Goal: Task Accomplishment & Management: Use online tool/utility

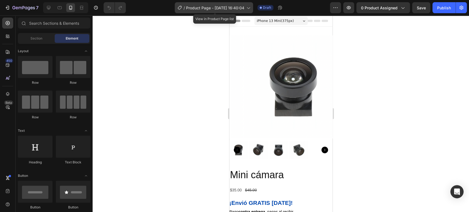
click at [196, 6] on span "Product Page - [DATE] 16:40:04" at bounding box center [215, 8] width 58 height 6
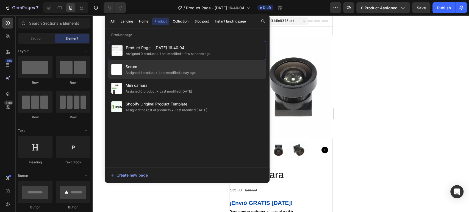
click at [186, 76] on div "Serum Assigned 1 product • Last modified a day ago" at bounding box center [187, 69] width 158 height 19
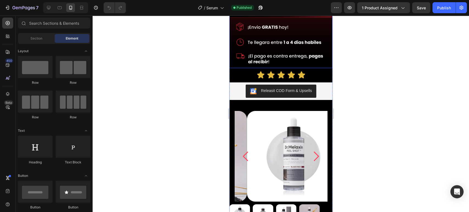
scroll to position [152, 0]
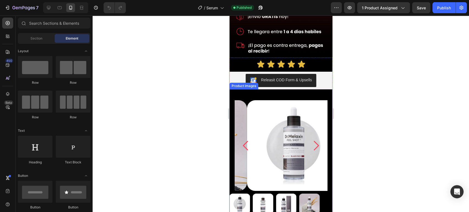
click at [289, 121] on img at bounding box center [293, 145] width 93 height 91
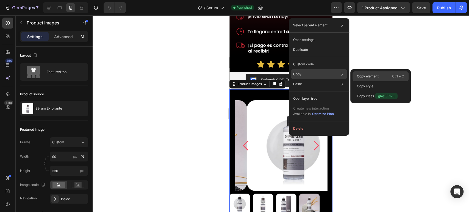
click at [363, 76] on p "Copy element" at bounding box center [368, 76] width 22 height 5
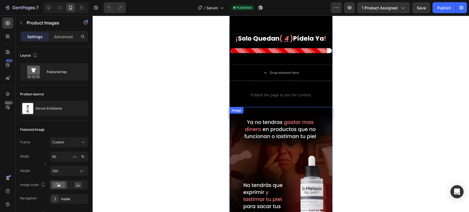
scroll to position [946, 0]
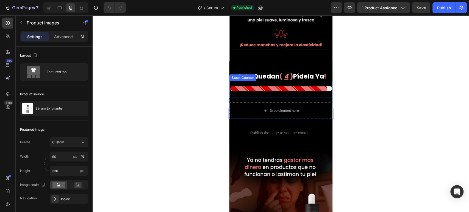
click at [282, 86] on div at bounding box center [281, 88] width 102 height 5
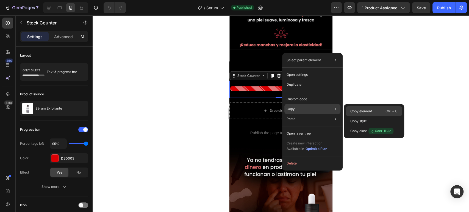
click at [356, 110] on p "Copy element" at bounding box center [361, 111] width 22 height 5
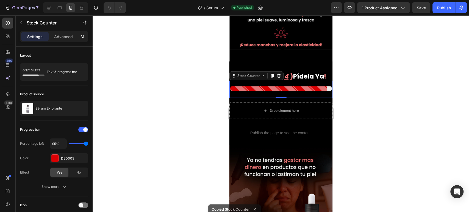
click at [261, 81] on div "Stock Counter 0" at bounding box center [280, 89] width 103 height 17
click at [251, 81] on div "Stock Counter 0 Drop element here Product" at bounding box center [280, 100] width 103 height 38
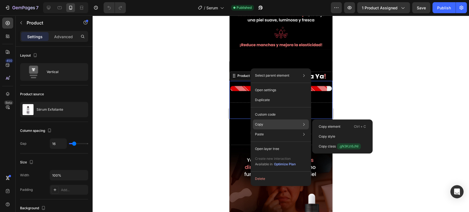
click at [284, 125] on div "Copy Copy element Ctrl + C Copy style Copy class .gN3Kzt6JNl" at bounding box center [281, 125] width 56 height 10
click at [334, 126] on p "Copy element" at bounding box center [330, 126] width 22 height 5
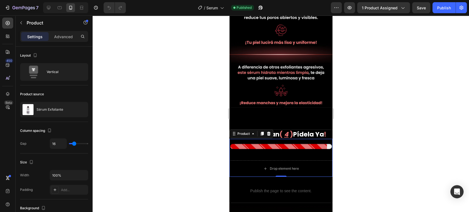
scroll to position [885, 0]
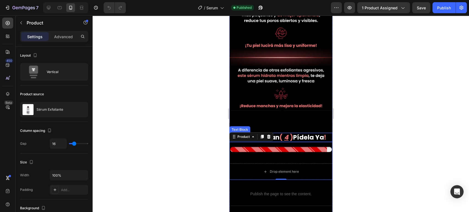
click at [304, 134] on p "¡ solo quedan ( 4 ) pídela ya !" at bounding box center [281, 138] width 102 height 8
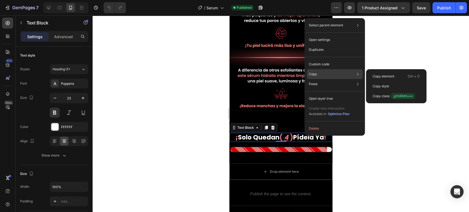
click at [317, 78] on div "Copy Copy element Ctrl + C Copy style Copy class .gHbBMtiuvx" at bounding box center [335, 74] width 56 height 10
click at [386, 75] on p "Copy element" at bounding box center [384, 76] width 22 height 5
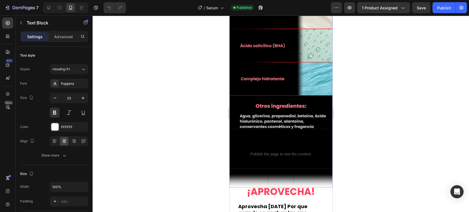
scroll to position [1770, 0]
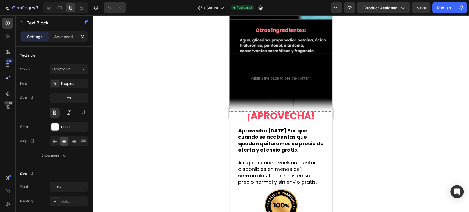
click at [287, 127] on h2 "Aprovecha HOY Por que cuando se acaben las que quedan quitaremos su precio de o…" at bounding box center [280, 156] width 87 height 59
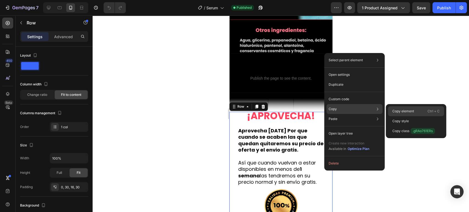
click at [401, 112] on p "Copy element" at bounding box center [403, 111] width 22 height 5
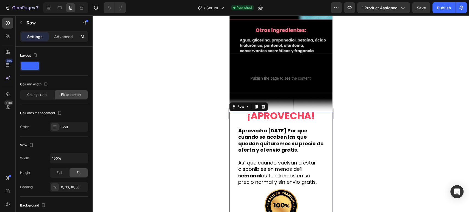
click at [377, 54] on div at bounding box center [281, 113] width 376 height 197
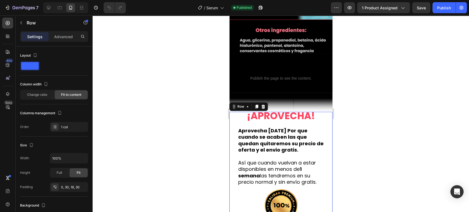
click at [319, 127] on h2 "Aprovecha HOY Por que cuando se acaben las que quedan quitaremos su precio de o…" at bounding box center [280, 156] width 87 height 59
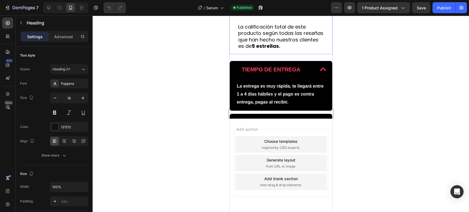
scroll to position [1949, 0]
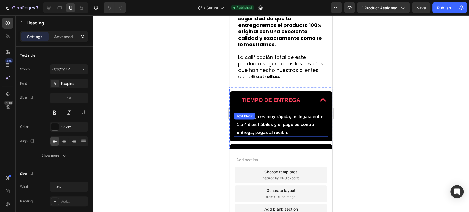
click at [317, 123] on p "La entrega es muy rápida, te llegará entre 1 a 4 días hábiles y el pago es cont…" at bounding box center [281, 125] width 88 height 24
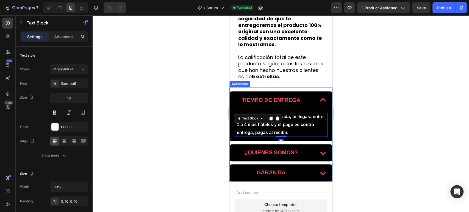
drag, startPoint x: 310, startPoint y: 107, endPoint x: 307, endPoint y: 101, distance: 6.9
click at [310, 107] on div "TIEMPO DE ENTREGA" at bounding box center [280, 99] width 102 height 17
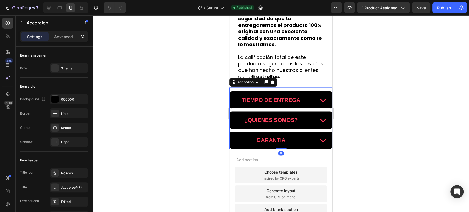
click at [305, 96] on div "TIEMPO DE ENTREGA" at bounding box center [280, 99] width 102 height 17
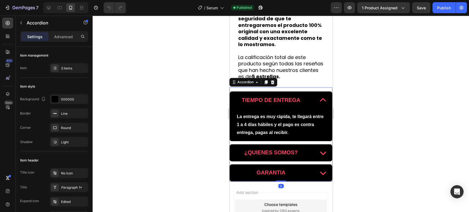
drag, startPoint x: 305, startPoint y: 96, endPoint x: 562, endPoint y: 110, distance: 257.2
click at [305, 96] on div "TIEMPO DE ENTREGA" at bounding box center [280, 99] width 102 height 17
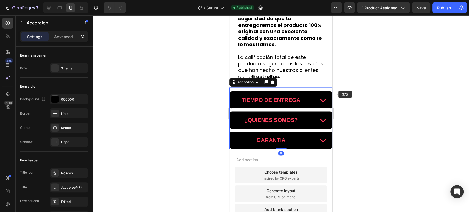
click at [454, 95] on div at bounding box center [281, 113] width 376 height 197
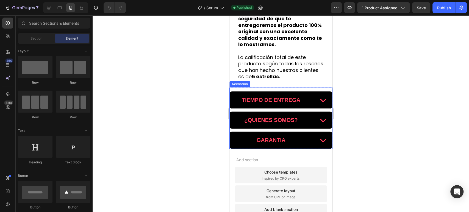
click at [315, 94] on div "TIEMPO DE ENTREGA ¿QUIENES SOMOS? GARANTIA Accordion" at bounding box center [280, 118] width 103 height 62
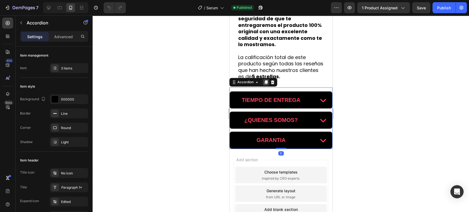
drag, startPoint x: 265, startPoint y: 87, endPoint x: 379, endPoint y: 17, distance: 133.1
click at [265, 84] on icon at bounding box center [265, 82] width 3 height 4
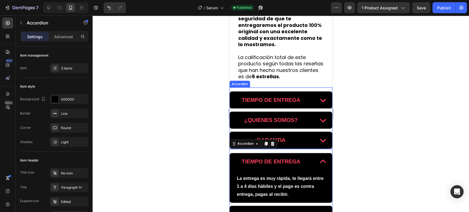
click at [310, 93] on div "TIEMPO DE ENTREGA ¿QUIENES SOMOS? GARANTIA Accordion" at bounding box center [280, 118] width 103 height 62
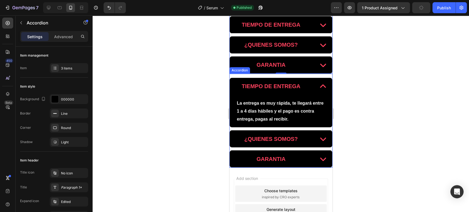
scroll to position [1980, 0]
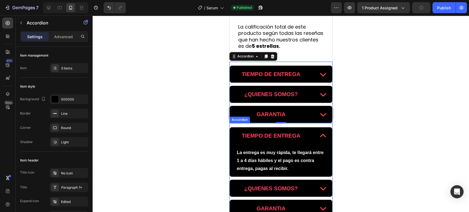
click at [306, 124] on div "TIEMPO DE ENTREGA La entrega es muy rápida, te llegará entre 1 a 4 días hábiles…" at bounding box center [280, 170] width 103 height 94
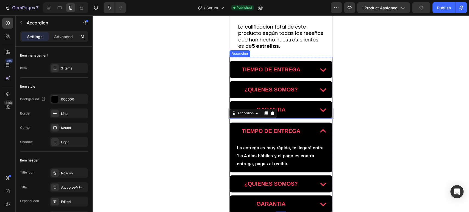
click at [291, 63] on div "TIEMPO DE ENTREGA ¿QUIENES SOMOS? GARANTIA Accordion" at bounding box center [280, 88] width 103 height 62
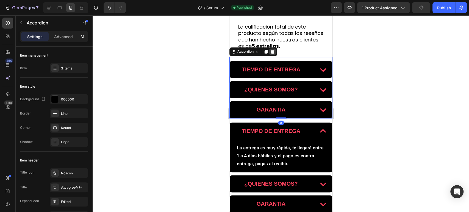
click at [272, 54] on icon at bounding box center [272, 51] width 4 height 4
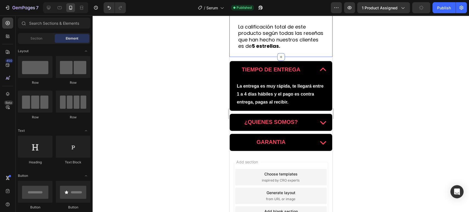
click at [291, 63] on div "TIEMPO DE ENTREGA La entrega es muy rápida, te llegará entre 1 a 4 días hábiles…" at bounding box center [280, 104] width 103 height 94
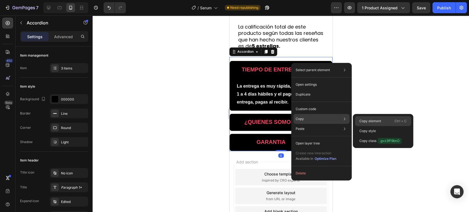
click at [371, 119] on p "Copy element" at bounding box center [370, 121] width 22 height 5
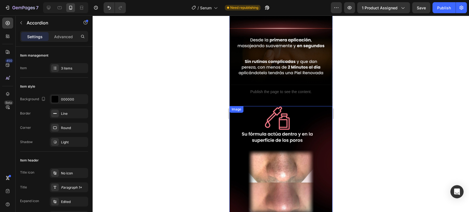
scroll to position [425, 0]
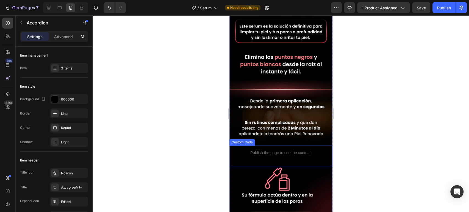
click at [287, 146] on div "Publish the page to see the content." at bounding box center [280, 153] width 103 height 15
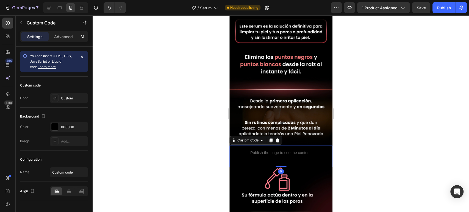
click at [287, 146] on div "Publish the page to see the content." at bounding box center [280, 153] width 103 height 15
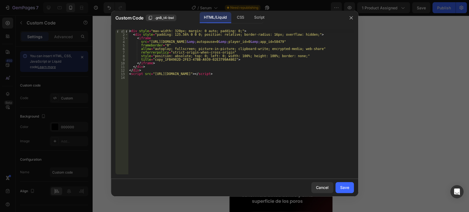
click at [398, 118] on div at bounding box center [234, 106] width 469 height 212
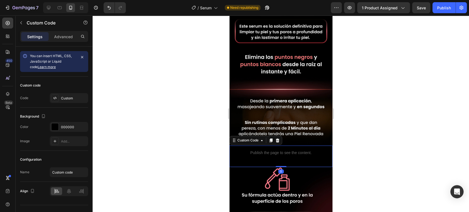
click at [310, 150] on p "Publish the page to see the content." at bounding box center [280, 153] width 103 height 6
click at [273, 137] on div at bounding box center [270, 140] width 7 height 7
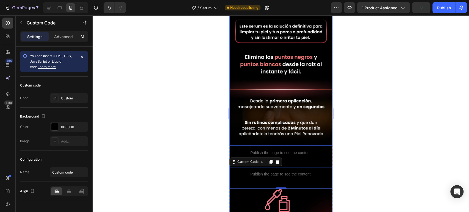
scroll to position [455, 0]
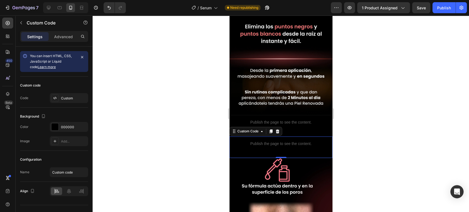
click at [312, 141] on p "Publish the page to see the content." at bounding box center [280, 144] width 103 height 6
click at [279, 129] on icon at bounding box center [277, 131] width 4 height 4
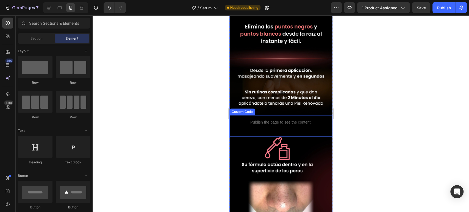
click at [307, 120] on p "Publish the page to see the content." at bounding box center [280, 123] width 103 height 6
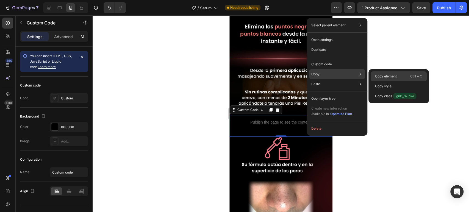
click at [385, 76] on p "Copy element" at bounding box center [386, 76] width 22 height 5
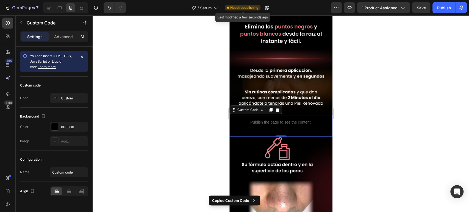
click at [250, 7] on span "Need republishing" at bounding box center [244, 7] width 28 height 5
click at [382, 56] on div at bounding box center [281, 113] width 376 height 197
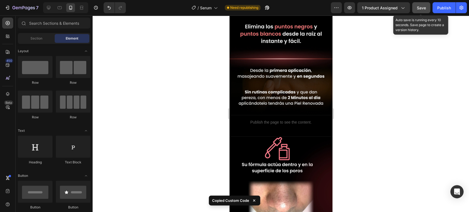
click at [421, 13] on button "Save" at bounding box center [421, 7] width 18 height 11
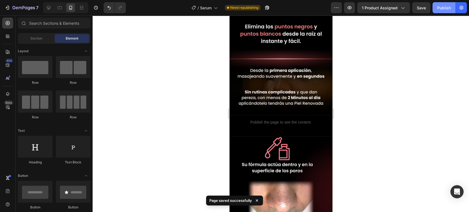
click at [445, 8] on div "Publish" at bounding box center [444, 8] width 14 height 6
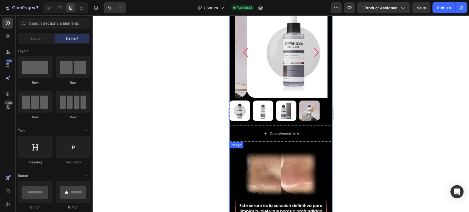
scroll to position [181, 0]
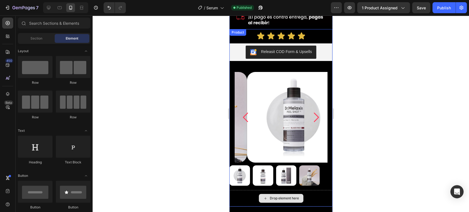
click at [313, 193] on div "Drop element here" at bounding box center [280, 198] width 103 height 16
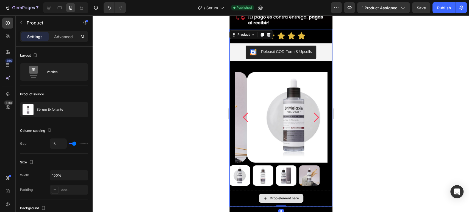
click at [318, 190] on div "Drop element here" at bounding box center [280, 198] width 103 height 16
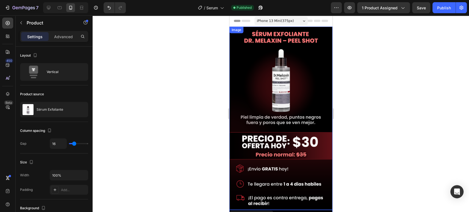
scroll to position [91, 0]
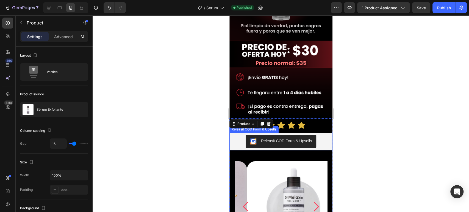
click at [318, 135] on div "Releasit COD Form & Upsells" at bounding box center [280, 141] width 99 height 13
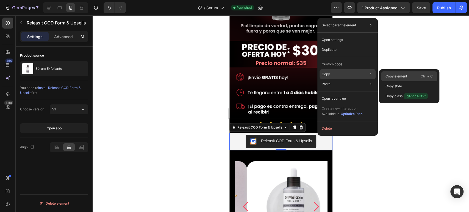
drag, startPoint x: 335, startPoint y: 73, endPoint x: 385, endPoint y: 75, distance: 49.5
click at [376, 75] on div "Copy Copy element Ctrl + C Copy style Copy class .g4hecACtVf" at bounding box center [347, 74] width 56 height 10
click at [390, 75] on p "Copy element" at bounding box center [396, 76] width 22 height 5
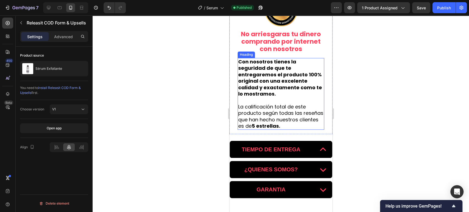
scroll to position [1921, 0]
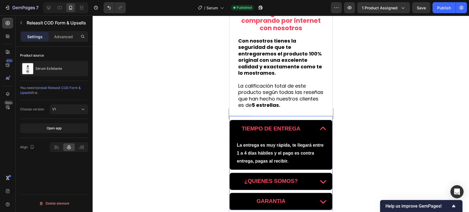
click at [279, 122] on div "TIEMPO DE ENTREGA La entrega es muy rápida, te llegará entre 1 a 4 días hábiles…" at bounding box center [280, 163] width 103 height 94
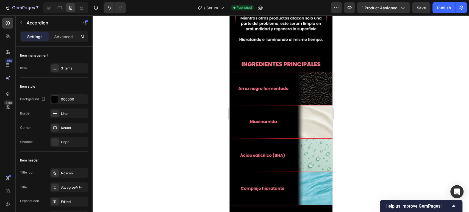
scroll to position [1677, 0]
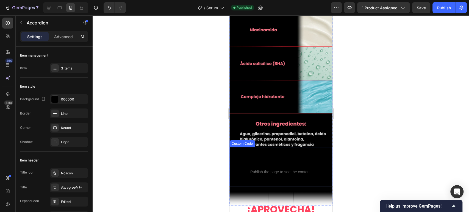
click at [285, 169] on p "Publish the page to see the content." at bounding box center [280, 172] width 103 height 6
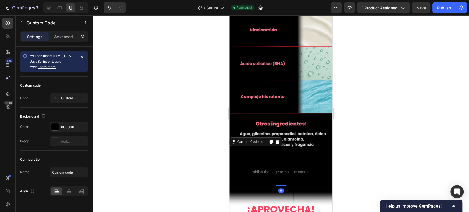
click at [285, 169] on p "Publish the page to see the content." at bounding box center [280, 172] width 103 height 6
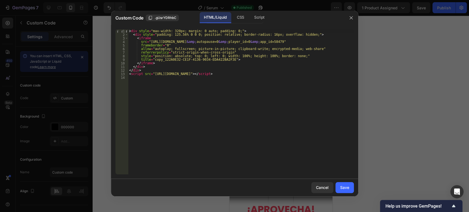
click at [399, 96] on div at bounding box center [234, 106] width 469 height 212
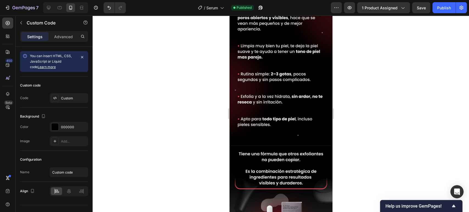
scroll to position [1310, 0]
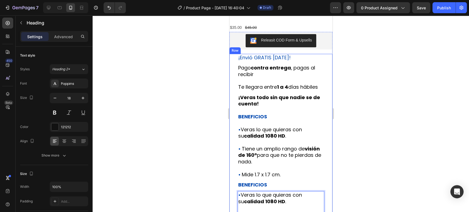
scroll to position [159, 0]
click at [293, 130] on p "⁠⁠⁠⁠⁠⁠⁠ ¡Veras todo sin que nadie se de cuenta! BENEFICIOS • Veras lo que quier…" at bounding box center [280, 136] width 85 height 84
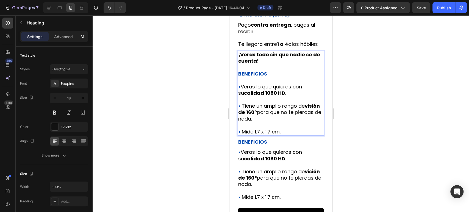
scroll to position [220, 0]
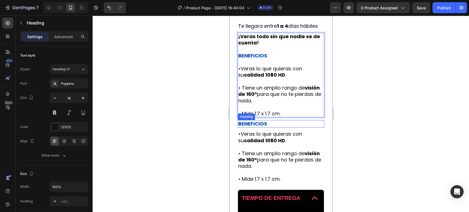
click at [273, 126] on h2 "⁠⁠⁠⁠⁠⁠⁠ BENEFICIOS" at bounding box center [280, 123] width 87 height 7
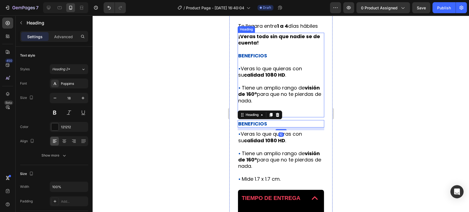
click at [287, 108] on p "⁠⁠⁠⁠⁠⁠⁠ ¡Veras todo sin que nadie se de cuenta! BENEFICIOS • Veras lo que quier…" at bounding box center [280, 75] width 85 height 84
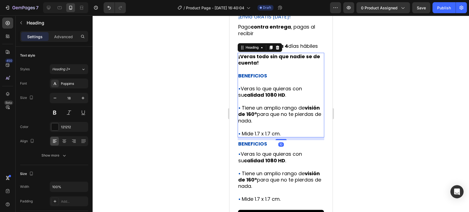
scroll to position [190, 0]
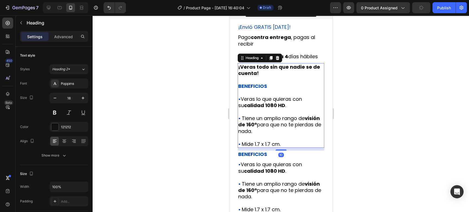
click at [286, 134] on span "Tiene un amplio rango de visión de 160° para que no te pierdas de nada." at bounding box center [279, 125] width 83 height 20
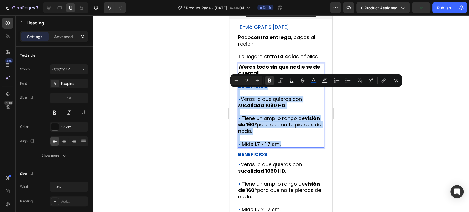
drag, startPoint x: 287, startPoint y: 149, endPoint x: 516, endPoint y: 102, distance: 233.7
click at [239, 90] on p "¡Veras todo sin que nadie se de cuenta! BENEFICIOS • Veras lo que quieras con s…" at bounding box center [280, 106] width 85 height 84
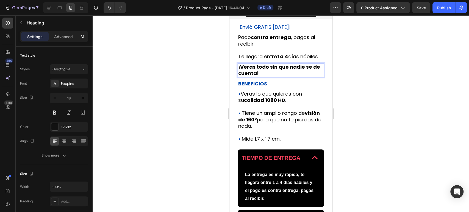
click at [351, 85] on div at bounding box center [281, 113] width 376 height 197
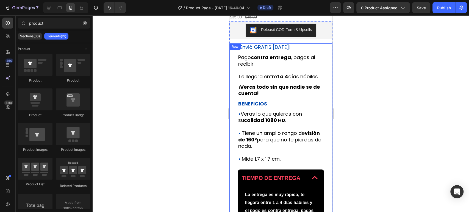
scroll to position [159, 0]
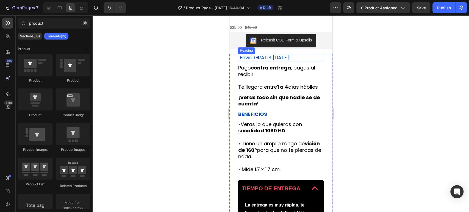
click at [282, 58] on span "¡Envió GRATIS [DATE]!" at bounding box center [264, 57] width 52 height 7
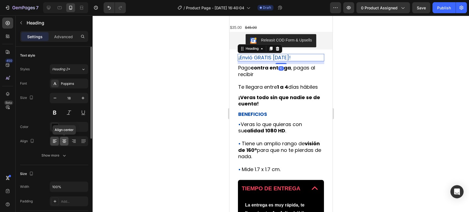
click at [65, 143] on icon at bounding box center [64, 143] width 3 height 1
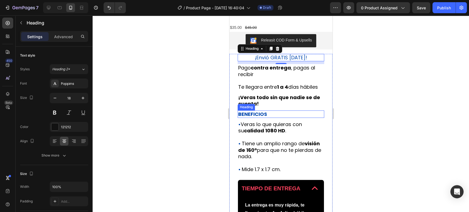
click at [255, 118] on strong "BENEFICIOS" at bounding box center [252, 114] width 29 height 7
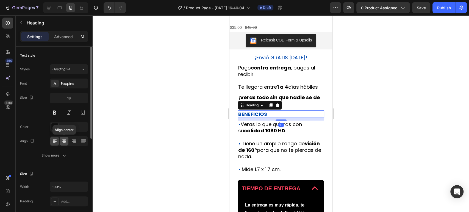
click at [66, 141] on icon at bounding box center [64, 140] width 5 height 5
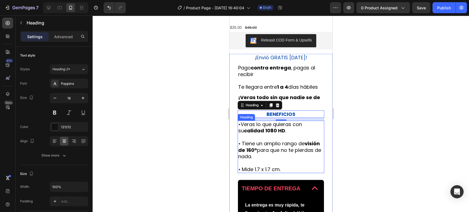
click at [268, 148] on span "Tiene un amplio rango de visión de 160° para que no te pierdas de nada." at bounding box center [279, 150] width 83 height 20
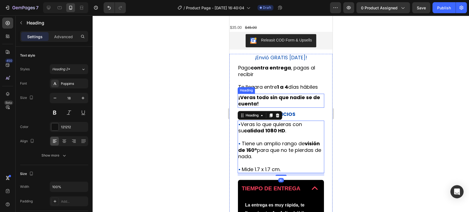
click at [293, 107] on p "⁠⁠⁠⁠⁠⁠⁠ ¡Veras todo sin que nadie se de cuenta!" at bounding box center [280, 100] width 85 height 13
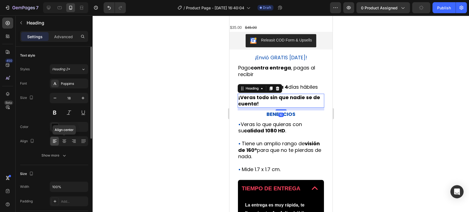
click at [68, 141] on div at bounding box center [64, 141] width 9 height 9
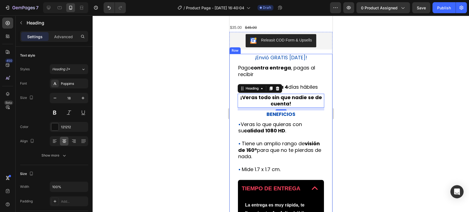
click at [406, 97] on div at bounding box center [281, 113] width 376 height 197
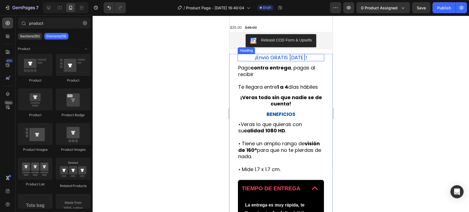
click at [283, 61] on span "¡Envió GRATIS [DATE]!" at bounding box center [280, 57] width 52 height 7
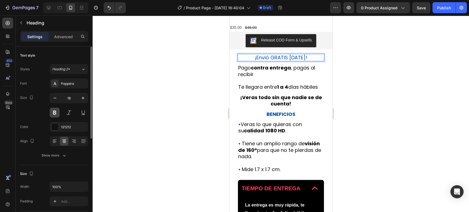
click at [58, 113] on button at bounding box center [55, 113] width 10 height 10
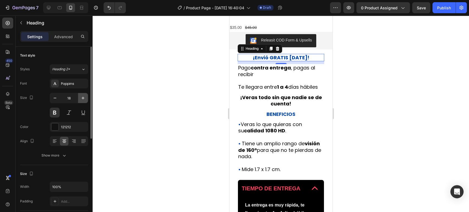
click at [84, 99] on icon "button" at bounding box center [82, 97] width 5 height 5
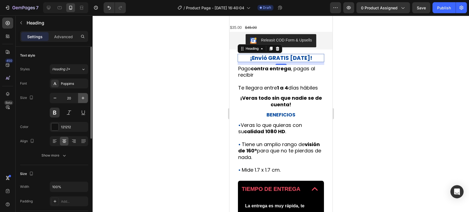
click at [84, 99] on icon "button" at bounding box center [82, 97] width 5 height 5
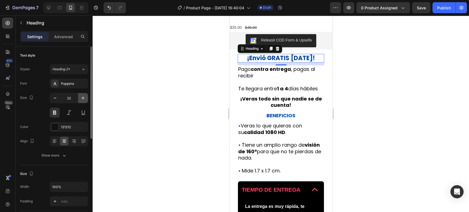
click at [84, 99] on icon "button" at bounding box center [82, 97] width 5 height 5
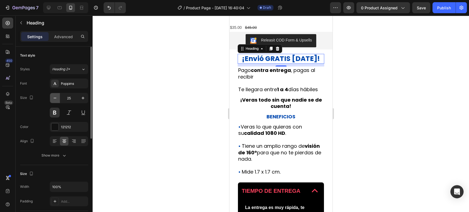
click at [58, 101] on button "button" at bounding box center [55, 98] width 10 height 10
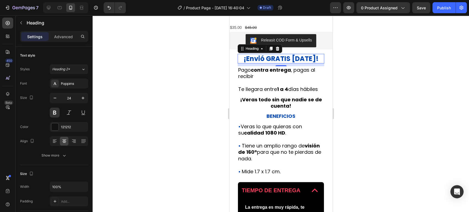
drag, startPoint x: 82, startPoint y: 99, endPoint x: 101, endPoint y: 98, distance: 19.0
click at [82, 99] on icon "button" at bounding box center [82, 97] width 5 height 5
type input "25"
click at [371, 91] on div at bounding box center [281, 113] width 376 height 197
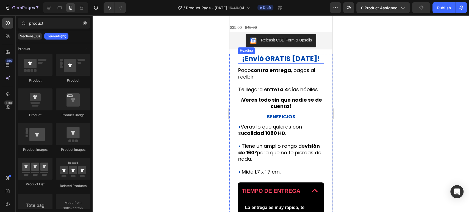
click at [281, 63] on span "¡Envió GRATIS [DATE]!" at bounding box center [281, 59] width 78 height 10
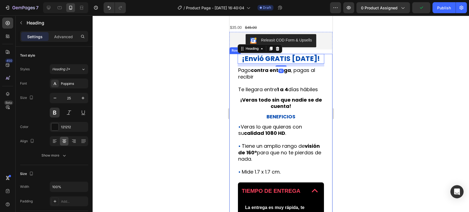
click at [280, 65] on div "10" at bounding box center [280, 65] width 87 height 3
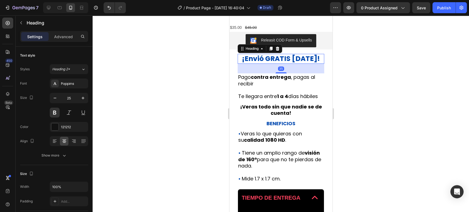
drag, startPoint x: 277, startPoint y: 66, endPoint x: 299, endPoint y: 72, distance: 22.4
click at [299, 64] on div "35" at bounding box center [280, 64] width 87 height 0
click at [365, 82] on div at bounding box center [281, 113] width 376 height 197
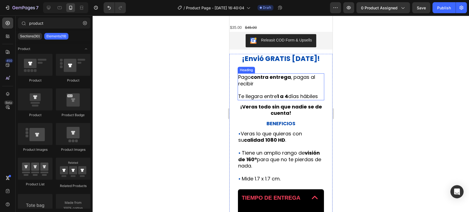
click at [297, 96] on p "⁠⁠⁠⁠⁠⁠⁠ Pago contra entrega , pagas al recibir Te llegara entre 1 a 4 días hábi…" at bounding box center [280, 87] width 85 height 26
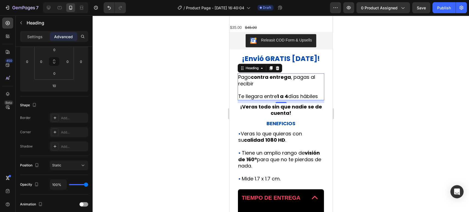
scroll to position [0, 0]
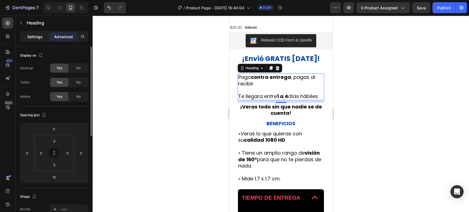
click at [39, 34] on p "Settings" at bounding box center [34, 37] width 15 height 6
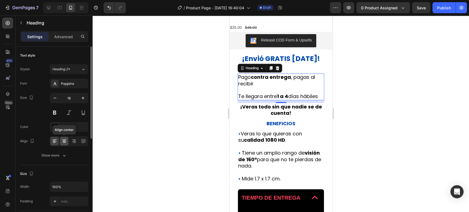
click at [66, 140] on icon at bounding box center [64, 140] width 5 height 5
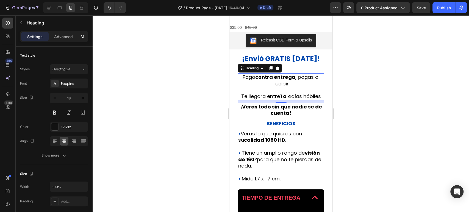
click at [372, 119] on div at bounding box center [281, 113] width 376 height 197
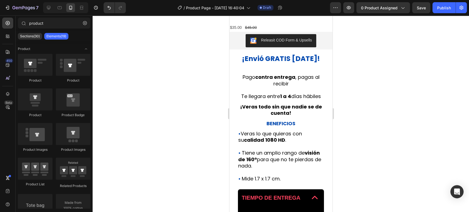
click at [291, 97] on strong "1 a 4" at bounding box center [285, 96] width 11 height 7
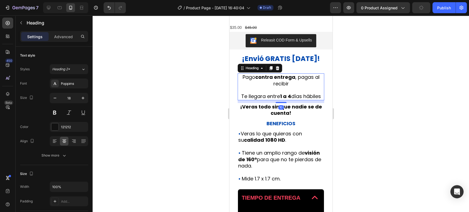
click at [287, 69] on div "⁠⁠⁠⁠⁠⁠⁠ ¡Envió GRATIS hoy! Heading ⁠⁠⁠⁠⁠⁠⁠ Pago contra entrega , pagas al recib…" at bounding box center [280, 171] width 87 height 234
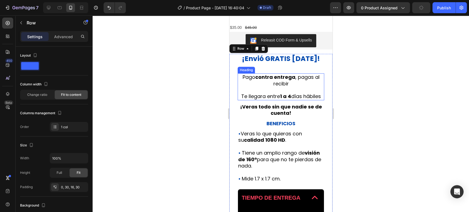
click at [282, 74] on strong "contra entrega" at bounding box center [275, 77] width 40 height 7
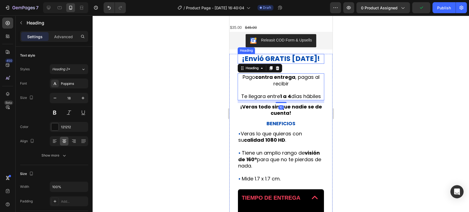
click at [288, 60] on span "¡Envió GRATIS [DATE]!" at bounding box center [281, 59] width 78 height 10
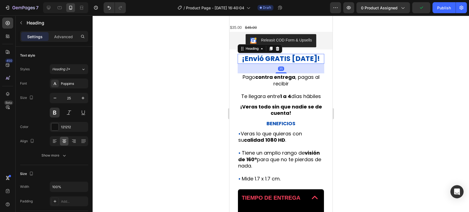
click at [282, 71] on div "35" at bounding box center [280, 69] width 87 height 10
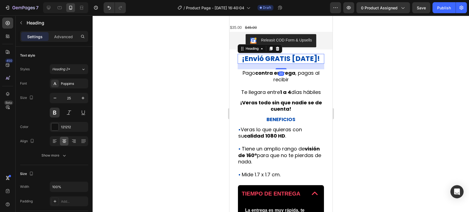
click at [290, 64] on div "20" at bounding box center [280, 64] width 87 height 0
click at [378, 71] on div at bounding box center [281, 113] width 376 height 197
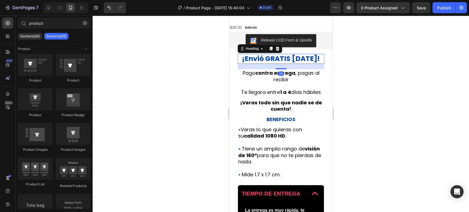
click at [276, 123] on strong "BENEFICIOS" at bounding box center [280, 119] width 29 height 7
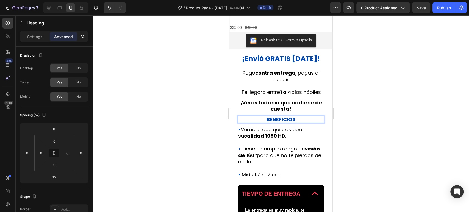
click at [301, 123] on p "BENEFICIOS" at bounding box center [280, 119] width 85 height 6
drag, startPoint x: 403, startPoint y: 124, endPoint x: 338, endPoint y: 131, distance: 64.9
click at [402, 124] on div at bounding box center [281, 113] width 376 height 197
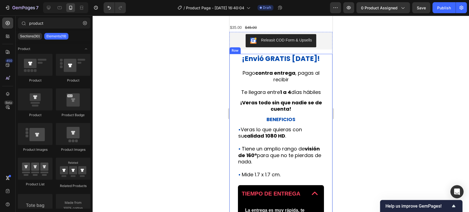
click at [286, 59] on span "¡Envió GRATIS [DATE]!" at bounding box center [281, 59] width 78 height 10
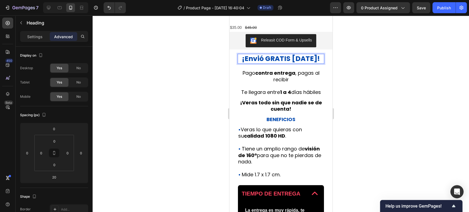
click at [293, 59] on span "¡Envió GRATIS [DATE]!" at bounding box center [281, 59] width 78 height 10
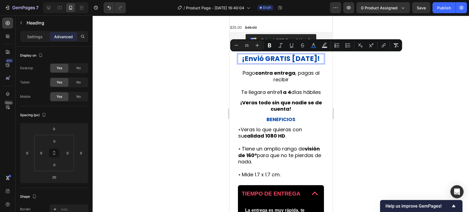
click at [302, 58] on span "¡Envió GRATIS [DATE]!" at bounding box center [281, 59] width 78 height 10
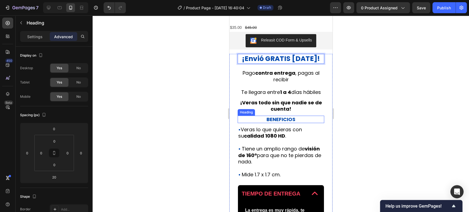
click at [290, 123] on strong "BENEFICIOS" at bounding box center [280, 119] width 29 height 7
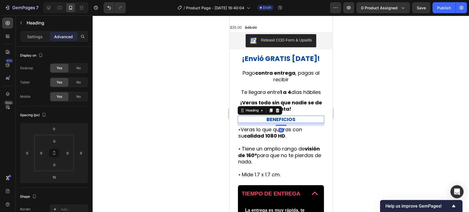
click at [285, 126] on div "10" at bounding box center [280, 124] width 87 height 3
click at [290, 123] on strong "BENEFICIOS" at bounding box center [280, 119] width 29 height 7
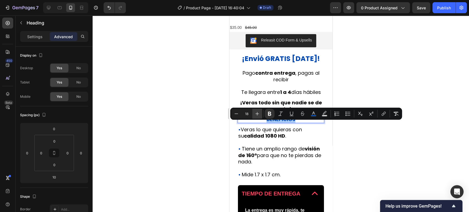
click at [257, 113] on icon "Editor contextual toolbar" at bounding box center [257, 114] width 4 height 4
click at [246, 113] on input "19" at bounding box center [246, 113] width 11 height 7
click at [249, 114] on input "19" at bounding box center [246, 113] width 11 height 7
type input "25"
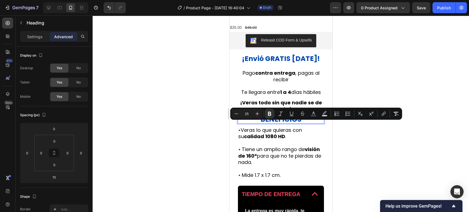
click at [383, 148] on div at bounding box center [281, 113] width 376 height 197
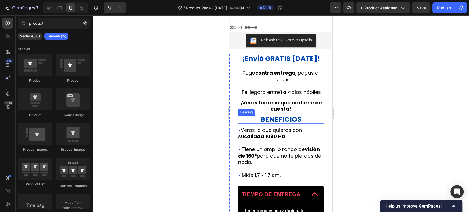
click at [281, 119] on div "⁠⁠⁠⁠⁠⁠⁠ ¡Envió GRATIS hoy! Heading ⁠⁠⁠⁠⁠⁠⁠ Pago contra entrega , pagas al recib…" at bounding box center [280, 169] width 87 height 230
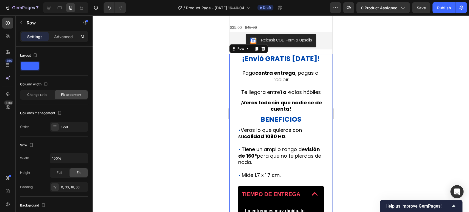
click at [280, 122] on strong "BENEFICIOS" at bounding box center [280, 120] width 41 height 10
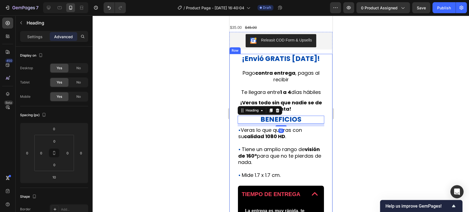
click at [284, 120] on div "⁠⁠⁠⁠⁠⁠⁠ ¡Envió GRATIS hoy! Heading ⁠⁠⁠⁠⁠⁠⁠ Pago contra entrega , pagas al recib…" at bounding box center [280, 169] width 87 height 230
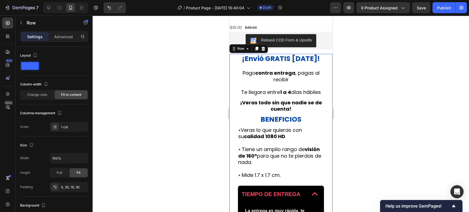
click at [283, 121] on div "⁠⁠⁠⁠⁠⁠⁠ ¡Envió GRATIS hoy! Heading ⁠⁠⁠⁠⁠⁠⁠ Pago contra entrega , pagas al recib…" at bounding box center [280, 169] width 87 height 230
click at [281, 108] on strong "¡Veras todo sin que nadie se de cuenta!" at bounding box center [281, 105] width 82 height 13
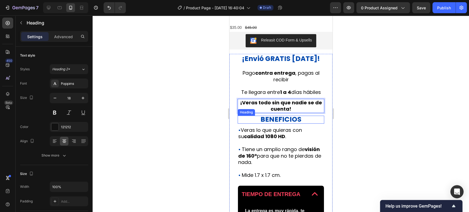
click at [278, 122] on strong "BENEFICIOS" at bounding box center [280, 120] width 41 height 10
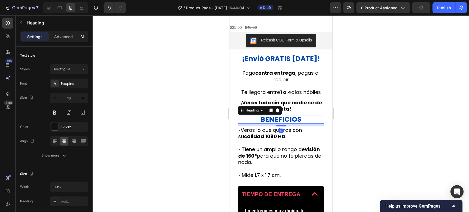
click at [283, 121] on div "⁠⁠⁠⁠⁠⁠⁠ ¡Envió GRATIS hoy! Heading ⁠⁠⁠⁠⁠⁠⁠ Pago contra entrega , pagas al recib…" at bounding box center [280, 169] width 87 height 230
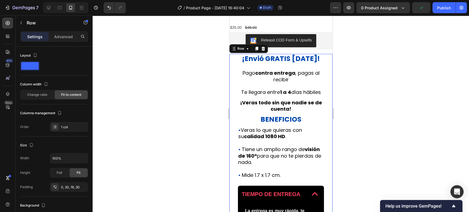
click at [280, 121] on div "⁠⁠⁠⁠⁠⁠⁠ ¡Envió GRATIS hoy! Heading ⁠⁠⁠⁠⁠⁠⁠ Pago contra entrega , pagas al recib…" at bounding box center [280, 169] width 87 height 230
click at [277, 122] on strong "BENEFICIOS" at bounding box center [280, 120] width 41 height 10
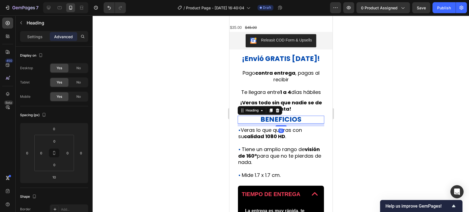
click at [284, 120] on div "⁠⁠⁠⁠⁠⁠⁠ ¡Envió GRATIS hoy! Heading ⁠⁠⁠⁠⁠⁠⁠ Pago contra entrega , pagas al recib…" at bounding box center [280, 169] width 87 height 230
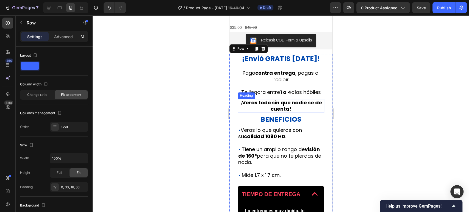
click at [283, 112] on strong "¡Veras todo sin que nadie se de cuenta!" at bounding box center [281, 105] width 82 height 13
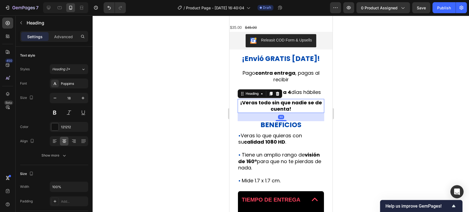
drag, startPoint x: 279, startPoint y: 121, endPoint x: 292, endPoint y: 126, distance: 13.8
click at [292, 113] on div "30" at bounding box center [280, 113] width 87 height 0
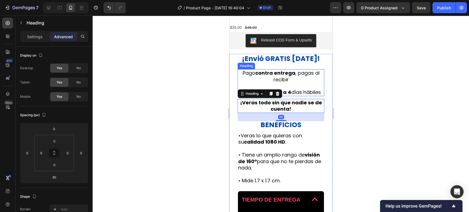
click at [277, 67] on div "⁠⁠⁠⁠⁠⁠⁠ ¡Envió GRATIS hoy! Heading ⁠⁠⁠⁠⁠⁠⁠ Pago contra entrega , pagas al recib…" at bounding box center [280, 171] width 87 height 235
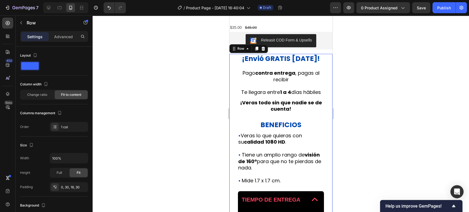
click at [281, 67] on div "⁠⁠⁠⁠⁠⁠⁠ ¡Envió GRATIS hoy! Heading ⁠⁠⁠⁠⁠⁠⁠ Pago contra entrega , pagas al recib…" at bounding box center [280, 171] width 87 height 235
click at [276, 66] on div "⁠⁠⁠⁠⁠⁠⁠ ¡Envió GRATIS hoy! Heading ⁠⁠⁠⁠⁠⁠⁠ Pago contra entrega , pagas al recib…" at bounding box center [280, 171] width 87 height 235
click at [280, 70] on strong "contra entrega" at bounding box center [275, 73] width 40 height 7
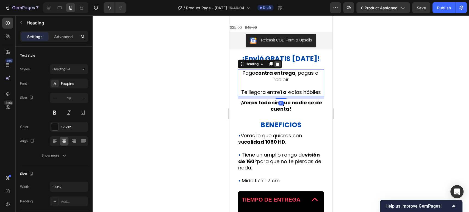
click at [277, 62] on icon at bounding box center [277, 64] width 4 height 4
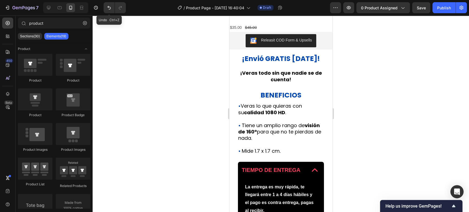
drag, startPoint x: 105, startPoint y: 11, endPoint x: 134, endPoint y: 19, distance: 30.4
click at [105, 11] on button "Undo/Redo" at bounding box center [109, 7] width 11 height 11
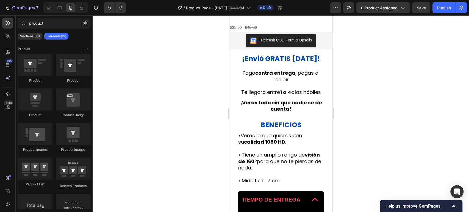
click at [379, 65] on div at bounding box center [281, 113] width 376 height 197
click at [293, 70] on span "Pago contra entrega , pagas al recibir" at bounding box center [280, 76] width 77 height 13
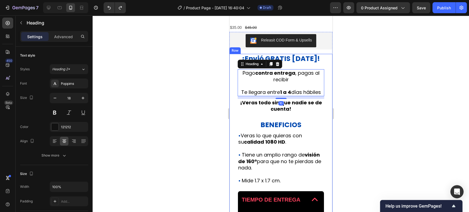
click at [288, 68] on div "⁠⁠⁠⁠⁠⁠⁠ ¡Envió GRATIS hoy! Heading Pago contra entrega , pagas al recibir Te ll…" at bounding box center [280, 171] width 87 height 235
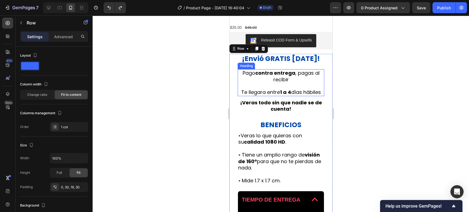
click at [284, 63] on span "¡Envió GRATIS [DATE]!" at bounding box center [281, 59] width 78 height 10
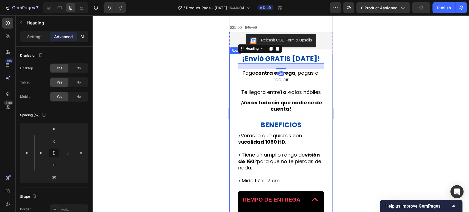
click at [277, 126] on div "⁠⁠⁠⁠⁠⁠⁠ ¡Envió GRATIS hoy! Heading 20 Pago contra entrega , pagas al recibir Te…" at bounding box center [280, 171] width 87 height 235
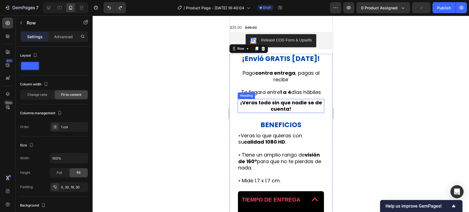
click at [287, 105] on h2 "⁠⁠⁠⁠⁠⁠⁠ ¡Veras todo sin que nadie se de cuenta!" at bounding box center [280, 106] width 87 height 14
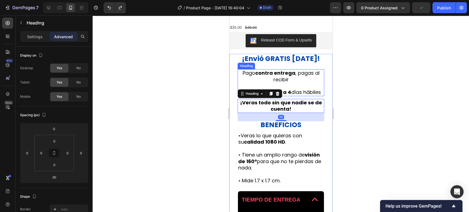
click at [291, 94] on strong "1 a 4" at bounding box center [285, 92] width 11 height 7
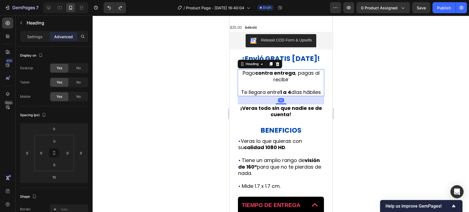
drag, startPoint x: 280, startPoint y: 105, endPoint x: 296, endPoint y: 110, distance: 16.3
click at [296, 96] on div "30" at bounding box center [280, 96] width 87 height 0
type input "30"
click at [366, 111] on div at bounding box center [281, 113] width 376 height 197
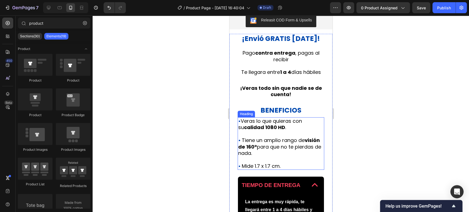
scroll to position [190, 0]
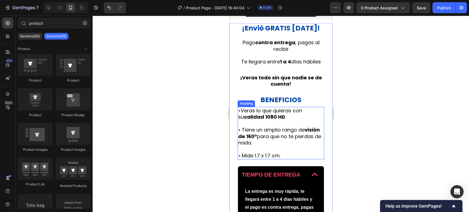
click at [289, 139] on span "Tiene un amplio rango de visión de 160° para que no te pierdas de nada." at bounding box center [279, 136] width 83 height 20
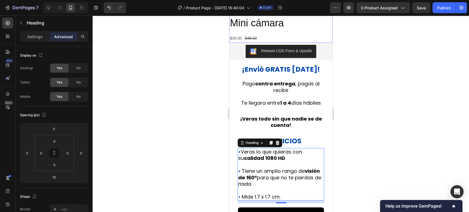
scroll to position [183, 0]
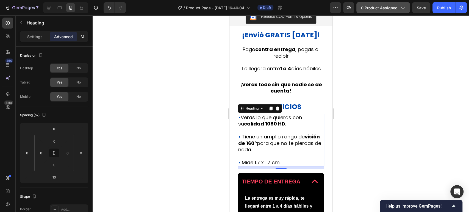
click at [393, 10] on button "0 product assigned" at bounding box center [383, 7] width 54 height 11
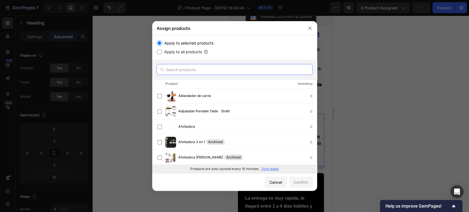
click at [209, 71] on input "text" at bounding box center [235, 69] width 156 height 11
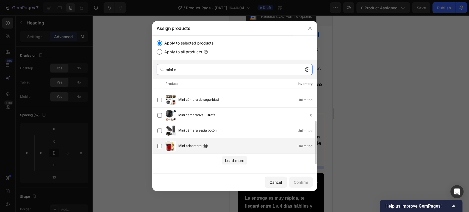
scroll to position [27, 0]
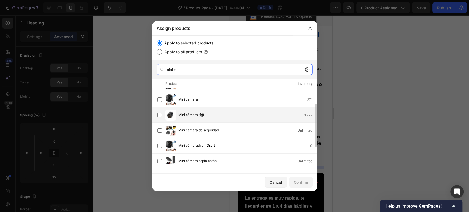
type input "mini c"
click at [231, 113] on div "Mini cámara 1,727" at bounding box center [247, 115] width 138 height 6
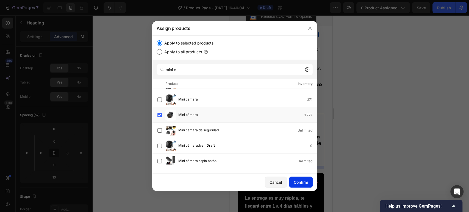
click at [307, 184] on div "Confirm" at bounding box center [301, 182] width 14 height 6
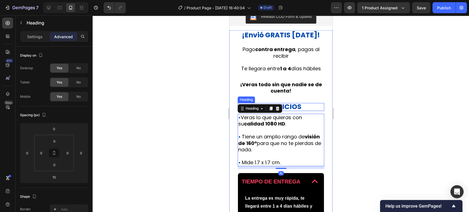
click at [295, 108] on div "¡Envió GRATIS hoy! Heading Pago contra entrega , pagas al recibir Te llegara en…" at bounding box center [280, 150] width 87 height 241
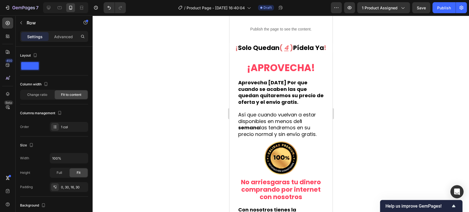
scroll to position [397, 0]
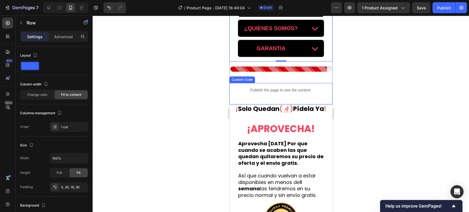
click at [295, 93] on p "Publish the page to see the content." at bounding box center [280, 90] width 103 height 6
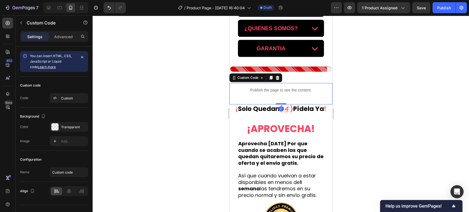
click at [295, 93] on p "Publish the page to see the content." at bounding box center [280, 90] width 103 height 6
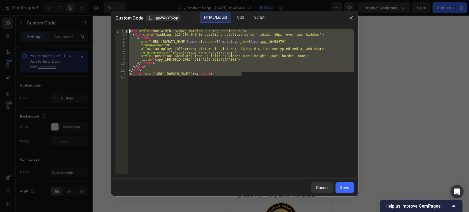
drag, startPoint x: 249, startPoint y: 73, endPoint x: 127, endPoint y: 31, distance: 128.5
click at [127, 31] on div "<script src="https://player.vimeo.com/api/player.js"></script> 1 2 3 4 5 6 7 8 …" at bounding box center [234, 101] width 238 height 145
type textarea "<div style="max-width: 320px; margin: 0 auto; padding: 0;"> <div style="padding…"
paste textarea
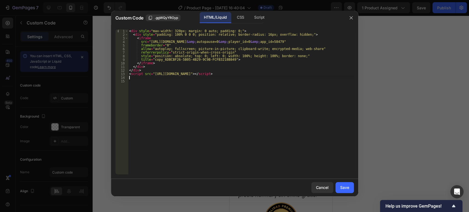
type textarea "<script src="https://player.vimeo.com/api/player.js"></script>"
click at [343, 191] on button "Save" at bounding box center [344, 187] width 18 height 11
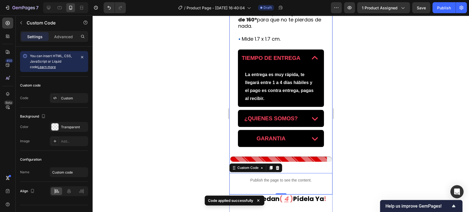
scroll to position [275, 0]
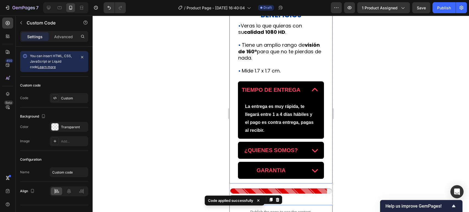
click at [320, 91] on div "¡Envió GRATIS hoy! Heading Pago contra entrega , pagas al recibir Te llegara en…" at bounding box center [280, 60] width 103 height 245
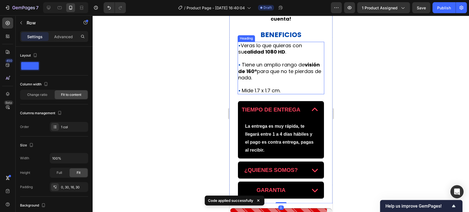
scroll to position [244, 0]
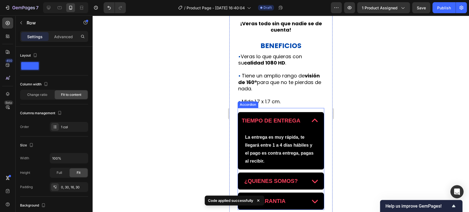
click at [283, 118] on div "TIEMPO DE ENTREGA" at bounding box center [281, 120] width 86 height 17
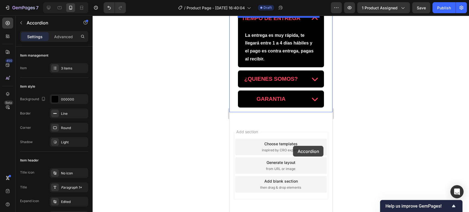
scroll to position [698, 0]
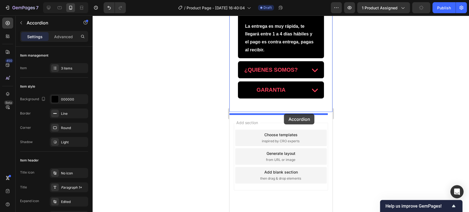
drag, startPoint x: 293, startPoint y: 118, endPoint x: 284, endPoint y: 114, distance: 10.0
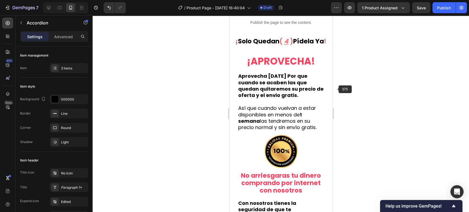
click at [359, 78] on div at bounding box center [281, 113] width 376 height 197
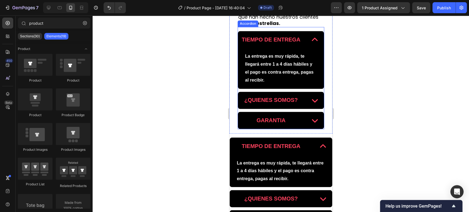
scroll to position [515, 0]
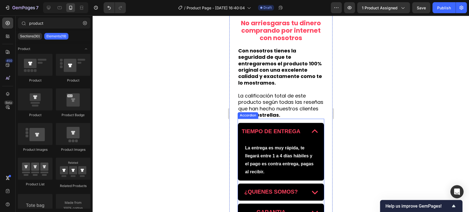
click at [308, 137] on icon at bounding box center [314, 131] width 12 height 12
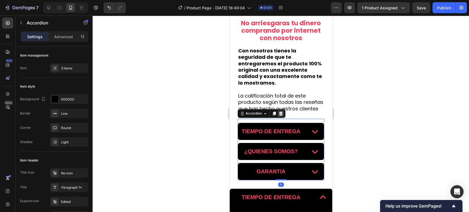
click at [280, 116] on icon at bounding box center [280, 113] width 4 height 4
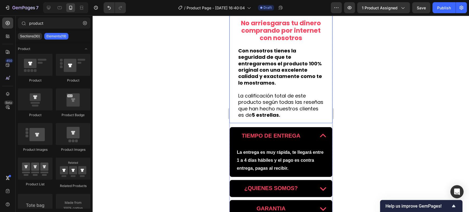
click at [287, 123] on div "¡APROVECHA! Heading Aprovecha HOY Por que cuando se acaben las que quedan quita…" at bounding box center [280, 14] width 103 height 218
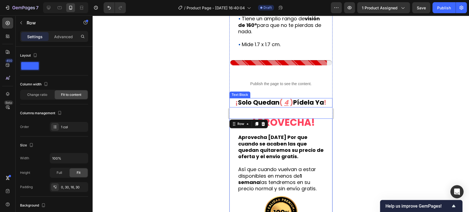
click at [294, 107] on p "¡ solo quedan ( 4 ) pídela ya !" at bounding box center [281, 103] width 102 height 8
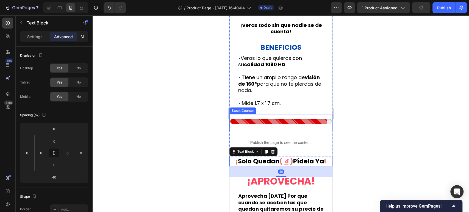
scroll to position [240, 0]
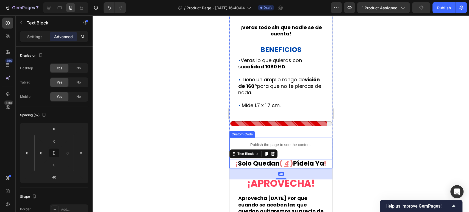
click at [298, 145] on div "Publish the page to see the content." at bounding box center [280, 145] width 103 height 15
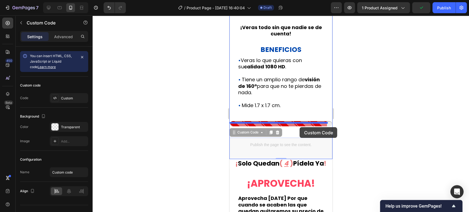
drag, startPoint x: 303, startPoint y: 150, endPoint x: 301, endPoint y: 159, distance: 8.6
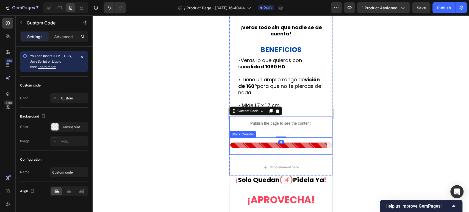
click at [298, 184] on p "¡ solo quedan ( 4 ) pídela ya !" at bounding box center [281, 180] width 102 height 8
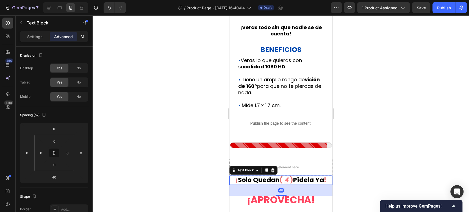
click at [291, 184] on p "¡ solo quedan ( 4 ) pídela ya !" at bounding box center [281, 180] width 102 height 8
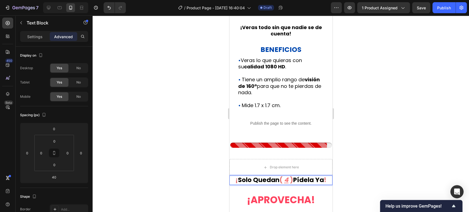
click at [340, 185] on div at bounding box center [281, 113] width 376 height 197
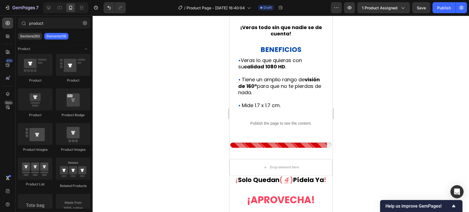
click at [308, 176] on div "Drop element here" at bounding box center [280, 167] width 103 height 16
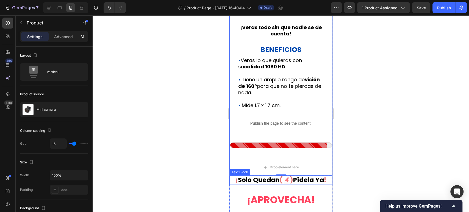
click at [308, 184] on p "¡ solo quedan ( 4 ) pídela ya !" at bounding box center [281, 180] width 102 height 8
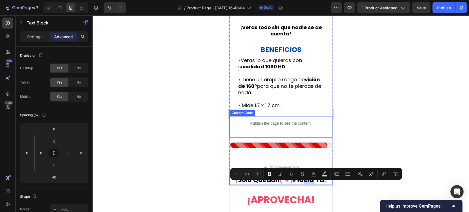
drag, startPoint x: 308, startPoint y: 186, endPoint x: 298, endPoint y: 140, distance: 46.6
click at [352, 152] on div at bounding box center [281, 113] width 376 height 197
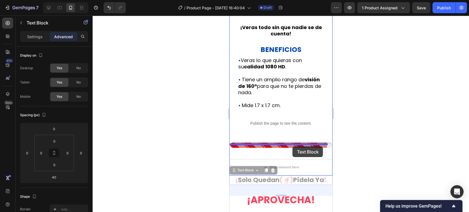
drag, startPoint x: 298, startPoint y: 185, endPoint x: 576, endPoint y: 114, distance: 287.6
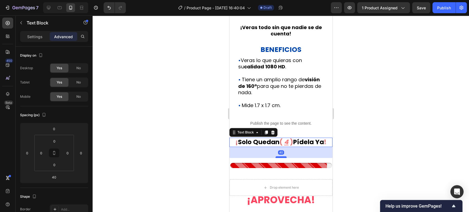
click at [298, 155] on div "40" at bounding box center [280, 152] width 103 height 11
click at [281, 158] on div "40" at bounding box center [280, 152] width 103 height 11
click at [282, 158] on div at bounding box center [280, 157] width 11 height 2
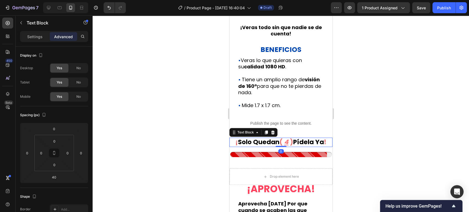
drag, startPoint x: 282, startPoint y: 163, endPoint x: 324, endPoint y: 134, distance: 50.8
click at [324, 134] on div "Releasit COD Form & Upsells Releasit COD Form & Upsells ¡Envió GRATIS hoy! Head…" at bounding box center [280, 57] width 103 height 213
type input "0"
click at [365, 122] on div at bounding box center [281, 113] width 376 height 197
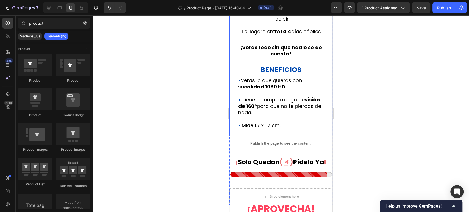
scroll to position [210, 0]
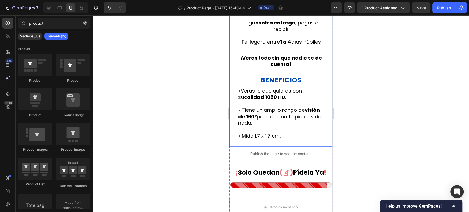
drag, startPoint x: 237, startPoint y: 113, endPoint x: 240, endPoint y: 114, distance: 2.8
click at [237, 113] on div "¡Envió GRATIS hoy! Heading Pago contra entrega , pagas al recibir Te llegara en…" at bounding box center [280, 75] width 103 height 143
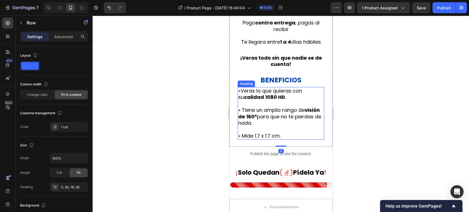
click at [240, 113] on strong "Rich Text Editor. Editing area: main" at bounding box center [240, 110] width 1 height 7
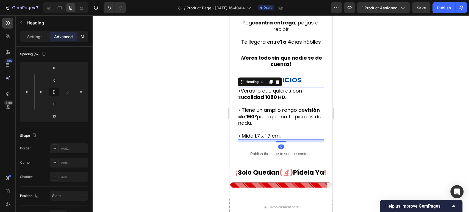
scroll to position [152, 0]
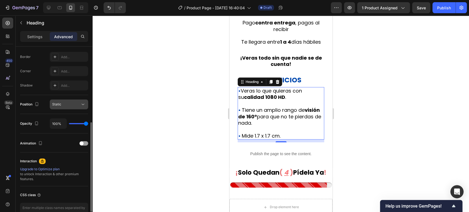
click at [68, 105] on div "Static" at bounding box center [66, 104] width 28 height 5
click at [44, 99] on div "Position Static" at bounding box center [54, 104] width 68 height 19
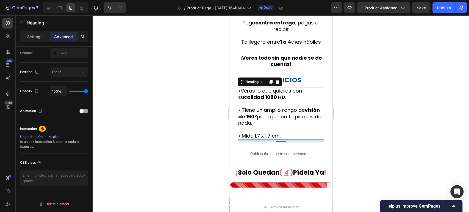
scroll to position [0, 0]
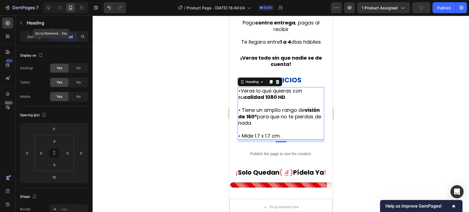
click at [35, 30] on div "Heading" at bounding box center [51, 23] width 71 height 16
click at [38, 34] on p "Settings" at bounding box center [34, 37] width 15 height 6
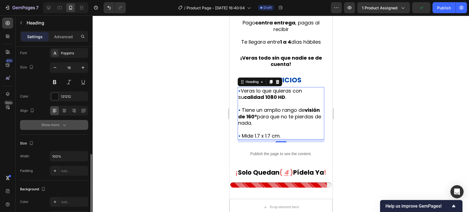
scroll to position [91, 0]
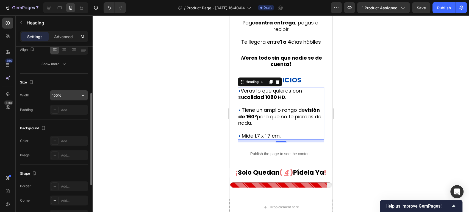
click at [67, 96] on input "100%" at bounding box center [69, 95] width 38 height 10
click at [84, 96] on icon "button" at bounding box center [82, 95] width 5 height 5
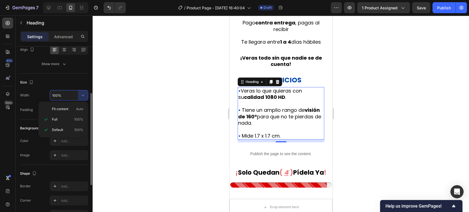
click at [73, 79] on div "Size" at bounding box center [54, 82] width 68 height 9
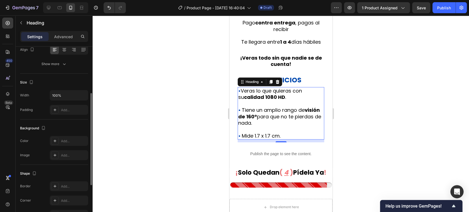
scroll to position [152, 0]
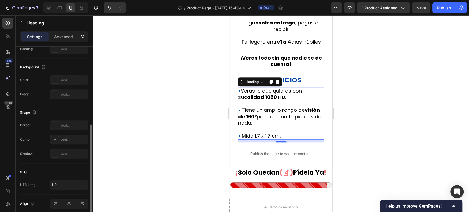
click at [232, 102] on div "¡Envió GRATIS hoy! Heading Pago contra entrega , pagas al recibir Te llegara en…" at bounding box center [280, 75] width 103 height 143
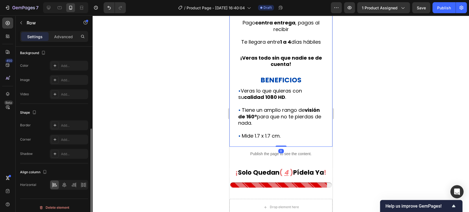
scroll to position [0, 0]
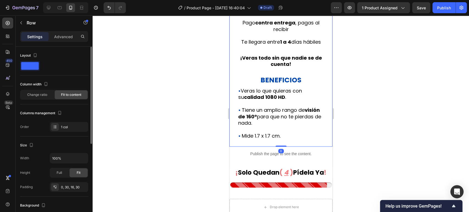
click at [244, 101] on strong "calidad 1080 HD" at bounding box center [264, 97] width 41 height 7
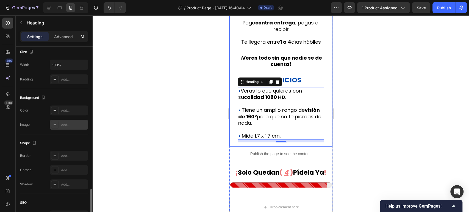
scroll to position [175, 0]
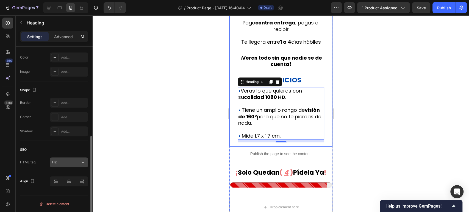
click at [84, 160] on icon at bounding box center [82, 162] width 5 height 5
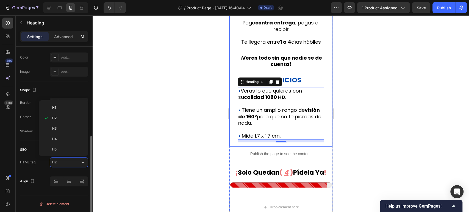
click at [35, 151] on div "SEO" at bounding box center [54, 149] width 68 height 9
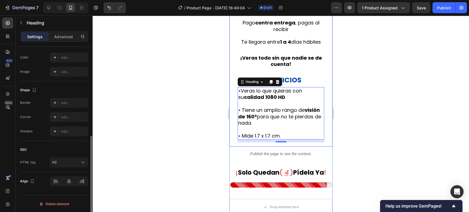
click at [68, 169] on div "SEO HTML tag H2" at bounding box center [54, 156] width 68 height 31
click at [69, 166] on button "H2" at bounding box center [69, 162] width 38 height 10
click at [37, 151] on div "SEO" at bounding box center [54, 149] width 68 height 9
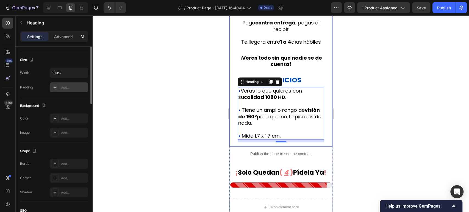
scroll to position [53, 0]
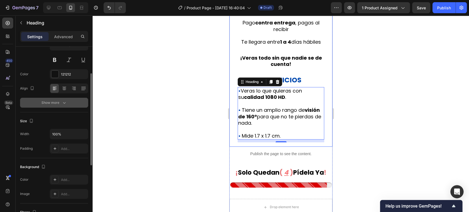
click at [59, 105] on button "Show more" at bounding box center [54, 103] width 68 height 10
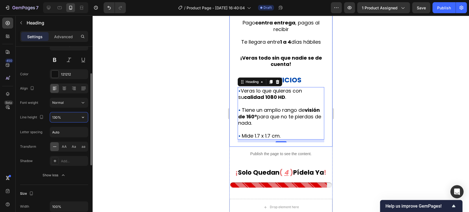
click at [73, 118] on input "130%" at bounding box center [69, 117] width 38 height 10
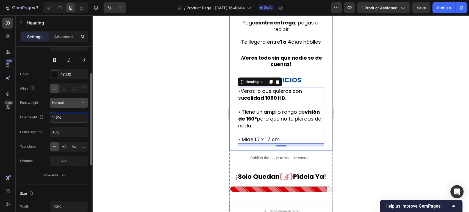
type input "140%"
click at [79, 104] on div "Normal" at bounding box center [66, 102] width 28 height 5
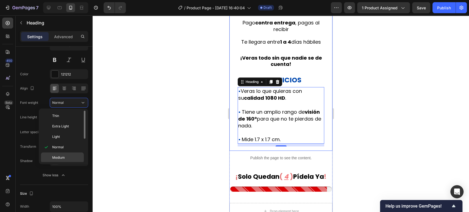
click at [74, 155] on p "Medium" at bounding box center [66, 157] width 29 height 5
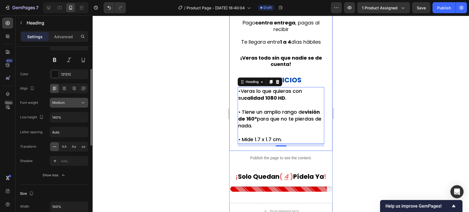
click at [79, 104] on div "Medium" at bounding box center [66, 102] width 28 height 5
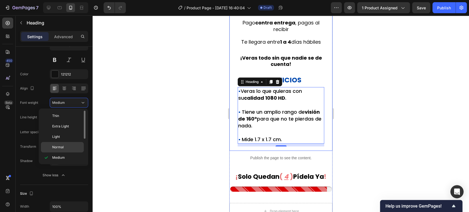
click at [70, 148] on p "Normal" at bounding box center [66, 147] width 29 height 5
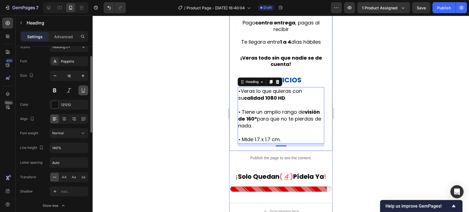
scroll to position [0, 0]
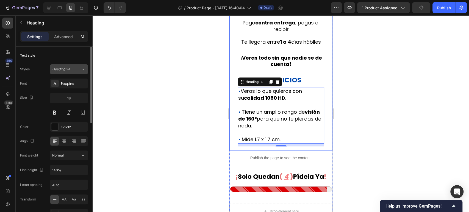
click at [82, 69] on icon at bounding box center [83, 68] width 5 height 5
click at [74, 55] on div "Text style" at bounding box center [54, 55] width 68 height 9
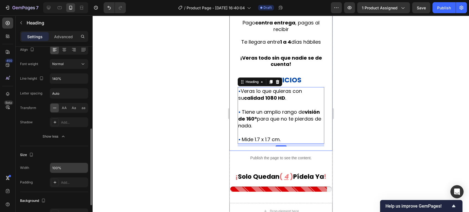
scroll to position [122, 0]
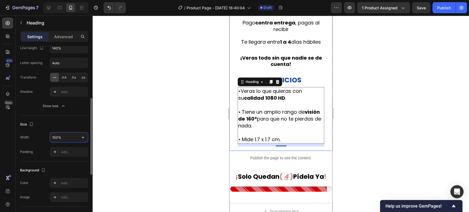
drag, startPoint x: 66, startPoint y: 137, endPoint x: 54, endPoint y: 136, distance: 11.6
click at [54, 136] on input "100%" at bounding box center [69, 137] width 38 height 10
click at [76, 139] on input "100%" at bounding box center [69, 137] width 38 height 10
click at [81, 139] on icon "button" at bounding box center [82, 137] width 5 height 5
click at [76, 128] on div "Size" at bounding box center [54, 124] width 68 height 9
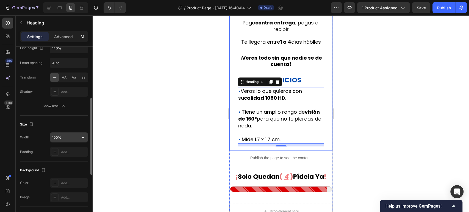
click at [64, 138] on input "100%" at bounding box center [69, 137] width 38 height 10
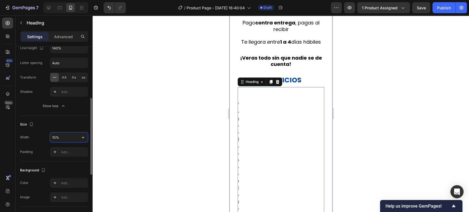
type input "100%"
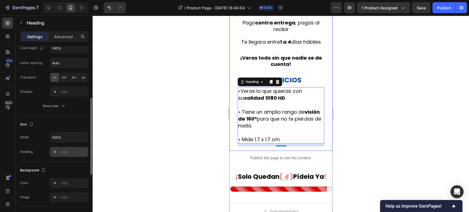
click at [71, 155] on div "Add..." at bounding box center [69, 152] width 38 height 10
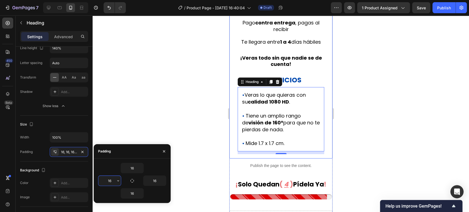
click at [113, 180] on input "16" at bounding box center [109, 181] width 23 height 10
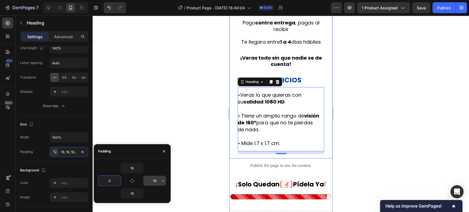
type input "0"
click at [155, 183] on input "16" at bounding box center [154, 181] width 23 height 10
type input "0"
click at [157, 167] on div "16" at bounding box center [132, 168] width 68 height 10
click at [134, 169] on input "16" at bounding box center [132, 168] width 23 height 10
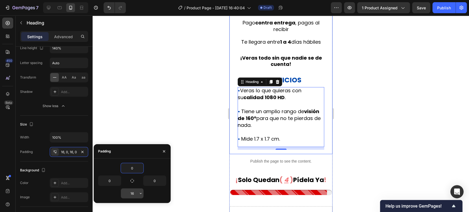
type input "0"
click at [132, 196] on input "16" at bounding box center [132, 193] width 23 height 10
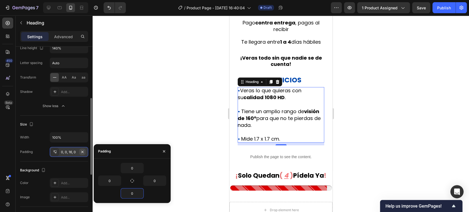
type input "0"
click at [84, 144] on div "Width 100% Padding Add..." at bounding box center [54, 144] width 68 height 25
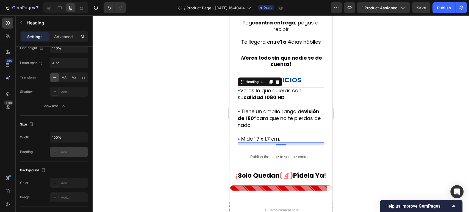
click at [77, 150] on div "Add..." at bounding box center [74, 152] width 26 height 5
type input "16"
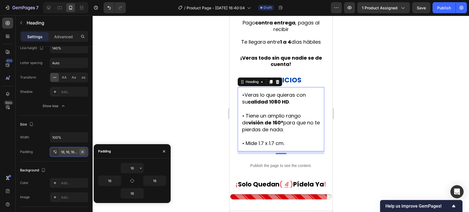
click at [82, 152] on icon "button" at bounding box center [82, 152] width 4 height 4
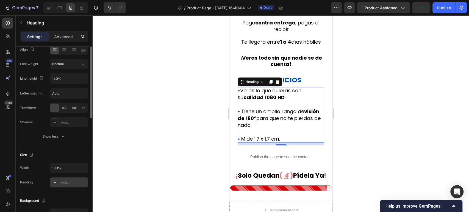
scroll to position [30, 0]
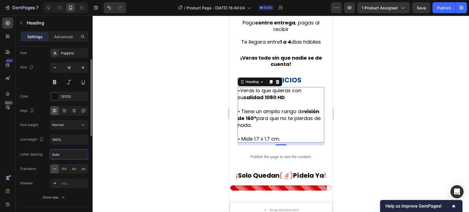
click at [74, 156] on input "Auto" at bounding box center [69, 154] width 38 height 10
click at [68, 147] on div "Font Poppins Size 18 Color 121212 Align Font weight Normal Line height 140% Let…" at bounding box center [54, 125] width 68 height 154
click at [68, 127] on div "Normal" at bounding box center [69, 124] width 34 height 5
click at [62, 117] on div "Font Poppins Size 18 Color 121212 Align Font weight Normal Line height 140% Let…" at bounding box center [54, 125] width 68 height 154
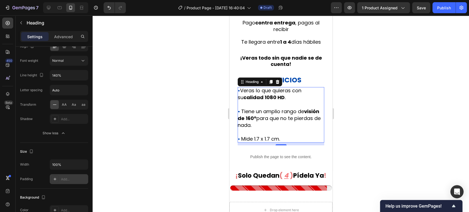
scroll to position [3, 0]
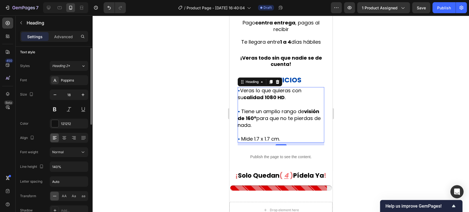
click at [390, 111] on div at bounding box center [281, 113] width 376 height 197
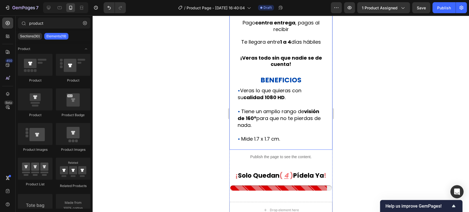
click at [322, 111] on div "¡Envió GRATIS hoy! Heading Pago contra entrega , pagas al recibir Te llegara en…" at bounding box center [280, 77] width 103 height 146
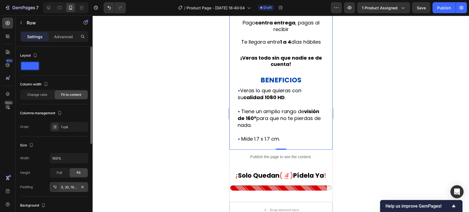
click at [75, 187] on div "0, 30, 16, 30" at bounding box center [69, 187] width 16 height 5
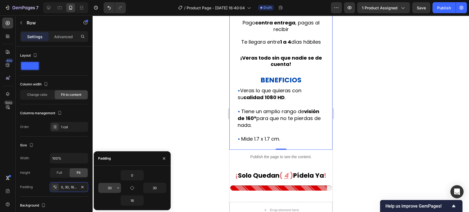
click at [114, 188] on input "30" at bounding box center [109, 188] width 23 height 10
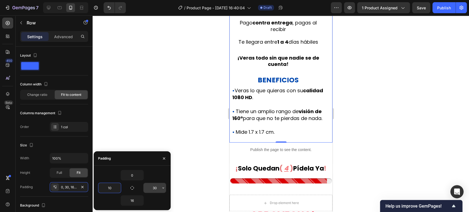
type input "10"
click at [152, 186] on input "30" at bounding box center [154, 188] width 23 height 10
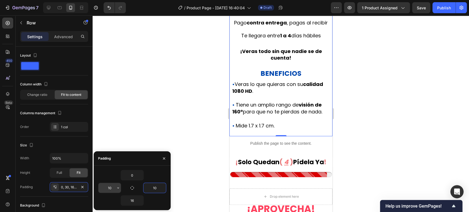
type input "10"
click at [109, 189] on input "10" at bounding box center [109, 188] width 23 height 10
type input "15"
click at [160, 190] on button "button" at bounding box center [162, 188] width 5 height 10
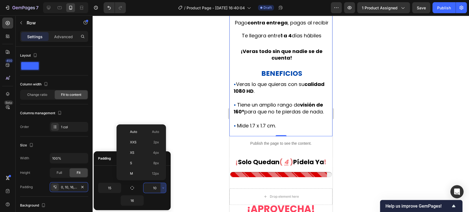
click at [158, 189] on input "10" at bounding box center [154, 188] width 23 height 10
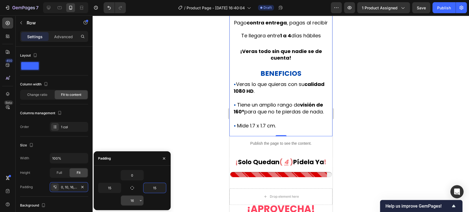
type input "15"
click at [135, 200] on input "16" at bounding box center [132, 201] width 23 height 10
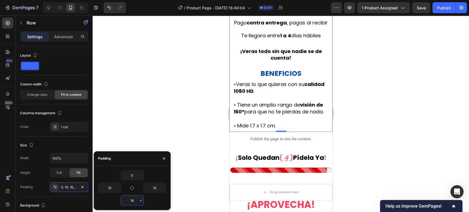
type input "0"
click at [383, 121] on div at bounding box center [281, 113] width 376 height 197
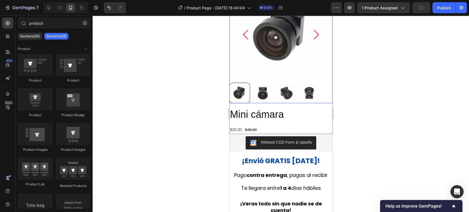
scroll to position [118, 0]
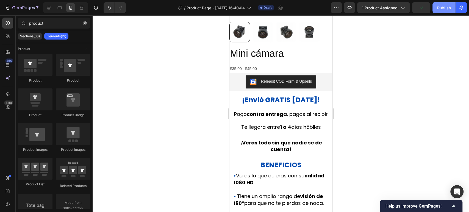
click at [446, 12] on button "Publish" at bounding box center [443, 7] width 23 height 11
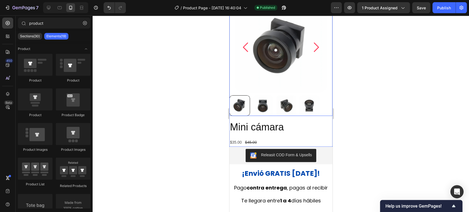
scroll to position [91, 0]
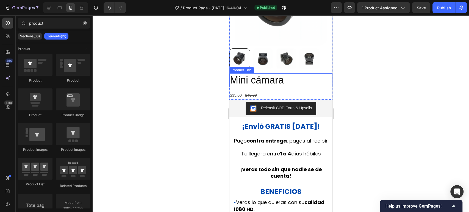
click at [233, 81] on h2 "Mini cámara" at bounding box center [280, 80] width 103 height 14
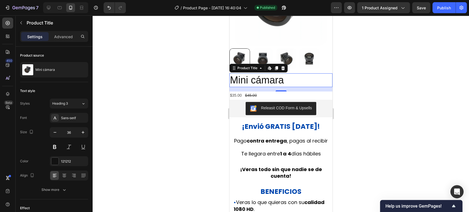
click at [336, 142] on div at bounding box center [281, 113] width 376 height 197
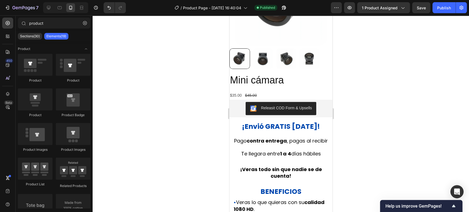
click at [337, 142] on div at bounding box center [281, 113] width 376 height 197
click at [325, 149] on div "¡Envió GRATIS hoy! Heading Pago contra entrega , pagas al recibir Te llegara en…" at bounding box center [280, 186] width 103 height 128
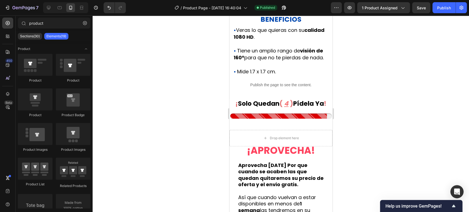
click at [440, 88] on div at bounding box center [281, 113] width 376 height 197
click at [85, 25] on button "button" at bounding box center [84, 23] width 9 height 9
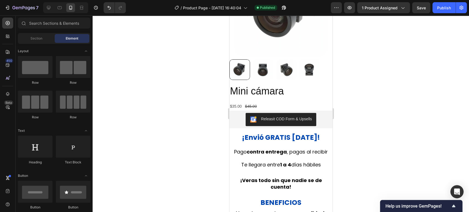
scroll to position [253, 0]
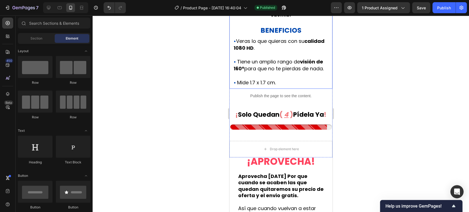
click at [323, 89] on div "¡Envió GRATIS hoy! Heading Pago contra entrega , pagas al recibir Te llegara en…" at bounding box center [280, 24] width 103 height 128
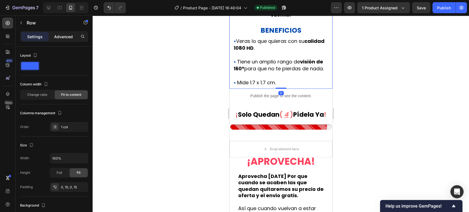
click at [68, 37] on p "Advanced" at bounding box center [63, 37] width 19 height 6
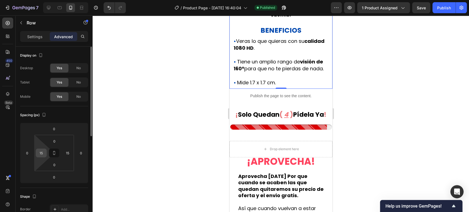
click at [44, 154] on input "15" at bounding box center [41, 153] width 8 height 8
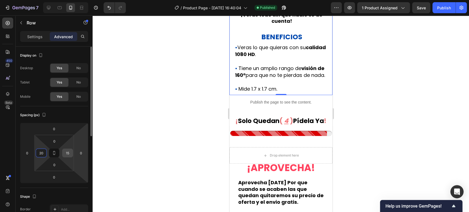
type input "20"
click at [66, 153] on input "15" at bounding box center [67, 153] width 8 height 8
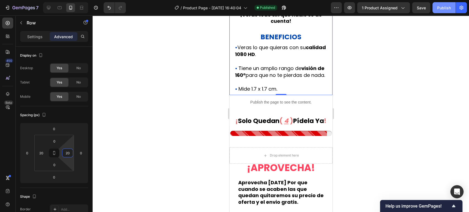
type input "20"
click at [445, 10] on div "Publish" at bounding box center [444, 8] width 14 height 6
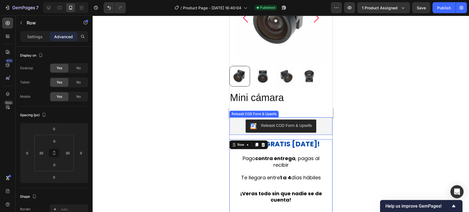
scroll to position [0, 0]
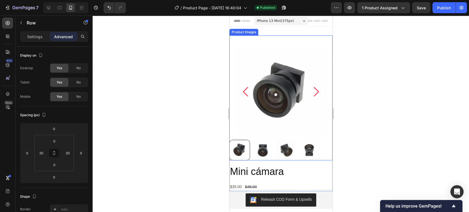
click at [324, 69] on div at bounding box center [280, 91] width 103 height 91
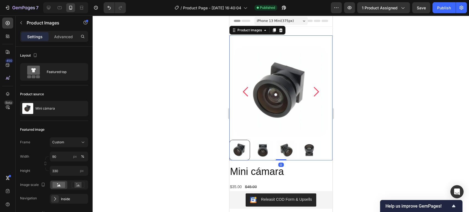
drag, startPoint x: 183, startPoint y: 92, endPoint x: 145, endPoint y: 73, distance: 42.3
click at [182, 92] on div at bounding box center [281, 113] width 376 height 197
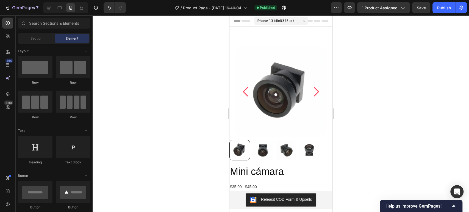
click at [192, 78] on div at bounding box center [281, 113] width 376 height 197
click at [327, 59] on div at bounding box center [280, 91] width 103 height 91
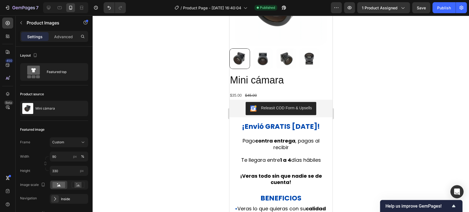
scroll to position [264, 0]
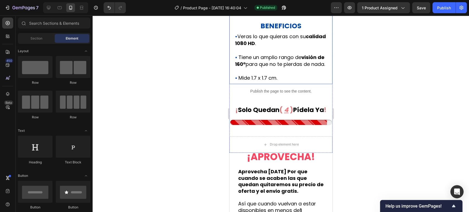
drag, startPoint x: 324, startPoint y: 84, endPoint x: 318, endPoint y: 96, distance: 13.0
click at [324, 84] on div "¡Envió GRATIS hoy! Heading Pago contra entrega , pagas al recibir Te llegara en…" at bounding box center [280, 16] width 103 height 135
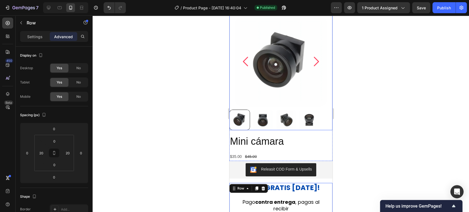
scroll to position [30, 0]
click at [285, 138] on h2 "Mini cámara" at bounding box center [280, 141] width 103 height 14
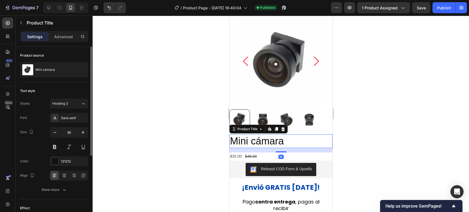
drag, startPoint x: 74, startPoint y: 39, endPoint x: 51, endPoint y: 109, distance: 73.8
click at [74, 38] on div "Advanced" at bounding box center [63, 36] width 27 height 9
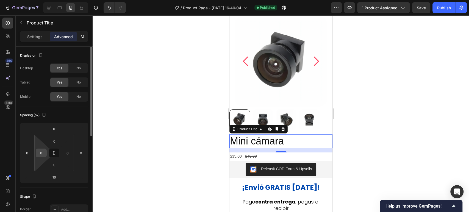
click at [43, 149] on div "0" at bounding box center [41, 153] width 11 height 9
click at [44, 153] on input "0" at bounding box center [41, 153] width 8 height 8
type input "20"
click at [67, 153] on input "0" at bounding box center [67, 153] width 8 height 8
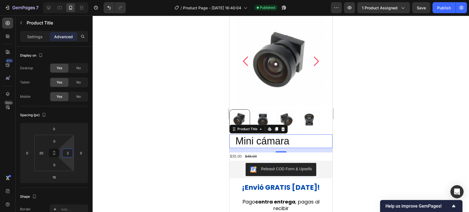
type input "20"
click at [269, 155] on div "$35.00 Product Price Product Price $45.00 Product Price Product Price Row" at bounding box center [280, 156] width 103 height 8
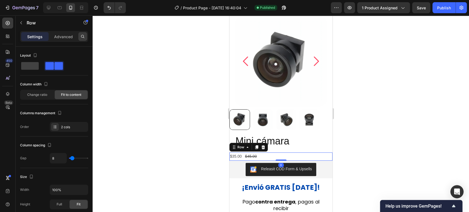
click at [81, 38] on icon at bounding box center [82, 36] width 4 height 4
click at [71, 51] on div "Layout" at bounding box center [54, 55] width 68 height 9
click at [28, 66] on span at bounding box center [30, 66] width 18 height 8
type input "0"
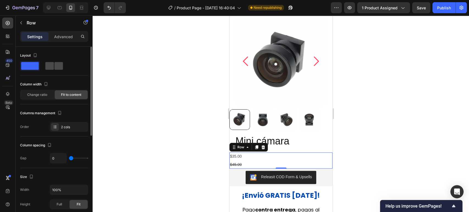
click at [60, 68] on span at bounding box center [58, 66] width 9 height 8
type input "8"
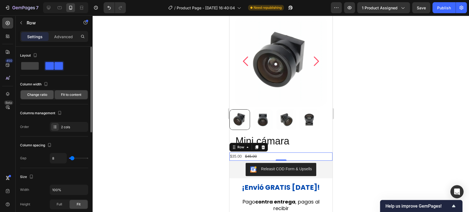
click at [44, 94] on span "Change ratio" at bounding box center [37, 94] width 20 height 5
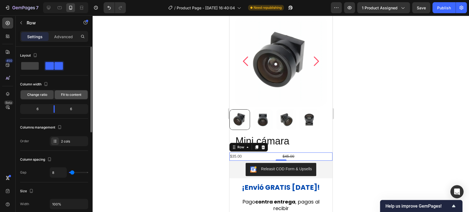
click at [66, 95] on span "Fit to content" at bounding box center [71, 94] width 20 height 5
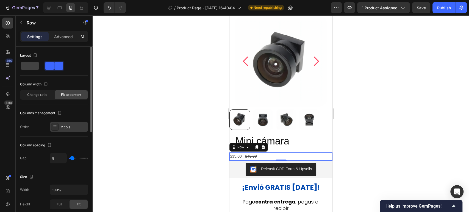
click at [61, 127] on div "2 cols" at bounding box center [74, 127] width 26 height 5
click at [70, 116] on div "Columns management" at bounding box center [54, 113] width 68 height 9
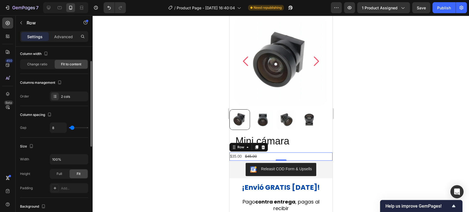
type input "39"
type input "45"
type input "49"
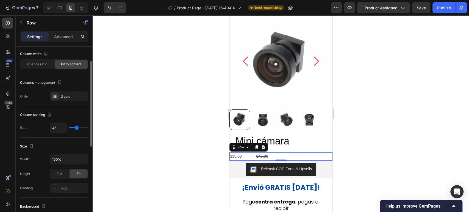
type input "49"
type input "47"
type input "45"
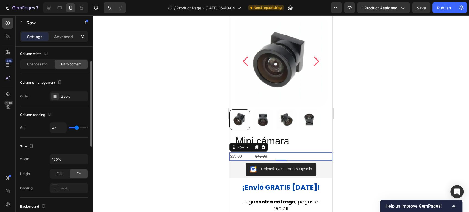
type input "43"
type input "41"
drag, startPoint x: 73, startPoint y: 127, endPoint x: 76, endPoint y: 129, distance: 3.0
type input "41"
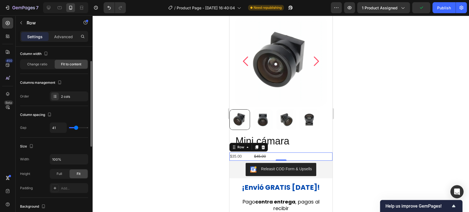
click at [76, 128] on input "range" at bounding box center [78, 127] width 19 height 1
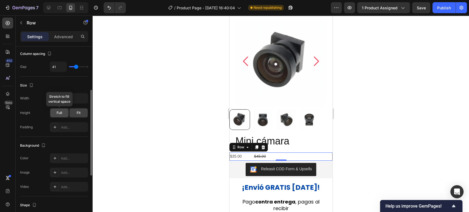
click at [62, 110] on span "Full" at bounding box center [59, 112] width 5 height 5
click at [73, 114] on div "Fit" at bounding box center [79, 113] width 18 height 9
click at [79, 87] on div "Size" at bounding box center [54, 85] width 68 height 9
click at [78, 93] on button "button" at bounding box center [83, 98] width 10 height 10
click at [70, 88] on div "Size" at bounding box center [54, 85] width 68 height 9
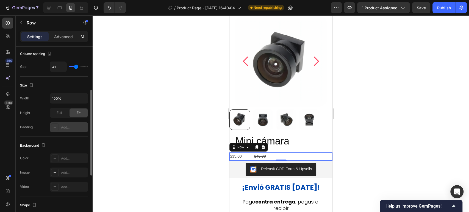
click at [70, 127] on div "Add..." at bounding box center [74, 127] width 26 height 5
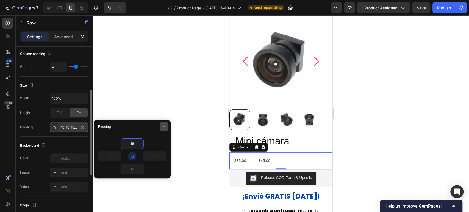
click at [164, 129] on button "button" at bounding box center [164, 126] width 9 height 9
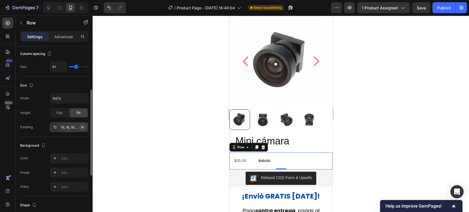
click at [83, 127] on icon "button" at bounding box center [82, 127] width 2 height 2
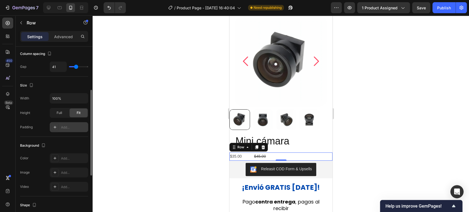
scroll to position [122, 0]
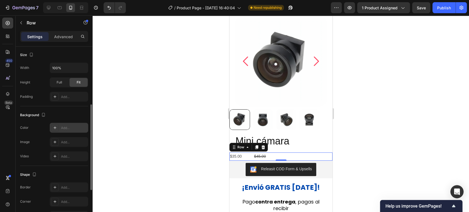
click at [75, 130] on div "Add..." at bounding box center [69, 128] width 38 height 10
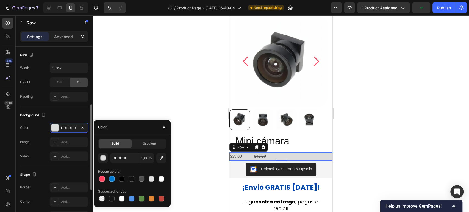
click at [71, 118] on div "Background" at bounding box center [54, 115] width 68 height 9
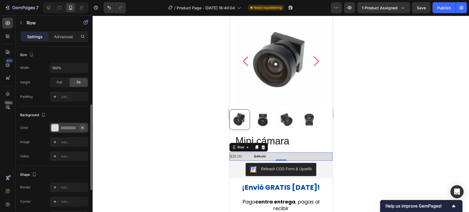
click at [84, 127] on icon "button" at bounding box center [82, 128] width 4 height 4
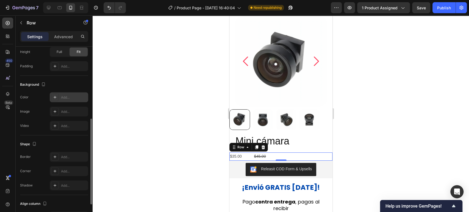
scroll to position [202, 0]
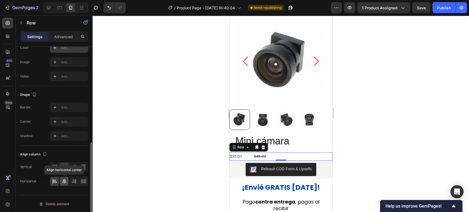
click at [65, 183] on icon at bounding box center [64, 181] width 5 height 5
click at [356, 147] on div at bounding box center [281, 113] width 376 height 197
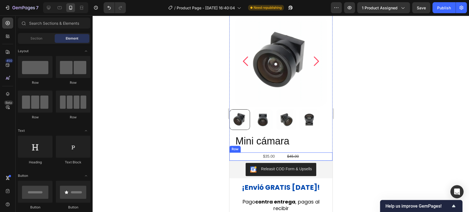
click at [279, 157] on div "$35.00 Product Price Product Price $45.00 Product Price Product Price Row" at bounding box center [280, 156] width 103 height 8
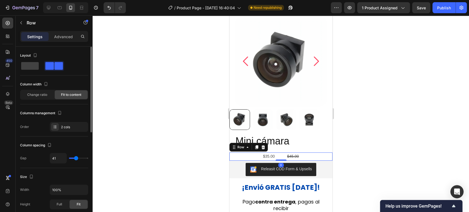
type input "27"
type input "25"
type input "23"
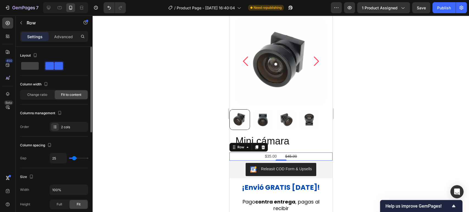
type input "23"
type input "21"
click at [74, 158] on input "range" at bounding box center [78, 158] width 19 height 1
click at [299, 154] on div "$35.00 Product Price Product Price $45.00 Product Price Product Price Row 0" at bounding box center [280, 156] width 103 height 8
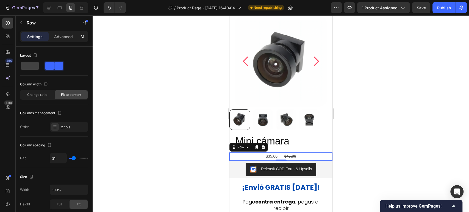
click at [301, 156] on div "$35.00 Product Price Product Price $45.00 Product Price Product Price Row 0" at bounding box center [280, 156] width 103 height 8
click at [277, 155] on div "$35.00 Product Price Product Price $45.00 Product Price Product Price Row 0" at bounding box center [280, 156] width 103 height 8
click at [363, 153] on div at bounding box center [281, 113] width 376 height 197
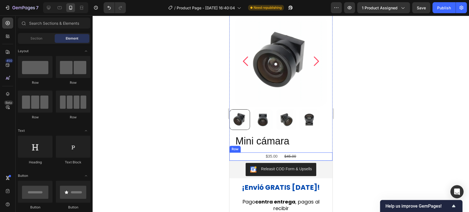
click at [300, 159] on div "$35.00 Product Price Product Price $45.00 Product Price Product Price Row" at bounding box center [280, 156] width 103 height 8
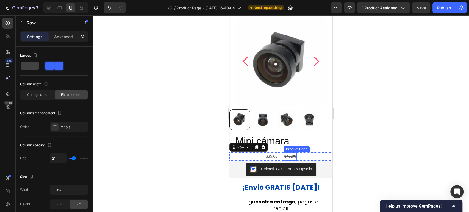
click at [289, 156] on div "$45.00" at bounding box center [290, 156] width 13 height 8
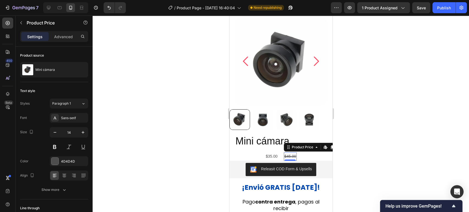
click at [289, 156] on div "$45.00" at bounding box center [290, 156] width 13 height 8
click at [274, 156] on div "$35.00" at bounding box center [271, 156] width 13 height 8
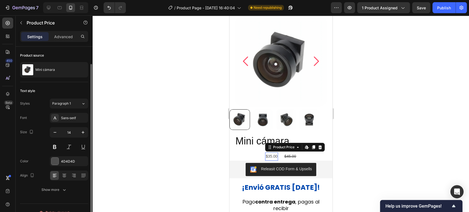
scroll to position [9, 0]
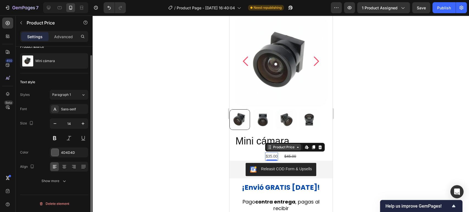
click at [292, 149] on div "Product Price" at bounding box center [284, 147] width 24 height 5
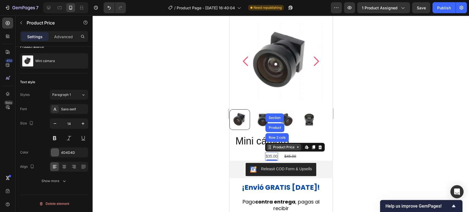
click at [292, 149] on div "Product Price" at bounding box center [284, 147] width 24 height 5
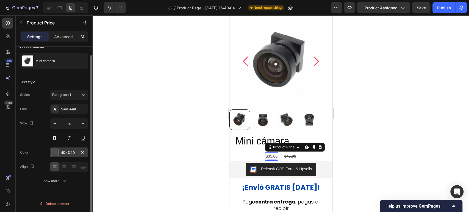
click at [55, 153] on div at bounding box center [54, 152] width 7 height 7
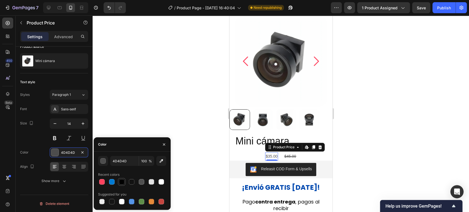
click at [122, 181] on div at bounding box center [121, 181] width 5 height 5
type input "000000"
click at [366, 144] on div at bounding box center [281, 113] width 376 height 197
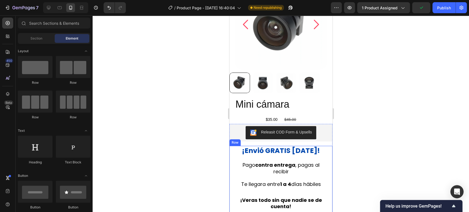
scroll to position [30, 0]
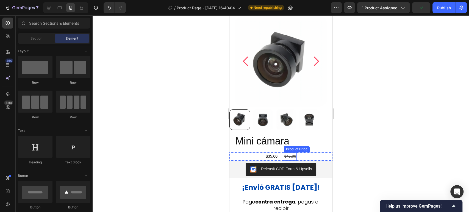
click at [287, 155] on div "$45.00" at bounding box center [290, 156] width 13 height 8
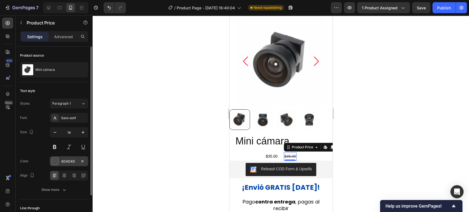
click at [57, 160] on div at bounding box center [54, 161] width 7 height 7
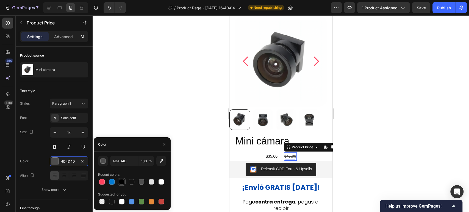
click at [123, 182] on div at bounding box center [121, 181] width 5 height 5
type input "000000"
click at [265, 156] on div "$35.00" at bounding box center [271, 156] width 13 height 8
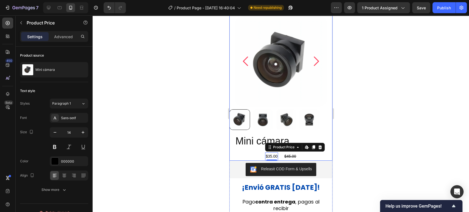
click at [259, 152] on div "Mini cámara Product Title $35.00 Product Price Edit content in Shopify 0 Produc…" at bounding box center [280, 147] width 103 height 26
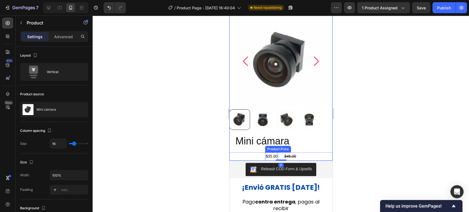
click at [267, 157] on div "$35.00" at bounding box center [271, 156] width 13 height 8
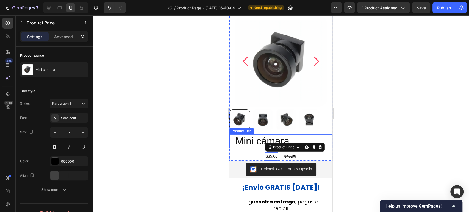
click at [254, 144] on h2 "Mini cámara" at bounding box center [281, 141] width 92 height 14
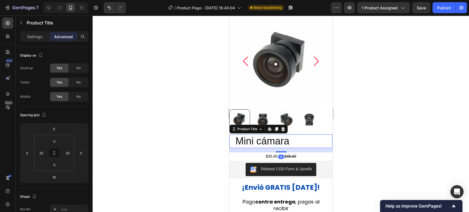
click at [252, 140] on h2 "Mini cámara" at bounding box center [281, 141] width 92 height 14
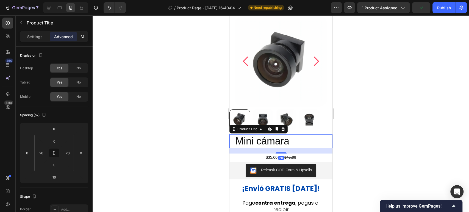
drag, startPoint x: 282, startPoint y: 151, endPoint x: 309, endPoint y: 152, distance: 27.8
click at [309, 148] on div "20" at bounding box center [286, 148] width 103 height 0
type input "20"
click at [337, 149] on div at bounding box center [281, 113] width 376 height 197
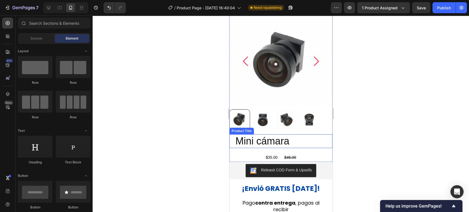
click at [301, 140] on h2 "Mini cámara" at bounding box center [281, 141] width 92 height 14
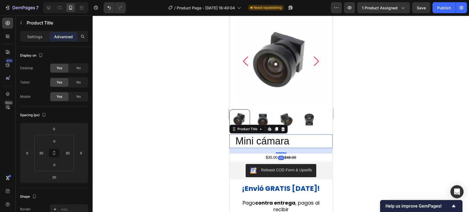
click at [295, 140] on h2 "Mini cámara" at bounding box center [281, 141] width 92 height 14
click at [286, 138] on h2 "Mini cámara" at bounding box center [281, 141] width 92 height 14
click at [296, 141] on h2 "Mini cámara" at bounding box center [281, 141] width 92 height 14
click at [295, 141] on h2 "Mini cámara" at bounding box center [281, 141] width 92 height 14
click at [42, 34] on p "Settings" at bounding box center [34, 37] width 15 height 6
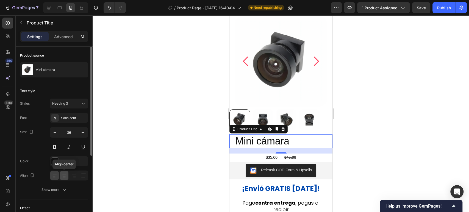
click at [65, 174] on icon at bounding box center [64, 174] width 4 height 1
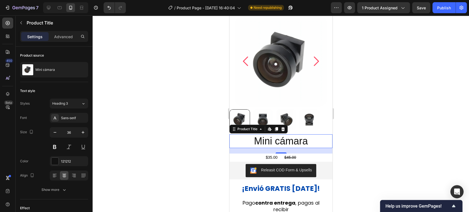
click at [302, 142] on h2 "Mini cámara" at bounding box center [281, 141] width 92 height 14
click at [75, 118] on div "Sans-serif" at bounding box center [74, 118] width 26 height 5
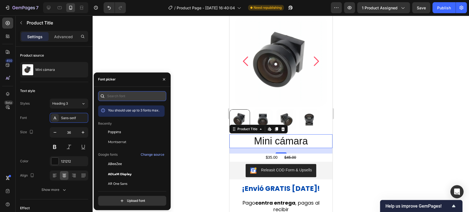
click at [138, 96] on input "text" at bounding box center [132, 96] width 68 height 10
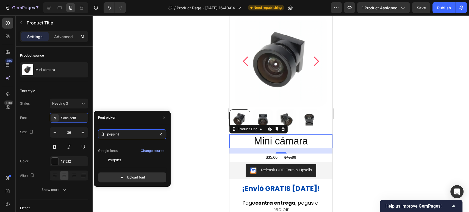
scroll to position [13, 0]
type input "poppins"
click at [138, 159] on div "Poppins" at bounding box center [135, 158] width 55 height 5
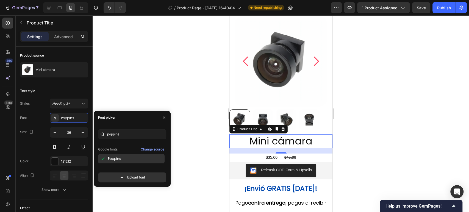
click at [163, 157] on div "You should use up to 3 fonts max. Google fonts Change source Poppins" at bounding box center [132, 154] width 68 height 20
click at [159, 158] on div "Poppins" at bounding box center [135, 158] width 55 height 5
click at [64, 89] on div "Text style" at bounding box center [54, 91] width 68 height 9
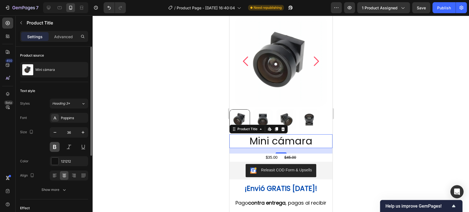
click at [55, 147] on button at bounding box center [55, 147] width 10 height 10
click at [290, 151] on div "20" at bounding box center [280, 150] width 103 height 5
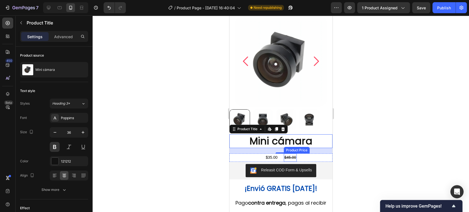
click at [290, 156] on div "$45.00" at bounding box center [290, 158] width 13 height 8
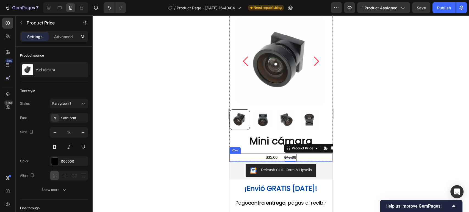
click at [298, 157] on div "$35.00 Product Price Product Price $45.00 Product Price Edit content in Shopify…" at bounding box center [280, 158] width 103 height 8
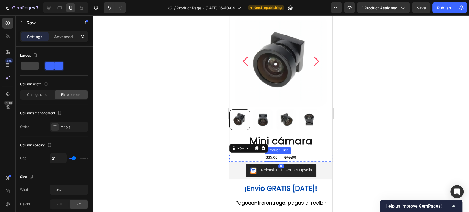
click at [268, 157] on div "$35.00" at bounding box center [271, 158] width 13 height 8
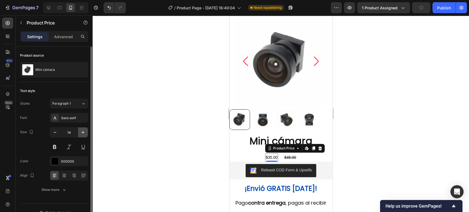
click at [82, 134] on icon "button" at bounding box center [82, 132] width 5 height 5
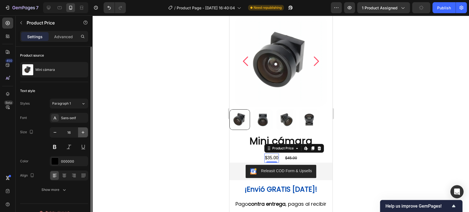
click at [82, 134] on icon "button" at bounding box center [82, 132] width 5 height 5
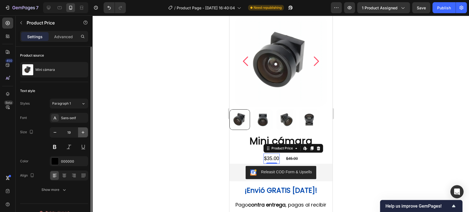
click at [82, 134] on icon "button" at bounding box center [82, 132] width 5 height 5
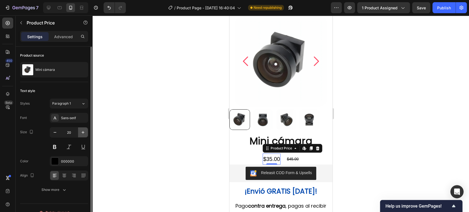
click at [82, 134] on icon "button" at bounding box center [82, 132] width 5 height 5
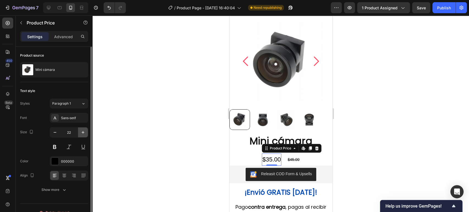
click at [82, 134] on icon "button" at bounding box center [82, 132] width 5 height 5
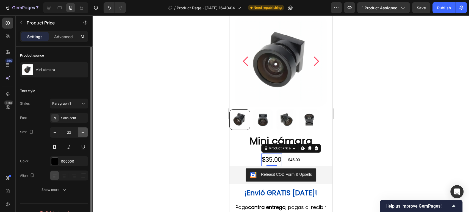
click at [82, 134] on icon "button" at bounding box center [82, 132] width 5 height 5
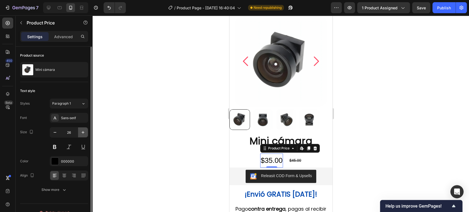
click at [82, 134] on icon "button" at bounding box center [82, 132] width 5 height 5
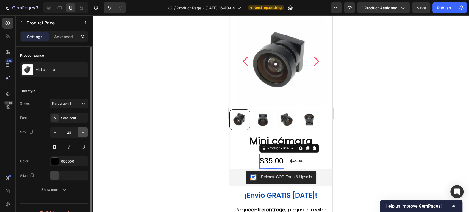
click at [82, 134] on icon "button" at bounding box center [82, 132] width 5 height 5
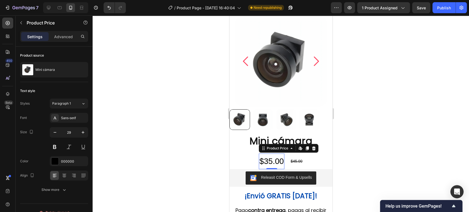
type input "30"
click at [290, 163] on div "$45.00" at bounding box center [296, 162] width 13 height 8
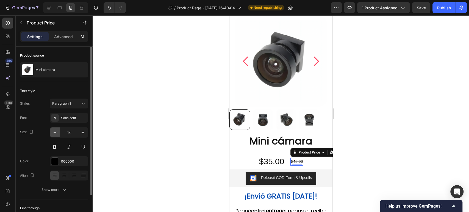
click at [57, 131] on icon "button" at bounding box center [54, 132] width 5 height 5
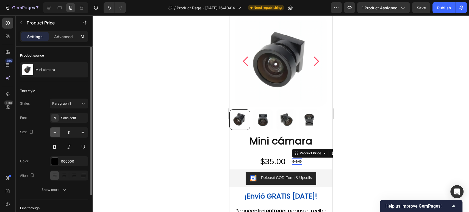
click at [57, 131] on icon "button" at bounding box center [54, 132] width 5 height 5
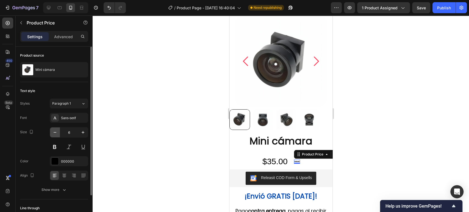
click at [57, 131] on icon "button" at bounding box center [54, 132] width 5 height 5
click at [76, 131] on input "4" at bounding box center [69, 132] width 18 height 10
click at [80, 131] on icon "button" at bounding box center [82, 132] width 5 height 5
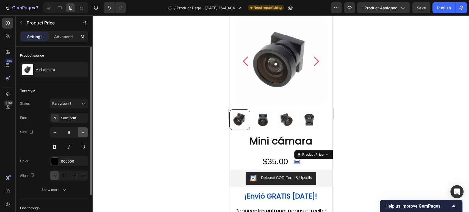
click at [80, 131] on icon "button" at bounding box center [82, 132] width 5 height 5
click at [80, 132] on icon "button" at bounding box center [82, 132] width 5 height 5
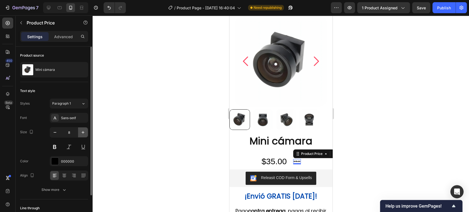
click at [80, 132] on icon "button" at bounding box center [82, 132] width 5 height 5
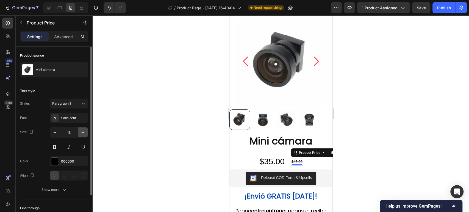
click at [80, 132] on icon "button" at bounding box center [82, 132] width 5 height 5
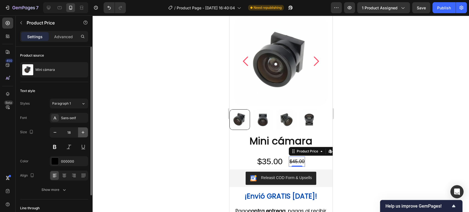
click at [80, 132] on icon "button" at bounding box center [82, 132] width 5 height 5
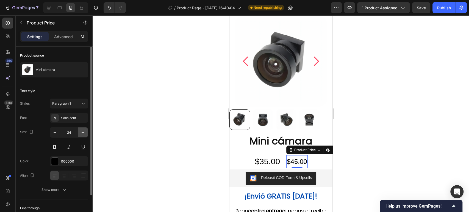
click at [80, 132] on icon "button" at bounding box center [82, 132] width 5 height 5
type input "25"
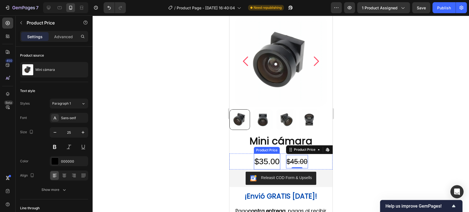
click at [270, 160] on div "$35.00" at bounding box center [267, 162] width 26 height 16
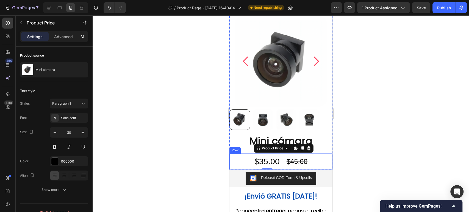
click at [244, 155] on div "$35.00 Product Price Edit content in Shopify 0 Product Price Edit content in Sh…" at bounding box center [280, 162] width 103 height 16
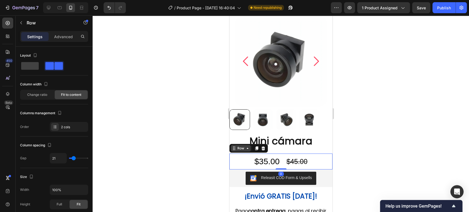
click at [249, 151] on div "Row" at bounding box center [240, 148] width 20 height 7
click at [298, 150] on div "Mini cámara Product Title $35.00 Product Price Product Price $45.00 Product Pri…" at bounding box center [280, 151] width 103 height 35
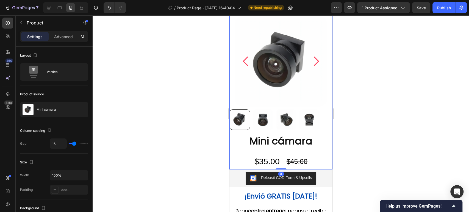
click at [281, 151] on div "Mini cámara Product Title $35.00 Product Price Product Price $45.00 Product Pri…" at bounding box center [280, 151] width 103 height 35
click at [277, 151] on div "Mini cámara Product Title $35.00 Product Price Product Price $45.00 Product Pri…" at bounding box center [280, 151] width 103 height 35
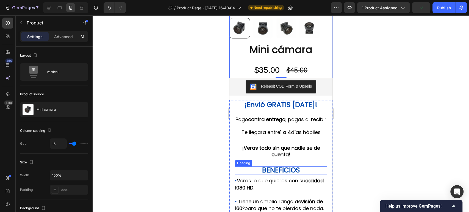
scroll to position [152, 0]
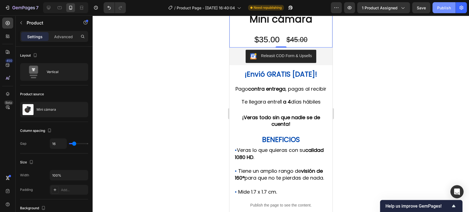
click at [439, 8] on div "Publish" at bounding box center [444, 8] width 14 height 6
click at [316, 55] on div "Releasit COD Form & Upsells" at bounding box center [280, 56] width 99 height 13
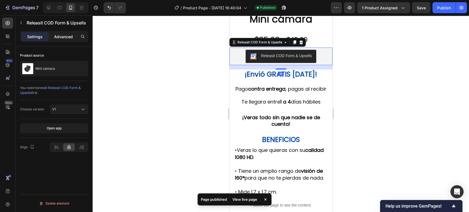
click at [66, 36] on p "Advanced" at bounding box center [63, 37] width 19 height 6
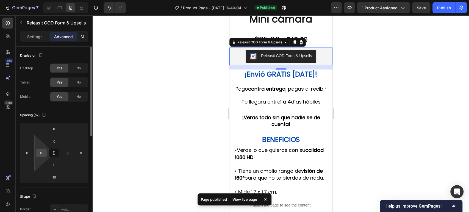
click at [44, 152] on input "0" at bounding box center [41, 153] width 8 height 8
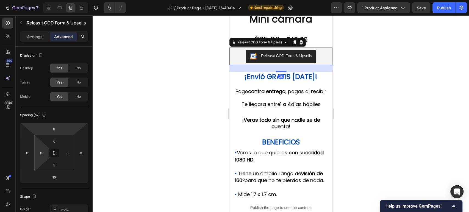
drag, startPoint x: 279, startPoint y: 68, endPoint x: 292, endPoint y: 70, distance: 13.4
click at [292, 65] on div "25" at bounding box center [280, 65] width 103 height 0
type input "25"
click at [356, 83] on div at bounding box center [281, 113] width 376 height 197
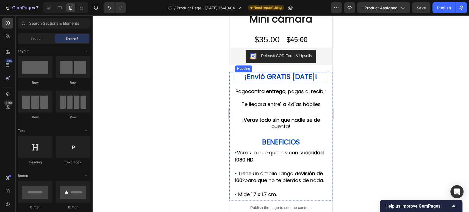
click at [294, 76] on span "¡Envió GRATIS [DATE]!" at bounding box center [280, 77] width 72 height 10
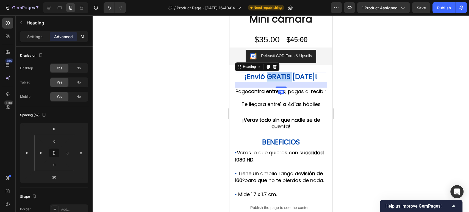
click at [279, 77] on span "¡Envió GRATIS [DATE]!" at bounding box center [280, 77] width 72 height 10
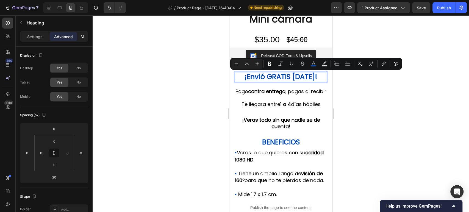
click at [301, 77] on span "¡Envió GRATIS [DATE]!" at bounding box center [280, 77] width 72 height 10
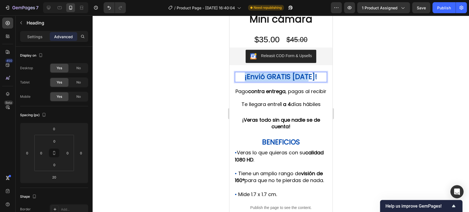
drag, startPoint x: 312, startPoint y: 77, endPoint x: 246, endPoint y: 76, distance: 66.8
click at [246, 76] on p "¡Envió GRATIS [DATE]!" at bounding box center [280, 77] width 91 height 9
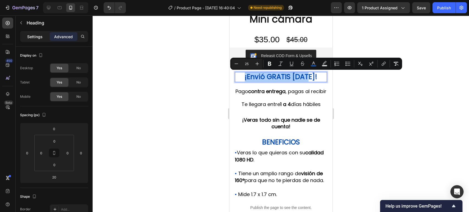
click at [45, 38] on div "Settings" at bounding box center [34, 36] width 27 height 9
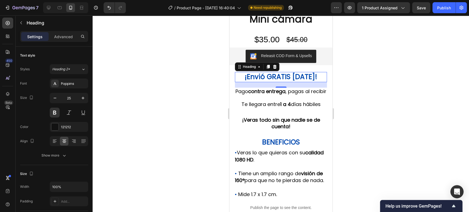
click at [412, 82] on div at bounding box center [281, 113] width 376 height 197
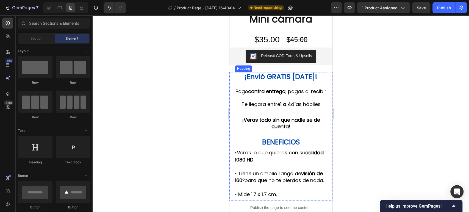
click at [315, 74] on p "⁠⁠⁠⁠⁠⁠⁠ ¡Envió GRATIS hoy!" at bounding box center [280, 77] width 91 height 9
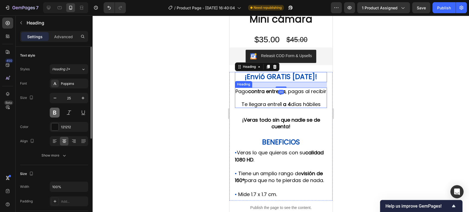
click at [55, 113] on button at bounding box center [55, 113] width 10 height 10
click at [68, 87] on div "Poppins" at bounding box center [69, 84] width 38 height 10
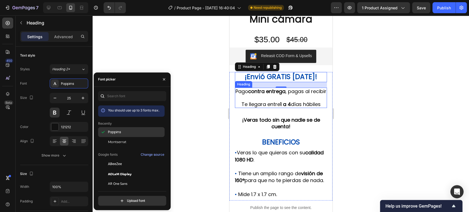
click at [128, 133] on div "Poppins" at bounding box center [135, 132] width 55 height 5
click at [75, 61] on div "Text style Styles Heading 2* Font Poppins Size 25 Color 121212 Align Show more" at bounding box center [54, 106] width 68 height 118
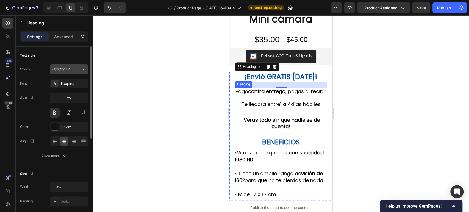
click at [80, 69] on div "Heading 2*" at bounding box center [66, 69] width 29 height 5
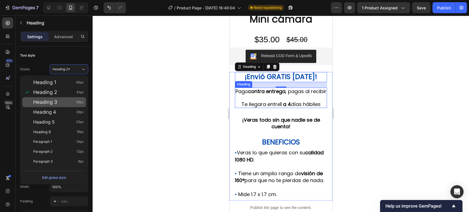
click at [79, 105] on div "Heading 3 36px" at bounding box center [54, 102] width 64 height 10
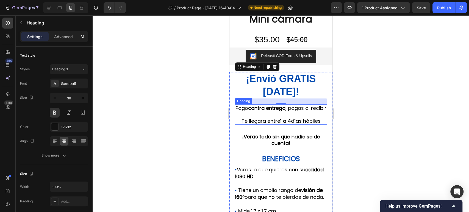
drag, startPoint x: 74, startPoint y: 71, endPoint x: 75, endPoint y: 76, distance: 5.8
click at [74, 70] on div "Heading 3" at bounding box center [66, 69] width 29 height 5
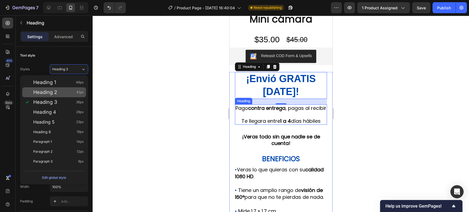
click at [73, 94] on div "Heading 2 41px" at bounding box center [58, 92] width 51 height 5
type input "41"
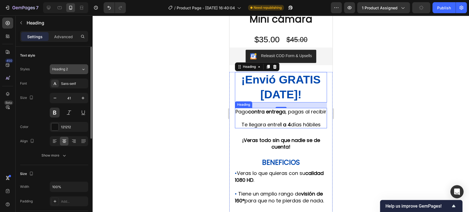
click at [72, 71] on div "Heading 2" at bounding box center [63, 69] width 22 height 5
click at [393, 87] on div at bounding box center [281, 113] width 376 height 197
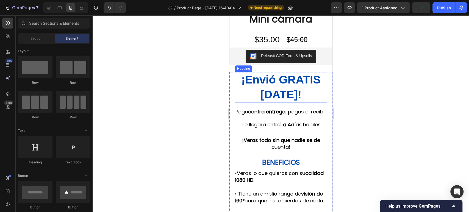
click at [307, 90] on p "⁠⁠⁠⁠⁠⁠⁠ ¡Envió GRATIS hoy!" at bounding box center [280, 87] width 91 height 29
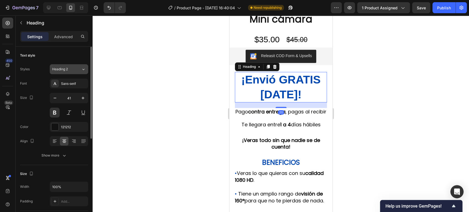
click at [80, 70] on div "Heading 2" at bounding box center [66, 69] width 29 height 5
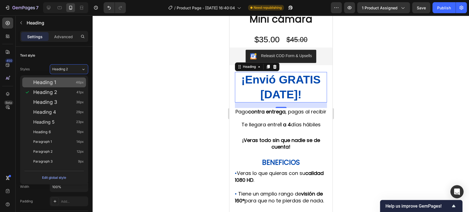
click at [78, 87] on div "Heading 1 46px" at bounding box center [54, 82] width 64 height 10
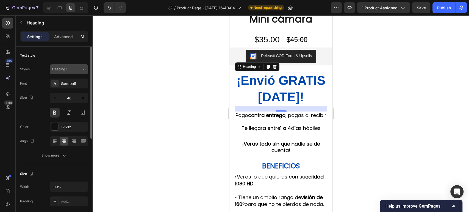
click at [77, 73] on button "Heading 1" at bounding box center [69, 69] width 38 height 10
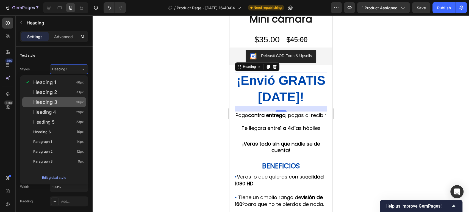
click at [77, 105] on div "Heading 3 36px" at bounding box center [54, 102] width 64 height 10
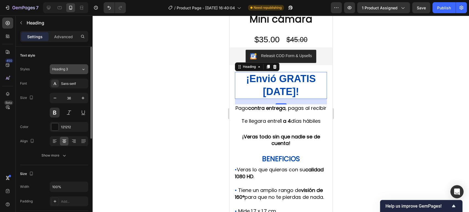
click at [74, 73] on button "Heading 3" at bounding box center [69, 69] width 38 height 10
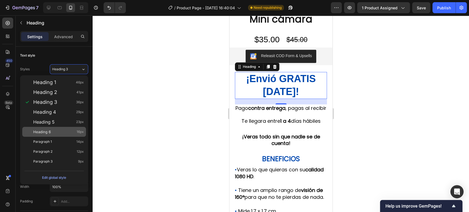
click at [80, 135] on div "Heading 6 16px" at bounding box center [54, 132] width 64 height 10
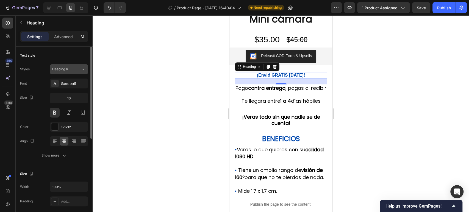
click at [80, 69] on div "Heading 6" at bounding box center [66, 69] width 29 height 5
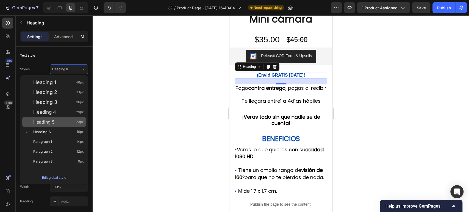
click at [76, 120] on span "23px" at bounding box center [80, 121] width 8 height 5
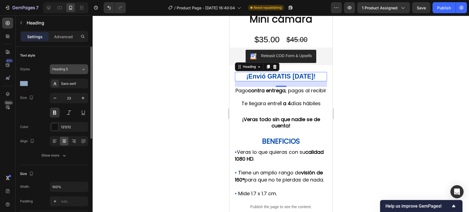
drag, startPoint x: 74, startPoint y: 80, endPoint x: 75, endPoint y: 73, distance: 7.3
click at [75, 73] on div "Styles Heading 5 Font Sans-serif Size 23 Color 121212 Align Show more" at bounding box center [54, 112] width 68 height 96
click at [75, 73] on button "Heading 5" at bounding box center [69, 69] width 38 height 10
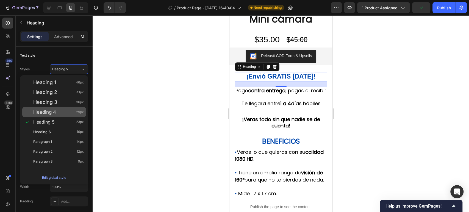
click at [70, 113] on div "Heading 4 29px" at bounding box center [58, 111] width 51 height 5
type input "29"
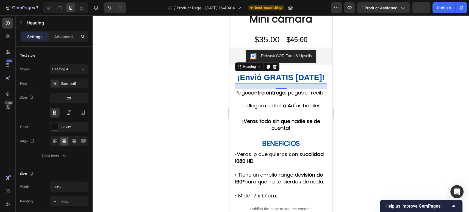
click at [420, 103] on div at bounding box center [281, 113] width 376 height 197
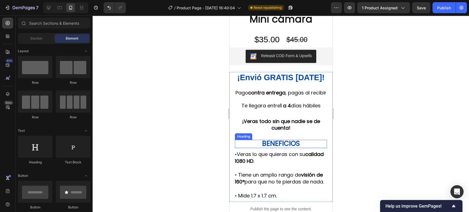
click at [291, 148] on strong "BENEFICIOS" at bounding box center [281, 144] width 38 height 10
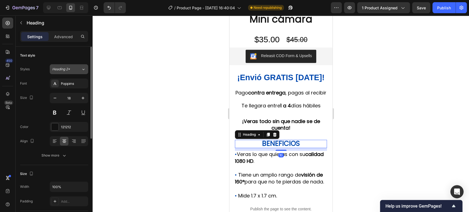
click at [80, 66] on button "Heading 2*" at bounding box center [69, 69] width 38 height 10
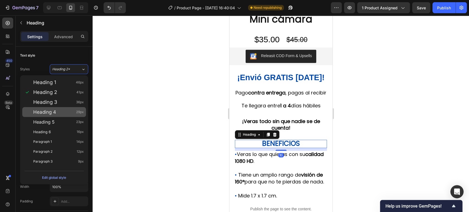
click at [68, 111] on div "Heading 4 29px" at bounding box center [58, 111] width 51 height 5
type input "29"
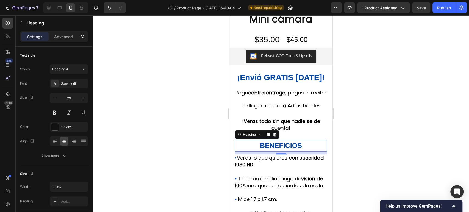
click at [413, 102] on div at bounding box center [281, 113] width 376 height 197
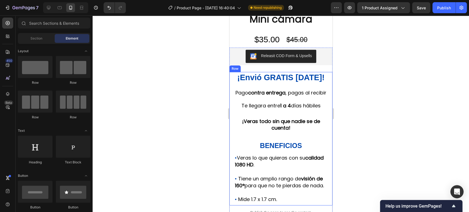
click at [283, 141] on div "⁠⁠⁠⁠⁠⁠⁠ ¡Envió GRATIS hoy! Heading Pago contra entrega , pagas al recibir Te ll…" at bounding box center [281, 139] width 92 height 134
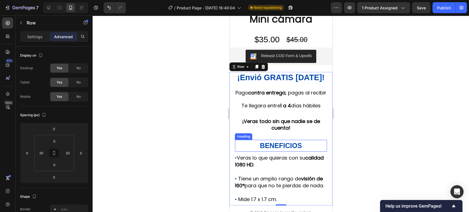
click at [280, 147] on h2 "BENEFICIOS" at bounding box center [281, 146] width 92 height 12
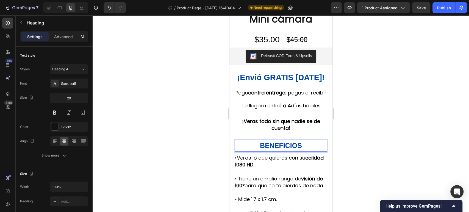
click at [421, 131] on div at bounding box center [281, 113] width 376 height 197
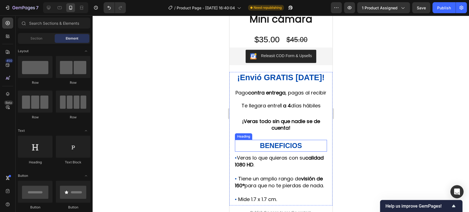
click at [291, 149] on strong "BENEFICIOS" at bounding box center [281, 146] width 42 height 8
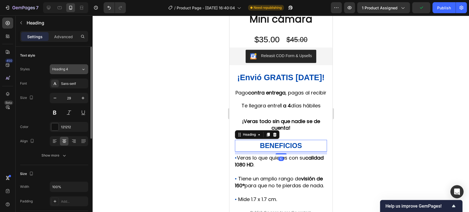
click at [87, 70] on button "Heading 4" at bounding box center [69, 69] width 38 height 10
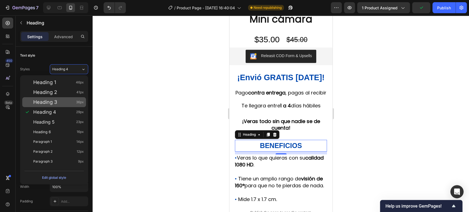
click at [63, 102] on div "Heading 3 36px" at bounding box center [58, 101] width 51 height 5
type input "36"
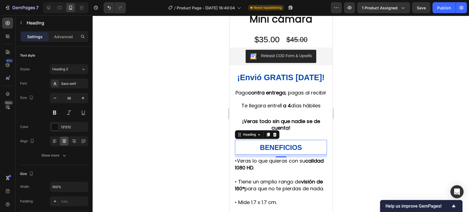
click at [379, 134] on div at bounding box center [281, 113] width 376 height 197
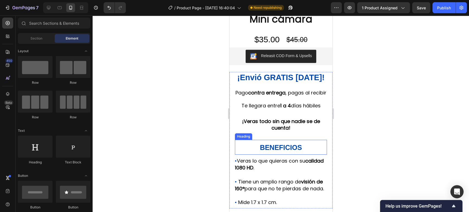
click at [294, 151] on strong "BENEFICIOS" at bounding box center [281, 148] width 42 height 8
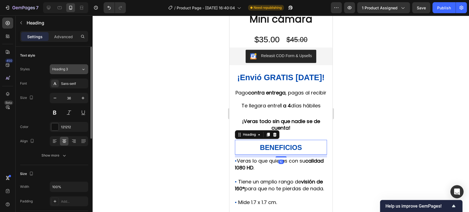
click at [78, 72] on button "Heading 3" at bounding box center [69, 69] width 38 height 10
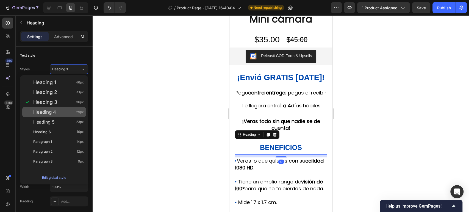
click at [77, 113] on span "29px" at bounding box center [80, 111] width 8 height 5
type input "29"
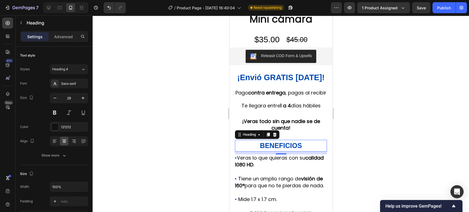
click at [298, 148] on p "BENEFICIOS" at bounding box center [280, 145] width 91 height 11
drag, startPoint x: 304, startPoint y: 150, endPoint x: 243, endPoint y: 149, distance: 60.4
click at [243, 149] on p "BENEFICIOS" at bounding box center [280, 145] width 91 height 11
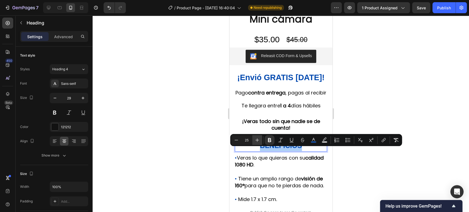
click at [260, 138] on icon "Editor contextual toolbar" at bounding box center [256, 139] width 5 height 5
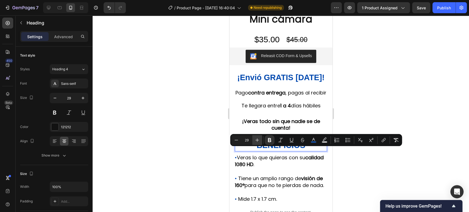
type input "30"
click at [409, 158] on div at bounding box center [281, 113] width 376 height 197
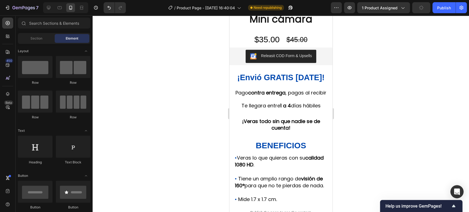
click at [375, 160] on div at bounding box center [281, 113] width 376 height 197
click at [294, 150] on strong "BENEFICIOS" at bounding box center [280, 145] width 50 height 9
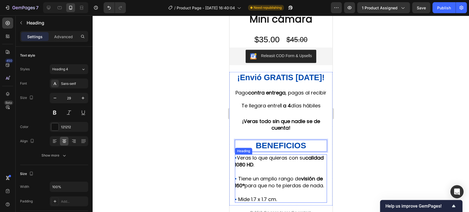
click at [278, 162] on span "Veras lo que quieras con su calidad 1080 HD ." at bounding box center [279, 161] width 89 height 14
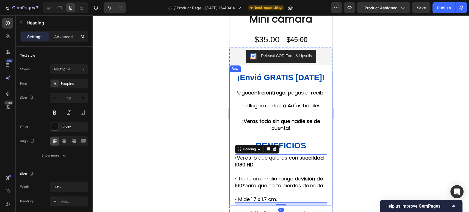
click at [279, 154] on div "Heading" at bounding box center [257, 149] width 45 height 9
click at [289, 150] on strong "BENEFICIOS" at bounding box center [280, 145] width 50 height 9
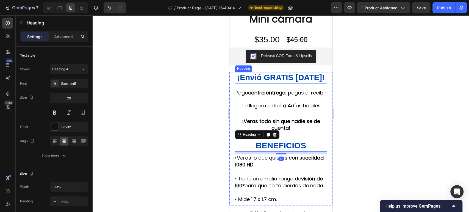
click at [296, 77] on span "¡Envió GRATIS [DATE]!" at bounding box center [280, 77] width 87 height 9
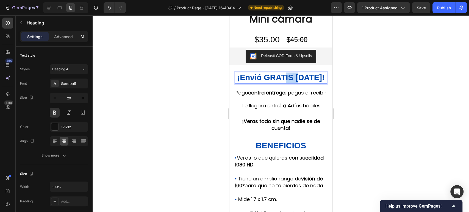
drag, startPoint x: 303, startPoint y: 77, endPoint x: 287, endPoint y: 76, distance: 15.9
click at [287, 76] on span "¡Envió GRATIS [DATE]!" at bounding box center [280, 77] width 87 height 9
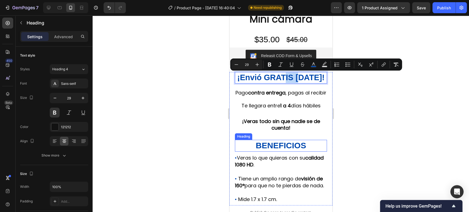
click at [295, 150] on strong "BENEFICIOS" at bounding box center [280, 145] width 50 height 9
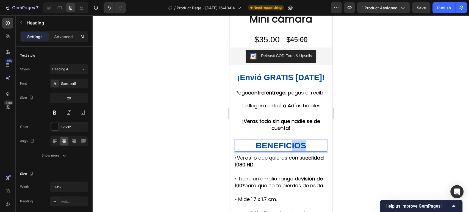
drag, startPoint x: 302, startPoint y: 152, endPoint x: 286, endPoint y: 151, distance: 15.7
click at [286, 150] on strong "BENEFICIOS" at bounding box center [280, 145] width 50 height 9
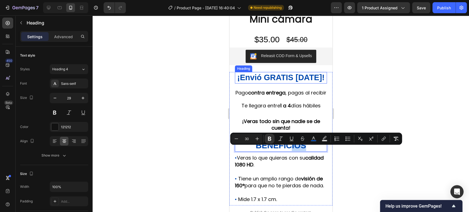
click at [296, 79] on span "¡Envió GRATIS [DATE]!" at bounding box center [280, 77] width 87 height 9
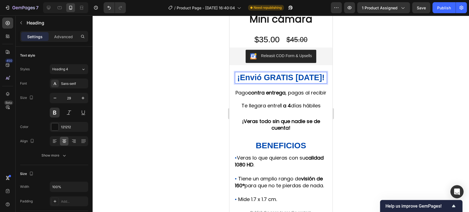
click at [363, 74] on div at bounding box center [281, 113] width 376 height 197
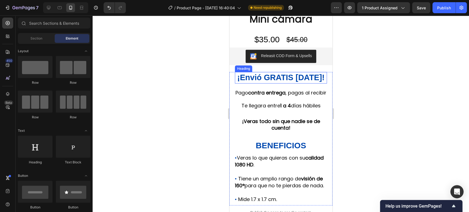
click at [310, 76] on span "¡Envió GRATIS [DATE]!" at bounding box center [280, 77] width 87 height 9
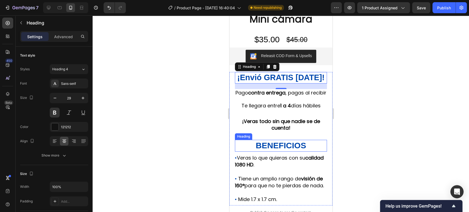
click at [256, 150] on strong "BENEFICIOS" at bounding box center [280, 145] width 50 height 9
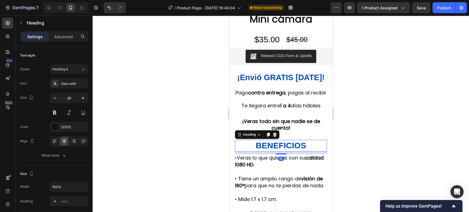
click at [394, 151] on div at bounding box center [281, 113] width 376 height 197
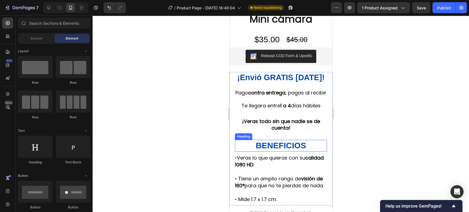
click at [304, 149] on p "⁠⁠⁠⁠⁠⁠⁠ BENEFICIOS" at bounding box center [280, 145] width 91 height 11
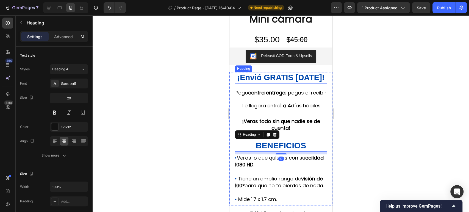
click at [268, 79] on span "¡Envió GRATIS [DATE]!" at bounding box center [280, 77] width 87 height 9
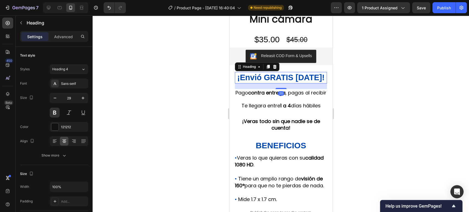
click at [404, 123] on div at bounding box center [281, 113] width 376 height 197
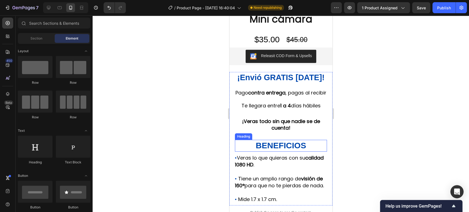
click at [304, 151] on p "⁠⁠⁠⁠⁠⁠⁠ BENEFICIOS" at bounding box center [280, 145] width 91 height 11
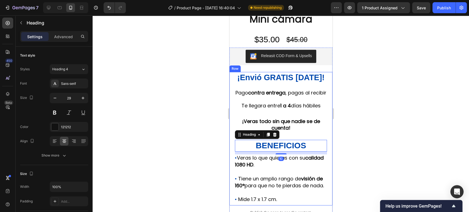
click at [293, 145] on div "⁠⁠⁠⁠⁠⁠⁠ ¡Envió GRATIS hoy! Heading Pago contra entrega , pagas al recibir Te ll…" at bounding box center [281, 139] width 92 height 134
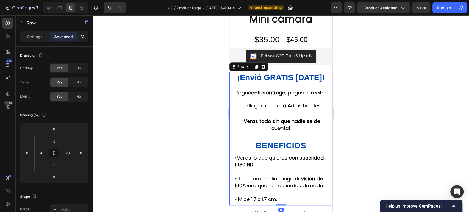
click at [279, 85] on div "⁠⁠⁠⁠⁠⁠⁠ ¡Envió GRATIS hoy! Heading Pago contra entrega , pagas al recibir Te ll…" at bounding box center [281, 139] width 92 height 134
click at [280, 80] on span "¡Envió GRATIS [DATE]!" at bounding box center [280, 77] width 87 height 9
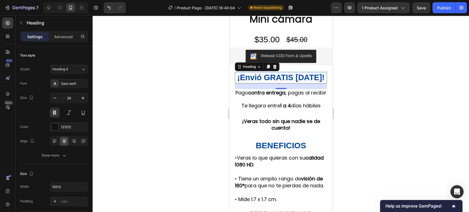
click at [297, 70] on div "Releasit COD Form & Upsells Releasit COD Form & Upsells ⁠⁠⁠⁠⁠⁠⁠ ¡Envió GRATIS h…" at bounding box center [280, 151] width 103 height 206
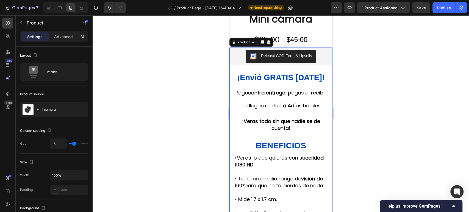
click at [278, 74] on span "¡Envió GRATIS [DATE]!" at bounding box center [280, 77] width 87 height 9
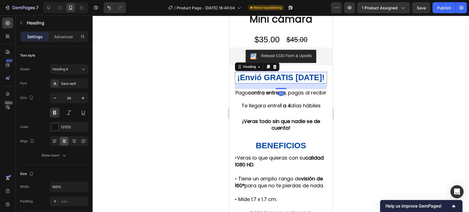
click at [285, 70] on div "Releasit COD Form & Upsells Releasit COD Form & Upsells ⁠⁠⁠⁠⁠⁠⁠ ¡Envió GRATIS h…" at bounding box center [280, 151] width 103 height 206
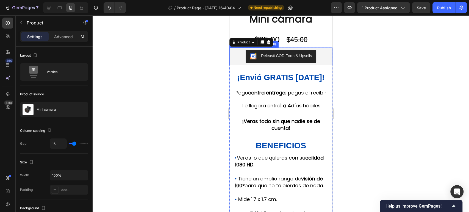
click at [279, 63] on div "Releasit COD Form & Upsells" at bounding box center [280, 57] width 103 height 18
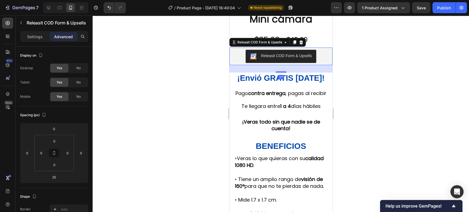
drag, startPoint x: 281, startPoint y: 72, endPoint x: 285, endPoint y: 72, distance: 3.3
click at [285, 65] on div "27" at bounding box center [280, 65] width 103 height 0
drag, startPoint x: 280, startPoint y: 72, endPoint x: 284, endPoint y: 74, distance: 4.1
click at [284, 74] on div "Releasit COD Form & Upsells Releasit COD Form & Upsells 27 ⁠⁠⁠⁠⁠⁠⁠ ¡Envió GRATI…" at bounding box center [280, 151] width 103 height 206
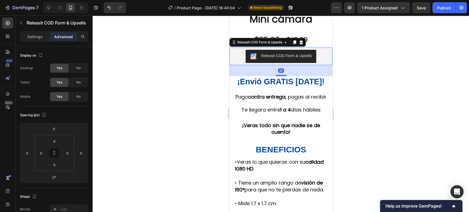
drag, startPoint x: 279, startPoint y: 72, endPoint x: 291, endPoint y: 76, distance: 12.1
click at [291, 65] on div "40" at bounding box center [280, 65] width 103 height 0
type input "40"
click at [380, 76] on div at bounding box center [281, 113] width 376 height 197
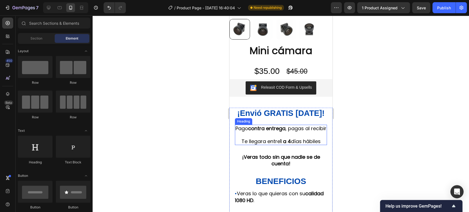
scroll to position [91, 0]
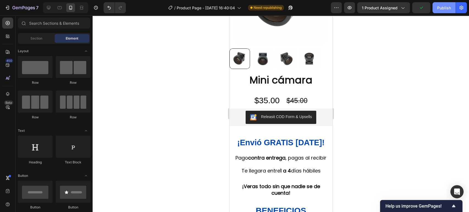
click at [447, 4] on button "Publish" at bounding box center [443, 7] width 23 height 11
click at [292, 59] on img at bounding box center [286, 58] width 21 height 21
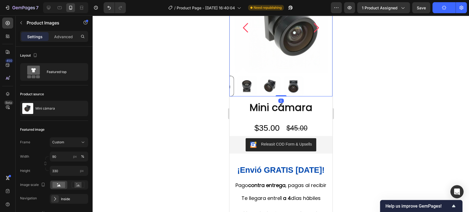
scroll to position [30, 0]
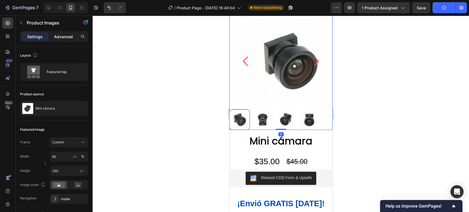
click at [66, 38] on p "Advanced" at bounding box center [63, 37] width 19 height 6
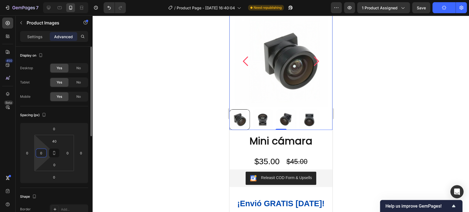
click at [43, 152] on input "0" at bounding box center [41, 153] width 8 height 8
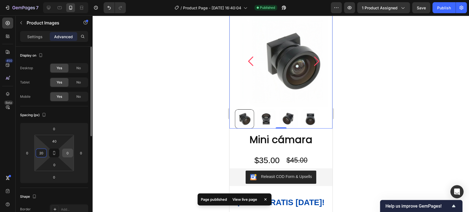
type input "20"
click at [64, 155] on input "0" at bounding box center [67, 153] width 8 height 8
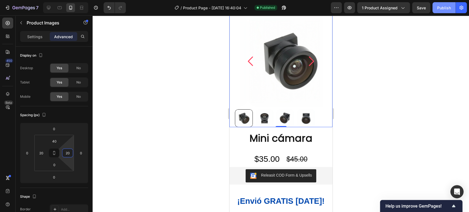
type input "20"
click at [450, 12] on button "Publish" at bounding box center [443, 7] width 23 height 11
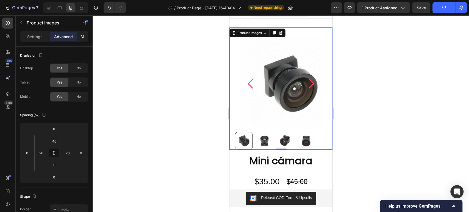
scroll to position [0, 0]
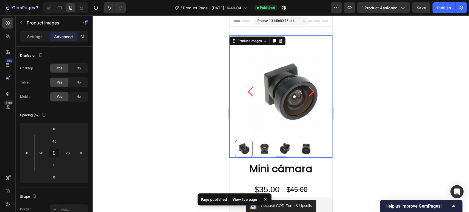
click at [304, 71] on img at bounding box center [289, 91] width 83 height 91
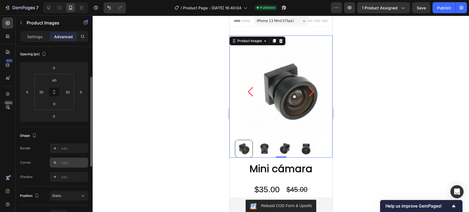
scroll to position [122, 0]
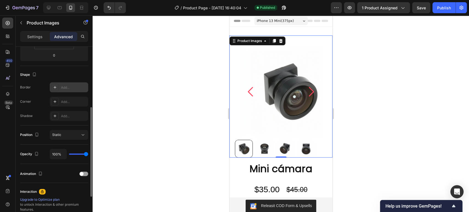
click at [66, 89] on div "Add..." at bounding box center [74, 87] width 26 height 5
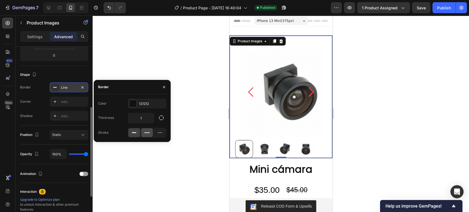
click at [148, 134] on icon at bounding box center [146, 132] width 5 height 5
click at [160, 136] on div at bounding box center [160, 132] width 12 height 9
drag, startPoint x: 134, startPoint y: 134, endPoint x: 95, endPoint y: 104, distance: 49.3
click at [134, 134] on icon at bounding box center [133, 132] width 5 height 5
click at [83, 87] on icon "button" at bounding box center [82, 87] width 4 height 4
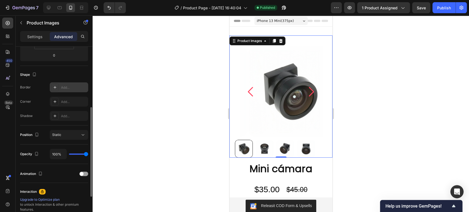
click at [77, 76] on div "Shape" at bounding box center [54, 74] width 68 height 9
click at [269, 71] on img at bounding box center [289, 91] width 83 height 91
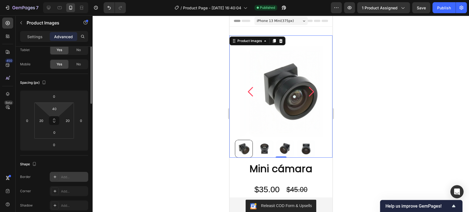
scroll to position [0, 0]
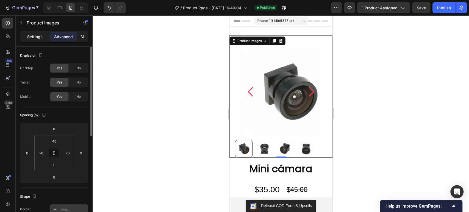
click at [37, 34] on p "Settings" at bounding box center [34, 37] width 15 height 6
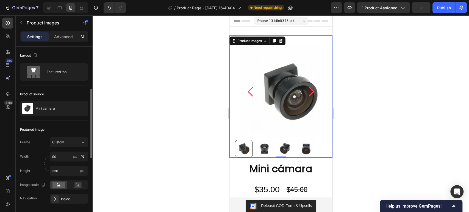
scroll to position [30, 0]
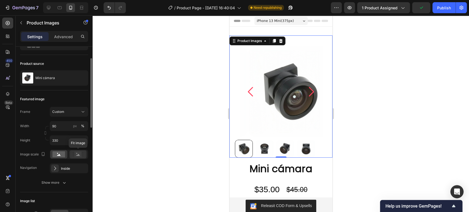
click at [78, 155] on icon at bounding box center [78, 155] width 4 height 2
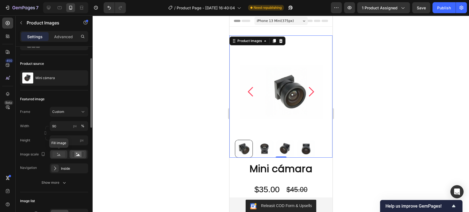
click at [64, 155] on rect at bounding box center [58, 154] width 13 height 6
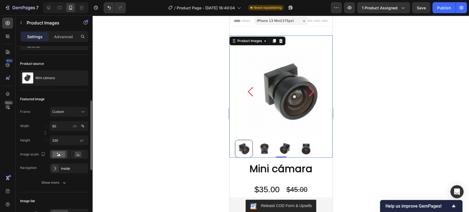
scroll to position [61, 0]
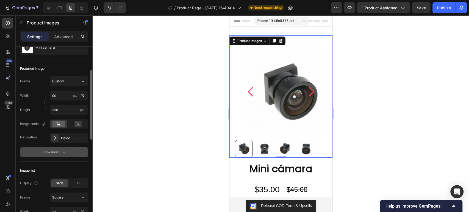
click at [61, 153] on div "Show more" at bounding box center [54, 151] width 26 height 5
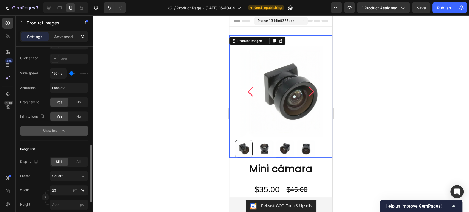
scroll to position [213, 0]
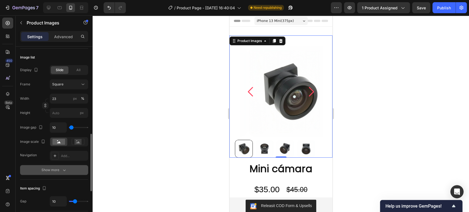
click at [66, 168] on icon "button" at bounding box center [64, 169] width 5 height 5
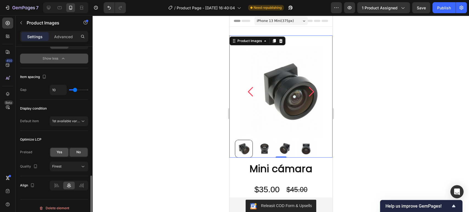
scroll to position [462, 0]
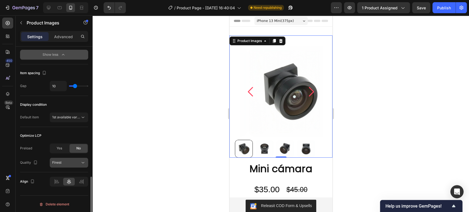
click at [71, 159] on button "Finest" at bounding box center [69, 163] width 38 height 10
click at [28, 132] on div "Optimize LCP" at bounding box center [54, 135] width 68 height 9
click at [76, 119] on div "1st available variant" at bounding box center [69, 117] width 34 height 5
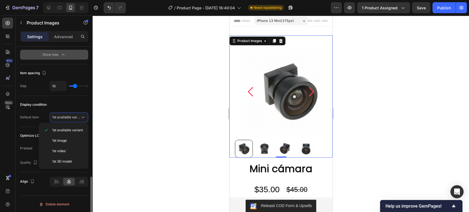
click at [28, 131] on div "Optimize LCP" at bounding box center [54, 135] width 68 height 9
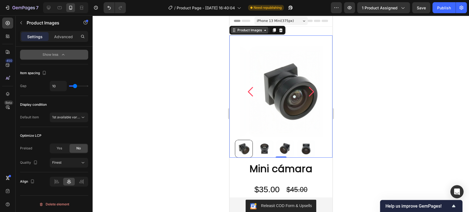
click at [257, 31] on div "Product Images" at bounding box center [249, 30] width 27 height 5
drag, startPoint x: 263, startPoint y: 52, endPoint x: 373, endPoint y: 95, distance: 117.6
click at [263, 52] on img at bounding box center [289, 91] width 83 height 91
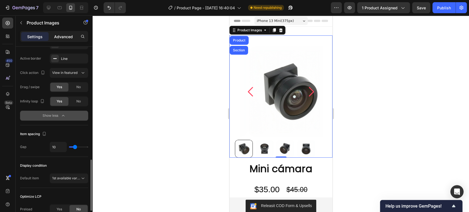
click at [67, 35] on p "Advanced" at bounding box center [63, 37] width 19 height 6
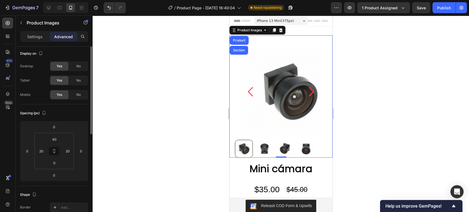
scroll to position [0, 0]
click at [57, 144] on input "40" at bounding box center [54, 141] width 11 height 8
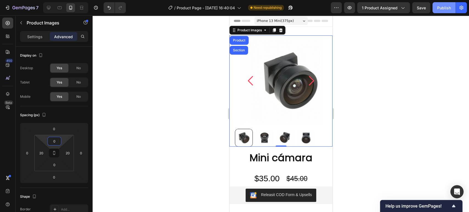
type input "0"
click at [442, 10] on div "Publish" at bounding box center [444, 8] width 14 height 6
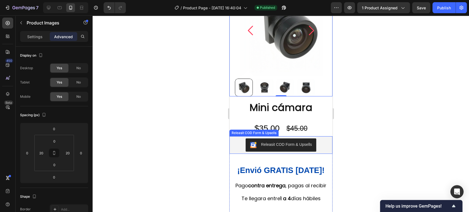
scroll to position [61, 0]
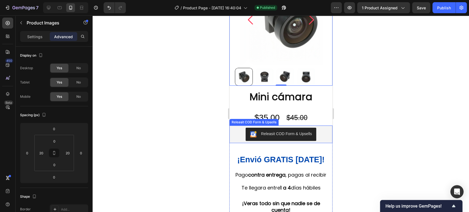
click at [319, 138] on div "Releasit COD Form & Upsells" at bounding box center [280, 134] width 99 height 13
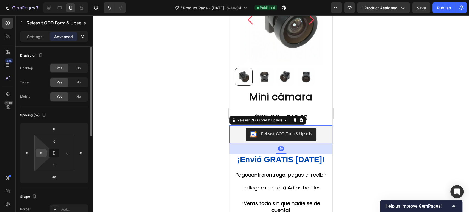
click at [44, 152] on input "0" at bounding box center [41, 153] width 8 height 8
type input "20"
click at [68, 157] on input "0" at bounding box center [67, 153] width 8 height 8
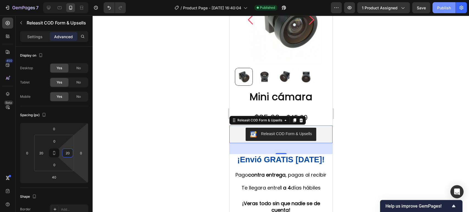
type input "20"
click at [449, 8] on div "Publish" at bounding box center [444, 8] width 14 height 6
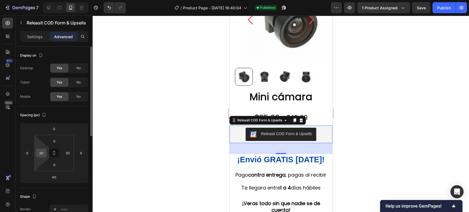
click at [44, 153] on input "20" at bounding box center [41, 153] width 8 height 8
type input "15"
click at [68, 152] on input "20" at bounding box center [67, 153] width 8 height 8
type input "15"
drag, startPoint x: 102, startPoint y: 110, endPoint x: 342, endPoint y: 115, distance: 240.4
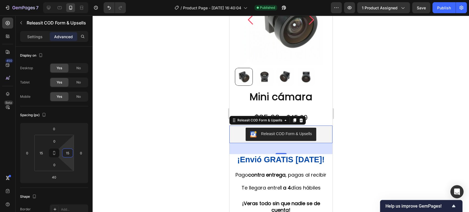
click at [352, 101] on div at bounding box center [281, 113] width 376 height 197
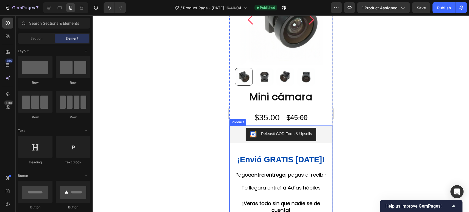
scroll to position [91, 0]
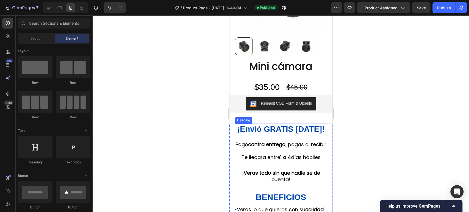
click at [299, 127] on span "¡Envió GRATIS [DATE]!" at bounding box center [280, 129] width 87 height 9
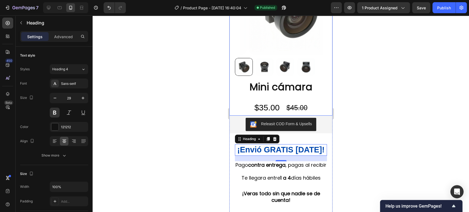
scroll to position [61, 0]
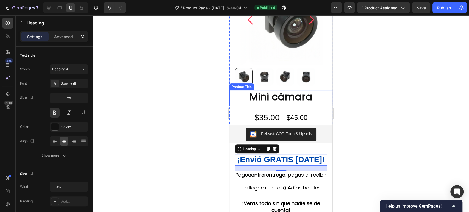
click at [295, 97] on h2 "Mini cámara" at bounding box center [281, 97] width 92 height 14
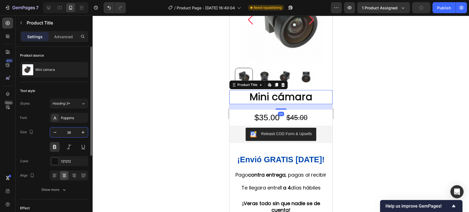
click at [74, 132] on input "36" at bounding box center [69, 132] width 18 height 10
click at [259, 164] on span "¡Envió GRATIS [DATE]!" at bounding box center [280, 159] width 87 height 9
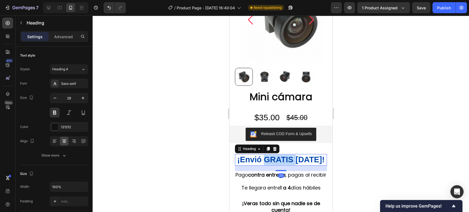
click at [268, 158] on span "¡Envió GRATIS [DATE]!" at bounding box center [280, 159] width 87 height 9
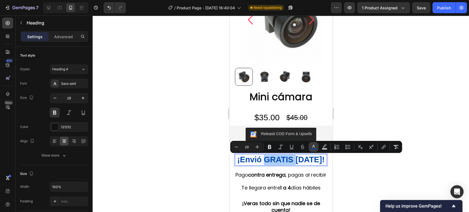
click at [314, 150] on button "color" at bounding box center [314, 147] width 10 height 10
type input "0048AF"
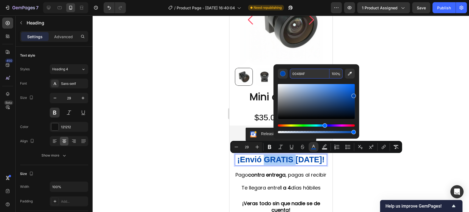
click at [303, 75] on input "0048AF" at bounding box center [310, 74] width 40 height 10
click at [394, 90] on div at bounding box center [281, 113] width 376 height 197
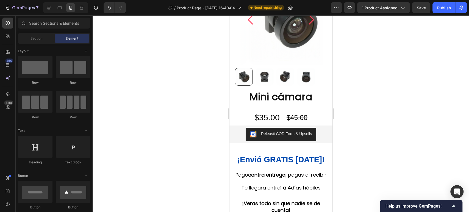
click at [395, 90] on div at bounding box center [281, 113] width 376 height 197
click at [264, 114] on div "$35.00" at bounding box center [267, 118] width 26 height 16
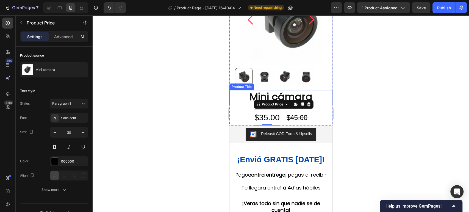
click at [304, 94] on h2 "Mini cámara" at bounding box center [281, 97] width 92 height 14
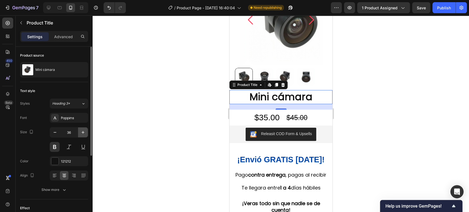
click at [81, 132] on icon "button" at bounding box center [82, 132] width 5 height 5
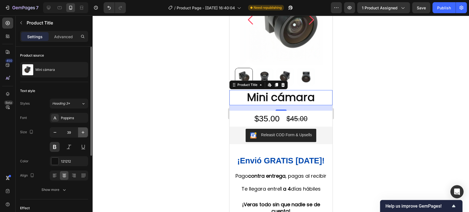
click at [81, 132] on icon "button" at bounding box center [82, 132] width 5 height 5
type input "40"
click at [55, 159] on div at bounding box center [54, 161] width 7 height 7
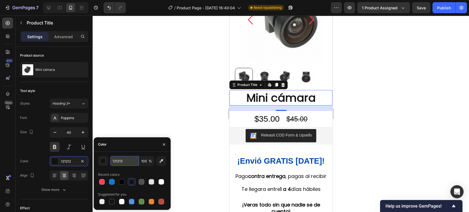
click at [121, 159] on input "121212" at bounding box center [124, 161] width 29 height 10
paste input "0048AF"
type input "0048AF"
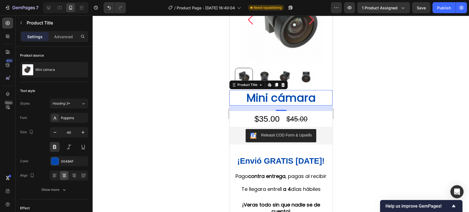
click at [378, 135] on div at bounding box center [281, 113] width 376 height 197
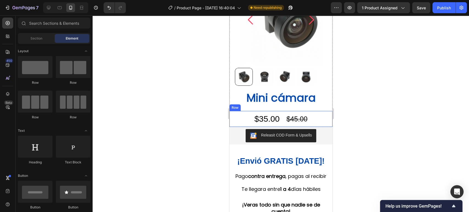
click at [288, 111] on div "$45.00 Product Price Product Price" at bounding box center [297, 119] width 22 height 16
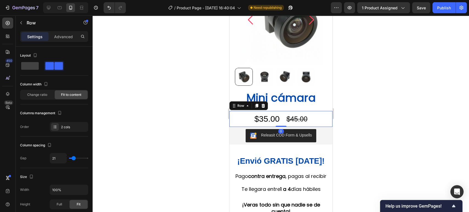
click at [277, 112] on div "$35.00" at bounding box center [267, 119] width 26 height 16
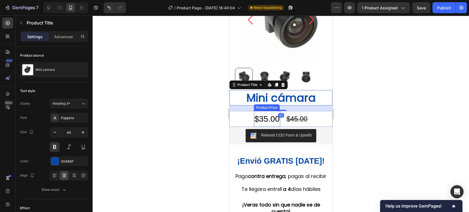
click at [265, 120] on div "$35.00" at bounding box center [267, 119] width 26 height 16
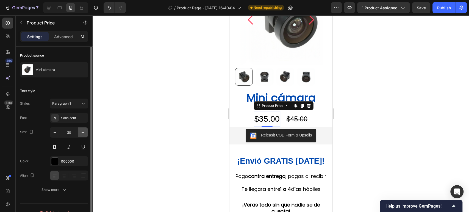
click at [85, 133] on icon "button" at bounding box center [82, 132] width 5 height 5
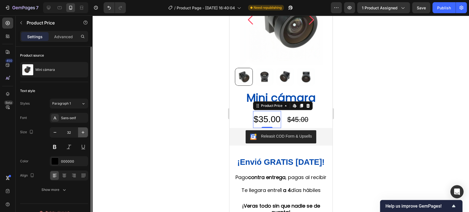
click at [85, 133] on icon "button" at bounding box center [82, 132] width 5 height 5
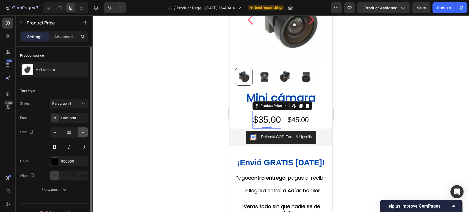
click at [85, 133] on icon "button" at bounding box center [82, 132] width 5 height 5
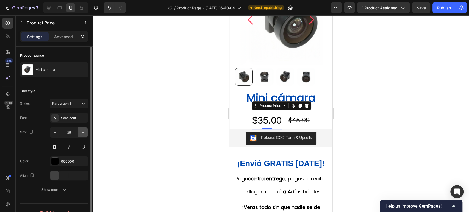
click at [85, 133] on icon "button" at bounding box center [82, 132] width 5 height 5
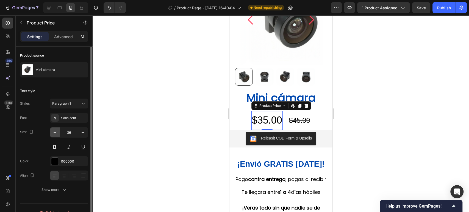
click at [56, 131] on icon "button" at bounding box center [54, 132] width 5 height 5
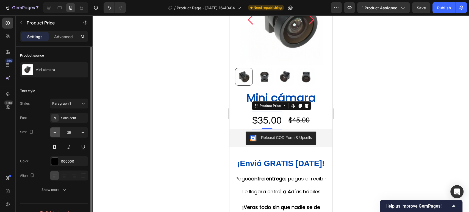
click at [56, 131] on icon "button" at bounding box center [54, 132] width 5 height 5
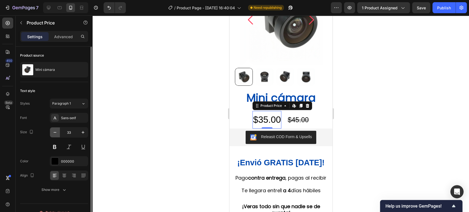
click at [56, 131] on icon "button" at bounding box center [54, 132] width 5 height 5
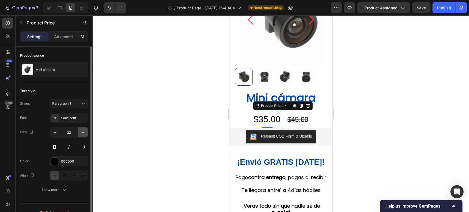
click at [85, 132] on icon "button" at bounding box center [82, 132] width 5 height 5
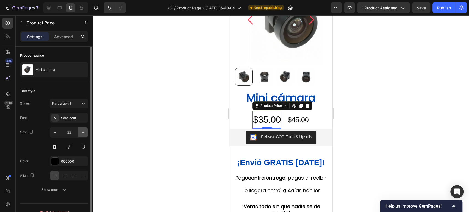
click at [85, 132] on icon "button" at bounding box center [82, 132] width 5 height 5
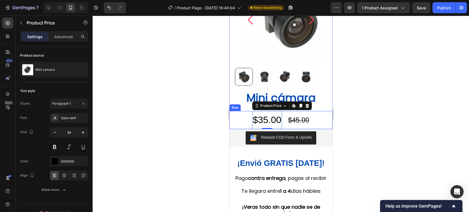
type input "35"
click at [305, 122] on div "$45.00" at bounding box center [299, 119] width 22 height 13
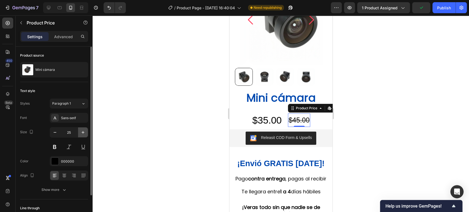
click at [86, 131] on button "button" at bounding box center [83, 132] width 10 height 10
type input "27"
click at [367, 123] on div at bounding box center [281, 113] width 376 height 197
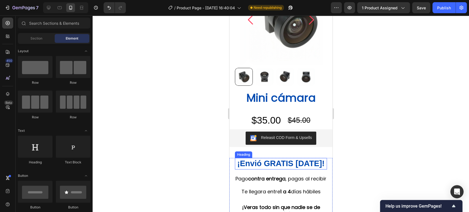
click at [283, 163] on span "¡Envió GRATIS [DATE]!" at bounding box center [280, 163] width 87 height 9
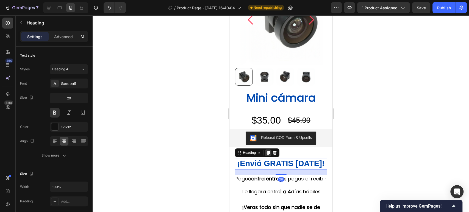
click at [270, 153] on div at bounding box center [268, 152] width 7 height 7
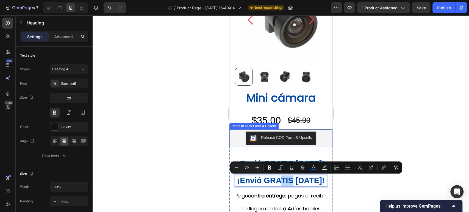
drag, startPoint x: 295, startPoint y: 183, endPoint x: 285, endPoint y: 133, distance: 51.0
click at [409, 149] on div at bounding box center [281, 113] width 376 height 197
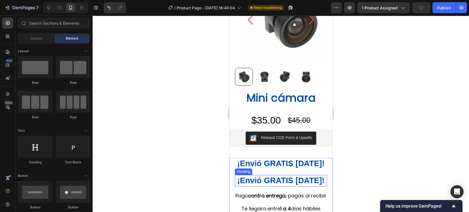
click at [294, 183] on span "¡Envió GRATIS [DATE]!" at bounding box center [280, 180] width 87 height 9
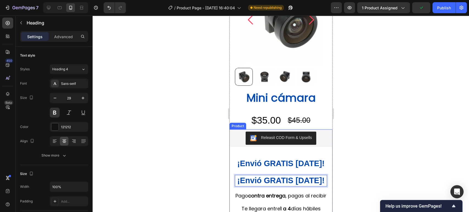
drag, startPoint x: 294, startPoint y: 180, endPoint x: 302, endPoint y: 174, distance: 10.4
click at [303, 177] on span "¡Envió GRATIS [DATE]!" at bounding box center [280, 180] width 87 height 9
drag, startPoint x: 368, startPoint y: 169, endPoint x: 353, endPoint y: 172, distance: 14.9
click at [367, 169] on div at bounding box center [281, 113] width 376 height 197
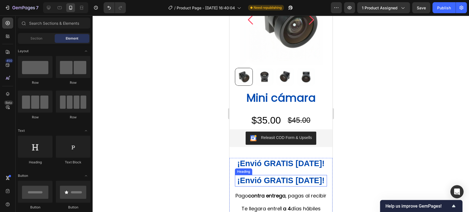
click at [309, 178] on span "¡Envió GRATIS [DATE]!" at bounding box center [280, 180] width 87 height 9
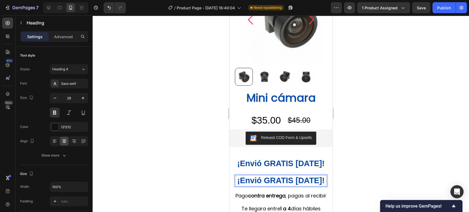
drag, startPoint x: 312, startPoint y: 180, endPoint x: 289, endPoint y: 186, distance: 23.3
click at [369, 176] on div at bounding box center [281, 113] width 376 height 197
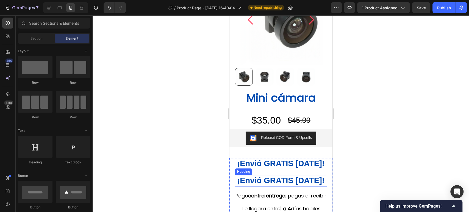
click at [296, 184] on span "¡Envió GRATIS [DATE]!" at bounding box center [280, 180] width 87 height 9
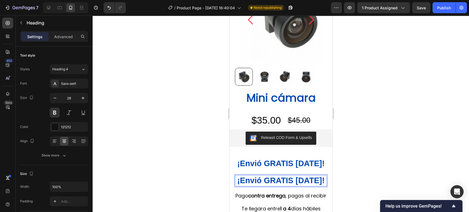
click at [281, 182] on span "¡Envió GRATIS [DATE]!" at bounding box center [280, 180] width 87 height 9
drag, startPoint x: 364, startPoint y: 172, endPoint x: 357, endPoint y: 173, distance: 7.3
click at [363, 172] on div at bounding box center [281, 113] width 376 height 197
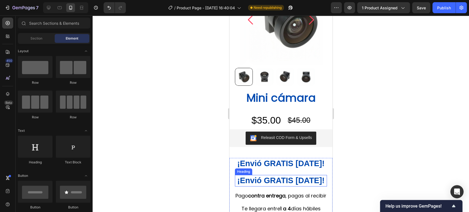
click at [296, 179] on span "¡Envió GRATIS [DATE]!" at bounding box center [280, 180] width 87 height 9
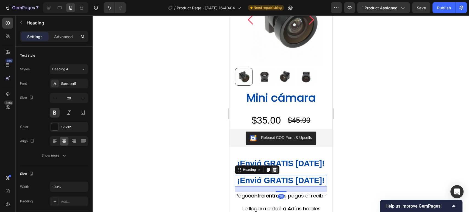
click at [274, 171] on icon at bounding box center [274, 170] width 4 height 4
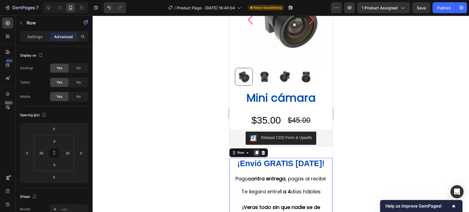
click at [256, 155] on div at bounding box center [256, 152] width 7 height 7
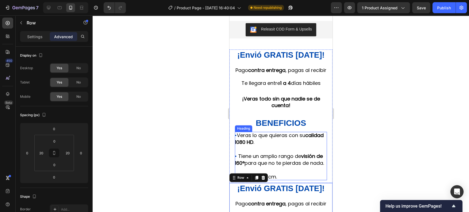
scroll to position [109, 0]
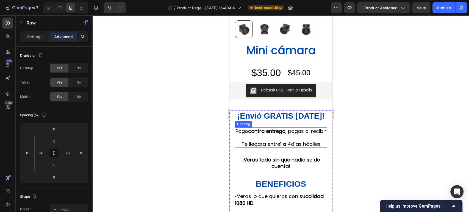
click at [294, 140] on h2 "Pago contra entrega , pagas al recibir Te llegara entre 1 a 4 días hábiles" at bounding box center [281, 137] width 92 height 20
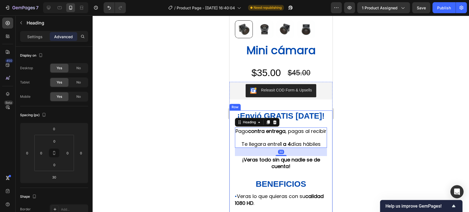
click at [321, 127] on div "⁠⁠⁠⁠⁠⁠⁠ ¡Envió GRATIS hoy! Heading Pago contra entrega , pagas al recibir Te ll…" at bounding box center [281, 177] width 92 height 134
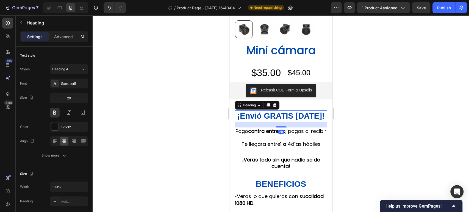
click at [322, 128] on div "⁠⁠⁠⁠⁠⁠⁠ ¡Envió GRATIS hoy! Heading 20 Pago contra entrega , pagas al recibir Te…" at bounding box center [280, 177] width 103 height 134
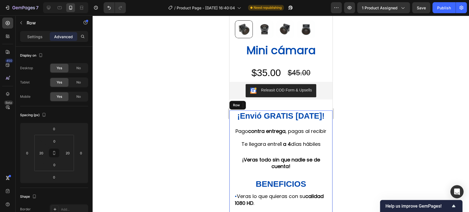
click at [324, 130] on div "⁠⁠⁠⁠⁠⁠⁠ ¡Envió GRATIS hoy! Heading 20 Pago contra entrega , pagas al recibir Te…" at bounding box center [280, 177] width 103 height 134
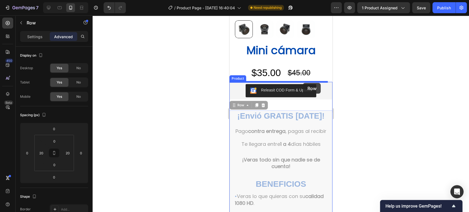
drag, startPoint x: 324, startPoint y: 138, endPoint x: 303, endPoint y: 83, distance: 58.9
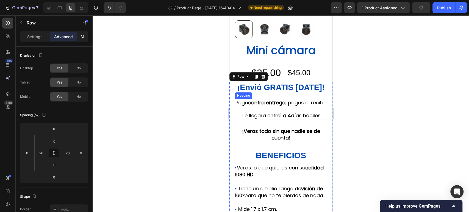
click at [287, 116] on h2 "Pago contra entrega , pagas al recibir Te llegara entre 1 a 4 días hábiles" at bounding box center [281, 109] width 92 height 20
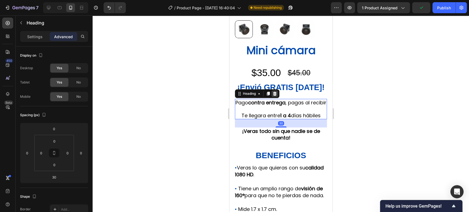
click at [275, 95] on icon at bounding box center [275, 94] width 4 height 4
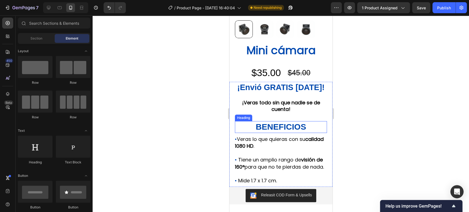
click at [293, 125] on strong "BENEFICIOS" at bounding box center [280, 126] width 50 height 9
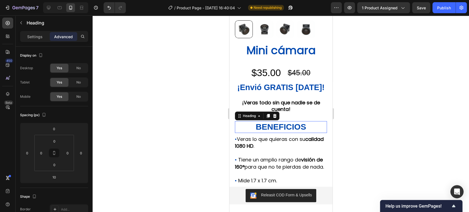
scroll to position [139, 0]
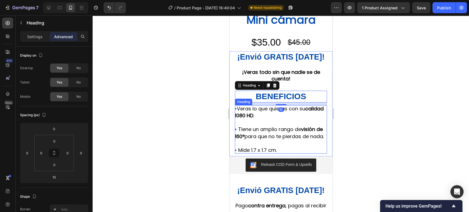
click at [293, 134] on span "Tiene un amplio rango de visión de 160° para que no te pierdas de nada." at bounding box center [279, 133] width 89 height 14
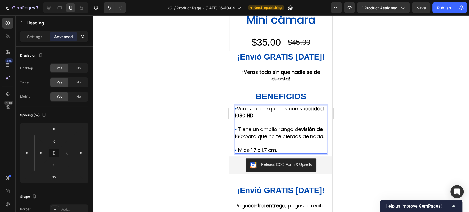
click at [272, 154] on span "Mide 1.7 x 1.7 cm." at bounding box center [257, 150] width 39 height 7
click at [294, 151] on p "• Veras lo que quieras con su calidad 1080 HD . • Tiene un amplio rango de visi…" at bounding box center [281, 129] width 92 height 48
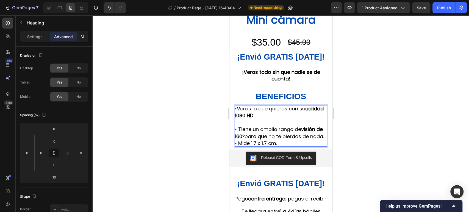
click at [377, 138] on div at bounding box center [281, 113] width 376 height 197
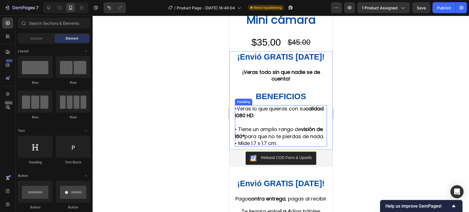
click at [313, 118] on p "⁠⁠⁠⁠⁠⁠⁠ • Veras lo que quieras con su calidad 1080 HD . • Tiene un amplio rango…" at bounding box center [281, 125] width 92 height 41
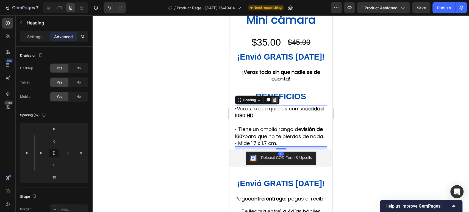
click at [275, 100] on icon at bounding box center [274, 100] width 4 height 4
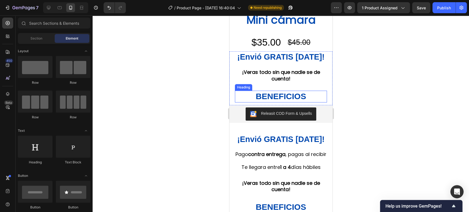
click at [307, 97] on p "⁠⁠⁠⁠⁠⁠⁠ BENEFICIOS" at bounding box center [280, 96] width 91 height 11
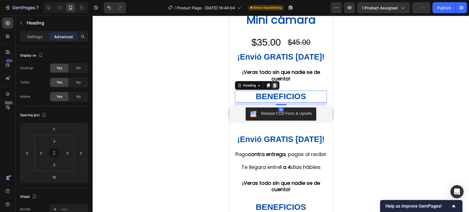
click at [276, 88] on div at bounding box center [274, 85] width 7 height 7
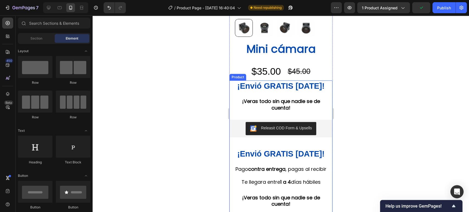
scroll to position [78, 0]
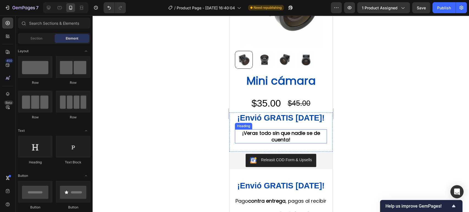
click at [304, 132] on strong "¡Veras todo sin que nadie se de cuenta!" at bounding box center [281, 136] width 78 height 13
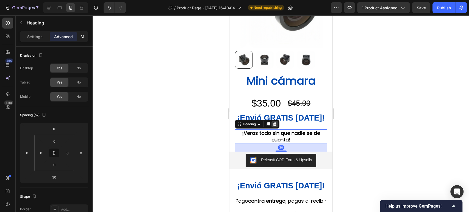
click at [276, 126] on icon at bounding box center [274, 124] width 4 height 4
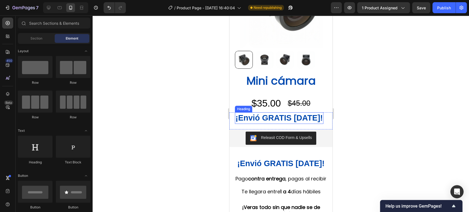
click at [302, 120] on span "¡Envió GRATIS [DATE]!" at bounding box center [278, 117] width 87 height 9
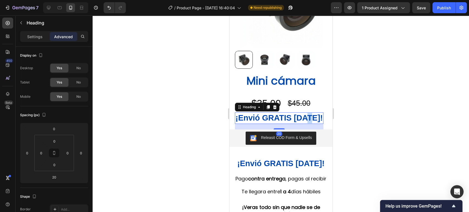
click at [308, 119] on span "¡Envió GRATIS [DATE]!" at bounding box center [278, 117] width 87 height 9
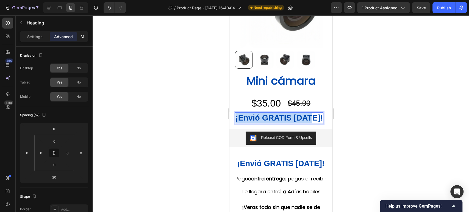
click at [308, 119] on span "¡Envió GRATIS [DATE]!" at bounding box center [278, 117] width 87 height 9
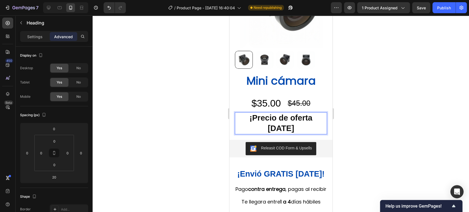
click at [238, 118] on p "¡Precio de oferta HOY" at bounding box center [280, 123] width 91 height 21
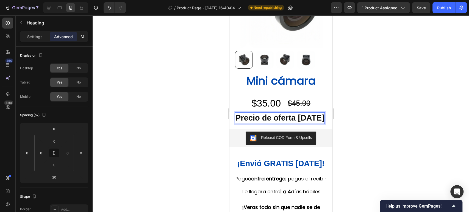
click at [384, 116] on div at bounding box center [281, 113] width 376 height 197
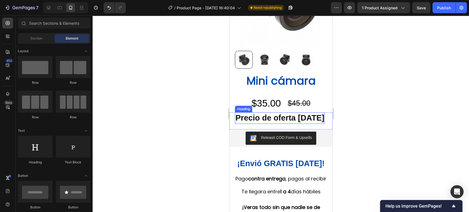
click at [298, 121] on p "Precio de oferta HOY" at bounding box center [279, 118] width 89 height 10
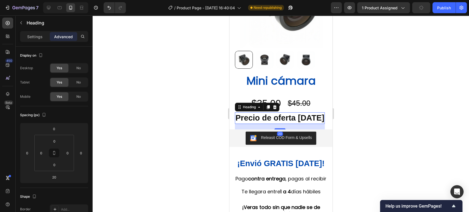
click at [393, 116] on div at bounding box center [281, 113] width 376 height 197
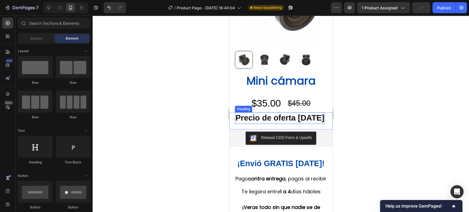
click at [308, 117] on p "Precio de oferta HOY" at bounding box center [279, 118] width 89 height 10
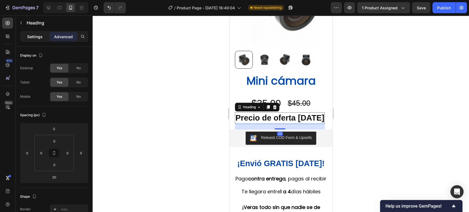
click at [43, 37] on div "Settings" at bounding box center [34, 36] width 27 height 9
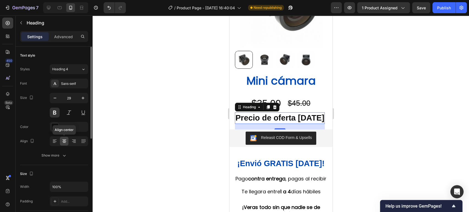
click at [65, 142] on icon at bounding box center [64, 140] width 5 height 5
drag, startPoint x: 362, startPoint y: 115, endPoint x: 99, endPoint y: 100, distance: 263.1
click at [362, 115] on div at bounding box center [281, 113] width 376 height 197
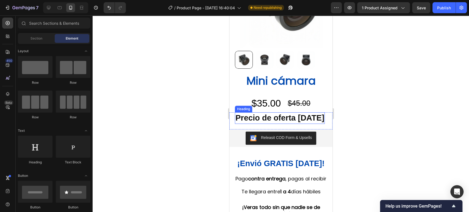
click at [289, 118] on p "Precio de oferta HOY" at bounding box center [279, 118] width 89 height 10
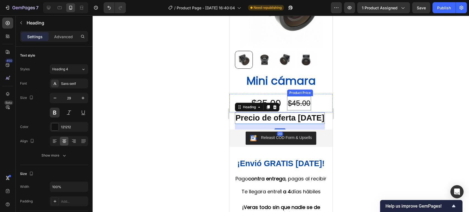
click at [318, 99] on div "$35.00 Product Price Product Price $45.00 Product Price Product Price Row" at bounding box center [280, 103] width 103 height 18
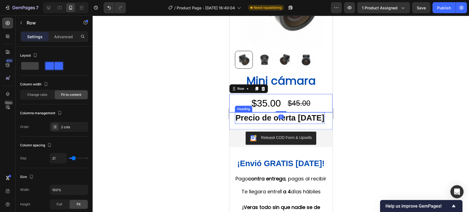
click at [301, 116] on p "Precio de oferta HOY" at bounding box center [279, 118] width 89 height 10
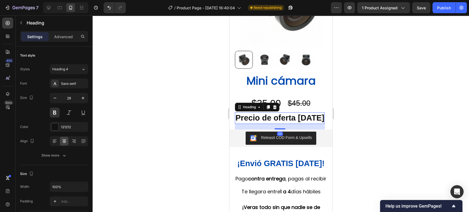
click at [290, 124] on div "20" at bounding box center [280, 126] width 90 height 5
click at [316, 108] on div "$35.00 Product Price Product Price $45.00 Product Price Product Price Row" at bounding box center [280, 103] width 103 height 18
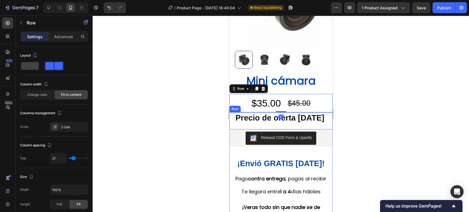
click at [316, 126] on div "Precio de oferta HOY Heading Row" at bounding box center [280, 120] width 103 height 17
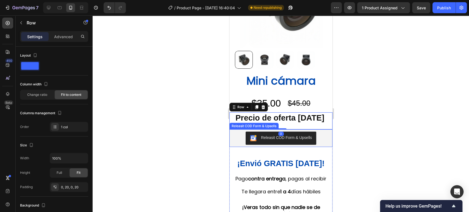
click at [324, 137] on div "Releasit COD Form & Upsells Releasit COD Form & Upsells" at bounding box center [280, 138] width 103 height 18
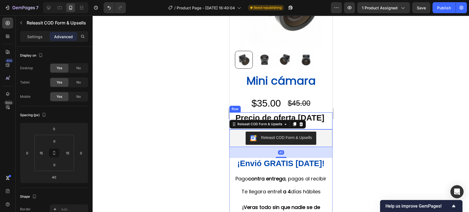
click at [316, 126] on div "Precio de oferta HOY Heading Row" at bounding box center [280, 120] width 103 height 17
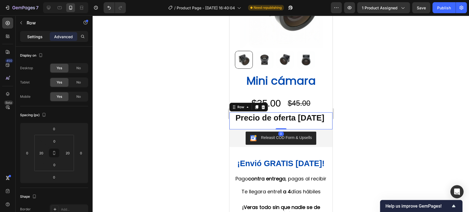
click at [35, 37] on p "Settings" at bounding box center [34, 37] width 15 height 6
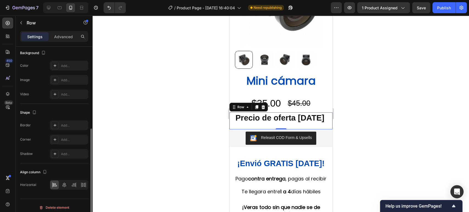
scroll to position [156, 0]
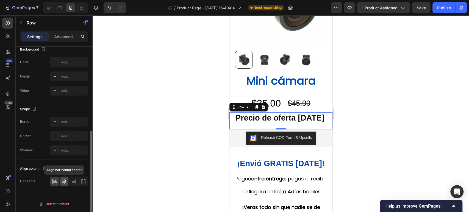
click at [66, 180] on icon at bounding box center [64, 181] width 5 height 5
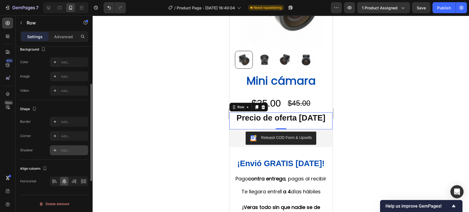
scroll to position [95, 0]
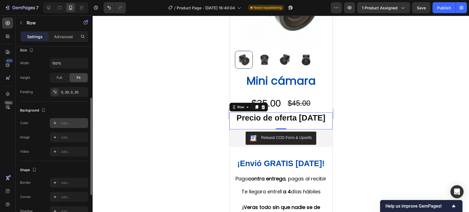
click at [62, 126] on div "Add..." at bounding box center [69, 123] width 38 height 10
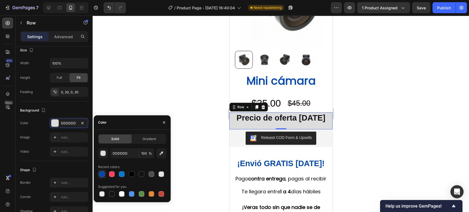
click at [102, 173] on div at bounding box center [101, 173] width 5 height 5
type input "0048AF"
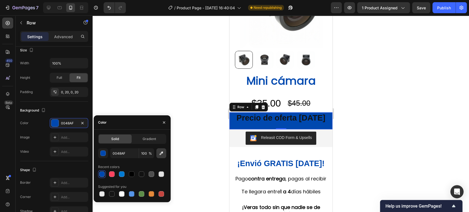
click at [159, 155] on icon "button" at bounding box center [161, 153] width 5 height 5
click at [290, 118] on p "Precio de oferta HOY" at bounding box center [280, 118] width 89 height 10
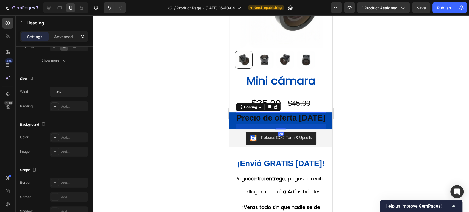
scroll to position [0, 0]
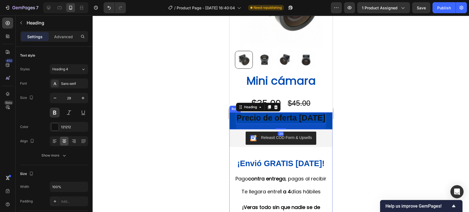
click at [318, 127] on div "20" at bounding box center [281, 126] width 90 height 5
click at [320, 127] on div "Precio de oferta HOY Heading 20 Row" at bounding box center [280, 120] width 103 height 17
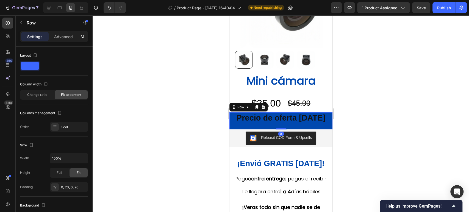
click at [325, 124] on div "Precio de oferta HOY Heading Row 0" at bounding box center [280, 120] width 103 height 17
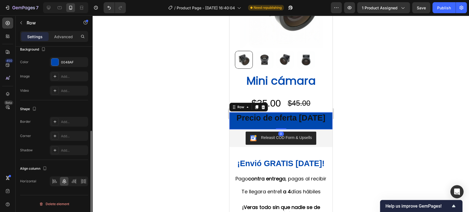
scroll to position [95, 0]
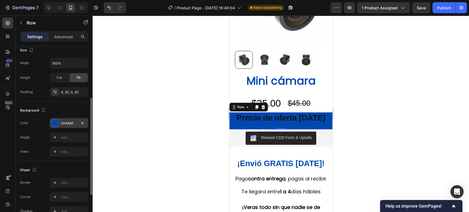
click at [67, 127] on div "0048AF" at bounding box center [69, 123] width 38 height 10
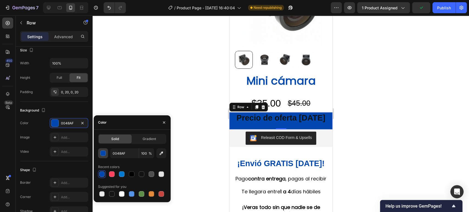
click at [103, 154] on div "button" at bounding box center [103, 153] width 5 height 5
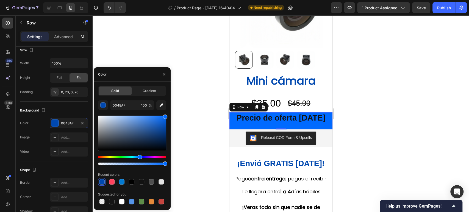
type input "006AFF"
drag, startPoint x: 165, startPoint y: 128, endPoint x: 184, endPoint y: 113, distance: 24.2
click at [173, 0] on div "7 Version history / Product Page - Sep 26, 16:40:04 Need republishing Preview 1…" at bounding box center [234, 0] width 469 height 0
click at [290, 122] on p "Precio de oferta HOY" at bounding box center [280, 118] width 89 height 10
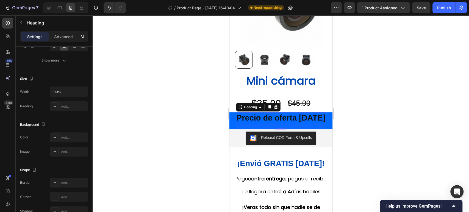
scroll to position [0, 0]
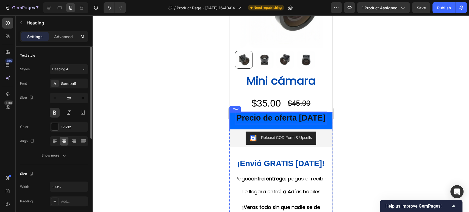
click at [319, 124] on div "Precio de oferta HOY Heading 20 Row" at bounding box center [280, 120] width 103 height 17
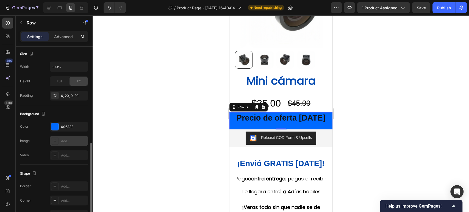
scroll to position [122, 0]
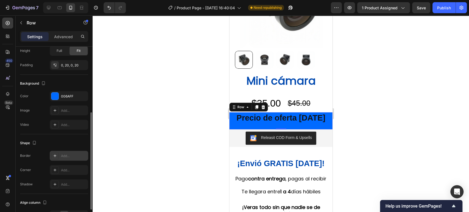
click at [70, 157] on div "Add..." at bounding box center [74, 156] width 26 height 5
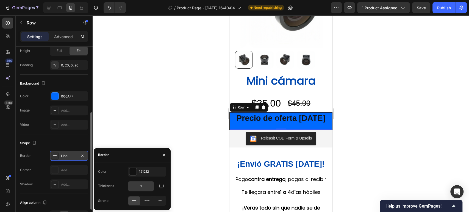
click at [149, 187] on input "1" at bounding box center [141, 186] width 26 height 10
click at [83, 156] on icon "button" at bounding box center [82, 156] width 4 height 4
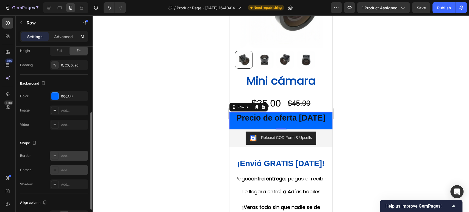
click at [66, 169] on div "Add..." at bounding box center [74, 170] width 26 height 5
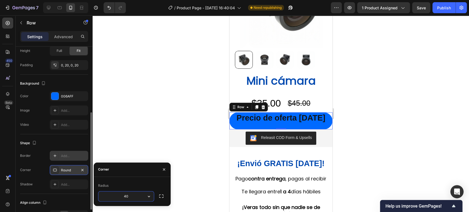
type input "4"
click at [163, 170] on icon "button" at bounding box center [164, 169] width 4 height 4
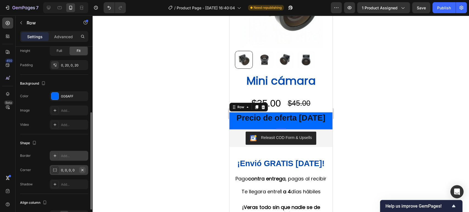
click at [82, 171] on icon "button" at bounding box center [82, 170] width 4 height 4
click at [306, 123] on p "Precio de oferta HOY" at bounding box center [280, 118] width 89 height 10
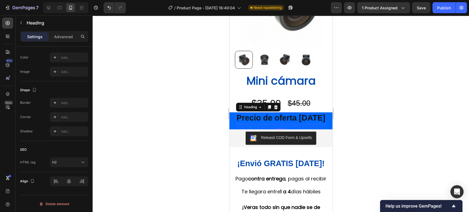
scroll to position [0, 0]
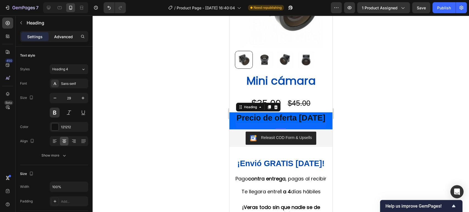
click at [75, 35] on div "Advanced" at bounding box center [63, 36] width 27 height 9
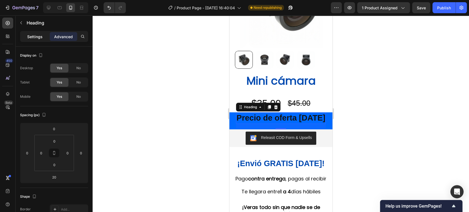
drag, startPoint x: 30, startPoint y: 35, endPoint x: 97, endPoint y: 74, distance: 77.2
click at [30, 35] on p "Settings" at bounding box center [34, 37] width 15 height 6
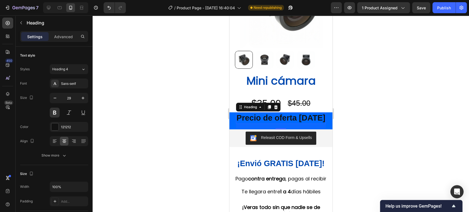
drag, startPoint x: 382, startPoint y: 95, endPoint x: 370, endPoint y: 101, distance: 13.0
click at [382, 95] on div at bounding box center [281, 113] width 376 height 197
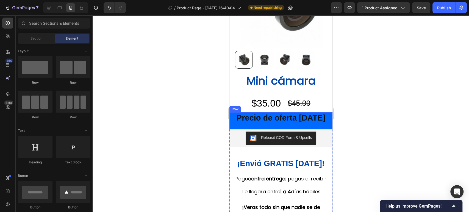
click at [316, 124] on div "Precio de oferta HOY Heading" at bounding box center [281, 120] width 90 height 17
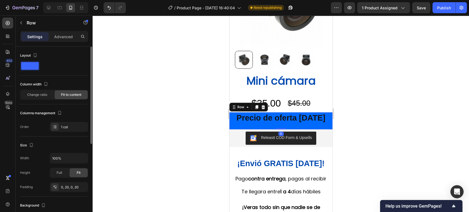
scroll to position [61, 0]
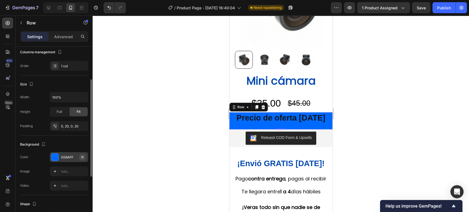
click at [82, 155] on icon "button" at bounding box center [82, 157] width 4 height 4
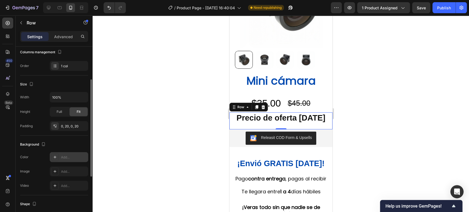
click at [305, 125] on div "Precio de oferta HOY Heading" at bounding box center [281, 120] width 90 height 17
click at [309, 119] on p "Precio de oferta HOY" at bounding box center [280, 118] width 89 height 10
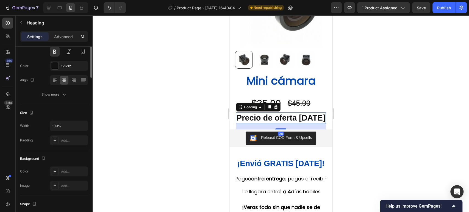
scroll to position [0, 0]
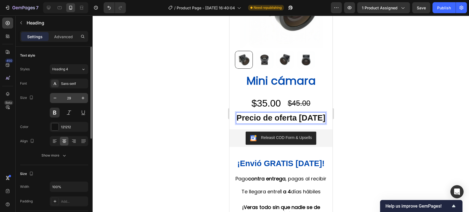
click at [69, 99] on input "29" at bounding box center [69, 98] width 18 height 10
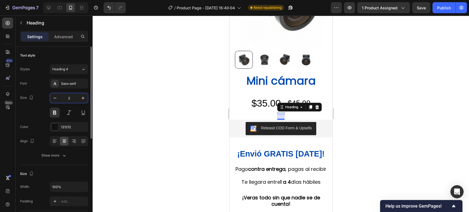
type input "20"
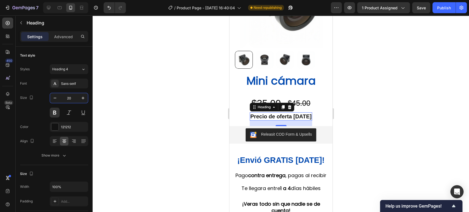
click at [371, 107] on div at bounding box center [281, 113] width 376 height 197
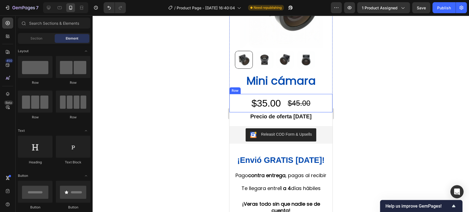
click at [289, 112] on div "$45.00 Product Price Product Price" at bounding box center [299, 103] width 24 height 18
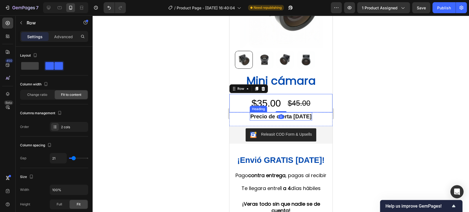
click at [294, 115] on p "Precio de oferta HOY" at bounding box center [280, 116] width 61 height 7
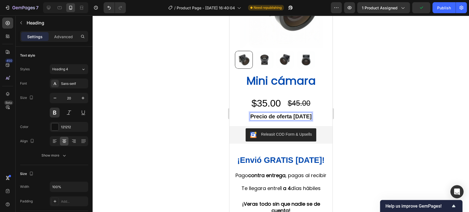
click at [365, 118] on div at bounding box center [281, 113] width 376 height 197
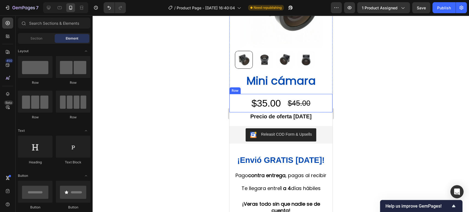
click at [292, 111] on div "$45.00 Product Price Product Price" at bounding box center [299, 103] width 24 height 18
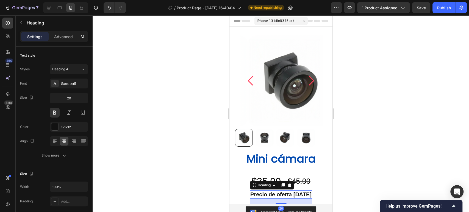
scroll to position [78, 0]
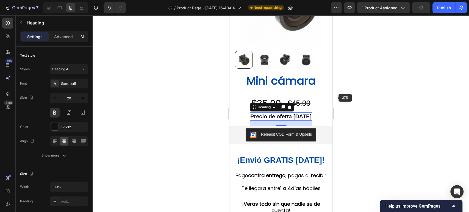
click at [282, 93] on div "Mini cámara Product Title $35.00 Product Price Product Price $45.00 Product Pri…" at bounding box center [280, 92] width 103 height 39
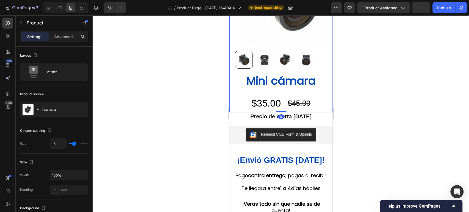
click at [285, 90] on div "Mini cámara Product Title $35.00 Product Price Product Price $45.00 Product Pri…" at bounding box center [280, 92] width 103 height 39
click at [278, 96] on div "$35.00" at bounding box center [266, 103] width 30 height 18
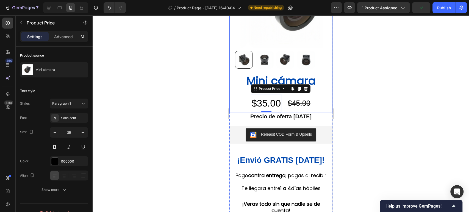
click at [317, 80] on h2 "Mini cámara" at bounding box center [281, 80] width 92 height 15
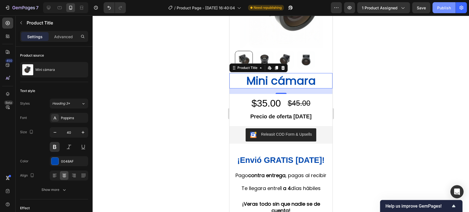
click at [438, 8] on div "Publish" at bounding box center [444, 8] width 14 height 6
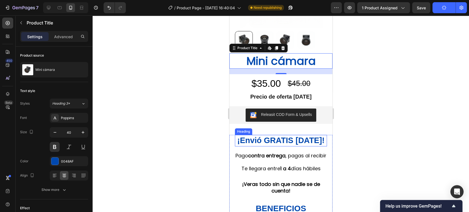
scroll to position [109, 0]
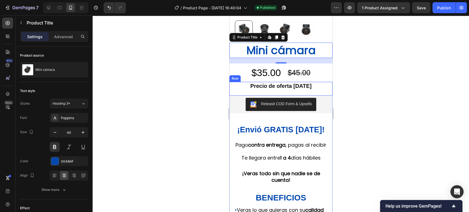
click at [293, 84] on p "Precio de oferta [DATE]" at bounding box center [280, 85] width 61 height 7
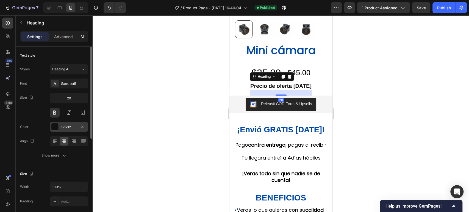
click at [54, 128] on div at bounding box center [54, 126] width 7 height 7
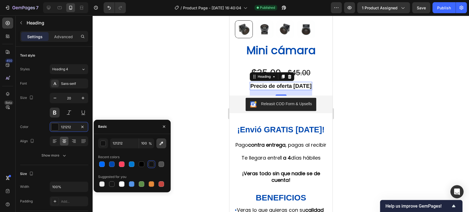
click at [163, 146] on button "button" at bounding box center [161, 143] width 10 height 10
type input "0048AF"
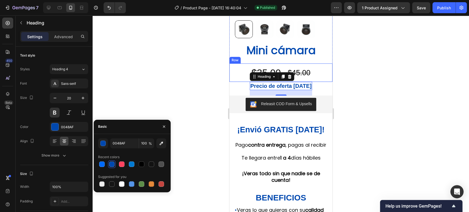
click at [383, 80] on div at bounding box center [281, 113] width 376 height 197
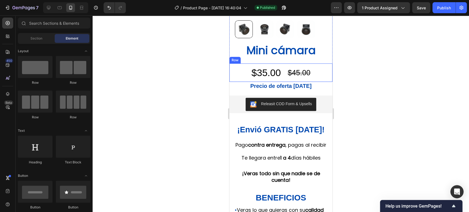
click at [383, 80] on div at bounding box center [281, 113] width 376 height 197
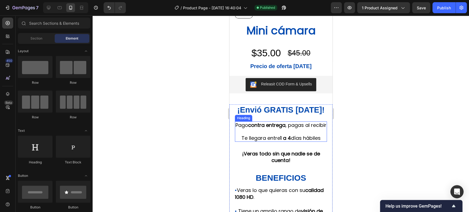
scroll to position [139, 0]
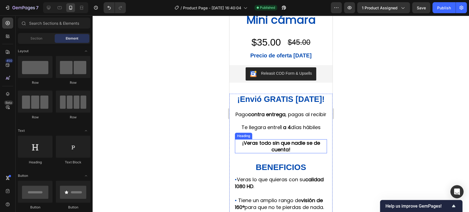
click at [290, 153] on h2 "¡Veras todo sin que nadie se de cuenta!" at bounding box center [281, 146] width 92 height 14
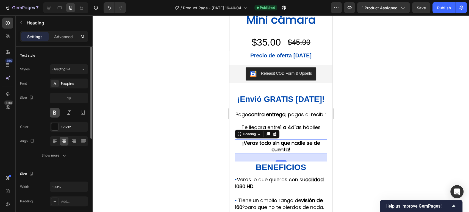
click at [56, 112] on button at bounding box center [55, 113] width 10 height 10
click at [75, 101] on input "18" at bounding box center [69, 98] width 18 height 10
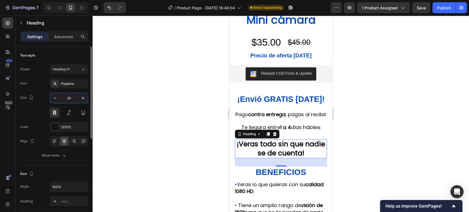
click at [75, 101] on input "25" at bounding box center [69, 98] width 18 height 10
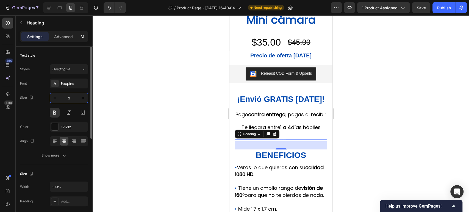
type input "23"
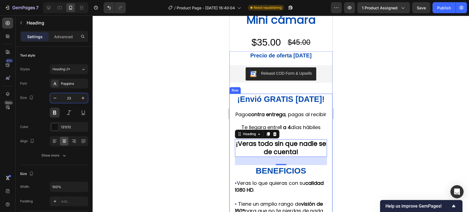
click at [345, 95] on div at bounding box center [281, 113] width 376 height 197
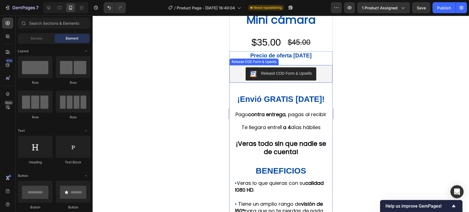
click at [282, 82] on div "Releasit COD Form & Upsells" at bounding box center [280, 74] width 95 height 18
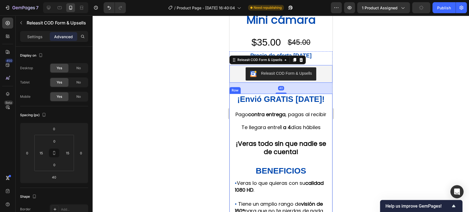
click at [282, 144] on div "¡Envió GRATIS hoy! Heading Pago contra entrega , pagas al recibir Te llegara en…" at bounding box center [281, 162] width 92 height 137
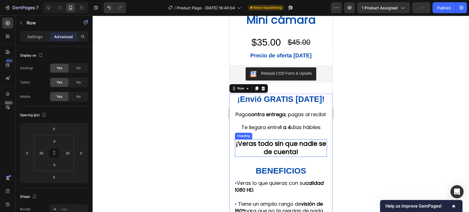
click at [277, 145] on div "¡Envió GRATIS hoy! Heading Pago contra entrega , pagas al recibir Te llegara en…" at bounding box center [281, 162] width 92 height 137
click at [288, 156] on strong "¡Veras todo sin que nadie se de cuenta!" at bounding box center [281, 147] width 90 height 17
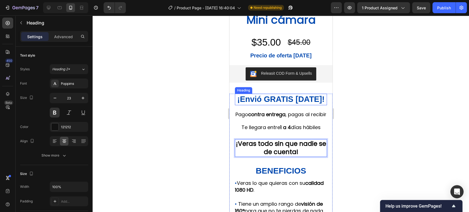
click at [278, 99] on span "¡Envió GRATIS [DATE]!" at bounding box center [280, 99] width 87 height 9
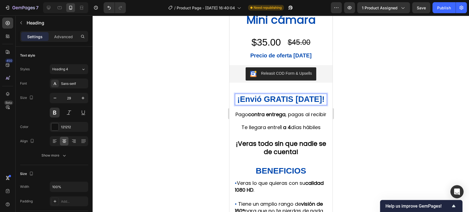
click at [287, 99] on span "¡Envió GRATIS [DATE]!" at bounding box center [280, 99] width 87 height 9
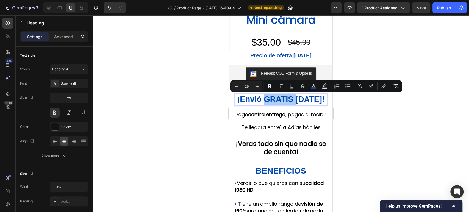
drag, startPoint x: 347, startPoint y: 111, endPoint x: 95, endPoint y: 112, distance: 252.2
click at [347, 111] on div at bounding box center [281, 113] width 376 height 197
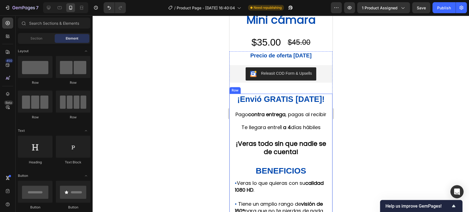
click at [282, 150] on strong "¡Veras todo sin que nadie se de cuenta!" at bounding box center [281, 147] width 90 height 17
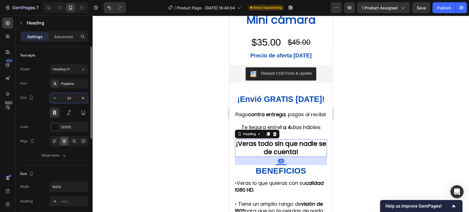
click at [73, 96] on input "23" at bounding box center [69, 98] width 18 height 10
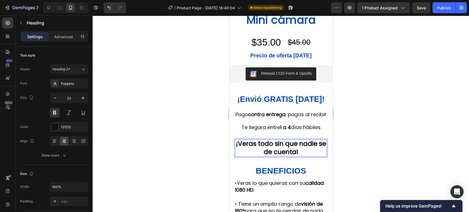
click at [290, 151] on strong "¡Veras todo sin que nadie se de cuenta!" at bounding box center [281, 147] width 90 height 17
click at [375, 151] on div at bounding box center [281, 113] width 376 height 197
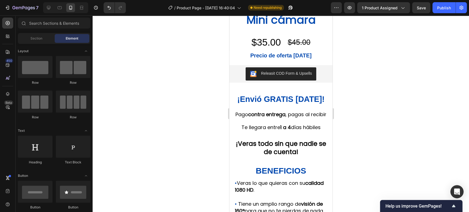
click at [291, 155] on strong "¡Veras todo sin que nadie se de cuenta!" at bounding box center [281, 147] width 90 height 17
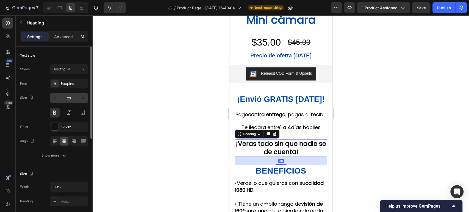
click at [75, 96] on input "23" at bounding box center [69, 98] width 18 height 10
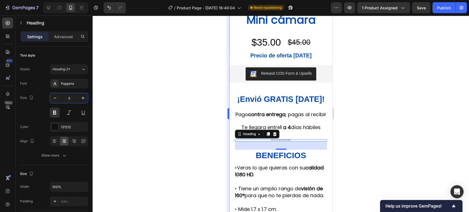
type input "30"
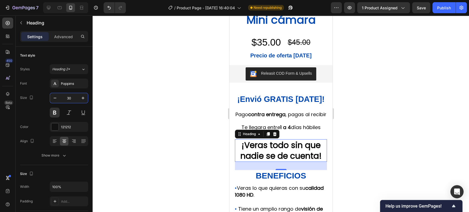
click at [399, 98] on div at bounding box center [281, 113] width 376 height 197
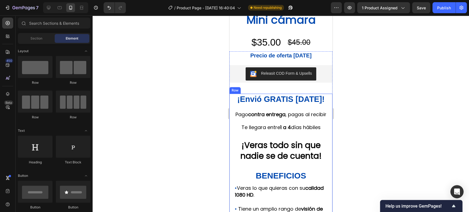
click at [287, 141] on div "⁠⁠⁠⁠⁠⁠⁠ ¡Envió GRATIS hoy! Heading Pago contra entrega , pagas al recibir Te ll…" at bounding box center [281, 165] width 92 height 142
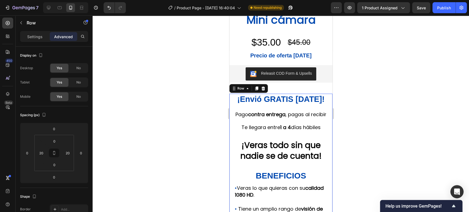
click at [279, 143] on div "⁠⁠⁠⁠⁠⁠⁠ ¡Envió GRATIS hoy! Heading Pago contra entrega , pagas al recibir Te ll…" at bounding box center [281, 165] width 92 height 142
click at [287, 161] on strong "¡Veras todo sin que nadie se de cuenta!" at bounding box center [280, 150] width 81 height 23
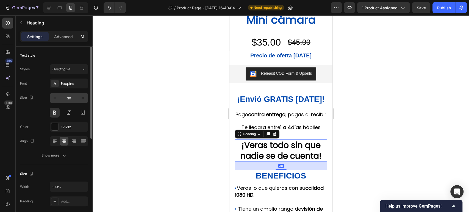
click at [68, 100] on input "30" at bounding box center [69, 98] width 18 height 10
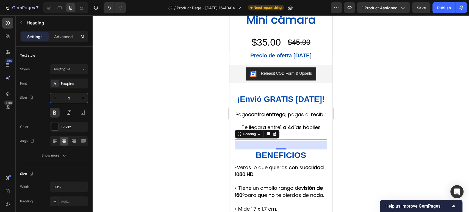
type input "25"
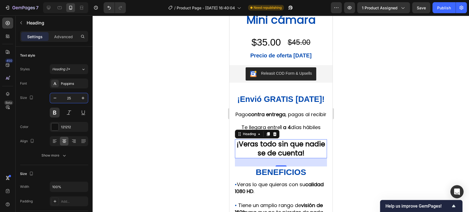
click at [347, 112] on div at bounding box center [281, 113] width 376 height 197
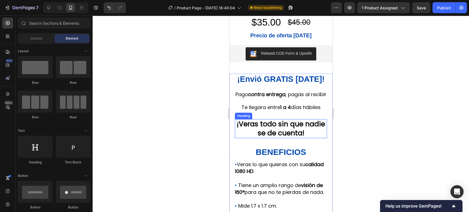
scroll to position [169, 0]
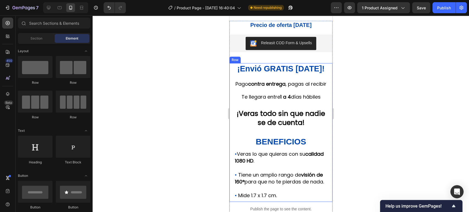
click at [269, 140] on div "⁠⁠⁠⁠⁠⁠⁠ ¡Envió GRATIS hoy! Heading Pago contra entrega , pagas al recibir Te ll…" at bounding box center [281, 132] width 92 height 138
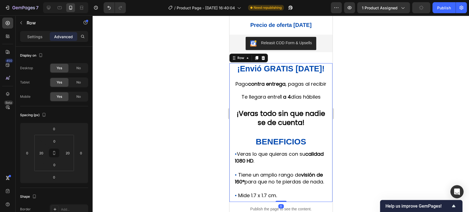
click at [278, 139] on div "⁠⁠⁠⁠⁠⁠⁠ ¡Envió GRATIS hoy! Heading Pago contra entrega , pagas al recibir Te ll…" at bounding box center [281, 132] width 92 height 138
click at [279, 127] on strong "¡Veras todo sin que nadie se de cuenta!" at bounding box center [281, 118] width 88 height 19
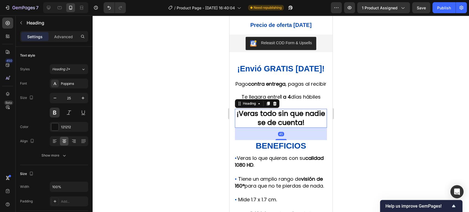
click at [292, 128] on div "45" at bounding box center [281, 128] width 92 height 0
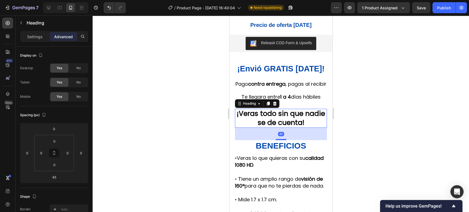
click at [387, 97] on div at bounding box center [281, 113] width 376 height 197
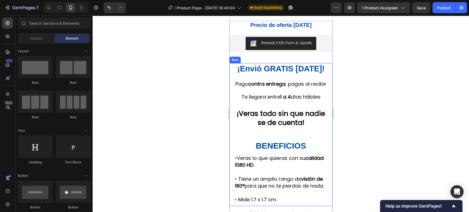
click at [274, 110] on div "⁠⁠⁠⁠⁠⁠⁠ ¡Envió GRATIS hoy! Heading Pago contra entrega , pagas al recibir Te ll…" at bounding box center [281, 134] width 92 height 143
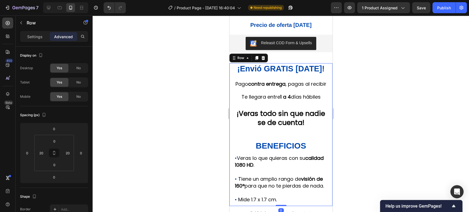
click at [282, 114] on div "⁠⁠⁠⁠⁠⁠⁠ ¡Envió GRATIS hoy! Heading Pago contra entrega , pagas al recibir Te ll…" at bounding box center [281, 134] width 92 height 143
click at [280, 100] on strong "1 a 4" at bounding box center [285, 96] width 11 height 7
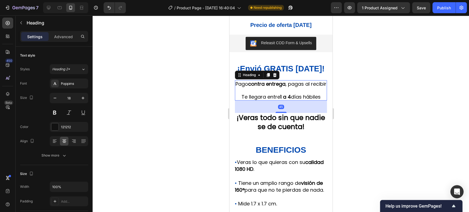
drag, startPoint x: 281, startPoint y: 114, endPoint x: 292, endPoint y: 118, distance: 12.0
click at [292, 101] on div "45" at bounding box center [281, 101] width 92 height 0
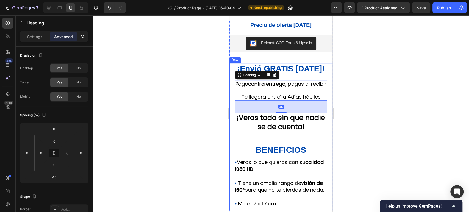
click at [279, 148] on div "⁠⁠⁠⁠⁠⁠⁠ ¡Envió GRATIS hoy! Heading Pago contra entrega , pagas al recibir Te ll…" at bounding box center [281, 136] width 92 height 147
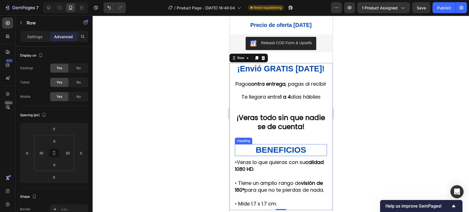
click at [280, 152] on strong "BENEFICIOS" at bounding box center [280, 149] width 50 height 9
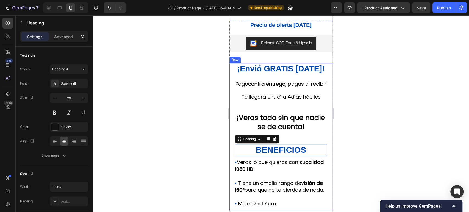
click at [280, 148] on div "⁠⁠⁠⁠⁠⁠⁠ ¡Envió GRATIS hoy! Heading Pago contra entrega , pagas al recibir Te ll…" at bounding box center [281, 136] width 92 height 147
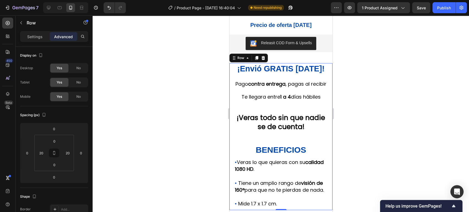
click at [279, 148] on div "⁠⁠⁠⁠⁠⁠⁠ ¡Envió GRATIS hoy! Heading Pago contra entrega , pagas al recibir Te ll…" at bounding box center [281, 136] width 92 height 147
click at [277, 132] on strong "¡Veras todo sin que nadie se de cuenta!" at bounding box center [281, 122] width 88 height 19
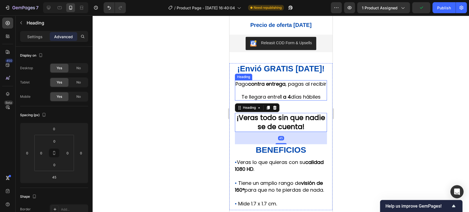
click at [292, 93] on h2 "Pago contra entrega , pagas al recibir Te llegara entre 1 a 4 días hábiles" at bounding box center [281, 90] width 92 height 20
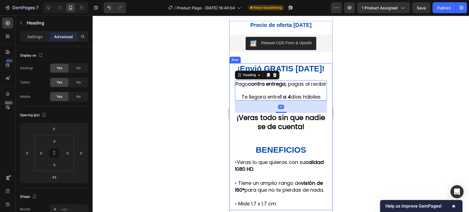
click at [282, 76] on div "⁠⁠⁠⁠⁠⁠⁠ ¡Envió GRATIS hoy! Heading Pago contra entrega , pagas al recibir Te ll…" at bounding box center [281, 136] width 92 height 147
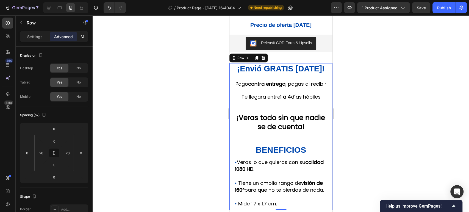
click at [277, 79] on div "⁠⁠⁠⁠⁠⁠⁠ ¡Envió GRATIS hoy! Heading Pago contra entrega , pagas al recibir Te ll…" at bounding box center [281, 136] width 92 height 147
click at [279, 73] on span "¡Envió GRATIS [DATE]!" at bounding box center [280, 68] width 87 height 9
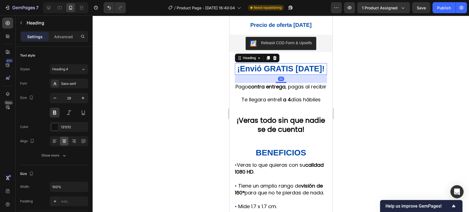
drag, startPoint x: 280, startPoint y: 79, endPoint x: 289, endPoint y: 82, distance: 9.2
click at [289, 75] on div "30" at bounding box center [281, 75] width 92 height 0
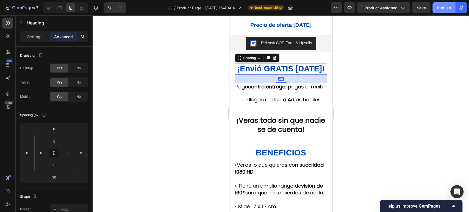
drag, startPoint x: 446, startPoint y: 2, endPoint x: 445, endPoint y: 4, distance: 2.8
click at [446, 2] on div "7 Version history / Product Page - Sep 26, 16:40:04 Need republishing Preview 1…" at bounding box center [234, 8] width 469 height 16
click at [440, 10] on div "Publish" at bounding box center [444, 8] width 14 height 6
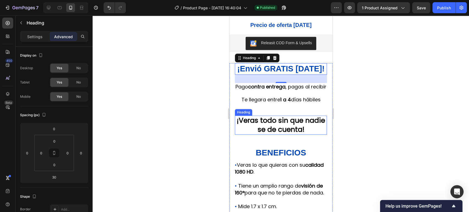
click at [260, 131] on strong "¡Veras todo sin que nadie se de cuenta!" at bounding box center [281, 125] width 88 height 19
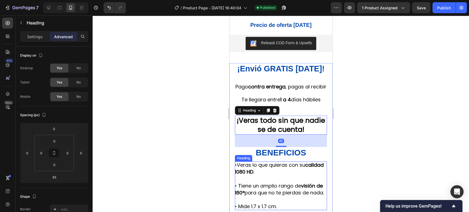
click at [245, 175] on strong "calidad 1080 HD" at bounding box center [279, 169] width 89 height 14
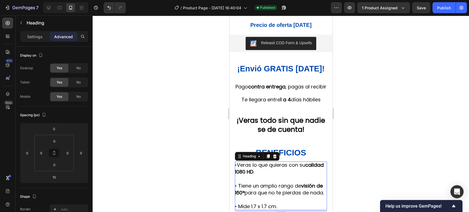
click at [415, 165] on div at bounding box center [281, 113] width 376 height 197
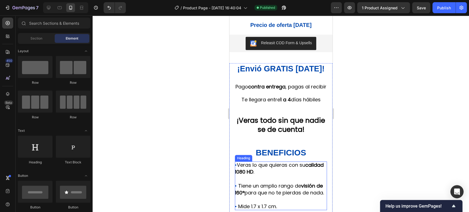
click at [305, 184] on h2 "• Veras lo que quieras con su calidad 1080 HD . • Tiene un amplio rango de visi…" at bounding box center [281, 186] width 92 height 48
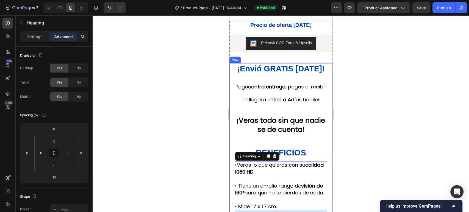
scroll to position [200, 0]
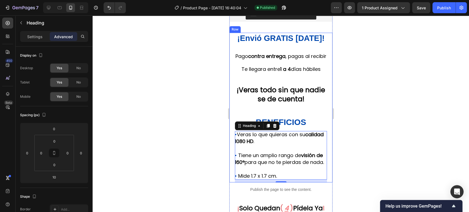
click at [288, 115] on div "⁠⁠⁠⁠⁠⁠⁠ ¡Envió GRATIS hoy! Heading Pago contra entrega , pagas al recibir Te ll…" at bounding box center [281, 107] width 92 height 149
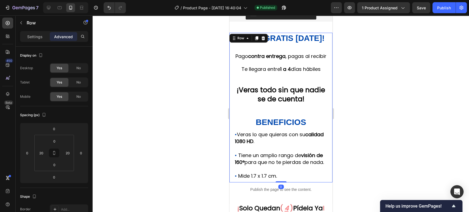
click at [276, 120] on div "⁠⁠⁠⁠⁠⁠⁠ ¡Envió GRATIS hoy! Heading Pago contra entrega , pagas al recibir Te ll…" at bounding box center [281, 107] width 92 height 149
click at [278, 104] on strong "¡Veras todo sin que nadie se de cuenta!" at bounding box center [281, 94] width 88 height 19
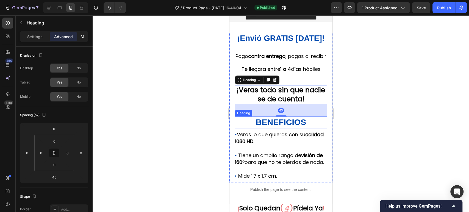
click at [282, 123] on h2 "BENEFICIOS" at bounding box center [281, 122] width 92 height 12
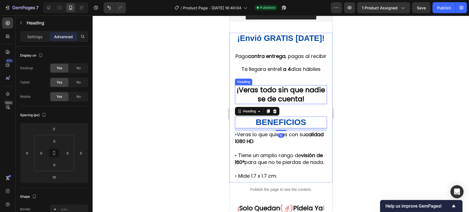
click at [280, 104] on strong "¡Veras todo sin que nadie se de cuenta!" at bounding box center [281, 94] width 88 height 19
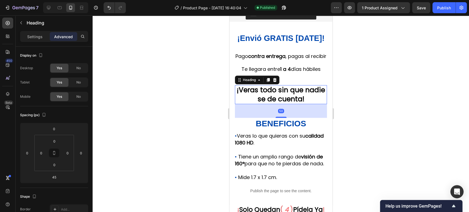
drag, startPoint x: 280, startPoint y: 123, endPoint x: 291, endPoint y: 124, distance: 10.5
click at [291, 104] on div "50" at bounding box center [281, 104] width 92 height 0
type input "50"
click at [287, 81] on div "⁠⁠⁠⁠⁠⁠⁠ ¡Envió GRATIS hoy! Heading Pago contra entrega , pagas al recibir Te ll…" at bounding box center [281, 108] width 92 height 151
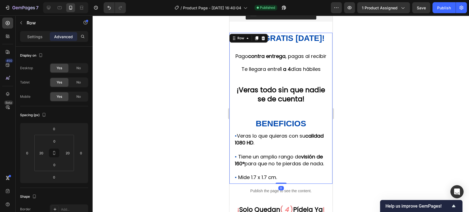
click at [282, 73] on h2 "Pago contra entrega , pagas al recibir Te llegara entre 1 a 4 días hábiles" at bounding box center [281, 62] width 92 height 20
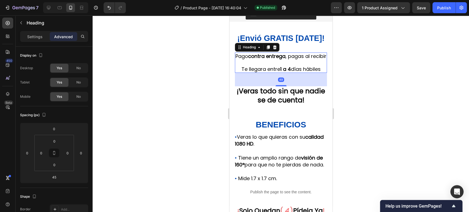
drag, startPoint x: 280, startPoint y: 90, endPoint x: 287, endPoint y: 91, distance: 7.0
click at [287, 73] on div "49" at bounding box center [281, 73] width 92 height 0
click at [287, 86] on div "49" at bounding box center [281, 79] width 92 height 13
click at [283, 87] on div at bounding box center [280, 86] width 11 height 2
type input "50"
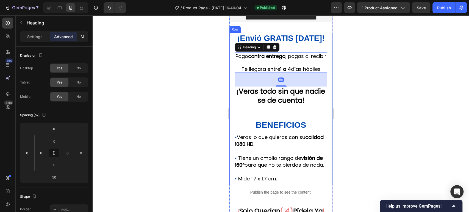
click at [288, 45] on div "⁠⁠⁠⁠⁠⁠⁠ ¡Envió GRATIS hoy! Heading Pago contra entrega , pagas al recibir Te ll…" at bounding box center [281, 109] width 92 height 152
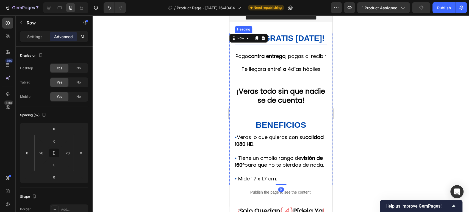
click at [281, 41] on span "¡Envió GRATIS [DATE]!" at bounding box center [280, 38] width 87 height 9
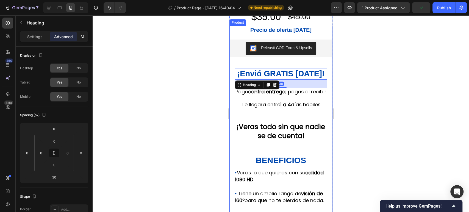
scroll to position [139, 0]
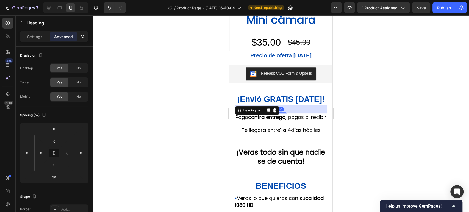
drag, startPoint x: 282, startPoint y: 112, endPoint x: 298, endPoint y: 112, distance: 15.1
click at [298, 105] on div "31" at bounding box center [281, 105] width 92 height 0
click at [346, 93] on div at bounding box center [281, 113] width 376 height 197
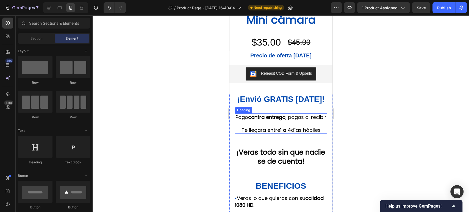
click at [285, 114] on strong "contra entrega" at bounding box center [266, 117] width 37 height 7
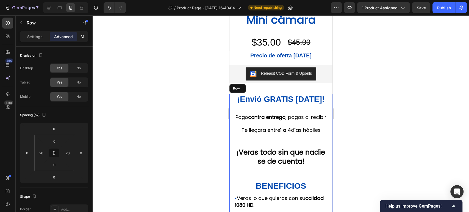
click at [285, 109] on div "⁠⁠⁠⁠⁠⁠⁠ ¡Envió GRATIS hoy! Heading Pago contra entrega , pagas al recibir Te ll…" at bounding box center [281, 170] width 92 height 152
click at [278, 102] on span "¡Envió GRATIS [DATE]!" at bounding box center [280, 99] width 87 height 9
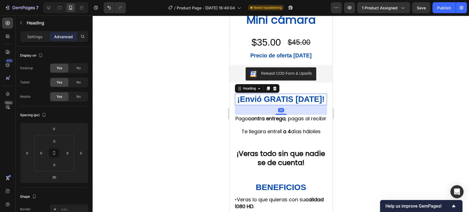
drag, startPoint x: 280, startPoint y: 113, endPoint x: 290, endPoint y: 114, distance: 9.7
click at [290, 105] on div "35" at bounding box center [281, 105] width 92 height 0
type input "35"
click at [403, 54] on div at bounding box center [281, 113] width 376 height 197
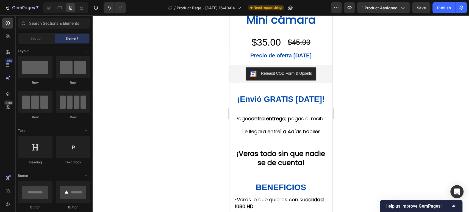
click at [446, 13] on div "7 Version history / Product Page - Sep 26, 16:40:04 Need republishing Preview 1…" at bounding box center [234, 8] width 469 height 16
click at [445, 10] on div "Publish" at bounding box center [444, 8] width 14 height 6
drag, startPoint x: 276, startPoint y: 110, endPoint x: 281, endPoint y: 103, distance: 8.6
click at [276, 110] on div "⁠⁠⁠⁠⁠⁠⁠ ¡Envió GRATIS hoy! Heading Pago contra entrega , pagas al recibir Te ll…" at bounding box center [281, 171] width 92 height 154
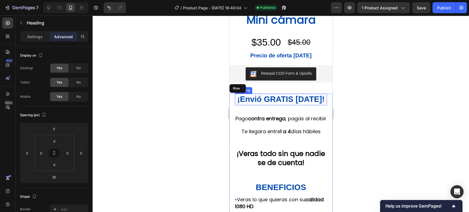
click at [285, 104] on span "¡Envió GRATIS [DATE]!" at bounding box center [280, 99] width 87 height 9
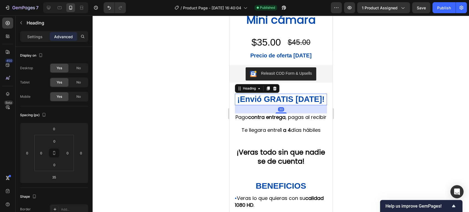
drag, startPoint x: 281, startPoint y: 114, endPoint x: 289, endPoint y: 113, distance: 7.8
click at [289, 105] on div "30" at bounding box center [281, 105] width 92 height 0
type input "30"
click at [287, 146] on div "⁠⁠⁠⁠⁠⁠⁠ ¡Envió GRATIS hoy! Heading 30 Pago contra entrega , pagas al recibir Te…" at bounding box center [281, 170] width 92 height 152
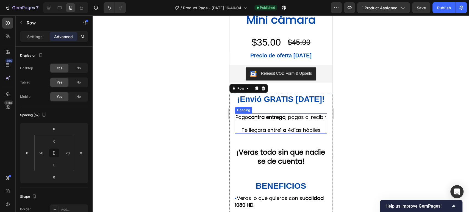
click at [280, 132] on h2 "Pago contra entrega , pagas al recibir Te llegara entre 1 a 4 días hábiles" at bounding box center [281, 123] width 92 height 20
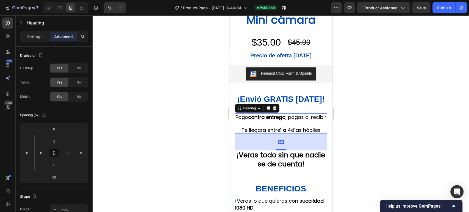
drag, startPoint x: 280, startPoint y: 153, endPoint x: 286, endPoint y: 156, distance: 5.9
click at [286, 134] on div "60" at bounding box center [281, 134] width 92 height 0
type input "60"
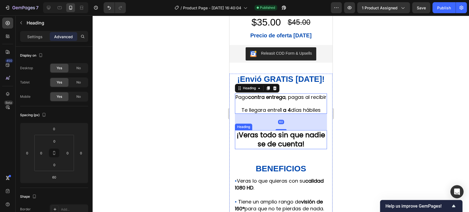
scroll to position [169, 0]
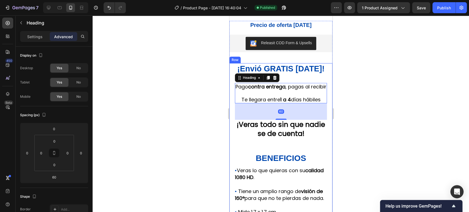
click at [290, 138] on strong "¡Veras todo sin que nadie se de cuenta!" at bounding box center [281, 129] width 88 height 19
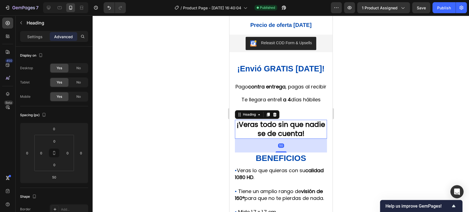
click at [288, 152] on div "50" at bounding box center [281, 146] width 92 height 14
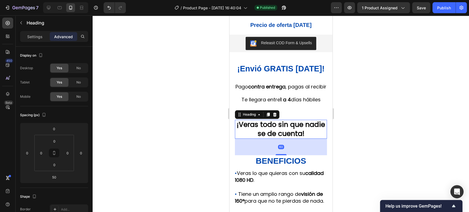
drag, startPoint x: 282, startPoint y: 158, endPoint x: 288, endPoint y: 161, distance: 5.9
click at [288, 139] on div "60" at bounding box center [281, 139] width 92 height 0
type input "60"
click at [309, 134] on strong "¡Veras todo sin que nadie se de cuenta!" at bounding box center [281, 129] width 88 height 19
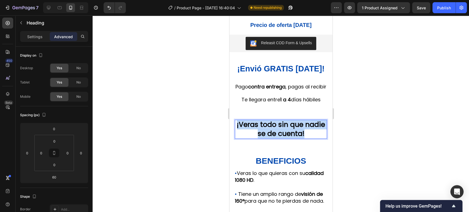
drag, startPoint x: 313, startPoint y: 140, endPoint x: 243, endPoint y: 133, distance: 70.4
click at [243, 133] on p "¡Veras todo sin que nadie se de cuenta!" at bounding box center [280, 129] width 91 height 18
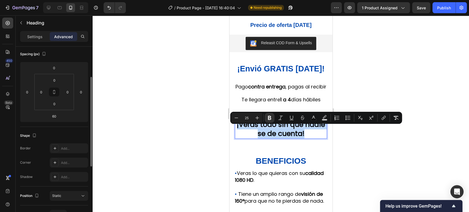
scroll to position [0, 0]
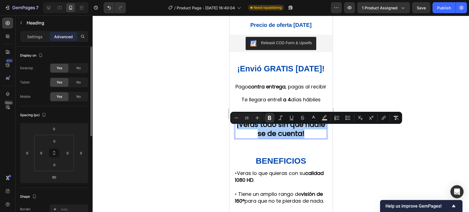
drag, startPoint x: 43, startPoint y: 38, endPoint x: 45, endPoint y: 47, distance: 9.4
click at [43, 37] on div "Settings" at bounding box center [34, 36] width 27 height 9
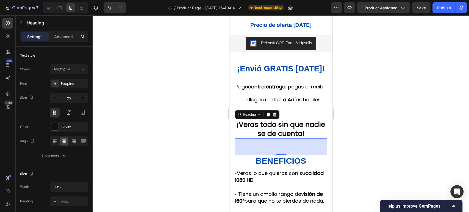
click at [352, 146] on div at bounding box center [281, 113] width 376 height 197
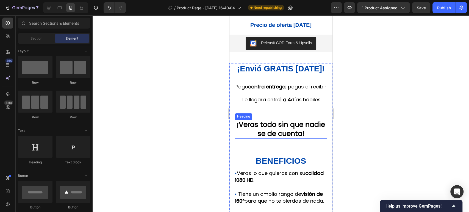
click at [300, 138] on strong "¡Veras todo sin que nadie se de cuenta!" at bounding box center [281, 129] width 88 height 19
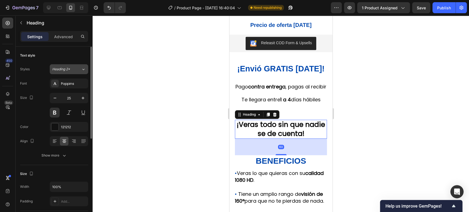
click at [74, 71] on button "Heading 2*" at bounding box center [69, 69] width 38 height 10
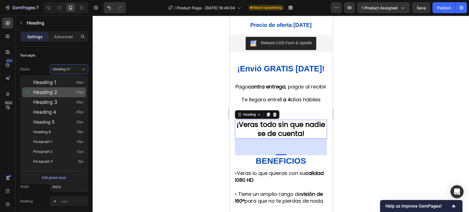
click at [73, 95] on div "Heading 2 41px" at bounding box center [58, 92] width 51 height 5
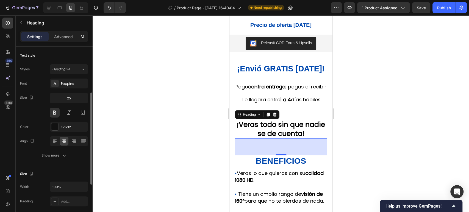
scroll to position [30, 0]
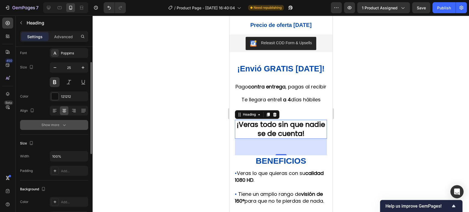
click at [67, 125] on button "Show more" at bounding box center [54, 125] width 68 height 10
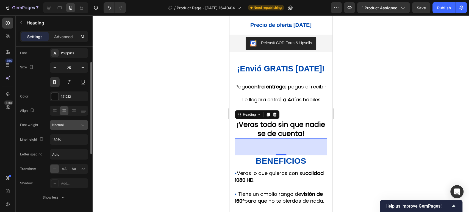
click at [72, 123] on div "Normal" at bounding box center [66, 125] width 28 height 5
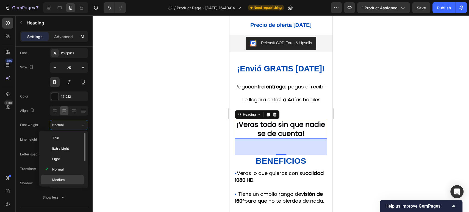
click at [74, 180] on p "Medium" at bounding box center [66, 179] width 29 height 5
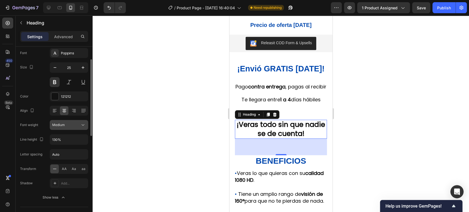
click at [66, 129] on button "Medium" at bounding box center [69, 125] width 38 height 10
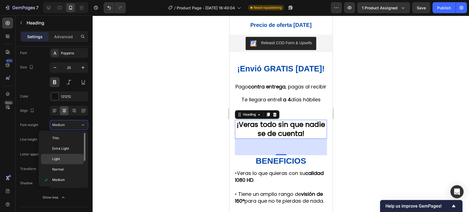
click at [74, 162] on div "Light" at bounding box center [62, 159] width 43 height 10
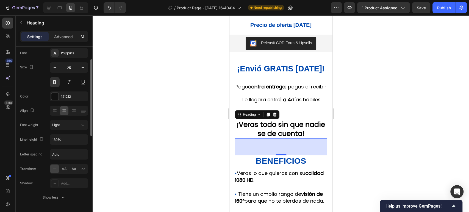
click at [74, 131] on div "Font Poppins Size 25 Color 121212 Align Font weight Light Line height 130% Lett…" at bounding box center [54, 125] width 68 height 154
click at [73, 127] on div "Light" at bounding box center [66, 125] width 28 height 5
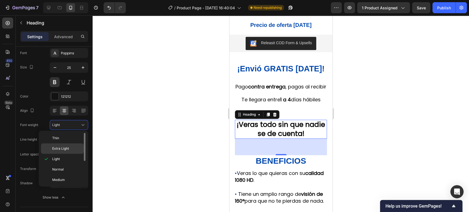
click at [76, 151] on p "Extra Light" at bounding box center [66, 148] width 29 height 5
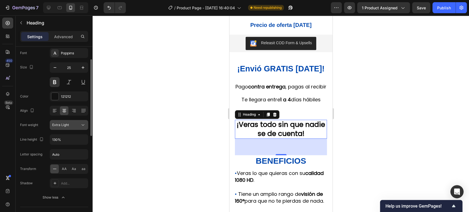
click at [78, 124] on div "Extra Light" at bounding box center [66, 125] width 28 height 5
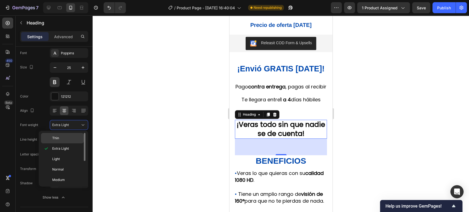
click at [68, 137] on p "Thin" at bounding box center [66, 138] width 29 height 5
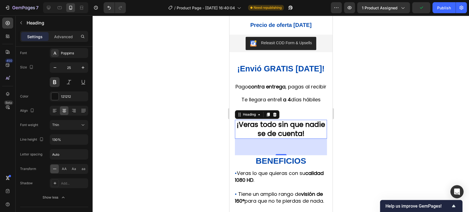
click at [275, 132] on strong "¡Veras todo sin que nadie se de cuenta!" at bounding box center [281, 129] width 88 height 19
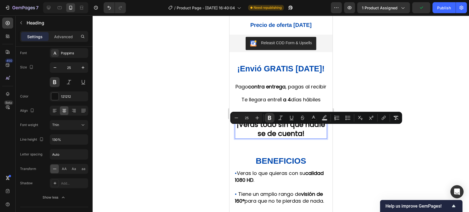
click at [309, 138] on strong "¡Veras todo sin que nadie se de cuenta!" at bounding box center [281, 129] width 88 height 19
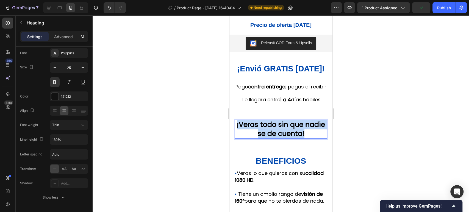
drag, startPoint x: 315, startPoint y: 142, endPoint x: 239, endPoint y: 134, distance: 76.5
click at [239, 134] on p "¡Veras todo sin que nadie se de cuenta!" at bounding box center [280, 129] width 91 height 18
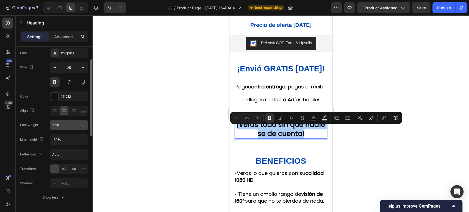
click at [81, 126] on icon at bounding box center [82, 124] width 5 height 5
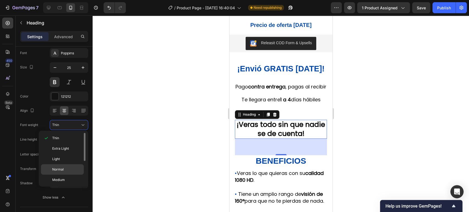
click at [75, 169] on p "Normal" at bounding box center [66, 169] width 29 height 5
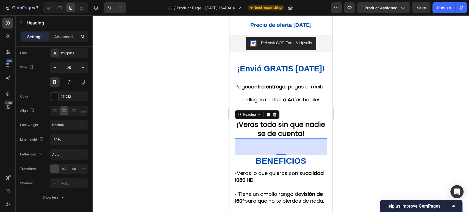
click at [397, 142] on div at bounding box center [281, 113] width 376 height 197
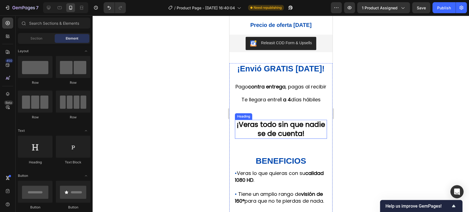
click at [300, 138] on strong "¡Veras todo sin que nadie se de cuenta!" at bounding box center [281, 129] width 88 height 19
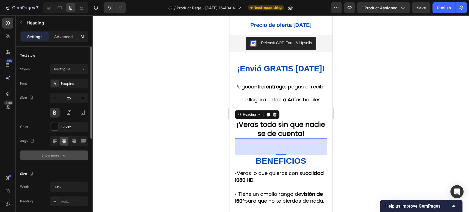
click at [63, 155] on icon "button" at bounding box center [64, 155] width 5 height 5
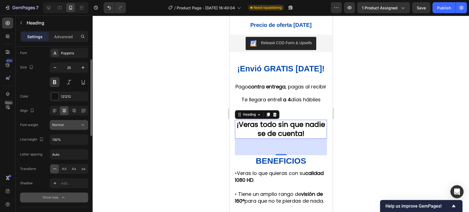
click at [72, 126] on div "Normal" at bounding box center [66, 125] width 28 height 5
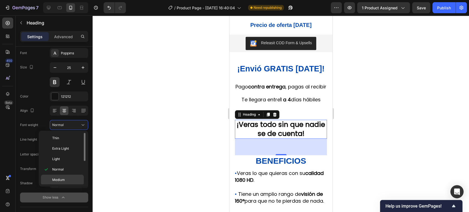
click at [71, 180] on p "Medium" at bounding box center [66, 179] width 29 height 5
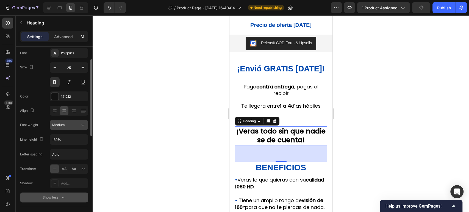
click at [70, 126] on div "Medium" at bounding box center [66, 125] width 28 height 5
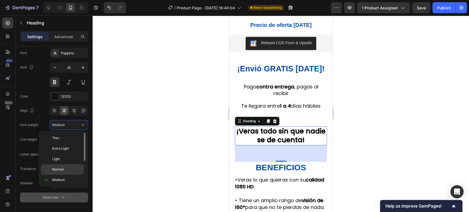
click at [70, 167] on p "Normal" at bounding box center [66, 169] width 29 height 5
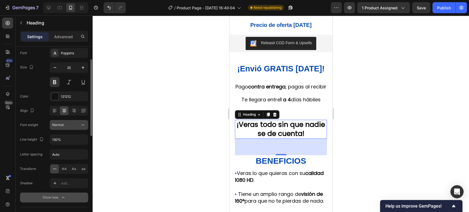
click at [70, 127] on div "Normal" at bounding box center [66, 125] width 28 height 5
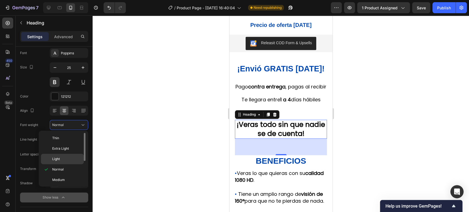
click at [68, 160] on p "Light" at bounding box center [66, 159] width 29 height 5
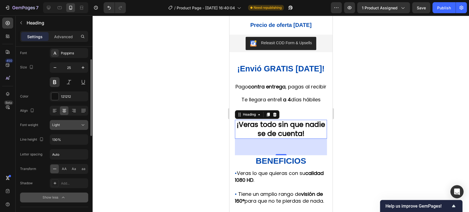
click at [72, 121] on button "Light" at bounding box center [69, 125] width 38 height 10
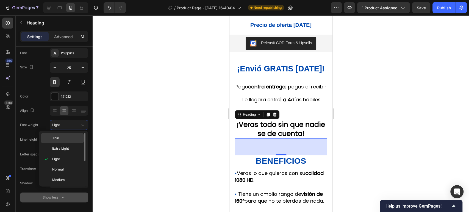
click at [70, 139] on p "Thin" at bounding box center [66, 138] width 29 height 5
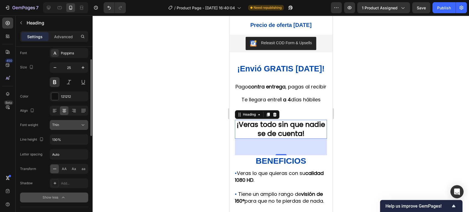
click at [74, 124] on div "Thin" at bounding box center [66, 125] width 28 height 5
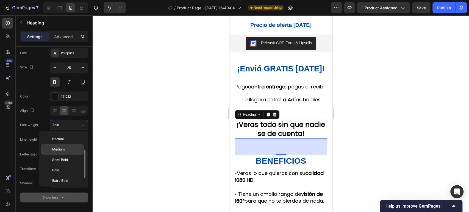
click at [68, 146] on div "Medium" at bounding box center [62, 149] width 43 height 10
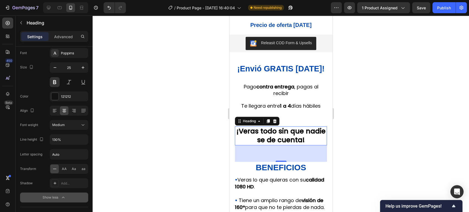
click at [399, 65] on div at bounding box center [281, 113] width 376 height 197
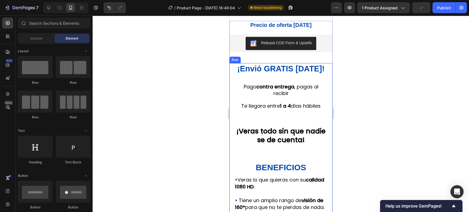
scroll to position [139, 0]
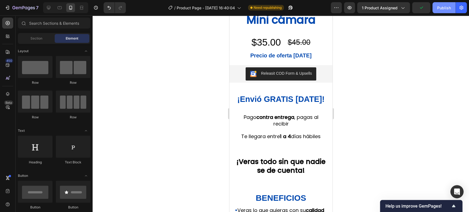
click at [443, 9] on div "Publish" at bounding box center [444, 8] width 14 height 6
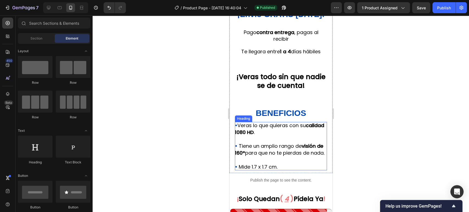
scroll to position [231, 0]
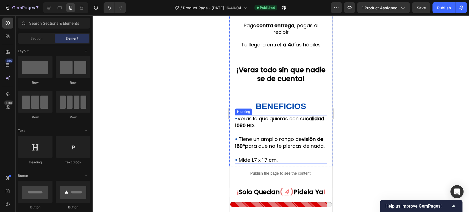
click at [282, 157] on h2 "• Veras lo que quieras con su calidad 1080 HD . • Tiene un amplio rango de visi…" at bounding box center [281, 139] width 92 height 48
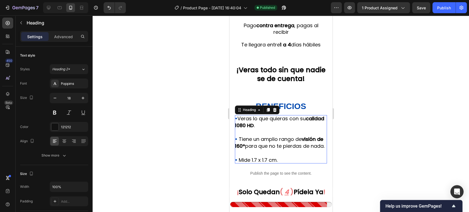
click at [282, 157] on h2 "• Veras lo que quieras con su calidad 1080 HD . • Tiene un amplio rango de visi…" at bounding box center [281, 139] width 92 height 48
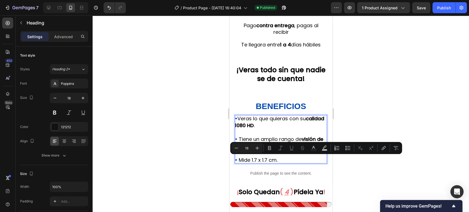
click at [282, 163] on p "• Veras lo que quieras con su calidad 1080 HD . • Tiene un amplio rango de visi…" at bounding box center [281, 139] width 92 height 48
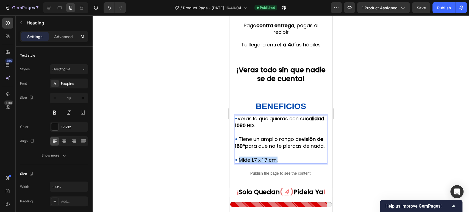
drag, startPoint x: 282, startPoint y: 167, endPoint x: 239, endPoint y: 166, distance: 42.9
click at [239, 163] on p "• Veras lo que quieras con su calidad 1080 HD . • Tiene un amplio rango de visi…" at bounding box center [281, 139] width 92 height 48
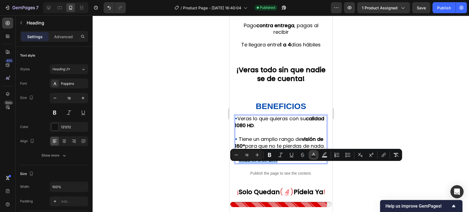
click at [312, 155] on icon "Editor contextual toolbar" at bounding box center [313, 154] width 3 height 3
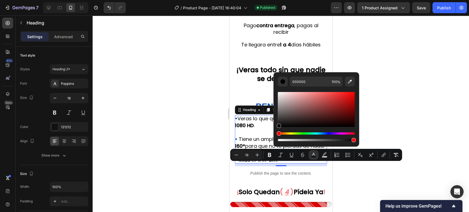
click at [255, 140] on span "Tiene un amplio rango de visión de 160° para que no te pierdas de nada." at bounding box center [280, 143] width 90 height 14
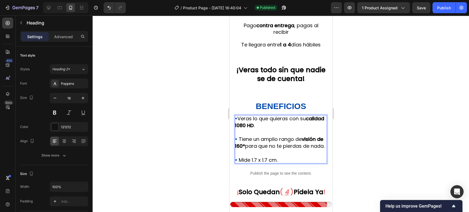
drag, startPoint x: 253, startPoint y: 141, endPoint x: 239, endPoint y: 137, distance: 14.6
click at [239, 137] on p "• Veras lo que quieras con su calidad 1080 HD . • Tiene un amplio rango de visi…" at bounding box center [281, 139] width 92 height 48
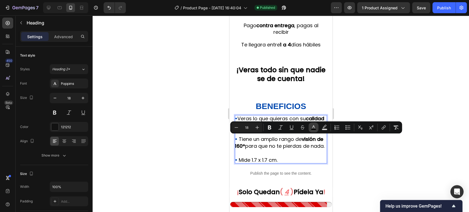
click at [312, 129] on rect "Editor contextual toolbar" at bounding box center [313, 129] width 5 height 1
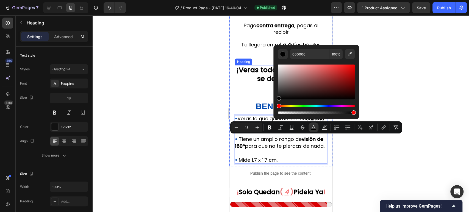
click at [249, 76] on strong "¡Veras todo sin que nadie se de cuenta!" at bounding box center [280, 74] width 89 height 19
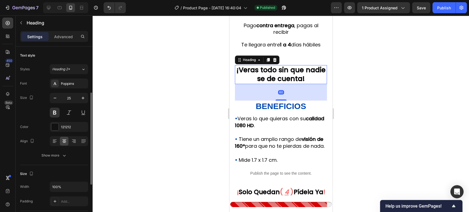
scroll to position [30, 0]
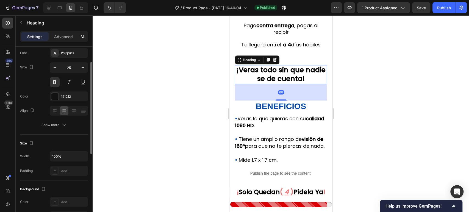
click at [387, 101] on div at bounding box center [281, 113] width 376 height 197
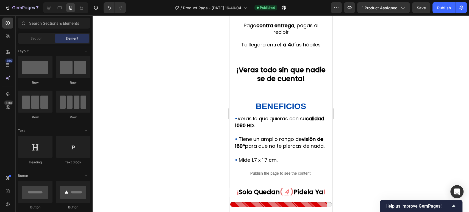
click at [281, 137] on span "Tiene un amplio rango de visión de 160° para que no te pierdas de nada." at bounding box center [280, 143] width 90 height 14
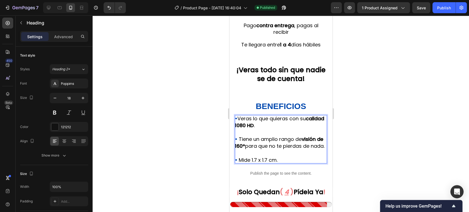
click at [282, 163] on p "• Veras lo que quieras con su calidad 1080 HD . • Tiene un amplio rango de visi…" at bounding box center [281, 139] width 92 height 48
click at [366, 141] on div at bounding box center [281, 113] width 376 height 197
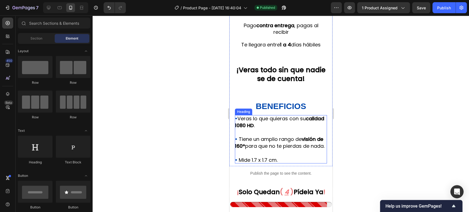
click at [292, 142] on span "Tiene un amplio rango de visión de 160° para que no te pierdas de nada." at bounding box center [280, 143] width 90 height 14
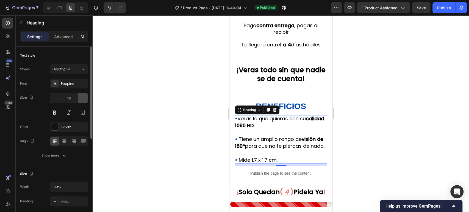
click at [82, 100] on icon "button" at bounding box center [82, 97] width 5 height 5
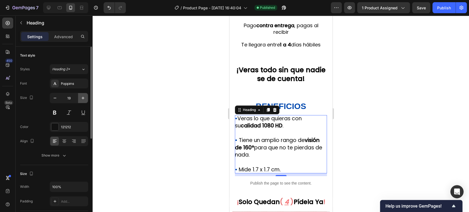
click at [82, 100] on icon "button" at bounding box center [82, 97] width 5 height 5
type input "20"
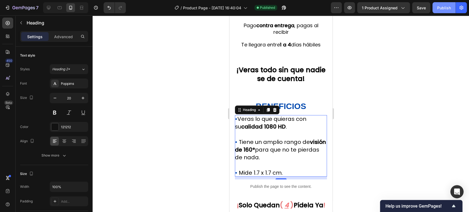
click at [450, 9] on div "Publish" at bounding box center [444, 8] width 14 height 6
click at [417, 123] on div at bounding box center [281, 113] width 376 height 197
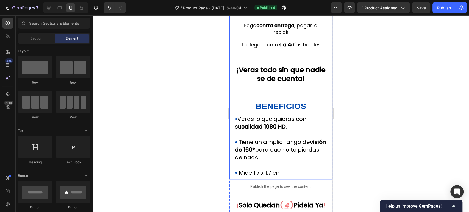
click at [298, 147] on span "Tiene un amplio rango de visión de 160° para que no te pierdas de nada." at bounding box center [280, 149] width 91 height 23
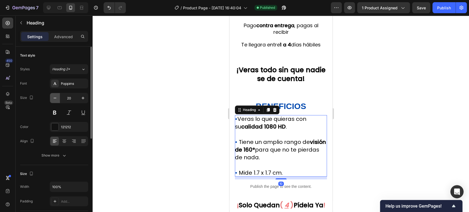
click at [57, 99] on icon "button" at bounding box center [54, 97] width 5 height 5
type input "19"
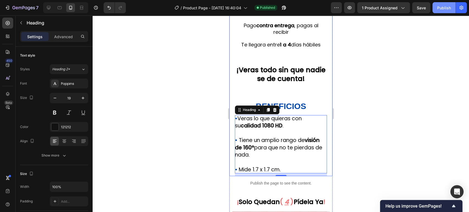
click at [449, 9] on div "Publish" at bounding box center [444, 8] width 14 height 6
click at [411, 130] on div at bounding box center [281, 113] width 376 height 197
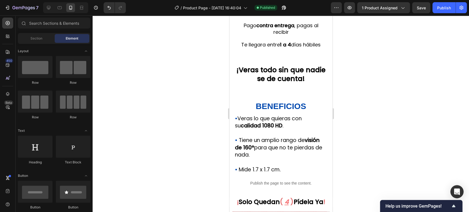
click at [288, 143] on span "Tiene un amplio rango de visión de 160° para que no te pierdas de nada." at bounding box center [278, 148] width 87 height 22
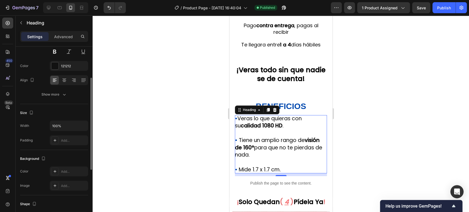
scroll to position [0, 0]
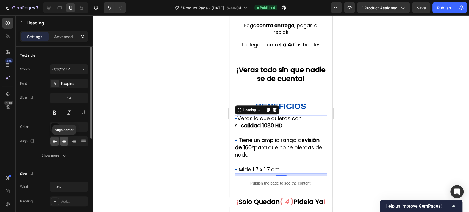
click at [66, 145] on div at bounding box center [64, 141] width 9 height 9
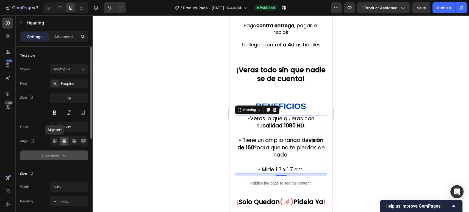
drag, startPoint x: 57, startPoint y: 141, endPoint x: 60, endPoint y: 152, distance: 11.9
click at [57, 141] on icon at bounding box center [54, 140] width 5 height 5
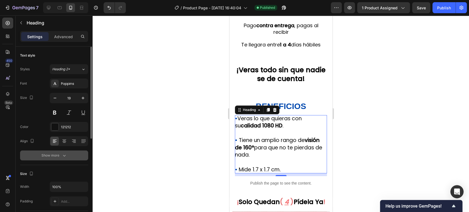
click at [62, 154] on icon "button" at bounding box center [64, 155] width 5 height 5
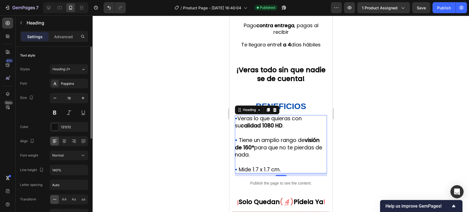
scroll to position [30, 0]
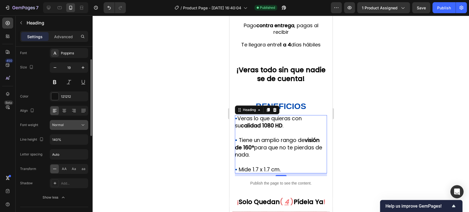
click at [73, 125] on div "Normal" at bounding box center [66, 125] width 28 height 5
click at [40, 123] on div "Font weight Normal" at bounding box center [54, 125] width 68 height 10
click at [63, 139] on input "140%" at bounding box center [69, 140] width 38 height 10
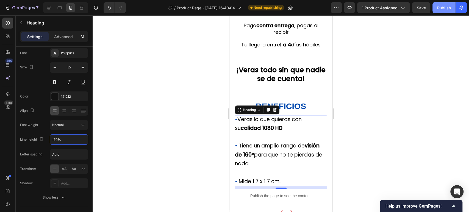
type input "170%"
click at [448, 7] on div "Publish" at bounding box center [444, 8] width 14 height 6
click at [465, 132] on div at bounding box center [281, 113] width 376 height 197
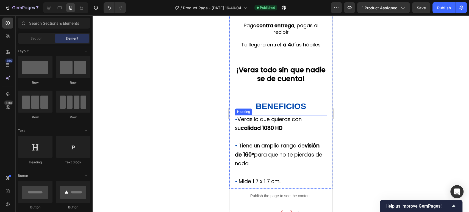
click at [274, 146] on span "Tiene un amplio rango de visión de 160° para que no te pierdas de nada." at bounding box center [278, 154] width 87 height 25
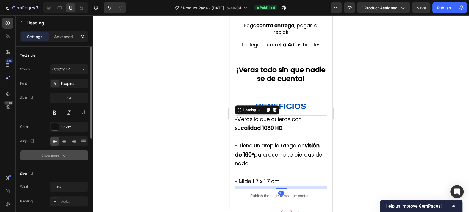
click at [64, 153] on icon "button" at bounding box center [64, 155] width 5 height 5
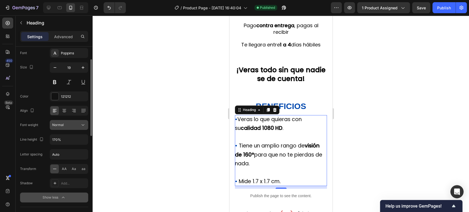
click at [77, 126] on div "Normal" at bounding box center [66, 125] width 28 height 5
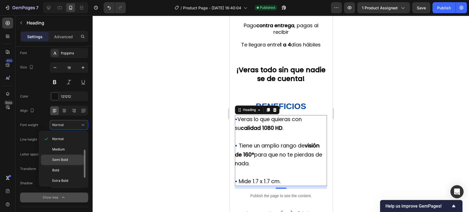
click at [70, 162] on p "Semi Bold" at bounding box center [66, 159] width 29 height 5
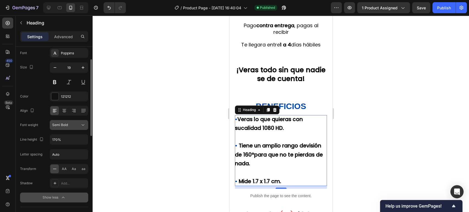
click at [75, 128] on button "Semi Bold" at bounding box center [69, 125] width 38 height 10
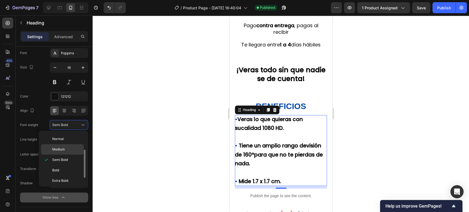
click at [73, 147] on p "Medium" at bounding box center [66, 149] width 29 height 5
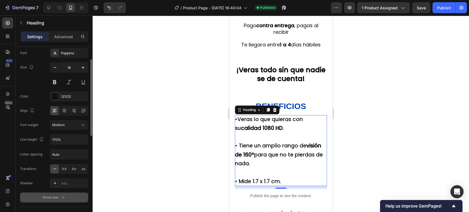
click at [75, 130] on div "Font Poppins Size 19 Color 121212 Align Font weight Medium Line height 170% Let…" at bounding box center [54, 125] width 68 height 154
click at [76, 127] on div "Medium" at bounding box center [69, 124] width 34 height 5
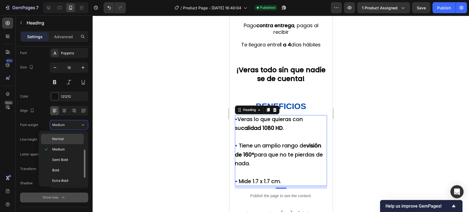
click at [75, 140] on p "Normal" at bounding box center [66, 139] width 29 height 5
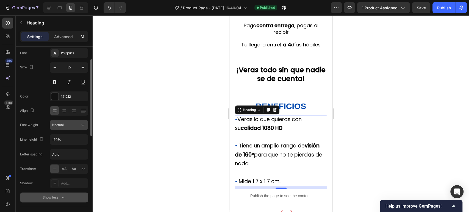
click at [78, 128] on button "Normal" at bounding box center [69, 125] width 38 height 10
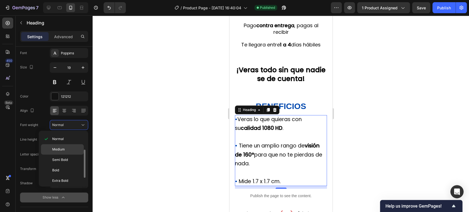
click at [73, 148] on p "Medium" at bounding box center [66, 149] width 29 height 5
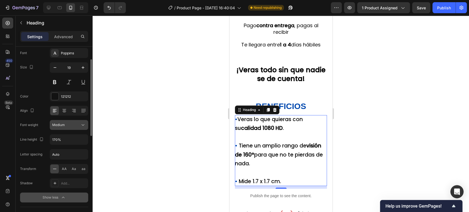
click at [82, 126] on icon at bounding box center [82, 124] width 5 height 5
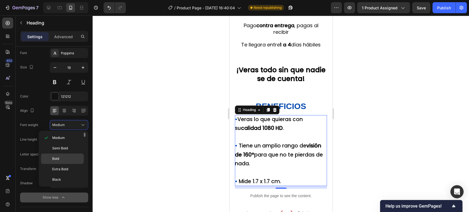
scroll to position [12, 0]
click at [70, 177] on p "Semi Bold" at bounding box center [66, 178] width 29 height 5
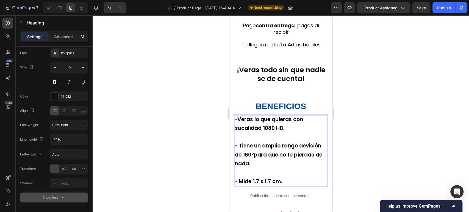
click at [276, 128] on strong "calidad 1080 HD" at bounding box center [262, 127] width 42 height 7
drag, startPoint x: 280, startPoint y: 128, endPoint x: 256, endPoint y: 127, distance: 24.8
click at [256, 127] on p "• Veras lo que quieras con su calidad 1080 HD . • Tiene un amplio rango de visi…" at bounding box center [281, 150] width 92 height 71
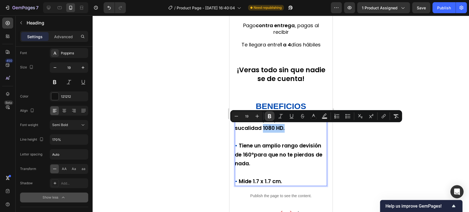
click at [270, 116] on icon "Editor contextual toolbar" at bounding box center [269, 116] width 3 height 4
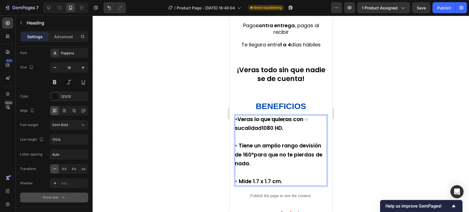
click at [276, 128] on span "Veras lo que quieras con su calidad 1080 HD." at bounding box center [269, 124] width 68 height 16
drag, startPoint x: 280, startPoint y: 128, endPoint x: 252, endPoint y: 128, distance: 28.3
click at [252, 128] on p "• Veras lo que quieras con su calidad 1080 HD. • Tiene un amplio rango de visió…" at bounding box center [281, 150] width 92 height 71
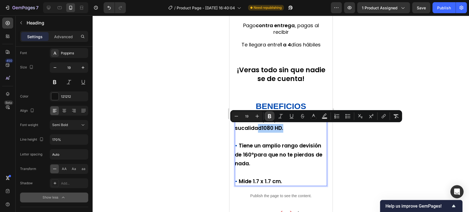
click at [266, 117] on button "Bold" at bounding box center [270, 116] width 10 height 10
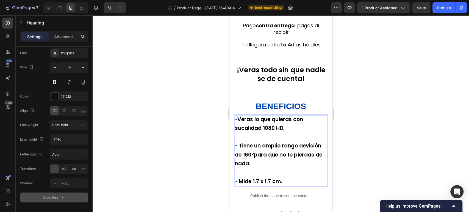
click at [277, 127] on span "Veras lo que quieras con su calida d 1080 HD." at bounding box center [269, 124] width 68 height 16
drag, startPoint x: 280, startPoint y: 127, endPoint x: 255, endPoint y: 126, distance: 25.8
click at [255, 126] on p "• Veras lo que quieras con su calida d 1080 HD. • Tiene un amplio rango de visi…" at bounding box center [281, 150] width 92 height 71
drag, startPoint x: 268, startPoint y: 129, endPoint x: 256, endPoint y: 129, distance: 11.8
click at [256, 129] on span "Veras lo que quieras con su calida d 1080 HD." at bounding box center [269, 124] width 68 height 16
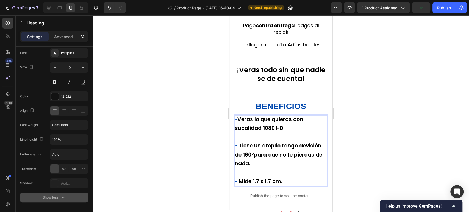
drag, startPoint x: 284, startPoint y: 137, endPoint x: 574, endPoint y: 148, distance: 290.3
click at [284, 137] on p "• Veras lo que quieras con su calida d 1080 HD. • Tiene un amplio rango de visi…" at bounding box center [281, 150] width 92 height 71
click at [360, 131] on div at bounding box center [281, 113] width 376 height 197
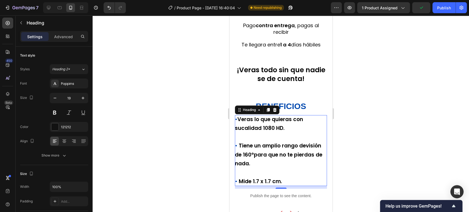
click at [279, 128] on p "• Veras lo que quieras con su calida d 1080 HD. • Tiene un amplio rango de visi…" at bounding box center [281, 150] width 92 height 71
drag, startPoint x: 278, startPoint y: 128, endPoint x: 268, endPoint y: 127, distance: 10.5
click at [268, 127] on p "• Veras lo que quieras con su calida d 1080 HD. • Tiene un amplio rango de visi…" at bounding box center [281, 150] width 92 height 71
click at [276, 128] on span "Veras lo que quieras con su calida d 1080 HD." at bounding box center [269, 124] width 68 height 16
drag, startPoint x: 281, startPoint y: 129, endPoint x: 255, endPoint y: 128, distance: 25.6
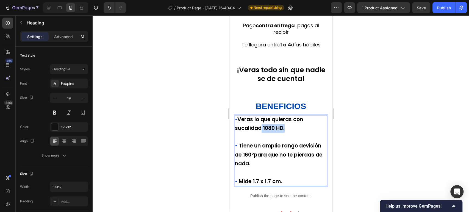
click at [255, 128] on p "• Veras lo que quieras con su calida d 1080 HD. • Tiene un amplio rango de visi…" at bounding box center [281, 150] width 92 height 71
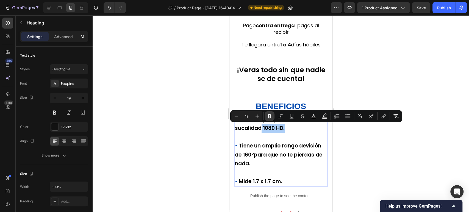
click at [268, 117] on icon "Editor contextual toolbar" at bounding box center [269, 116] width 3 height 4
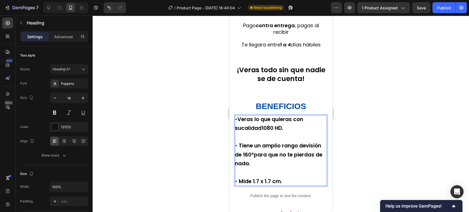
click at [276, 130] on strong "1080 HD." at bounding box center [272, 127] width 22 height 7
click at [109, 10] on button "Undo/Redo" at bounding box center [109, 7] width 11 height 11
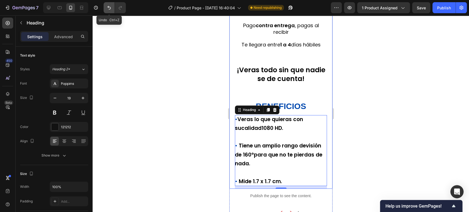
click at [109, 10] on button "Undo/Redo" at bounding box center [109, 7] width 11 height 11
click at [109, 11] on button "Undo/Redo" at bounding box center [109, 7] width 11 height 11
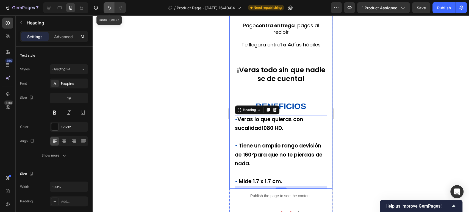
click at [109, 11] on button "Undo/Redo" at bounding box center [109, 7] width 11 height 11
click at [109, 12] on button "Undo/Redo" at bounding box center [109, 7] width 11 height 11
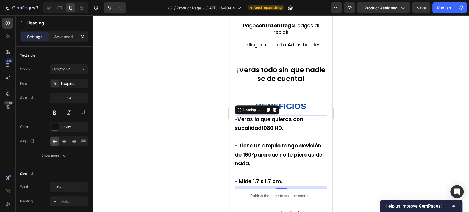
click at [392, 147] on div at bounding box center [281, 113] width 376 height 197
click at [309, 152] on span "Tiene un amplio rango de visión de 160° para que no te pierdas de nada." at bounding box center [278, 154] width 87 height 25
click at [384, 144] on div at bounding box center [281, 113] width 376 height 197
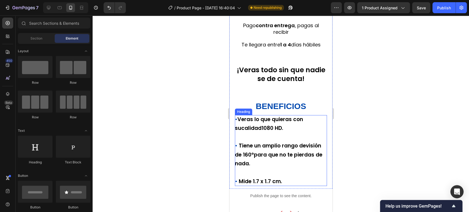
click at [290, 155] on span "Tiene un amplio rango de visión de 160° para que no te pierdas de nada." at bounding box center [278, 154] width 87 height 25
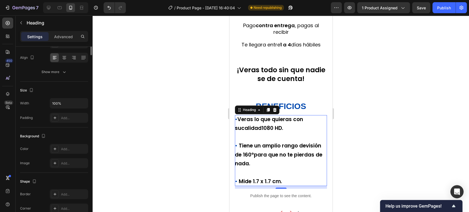
scroll to position [0, 0]
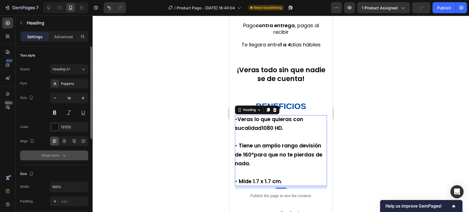
click at [62, 159] on button "Show more" at bounding box center [54, 156] width 68 height 10
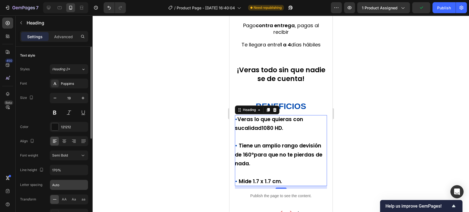
scroll to position [30, 0]
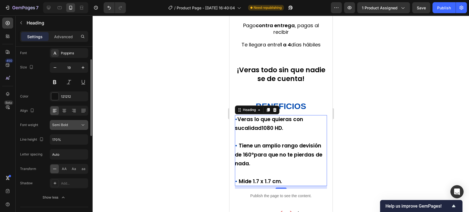
click at [68, 127] on div "Semi Bold" at bounding box center [66, 125] width 28 height 5
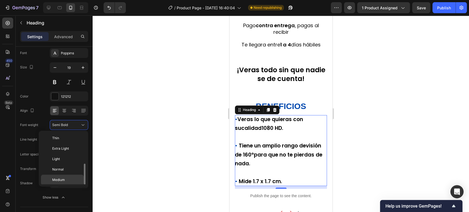
scroll to position [20, 0]
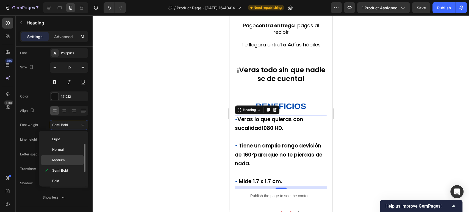
click at [72, 159] on p "Medium" at bounding box center [66, 160] width 29 height 5
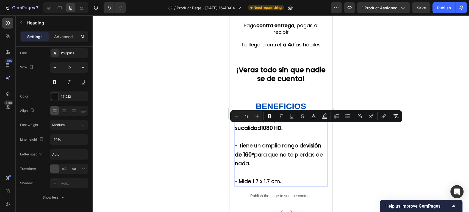
drag, startPoint x: 284, startPoint y: 127, endPoint x: 252, endPoint y: 127, distance: 32.1
click at [252, 127] on p "• Veras lo que quieras con su calida d 1080 HD. • Tiene un amplio rango de visi…" at bounding box center [281, 150] width 92 height 71
click at [266, 115] on button "Bold" at bounding box center [270, 116] width 10 height 10
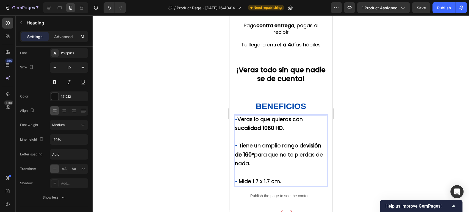
drag, startPoint x: 285, startPoint y: 133, endPoint x: 589, endPoint y: 104, distance: 305.7
click at [285, 133] on p "• Veras lo que quieras con su calidad 1080 HD. • Tiene un amplio rango de visió…" at bounding box center [281, 150] width 92 height 71
click at [440, 11] on button "Publish" at bounding box center [443, 7] width 23 height 11
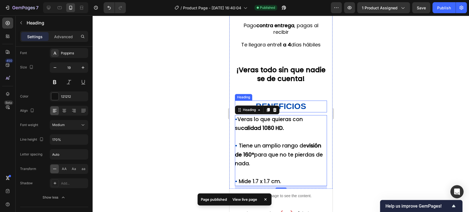
click at [305, 109] on h2 "BENEFICIOS" at bounding box center [281, 107] width 92 height 12
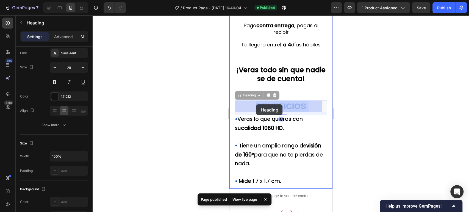
drag, startPoint x: 308, startPoint y: 105, endPoint x: 615, endPoint y: 120, distance: 307.2
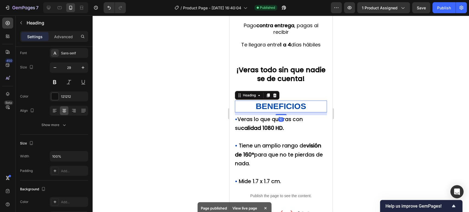
click at [386, 104] on div at bounding box center [281, 113] width 376 height 197
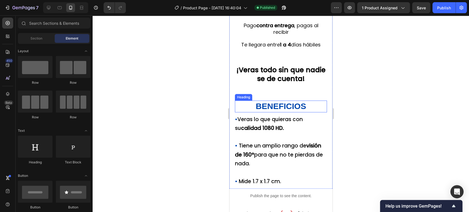
click at [308, 107] on p "⁠⁠⁠⁠⁠⁠⁠ BENEFICIOS" at bounding box center [280, 106] width 91 height 11
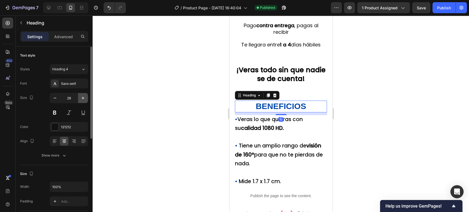
click at [79, 101] on button "button" at bounding box center [83, 98] width 10 height 10
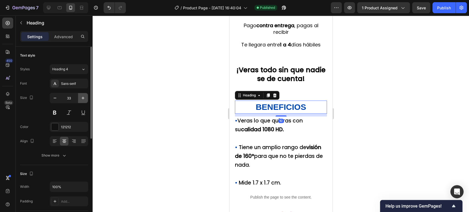
click at [82, 101] on button "button" at bounding box center [83, 98] width 10 height 10
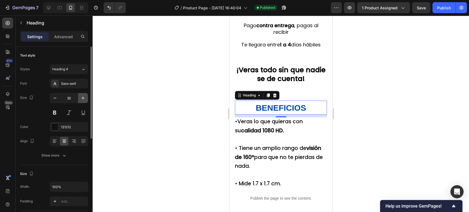
click at [82, 101] on button "button" at bounding box center [83, 98] width 10 height 10
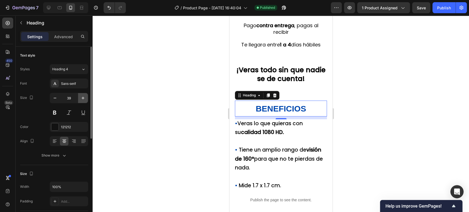
click at [82, 101] on button "button" at bounding box center [83, 98] width 10 height 10
type input "40"
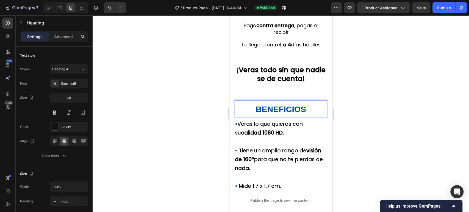
click at [374, 112] on div at bounding box center [281, 113] width 376 height 197
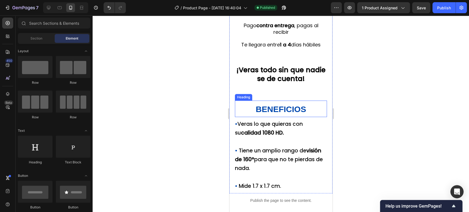
click at [312, 109] on p "⁠⁠⁠⁠⁠⁠⁠ BENEFICIOS" at bounding box center [280, 108] width 91 height 15
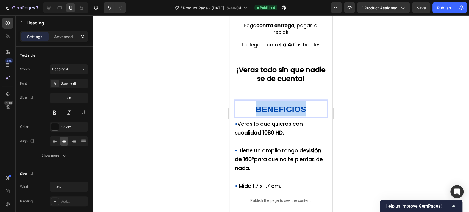
drag, startPoint x: 307, startPoint y: 110, endPoint x: 253, endPoint y: 109, distance: 53.9
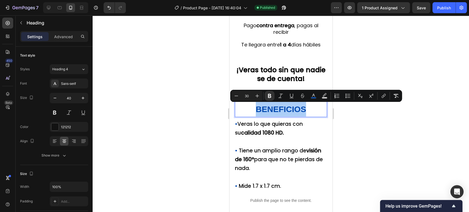
click at [373, 110] on div at bounding box center [281, 113] width 376 height 197
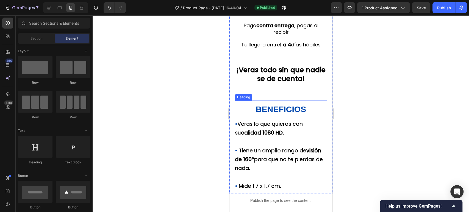
click at [305, 109] on p "⁠⁠⁠⁠⁠⁠⁠ BENEFICIOS" at bounding box center [280, 108] width 91 height 15
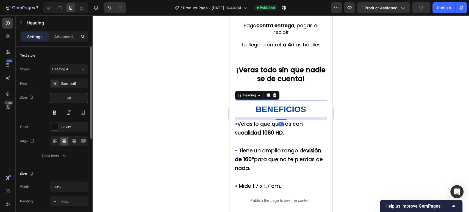
click at [74, 96] on input "40" at bounding box center [69, 98] width 18 height 10
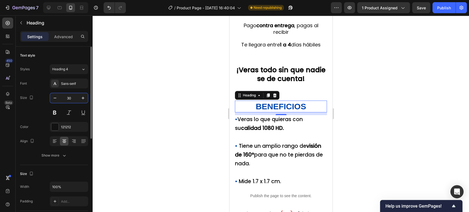
type input "3"
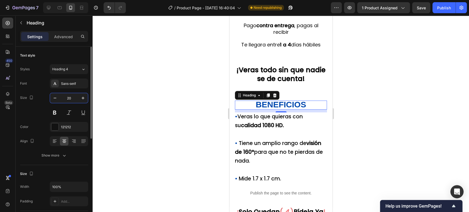
type input "2"
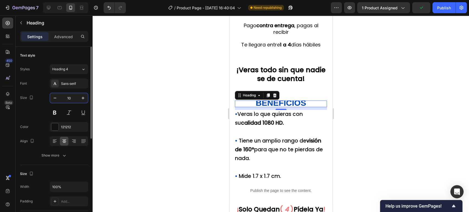
type input "1"
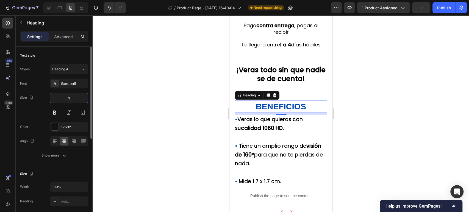
type input "30"
click at [406, 112] on div at bounding box center [281, 113] width 376 height 197
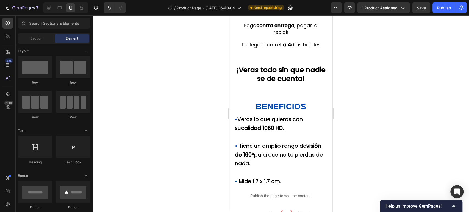
click at [302, 109] on strong "BENEFICIOS" at bounding box center [280, 106] width 50 height 9
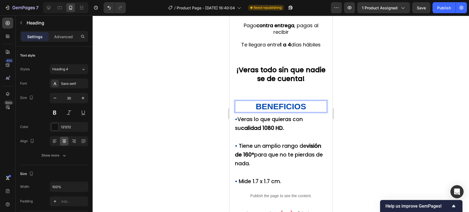
click at [294, 107] on strong "BENEFICIOS" at bounding box center [280, 106] width 50 height 9
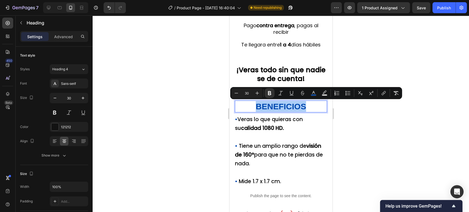
click at [251, 92] on input "30" at bounding box center [246, 93] width 11 height 7
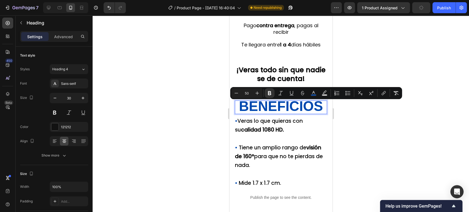
click at [251, 92] on input "50" at bounding box center [246, 93] width 11 height 7
type input "3"
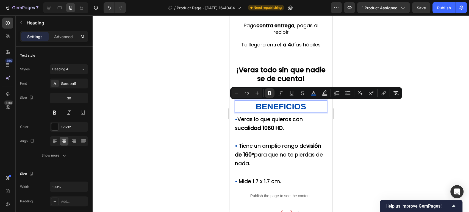
type input "40"
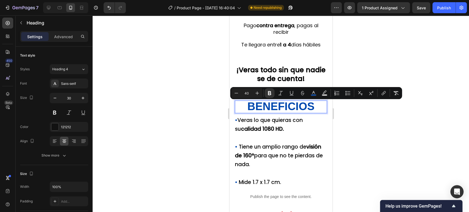
click at [424, 107] on div at bounding box center [281, 113] width 376 height 197
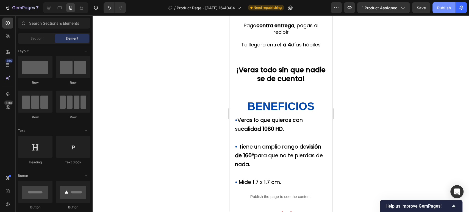
click at [440, 10] on div "Publish" at bounding box center [444, 8] width 14 height 6
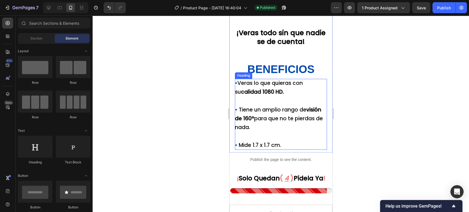
scroll to position [292, 0]
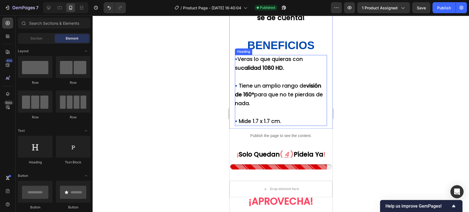
click at [289, 109] on p "⁠⁠⁠⁠⁠⁠⁠ • Veras lo que quieras con su calidad 1080 HD. • Tiene un amplio rango …" at bounding box center [281, 90] width 92 height 71
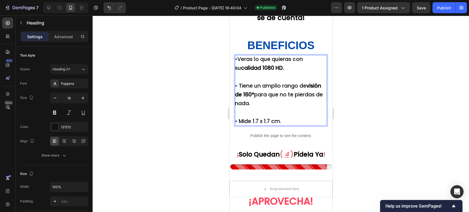
click at [411, 114] on div at bounding box center [281, 113] width 376 height 197
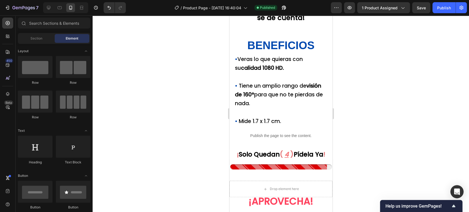
click at [278, 98] on p "⁠⁠⁠⁠⁠⁠⁠ • Veras lo que quieras con su calidad 1080 HD. • Tiene un amplio rango …" at bounding box center [281, 90] width 92 height 71
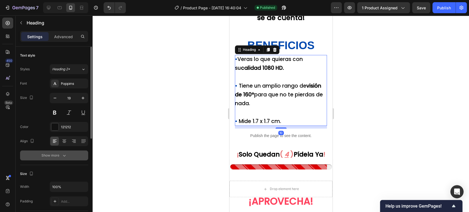
click at [60, 157] on div "Show more" at bounding box center [54, 155] width 26 height 5
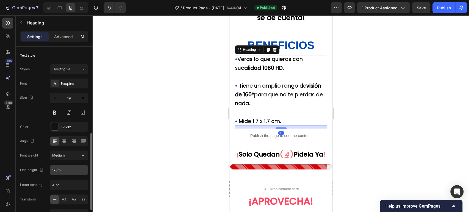
scroll to position [61, 0]
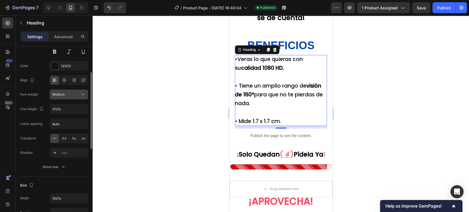
click at [79, 97] on div "Medium" at bounding box center [69, 94] width 34 height 5
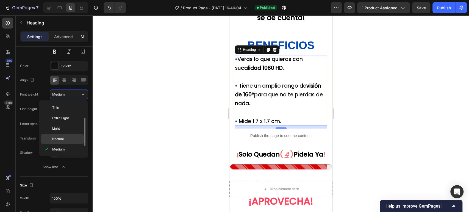
scroll to position [10, 0]
click at [70, 131] on p "Normal" at bounding box center [66, 129] width 29 height 5
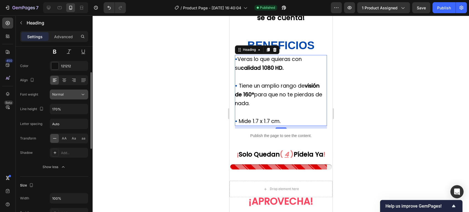
click at [77, 98] on button "Normal" at bounding box center [69, 95] width 38 height 10
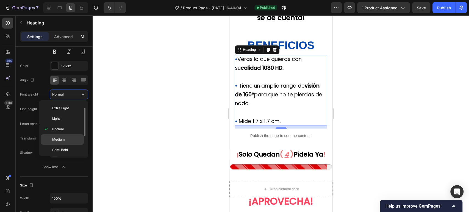
click at [76, 138] on p "Medium" at bounding box center [66, 139] width 29 height 5
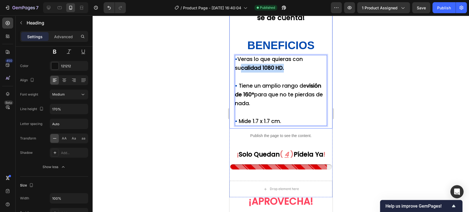
drag, startPoint x: 280, startPoint y: 69, endPoint x: 234, endPoint y: 70, distance: 47.0
click at [234, 70] on div "⁠⁠⁠⁠⁠⁠⁠ ¡Envió GRATIS hoy! Heading Pago contra entrega , pagas al recibir Te ll…" at bounding box center [280, 35] width 103 height 188
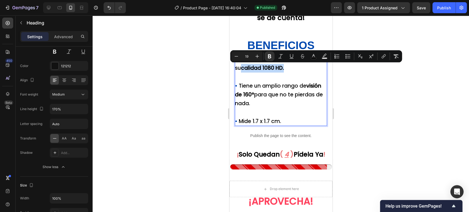
click at [293, 73] on p "• Veras lo que quieras con su calidad 1080 HD. • Tiene un amplio rango de visió…" at bounding box center [281, 90] width 92 height 71
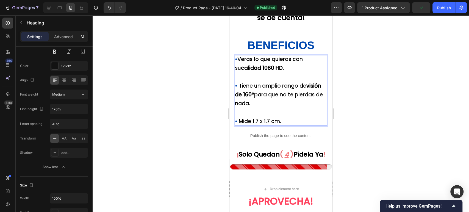
click at [271, 95] on span "Tiene un amplio rango de visión de 160° para que no te pierdas de nada." at bounding box center [279, 94] width 88 height 25
drag, startPoint x: 271, startPoint y: 95, endPoint x: 242, endPoint y: 94, distance: 28.9
click at [242, 94] on span "Tiene un amplio rango de visión de 160° para que no te pierdas de nada." at bounding box center [279, 94] width 88 height 25
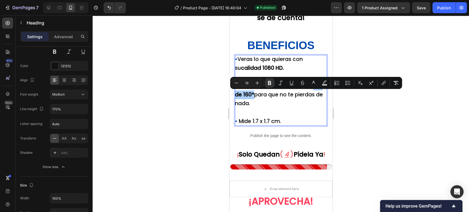
click at [382, 55] on div at bounding box center [281, 113] width 376 height 197
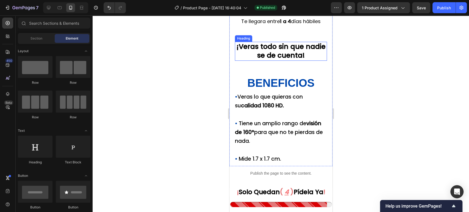
scroll to position [200, 0]
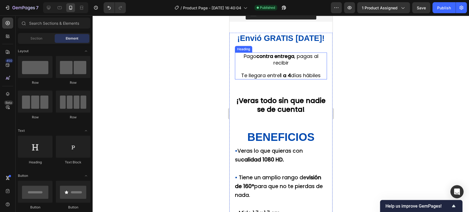
click at [276, 66] on h2 "Pago contra entrega , pagas al recibir Te llegara entre 1 a 4 días hábiles" at bounding box center [281, 65] width 92 height 27
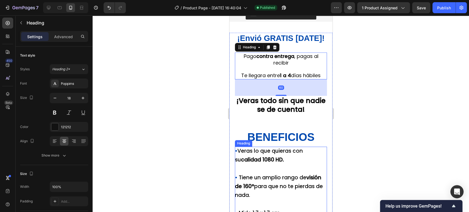
click at [294, 171] on p "⁠⁠⁠⁠⁠⁠⁠ • Veras lo que quieras con su calidad 1080 HD. • Tiene un amplio rango …" at bounding box center [281, 182] width 92 height 71
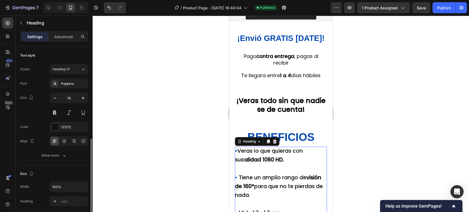
scroll to position [61, 0]
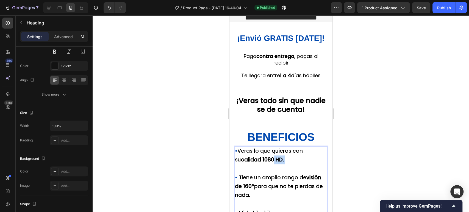
drag, startPoint x: 287, startPoint y: 165, endPoint x: 267, endPoint y: 156, distance: 21.7
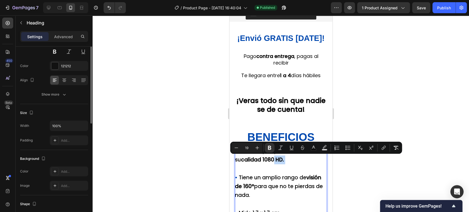
scroll to position [0, 0]
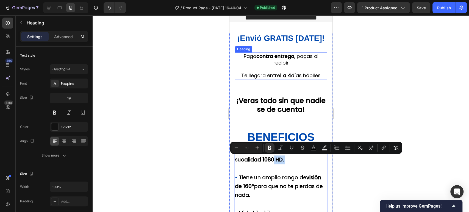
click at [303, 63] on h2 "Pago contra entrega , pagas al recibir Te llegara entre 1 a 4 días hábiles" at bounding box center [281, 65] width 92 height 27
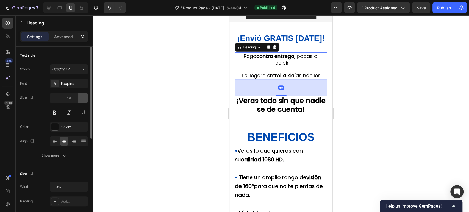
click at [80, 100] on icon "button" at bounding box center [82, 97] width 5 height 5
type input "19"
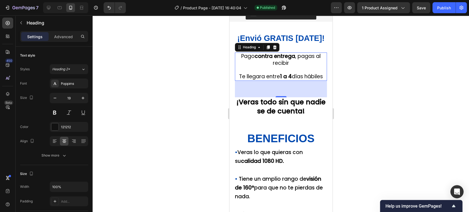
click at [367, 77] on div at bounding box center [281, 113] width 376 height 197
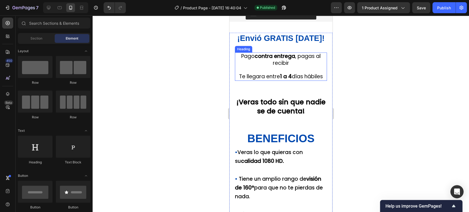
click at [291, 77] on strong "1 a 4" at bounding box center [286, 76] width 12 height 7
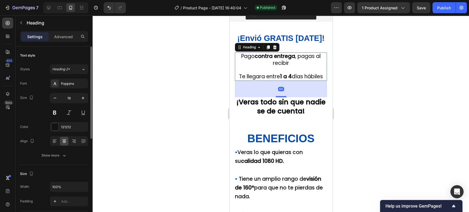
scroll to position [30, 0]
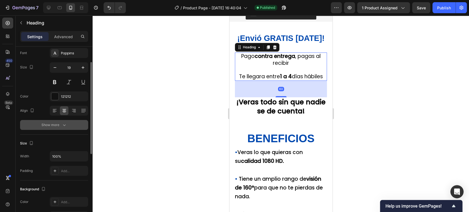
click at [62, 126] on icon "button" at bounding box center [64, 124] width 5 height 5
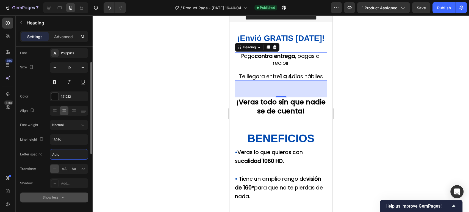
click at [68, 153] on input "Auto" at bounding box center [69, 154] width 38 height 10
click at [79, 149] on div "Auto" at bounding box center [69, 154] width 38 height 10
click at [80, 130] on div "Font Poppins Size 19 Color 121212 Align Font weight Normal Line height 130% Let…" at bounding box center [54, 125] width 68 height 154
click at [79, 129] on button "Normal" at bounding box center [69, 125] width 38 height 10
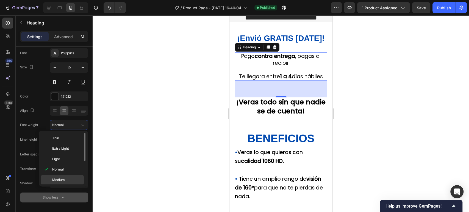
click at [73, 181] on p "Medium" at bounding box center [66, 179] width 29 height 5
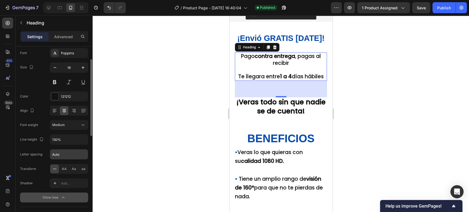
click at [68, 154] on input "Auto" at bounding box center [69, 154] width 38 height 10
click at [80, 156] on input "Auto" at bounding box center [69, 154] width 38 height 10
click at [74, 157] on input "Auto" at bounding box center [69, 154] width 38 height 10
click at [84, 155] on input "Auto" at bounding box center [69, 154] width 38 height 10
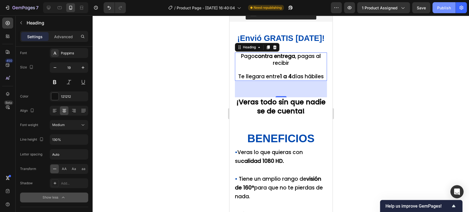
click at [441, 9] on div "Publish" at bounding box center [444, 8] width 14 height 6
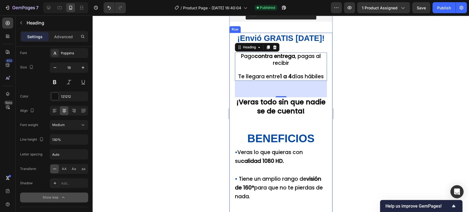
scroll to position [292, 0]
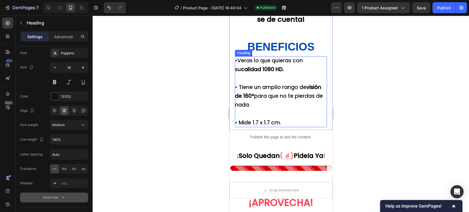
click at [296, 106] on span "Tiene un amplio rango de visión de 160° para que no te pierdas de nada." at bounding box center [279, 96] width 88 height 25
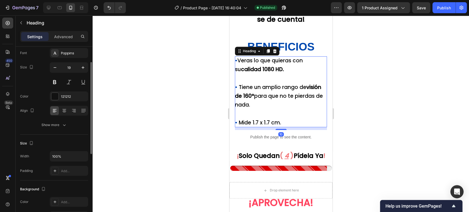
scroll to position [61, 0]
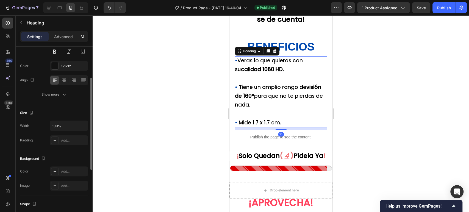
click at [59, 88] on div "Font Poppins Size 19 Color 121212 Align Show more" at bounding box center [54, 59] width 68 height 82
click at [62, 92] on icon "button" at bounding box center [64, 94] width 5 height 5
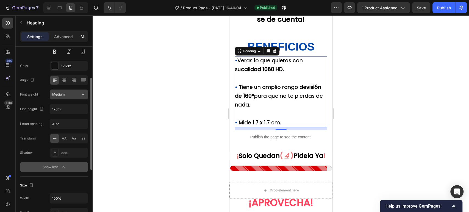
click at [72, 97] on div "Medium" at bounding box center [69, 94] width 34 height 5
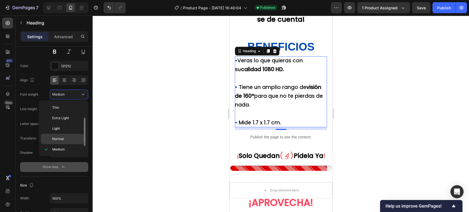
scroll to position [10, 0]
click at [72, 127] on p "Normal" at bounding box center [66, 129] width 29 height 5
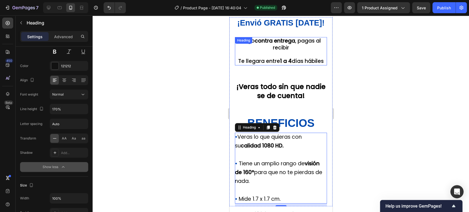
scroll to position [200, 0]
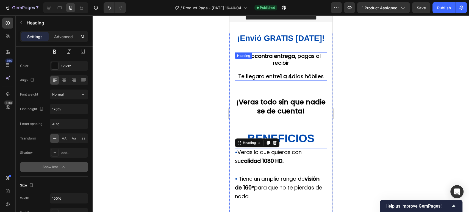
click at [288, 76] on span "Te llegara entre 1 a 4 días hábiles" at bounding box center [280, 76] width 85 height 7
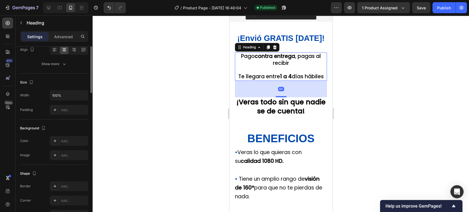
scroll to position [30, 0]
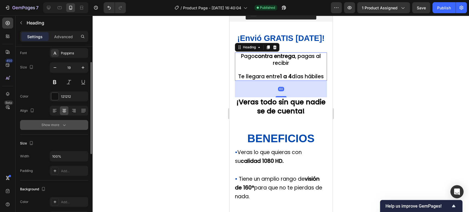
click at [73, 127] on button "Show more" at bounding box center [54, 125] width 68 height 10
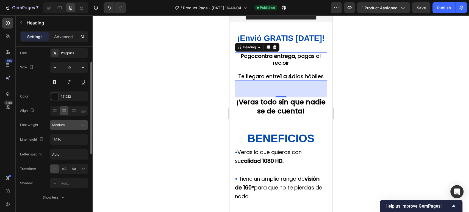
click at [70, 126] on div "Medium" at bounding box center [66, 125] width 28 height 5
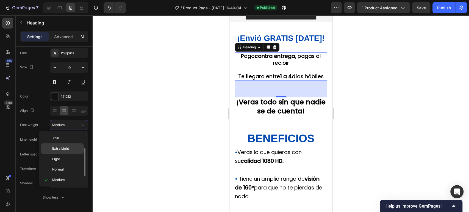
scroll to position [10, 0]
click at [73, 155] on div "Normal" at bounding box center [62, 159] width 43 height 10
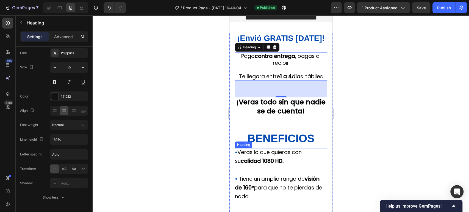
click at [274, 175] on p "⁠⁠⁠⁠⁠⁠⁠ • Veras lo que quieras con su calidad 1080 HD. • Tiene un amplio rango …" at bounding box center [281, 183] width 92 height 71
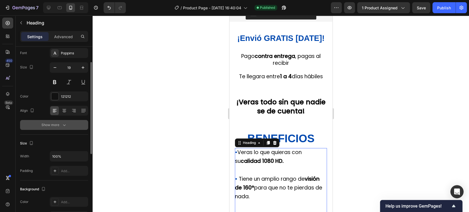
click at [62, 123] on icon "button" at bounding box center [64, 124] width 5 height 5
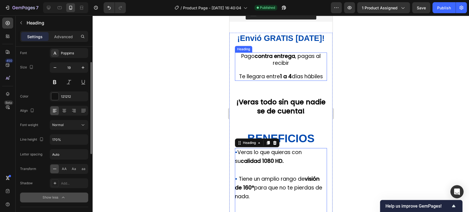
click at [307, 60] on h2 "Pago contra entrega , pagas al recibir Te llegara entre 1 a 4 días hábiles" at bounding box center [281, 66] width 92 height 28
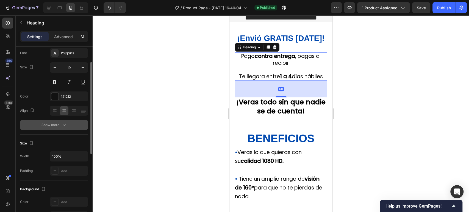
click at [68, 124] on button "Show more" at bounding box center [54, 125] width 68 height 10
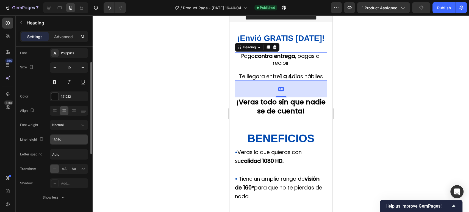
click at [61, 142] on input "130%" at bounding box center [69, 140] width 38 height 10
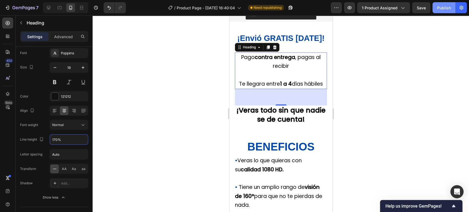
type input "170%"
click at [445, 10] on div "Publish" at bounding box center [444, 8] width 14 height 6
click at [291, 138] on div "⁠⁠⁠⁠⁠⁠⁠ ¡Envió GRATIS hoy! Heading Pago contra entrega , pagas al recibir Te ll…" at bounding box center [281, 131] width 92 height 197
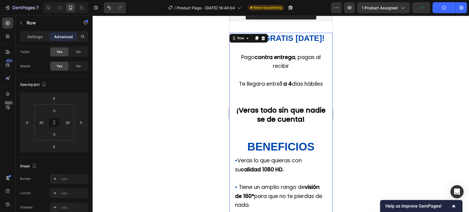
scroll to position [0, 0]
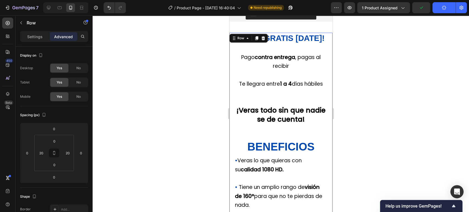
click at [280, 147] on div "⁠⁠⁠⁠⁠⁠⁠ ¡Envió GRATIS hoy! Heading Pago contra entrega , pagas al recibir Te ll…" at bounding box center [281, 131] width 92 height 197
click at [276, 143] on div "⁠⁠⁠⁠⁠⁠⁠ ¡Envió GRATIS hoy! Heading Pago contra entrega , pagas al recibir Te ll…" at bounding box center [281, 131] width 92 height 197
click at [276, 110] on div "⁠⁠⁠⁠⁠⁠⁠ ¡Envió GRATIS hoy! Heading Pago contra entrega , pagas al recibir Te ll…" at bounding box center [281, 131] width 92 height 197
click at [283, 121] on strong "¡Veras todo sin que nadie se de cuenta!" at bounding box center [280, 114] width 89 height 19
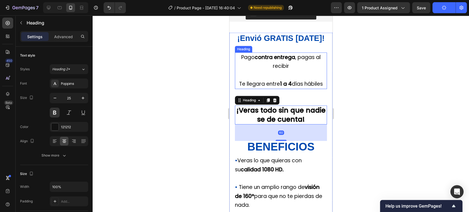
click at [278, 88] on span "Te llegara entre 1 a 4 días hábiles" at bounding box center [281, 83] width 84 height 7
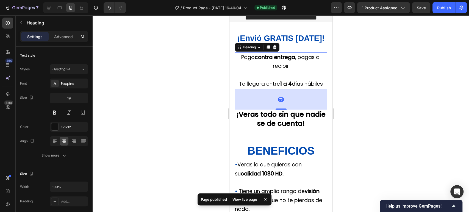
drag, startPoint x: 281, startPoint y: 114, endPoint x: 287, endPoint y: 118, distance: 7.1
click at [287, 89] on div "75" at bounding box center [281, 89] width 92 height 0
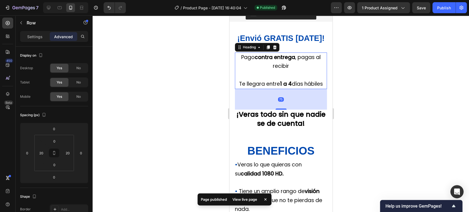
click at [284, 149] on div "⁠⁠⁠⁠⁠⁠⁠ ¡Envió GRATIS hoy! Heading Pago contra entrega , pagas al recibir Te ll…" at bounding box center [281, 133] width 92 height 201
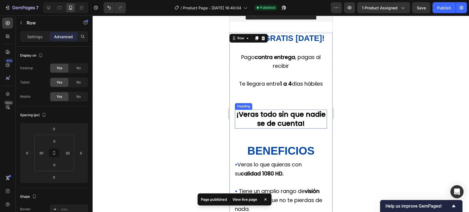
click at [279, 128] on strong "¡Veras todo sin que nadie se de cuenta!" at bounding box center [280, 119] width 89 height 19
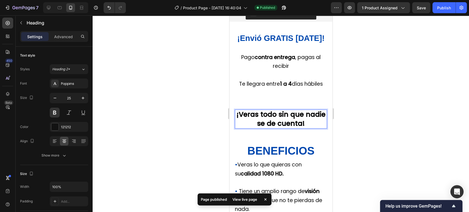
click at [277, 123] on strong "¡Veras todo sin que nadie se de cuenta!" at bounding box center [280, 119] width 89 height 19
click at [282, 140] on div "⁠⁠⁠⁠⁠⁠⁠ ¡Envió GRATIS hoy! Heading Pago contra entrega , pagas al recibir Te ll…" at bounding box center [281, 133] width 92 height 201
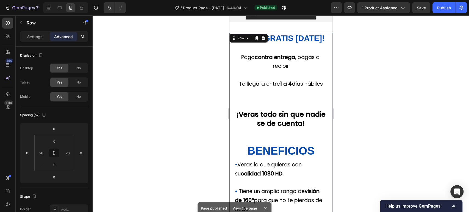
click at [281, 129] on h2 "⁠⁠⁠⁠⁠⁠⁠ ¡Veras todo sin que nadie se de cuenta!" at bounding box center [281, 119] width 92 height 19
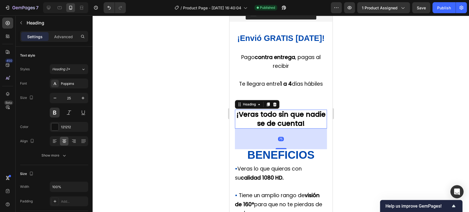
drag, startPoint x: 280, startPoint y: 152, endPoint x: 289, endPoint y: 157, distance: 10.0
click at [289, 129] on div "75" at bounding box center [281, 129] width 92 height 0
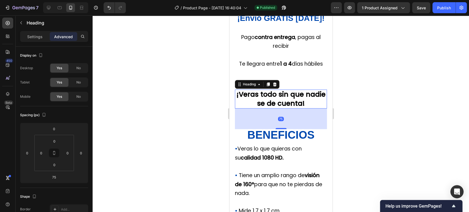
scroll to position [231, 0]
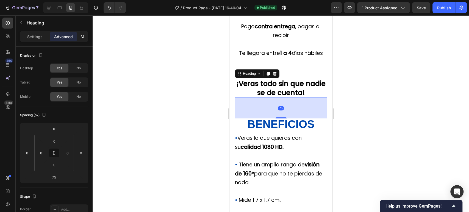
click at [368, 126] on div at bounding box center [281, 113] width 376 height 197
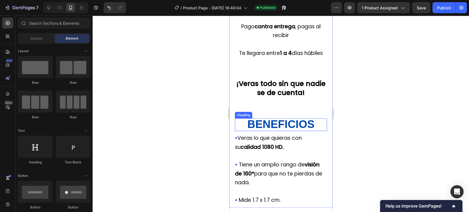
click at [284, 130] on strong "BENEFICIOS" at bounding box center [280, 124] width 67 height 12
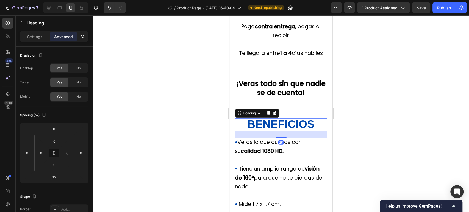
drag, startPoint x: 280, startPoint y: 142, endPoint x: 290, endPoint y: 146, distance: 10.7
click at [290, 131] on div "25" at bounding box center [281, 131] width 92 height 0
type input "25"
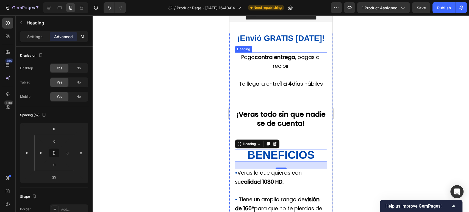
scroll to position [169, 0]
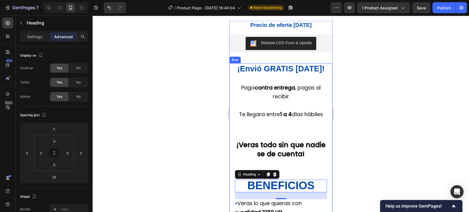
click at [289, 67] on span "¡Envió GRATIS [DATE]!" at bounding box center [280, 68] width 87 height 9
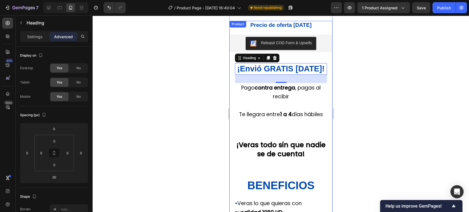
click at [288, 59] on div "Precio de oferta HOY Heading Row Releasit COD Form & Upsells Releasit COD Form …" at bounding box center [280, 171] width 103 height 300
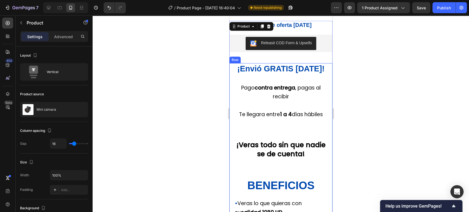
click at [287, 77] on div "⁠⁠⁠⁠⁠⁠⁠ ¡Envió GRATIS hoy! Heading Pago contra entrega , pagas al recibir Te ll…" at bounding box center [281, 168] width 92 height 210
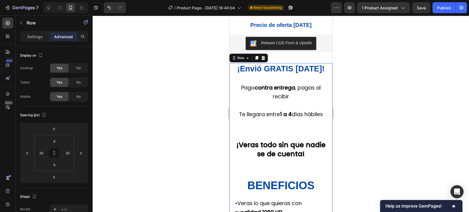
click at [284, 80] on div "⁠⁠⁠⁠⁠⁠⁠ ¡Envió GRATIS hoy! Heading Pago contra entrega , pagas al recibir Te ll…" at bounding box center [281, 168] width 92 height 210
drag, startPoint x: 280, startPoint y: 71, endPoint x: 283, endPoint y: 74, distance: 3.5
click at [280, 71] on span "¡Envió GRATIS [DATE]!" at bounding box center [280, 68] width 87 height 9
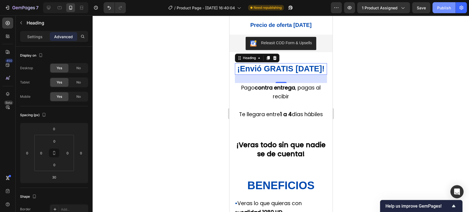
click at [446, 7] on div "Publish" at bounding box center [444, 8] width 14 height 6
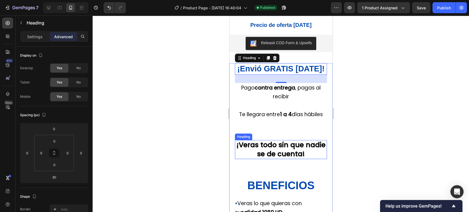
click at [296, 157] on strong "¡Veras todo sin que nadie se de cuenta!" at bounding box center [280, 149] width 89 height 19
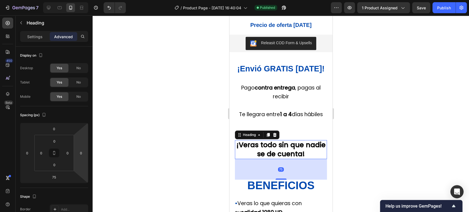
drag, startPoint x: 377, startPoint y: 129, endPoint x: 102, endPoint y: 135, distance: 275.4
click at [377, 129] on div at bounding box center [281, 113] width 376 height 197
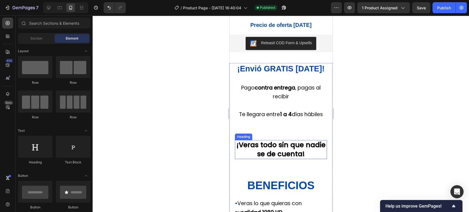
click at [278, 158] on strong "¡Veras todo sin que nadie se de cuenta!" at bounding box center [280, 149] width 89 height 19
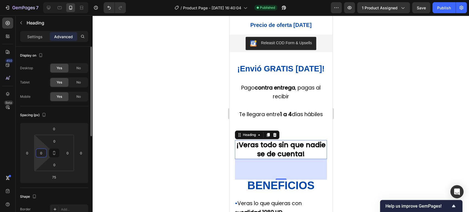
click at [44, 152] on input "0" at bounding box center [41, 153] width 8 height 8
type input "10"
click at [66, 153] on input "0" at bounding box center [67, 153] width 8 height 8
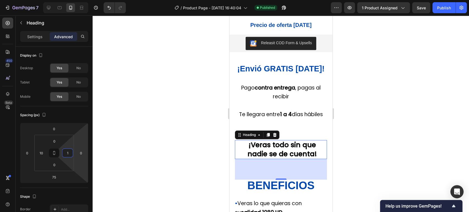
type input "10"
click at [322, 140] on div "⁠⁠⁠⁠⁠⁠⁠ ¡Envió GRATIS hoy! Heading Pago contra entrega , pagas al recibir Te ll…" at bounding box center [280, 168] width 103 height 210
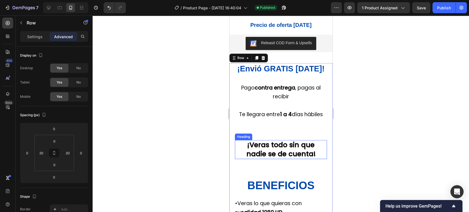
click at [265, 149] on strong "¡Veras todo sin que nadie se de cuenta!" at bounding box center [280, 149] width 69 height 19
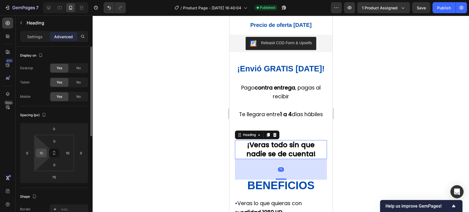
click at [44, 152] on input "10" at bounding box center [41, 153] width 8 height 8
type input "0"
click at [68, 152] on input "10" at bounding box center [67, 153] width 8 height 8
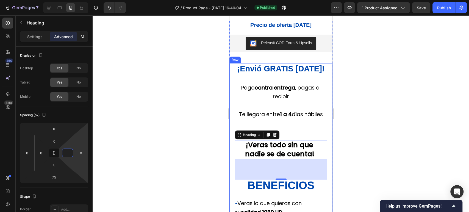
click at [327, 135] on div "⁠⁠⁠⁠⁠⁠⁠ ¡Envió GRATIS hoy! Heading Pago contra entrega , pagas al recibir Te ll…" at bounding box center [280, 168] width 103 height 210
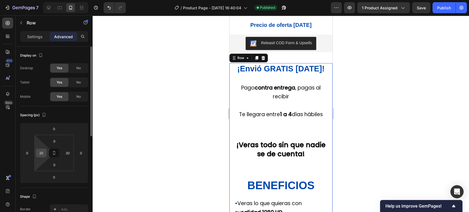
click at [45, 155] on input "20" at bounding box center [41, 153] width 8 height 8
type input "25"
click at [67, 152] on input "20" at bounding box center [67, 153] width 8 height 8
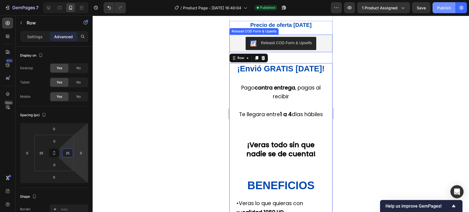
type input "25"
click at [439, 8] on div "Publish" at bounding box center [444, 8] width 14 height 6
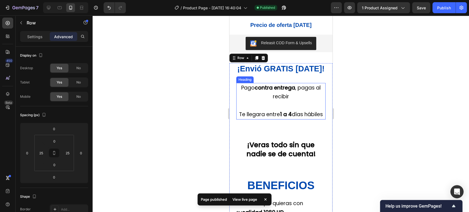
click at [299, 93] on h2 "Pago contra entrega , pagas al recibir Te llegara entre 1 a 4 días hábiles" at bounding box center [280, 101] width 89 height 37
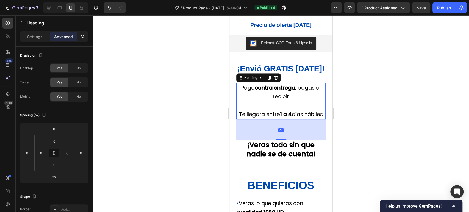
click at [390, 102] on div at bounding box center [281, 113] width 376 height 197
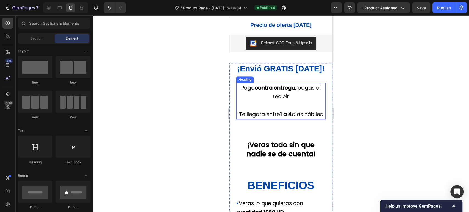
click at [293, 104] on h2 "Pago contra entrega , pagas al recibir Te llegara entre 1 a 4 días hábiles" at bounding box center [280, 101] width 89 height 37
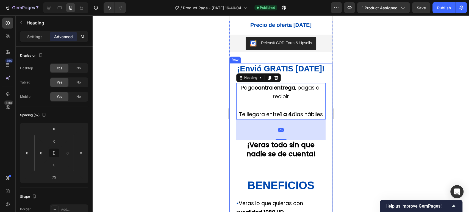
click at [325, 91] on div "⁠⁠⁠⁠⁠⁠⁠ ¡Envió GRATIS hoy! Heading Pago contra entrega , pagas al recibir Te ll…" at bounding box center [280, 168] width 103 height 210
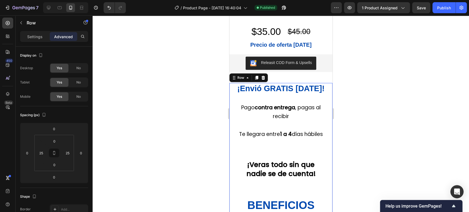
scroll to position [139, 0]
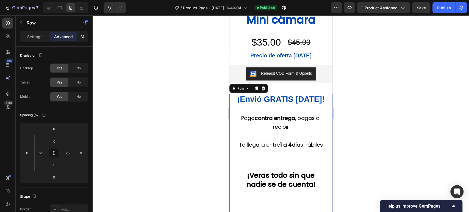
click at [277, 109] on div "⁠⁠⁠⁠⁠⁠⁠ ¡Envió GRATIS hoy! Heading Pago contra entrega , pagas al recibir Te ll…" at bounding box center [280, 199] width 89 height 210
click at [286, 103] on span "¡Envió GRATIS [DATE]!" at bounding box center [280, 99] width 87 height 9
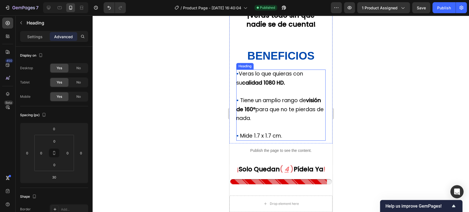
scroll to position [322, 0]
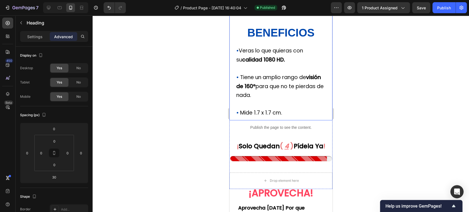
click at [279, 120] on div "⁠⁠⁠⁠⁠⁠⁠ ¡Envió GRATIS hoy! Heading 30 Pago contra entrega , pagas al recibir Te…" at bounding box center [280, 15] width 89 height 210
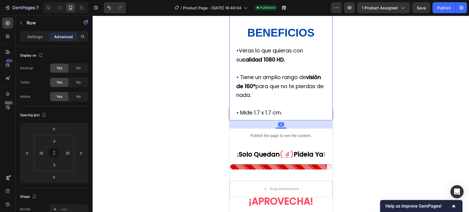
drag, startPoint x: 280, startPoint y: 129, endPoint x: 302, endPoint y: 137, distance: 23.5
click at [302, 120] on div "30" at bounding box center [280, 120] width 103 height 0
type input "30"
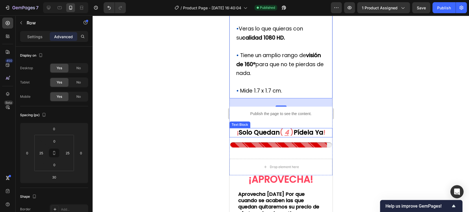
scroll to position [383, 0]
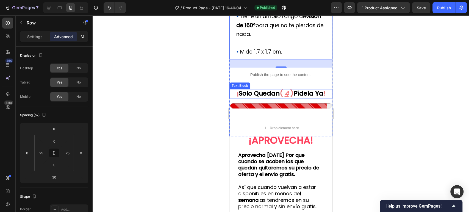
click at [284, 98] on u "4" at bounding box center [286, 93] width 4 height 9
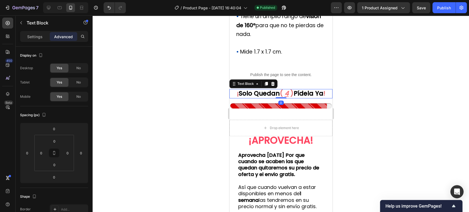
click at [282, 89] on div "Publish the page to see the content. Custom Code" at bounding box center [280, 78] width 103 height 21
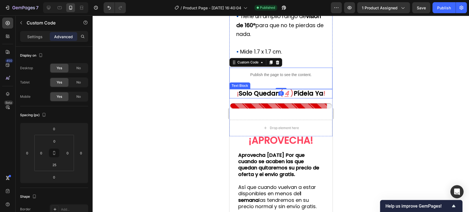
click at [280, 98] on p "¡ solo quedan ( 4 ) pídela ya !" at bounding box center [281, 94] width 102 height 8
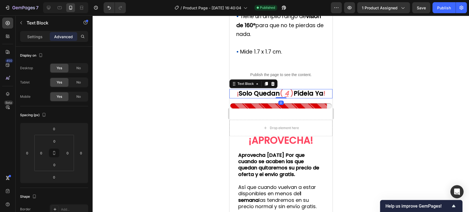
click at [280, 98] on span "(" at bounding box center [280, 93] width 3 height 9
click at [282, 89] on div "Publish the page to see the content. Custom Code" at bounding box center [280, 78] width 103 height 21
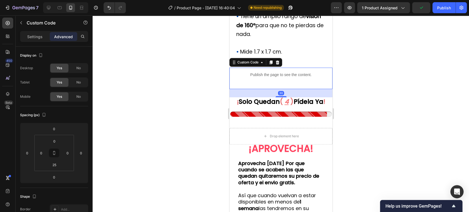
drag, startPoint x: 279, startPoint y: 98, endPoint x: 302, endPoint y: 105, distance: 23.9
click at [302, 89] on div "30" at bounding box center [280, 89] width 103 height 0
type input "30"
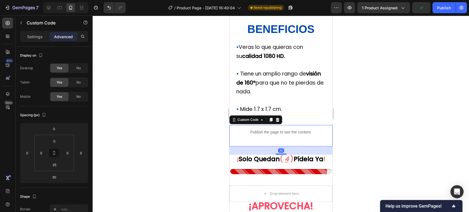
scroll to position [261, 0]
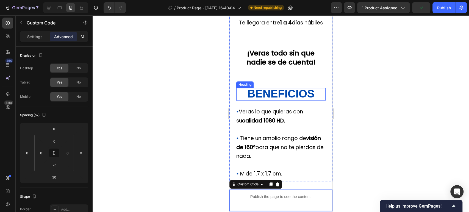
click at [292, 100] on strong "BENEFICIOS" at bounding box center [280, 94] width 67 height 12
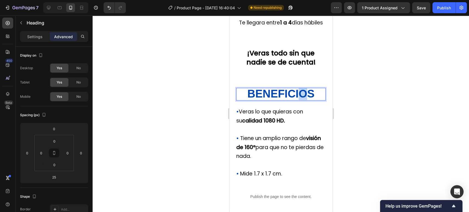
drag, startPoint x: 308, startPoint y: 104, endPoint x: 297, endPoint y: 104, distance: 10.7
click at [297, 100] on strong "BENEFICIOS" at bounding box center [280, 94] width 67 height 12
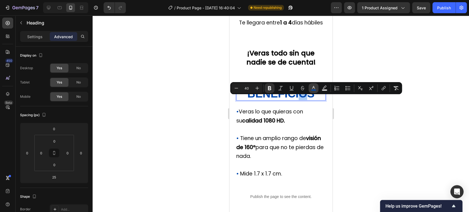
click at [315, 89] on icon "Editor contextual toolbar" at bounding box center [313, 87] width 5 height 5
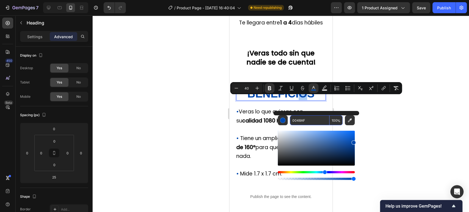
click at [302, 121] on input "0048AF" at bounding box center [310, 120] width 40 height 10
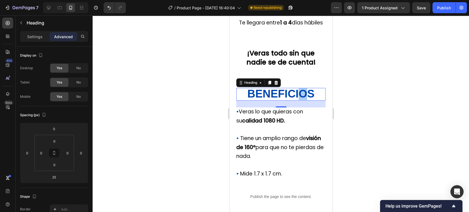
drag, startPoint x: 422, startPoint y: 70, endPoint x: 371, endPoint y: 115, distance: 68.3
click at [422, 70] on div at bounding box center [281, 113] width 376 height 197
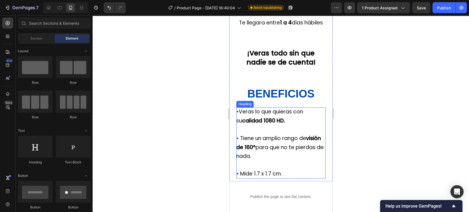
scroll to position [353, 0]
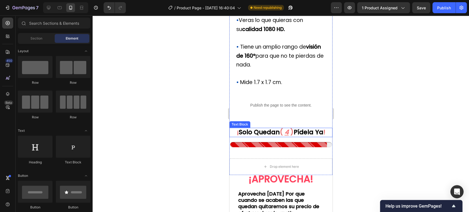
click at [265, 137] on p "¡ solo quedan ( 4 ) pídela ya !" at bounding box center [281, 132] width 102 height 8
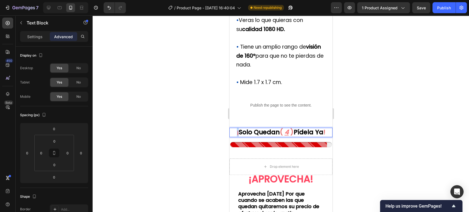
drag, startPoint x: 235, startPoint y: 143, endPoint x: 232, endPoint y: 142, distance: 3.4
click at [232, 137] on p "¡ solo quedan ( 4 ) pídela ya !" at bounding box center [281, 132] width 102 height 8
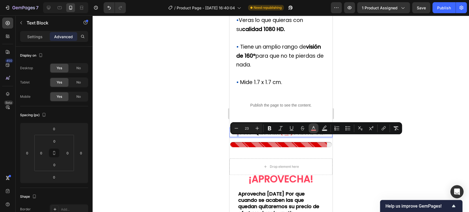
click at [314, 128] on icon "Editor contextual toolbar" at bounding box center [313, 128] width 5 height 5
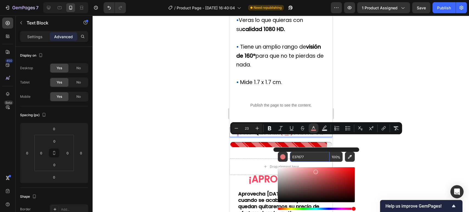
click at [312, 161] on input "E37677" at bounding box center [310, 157] width 40 height 10
paste input "0048AF"
type input "0048AF"
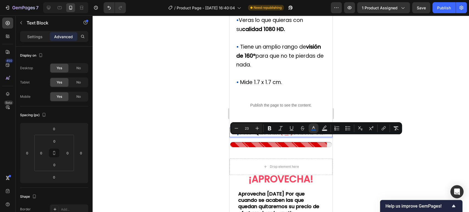
click at [290, 137] on span ")" at bounding box center [291, 132] width 3 height 9
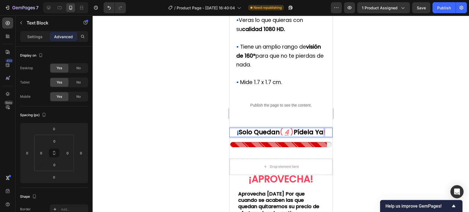
click at [323, 137] on span "!" at bounding box center [324, 132] width 2 height 9
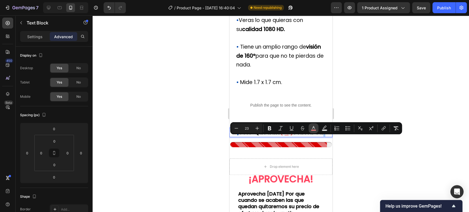
click at [310, 128] on button "color" at bounding box center [314, 128] width 10 height 10
type input "E37677"
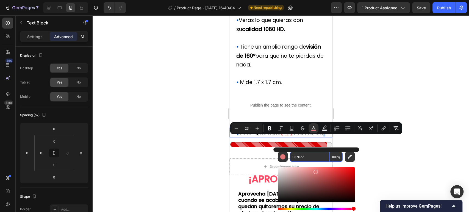
click at [313, 155] on input "E37677" at bounding box center [310, 157] width 40 height 10
paste input "0048AF"
type input "0048AF"
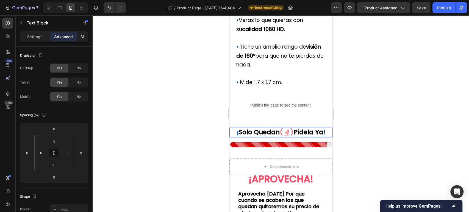
click at [279, 137] on span "(" at bounding box center [280, 132] width 3 height 9
click at [280, 137] on p "¡ solo quedan ( 4 ) pídela ya !" at bounding box center [281, 132] width 102 height 8
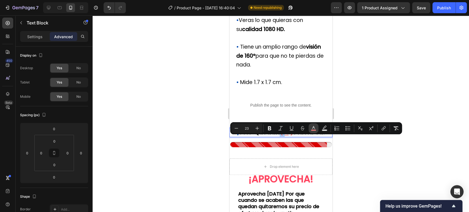
click at [312, 129] on icon "Editor contextual toolbar" at bounding box center [313, 127] width 3 height 3
type input "E37677"
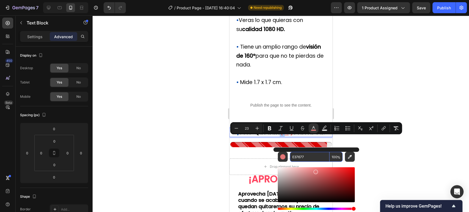
click at [316, 156] on input "E37677" at bounding box center [310, 157] width 40 height 10
paste input "0048AF"
type input "0048AF"
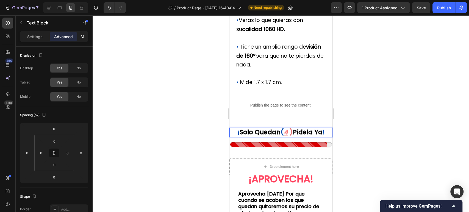
click at [289, 137] on span ")" at bounding box center [290, 132] width 3 height 9
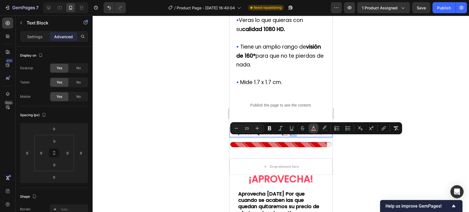
click at [310, 129] on button "color" at bounding box center [314, 128] width 10 height 10
type input "E37677"
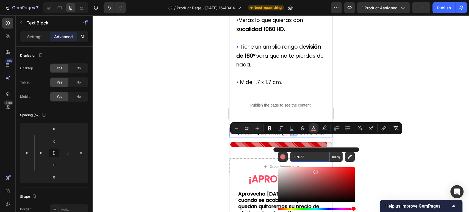
click at [323, 162] on input "E37677" at bounding box center [310, 157] width 40 height 10
click at [322, 160] on input "E37677" at bounding box center [310, 157] width 40 height 10
paste input "0048AF"
click at [322, 160] on input "E376770048AF" at bounding box center [310, 157] width 40 height 10
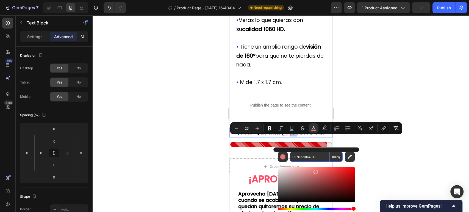
paste input "Editor contextual toolbar"
type input "0048AF"
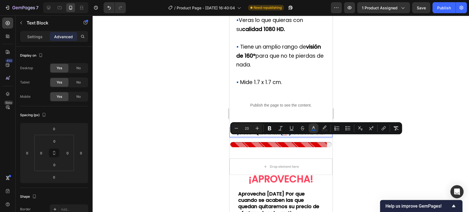
click at [383, 95] on div at bounding box center [281, 113] width 376 height 197
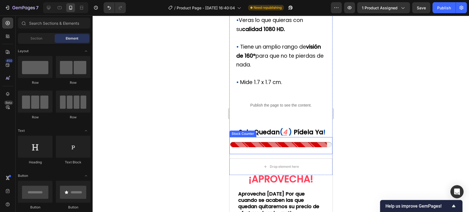
click at [305, 147] on div at bounding box center [281, 144] width 102 height 5
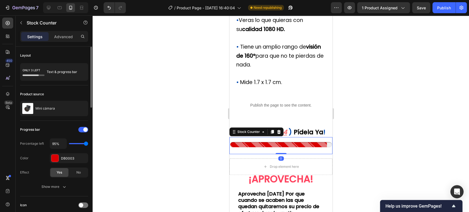
scroll to position [30, 0]
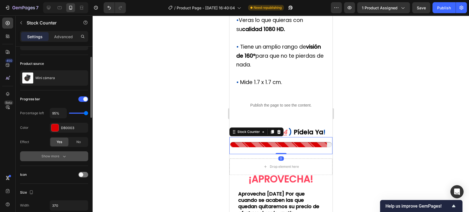
click at [67, 154] on button "Show more" at bounding box center [54, 156] width 68 height 10
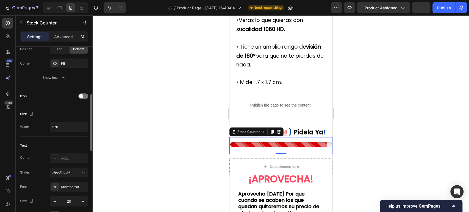
scroll to position [275, 0]
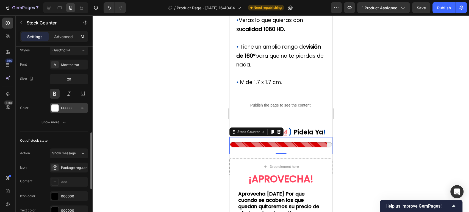
click at [60, 109] on div "FFFFFF" at bounding box center [69, 108] width 38 height 10
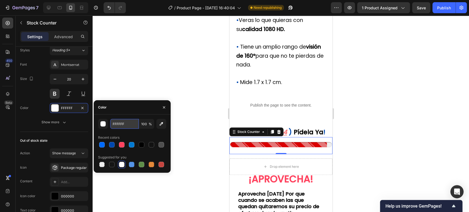
click at [118, 125] on input "FFFFFF" at bounding box center [124, 124] width 29 height 10
click at [126, 123] on input "FFFFFF" at bounding box center [124, 124] width 29 height 10
click at [132, 146] on div at bounding box center [131, 144] width 5 height 5
click at [151, 145] on div at bounding box center [151, 144] width 5 height 5
click at [102, 165] on div at bounding box center [101, 164] width 5 height 5
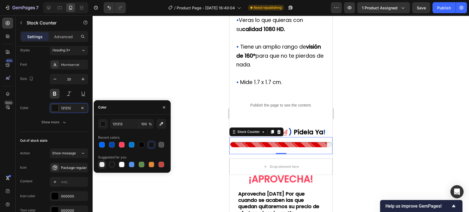
type input "000000"
type input "0"
click at [105, 6] on button "Undo/Redo" at bounding box center [109, 7] width 11 height 11
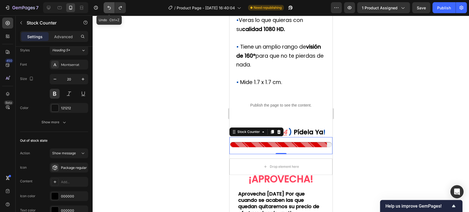
click at [106, 7] on icon "Undo/Redo" at bounding box center [108, 7] width 5 height 5
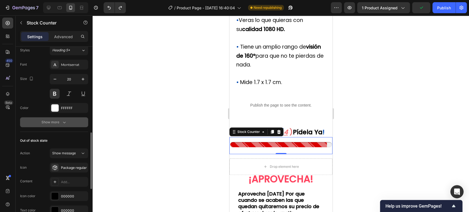
click at [67, 123] on button "Show more" at bounding box center [54, 122] width 68 height 10
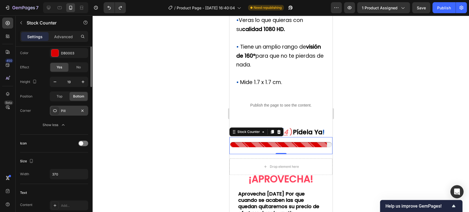
scroll to position [44, 0]
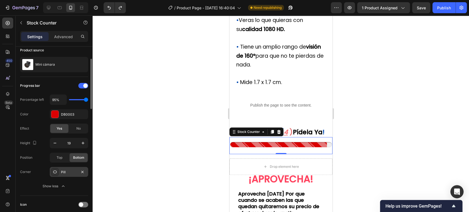
click at [63, 174] on div "Pill" at bounding box center [69, 172] width 16 height 5
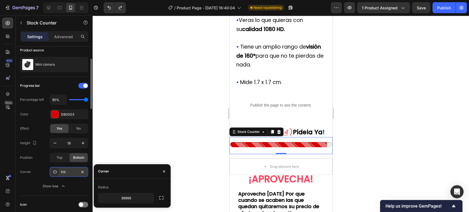
click at [63, 174] on div "Pill" at bounding box center [69, 172] width 16 height 5
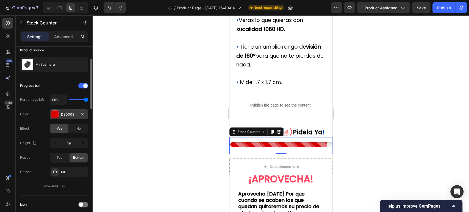
click at [64, 112] on div "DB0003" at bounding box center [69, 114] width 16 height 5
click at [40, 110] on div "Color DB0003" at bounding box center [54, 114] width 68 height 10
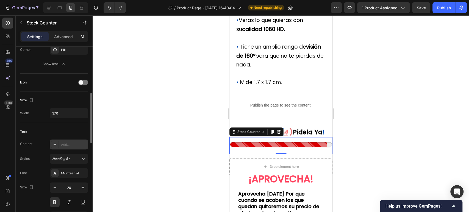
scroll to position [197, 0]
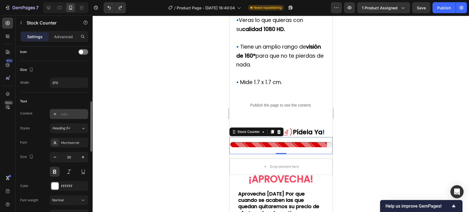
click at [66, 114] on div "Add..." at bounding box center [74, 114] width 26 height 5
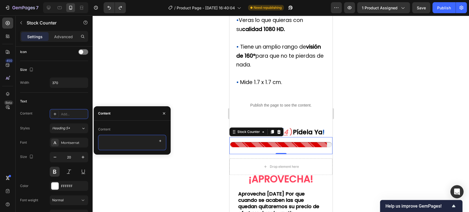
click at [121, 138] on textarea at bounding box center [132, 142] width 68 height 15
click at [68, 100] on div "Text" at bounding box center [54, 101] width 68 height 9
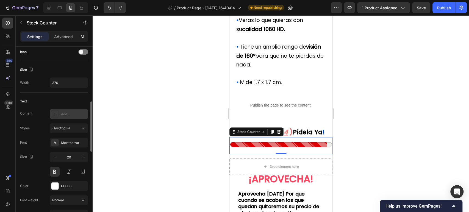
click at [70, 115] on div "Add..." at bounding box center [74, 114] width 26 height 5
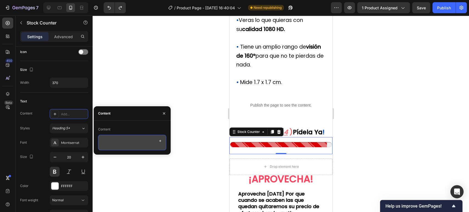
click at [124, 143] on textarea at bounding box center [132, 142] width 68 height 15
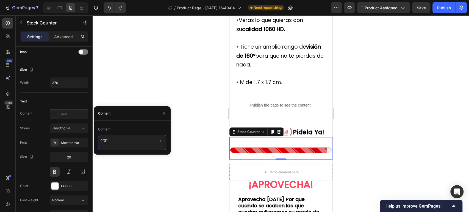
type textarea "erger"
drag, startPoint x: 124, startPoint y: 143, endPoint x: 96, endPoint y: 140, distance: 28.2
click at [96, 140] on div "Content erger" at bounding box center [132, 137] width 77 height 25
click at [165, 116] on button "button" at bounding box center [164, 113] width 9 height 9
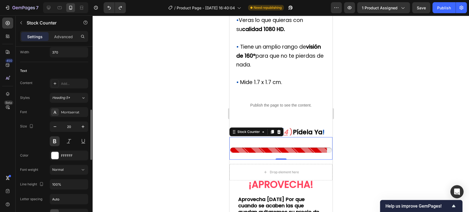
scroll to position [258, 0]
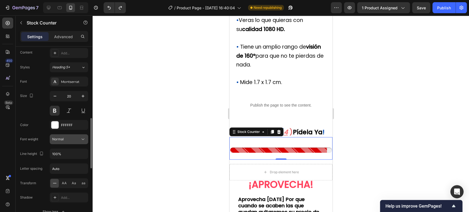
click at [80, 138] on icon at bounding box center [82, 139] width 5 height 5
click at [43, 124] on div "Color FFFFFF" at bounding box center [54, 125] width 68 height 10
click at [55, 123] on div at bounding box center [54, 124] width 7 height 7
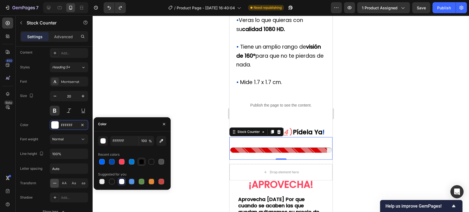
click at [141, 160] on div at bounding box center [141, 161] width 5 height 5
type input "000000"
click at [84, 126] on icon "button" at bounding box center [82, 125] width 4 height 4
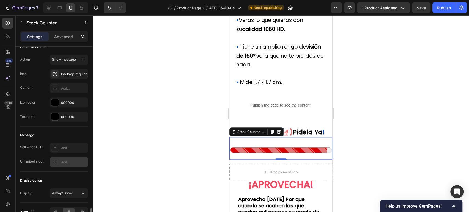
scroll to position [471, 0]
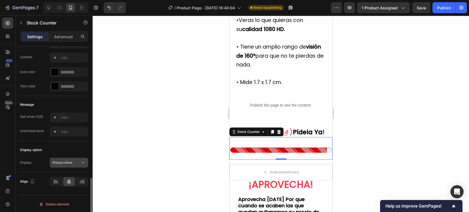
click at [78, 158] on button "Always show" at bounding box center [69, 163] width 38 height 10
click at [71, 104] on div "Message" at bounding box center [54, 104] width 68 height 9
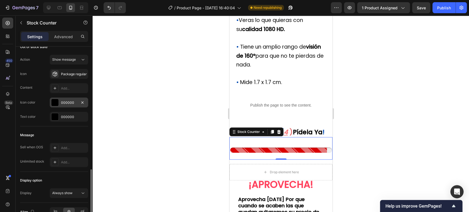
scroll to position [410, 0]
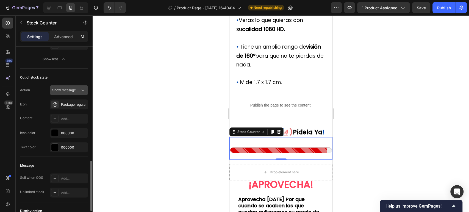
click at [77, 90] on div "Show message" at bounding box center [66, 90] width 28 height 5
click at [73, 73] on div "Out of stock state" at bounding box center [54, 77] width 68 height 9
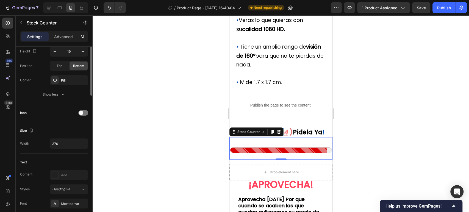
scroll to position [105, 0]
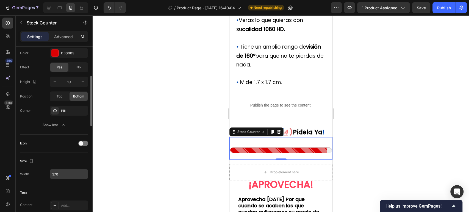
click at [74, 173] on input "370" at bounding box center [69, 174] width 38 height 10
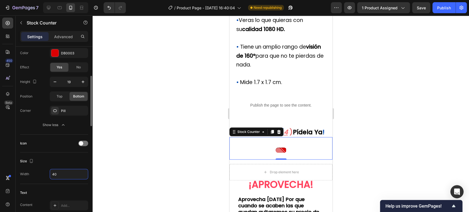
type input "4"
type input "370"
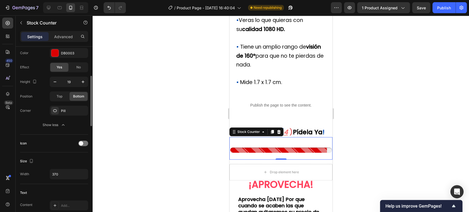
click at [52, 142] on div "Icon" at bounding box center [54, 143] width 68 height 9
click at [55, 125] on div "Show less" at bounding box center [54, 124] width 23 height 5
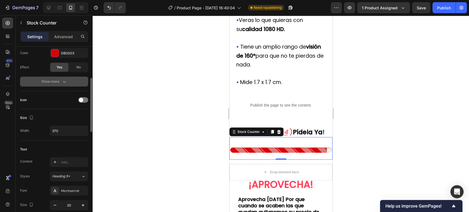
click at [62, 83] on icon "button" at bounding box center [64, 81] width 5 height 5
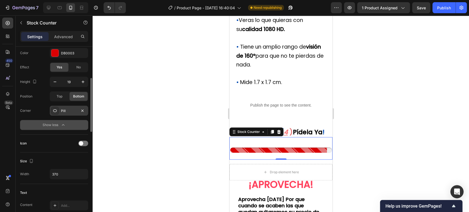
click at [68, 109] on div "Pill" at bounding box center [69, 111] width 16 height 5
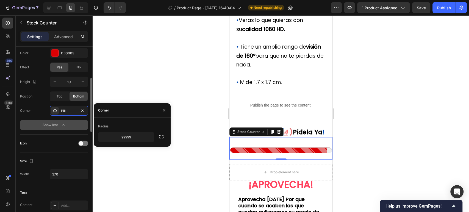
click at [73, 119] on div "Height 19 Position Top Bottom Corner Pill Show less" at bounding box center [54, 103] width 68 height 53
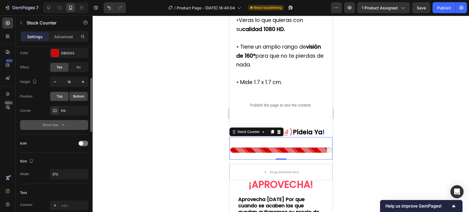
click at [63, 95] on div "Top" at bounding box center [59, 96] width 18 height 9
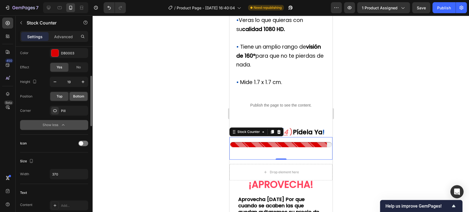
click at [73, 96] on span "Bottom" at bounding box center [78, 96] width 11 height 5
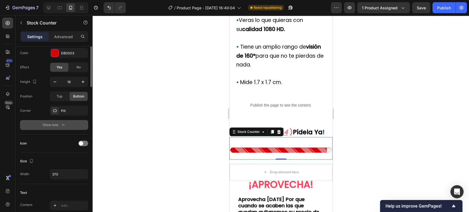
scroll to position [75, 0]
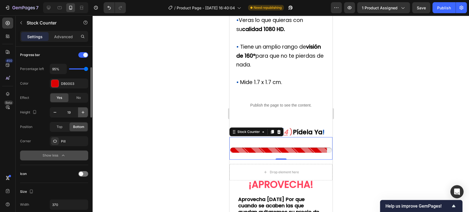
click at [82, 114] on icon "button" at bounding box center [82, 112] width 5 height 5
type input "20"
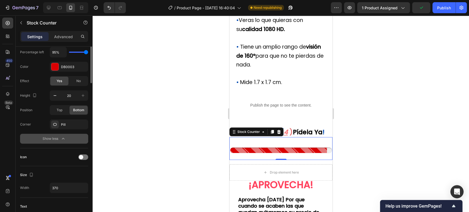
scroll to position [61, 0]
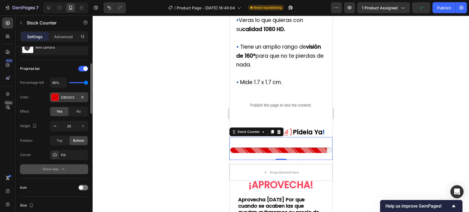
click at [58, 97] on div at bounding box center [54, 97] width 7 height 7
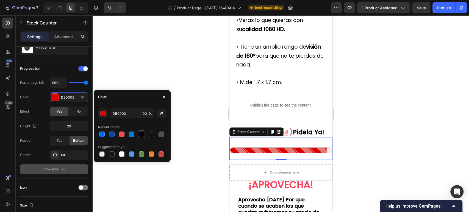
click at [143, 136] on div at bounding box center [141, 134] width 5 height 5
type input "000000"
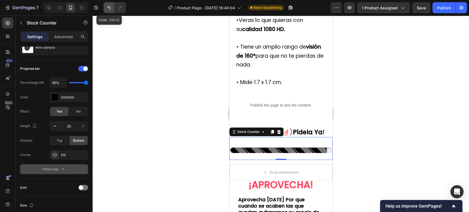
click at [107, 9] on icon "Undo/Redo" at bounding box center [108, 7] width 5 height 5
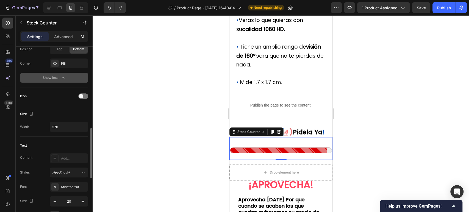
scroll to position [183, 0]
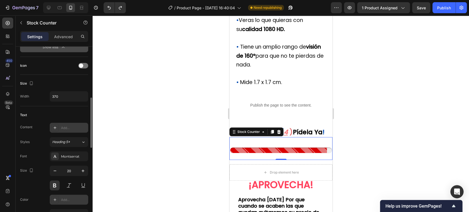
click at [73, 129] on div "Add..." at bounding box center [74, 128] width 26 height 5
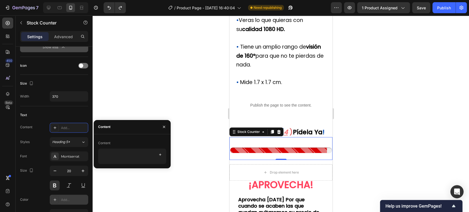
click at [68, 111] on div "Text" at bounding box center [54, 115] width 68 height 9
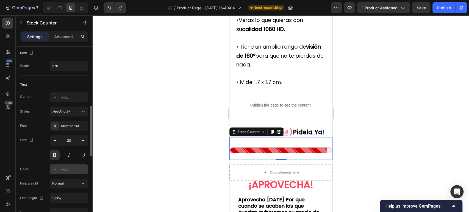
scroll to position [244, 0]
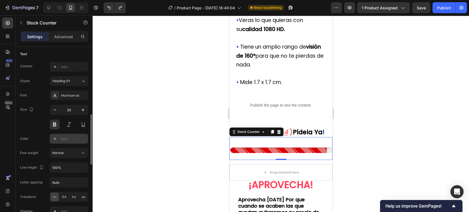
click at [71, 138] on div "Add..." at bounding box center [74, 139] width 26 height 5
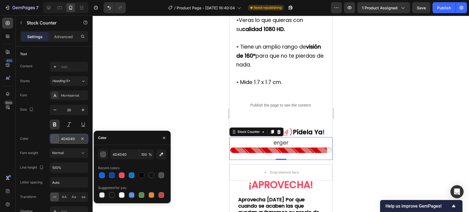
click at [156, 176] on div at bounding box center [132, 175] width 68 height 8
click at [153, 176] on div at bounding box center [151, 175] width 5 height 5
click at [132, 193] on div at bounding box center [131, 194] width 5 height 5
type input "5594E7"
click at [160, 136] on button "button" at bounding box center [164, 138] width 9 height 9
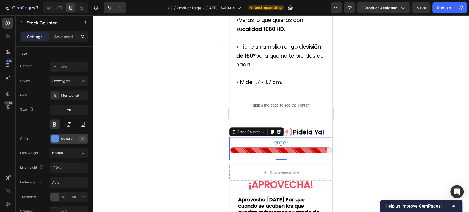
click at [84, 137] on icon "button" at bounding box center [82, 139] width 4 height 4
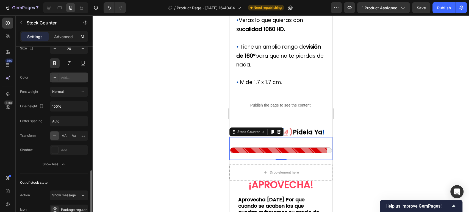
scroll to position [366, 0]
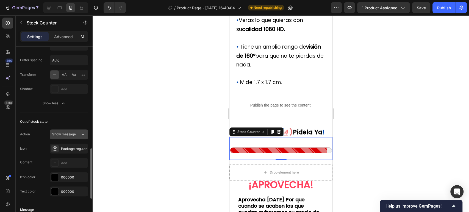
click at [82, 134] on icon at bounding box center [82, 134] width 5 height 5
drag, startPoint x: 77, startPoint y: 127, endPoint x: 79, endPoint y: 131, distance: 4.9
click at [77, 126] on div "Out of stock state Action Show message Icon Package regular Content Add... Icon…" at bounding box center [54, 157] width 68 height 88
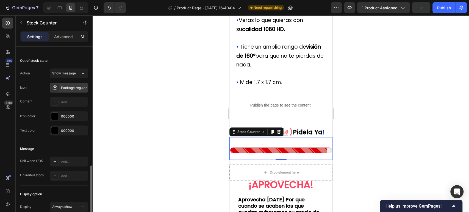
click at [64, 87] on div "Package regular" at bounding box center [74, 87] width 26 height 5
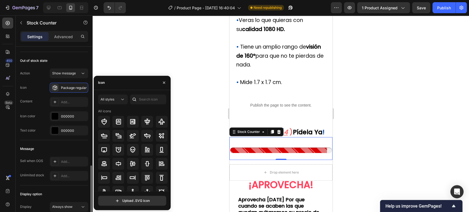
click at [70, 79] on div "Action Show message Icon Package regular Content Add... Icon color 000000 Text …" at bounding box center [54, 101] width 68 height 67
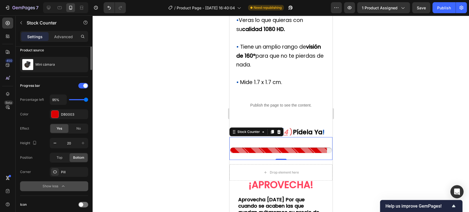
scroll to position [0, 0]
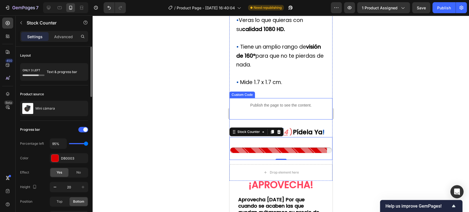
click at [276, 120] on div "Publish the page to see the content. Custom Code" at bounding box center [280, 108] width 103 height 21
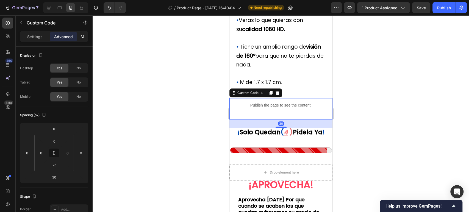
click at [281, 128] on div "30" at bounding box center [280, 124] width 103 height 8
click at [301, 137] on p "¡ solo quedan ( 4 ) pídela ya !" at bounding box center [281, 132] width 102 height 8
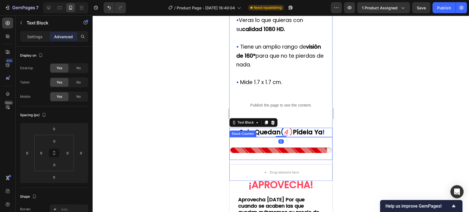
click at [295, 153] on div at bounding box center [281, 150] width 102 height 5
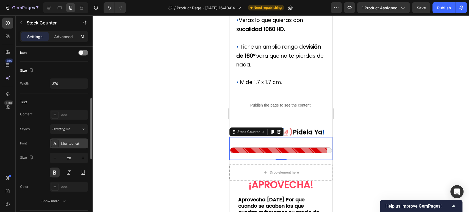
scroll to position [213, 0]
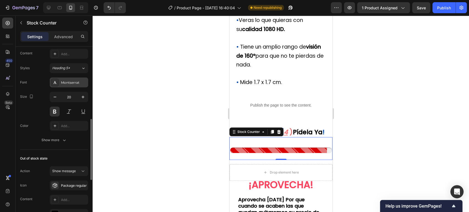
click at [69, 141] on button "Show more" at bounding box center [54, 140] width 68 height 10
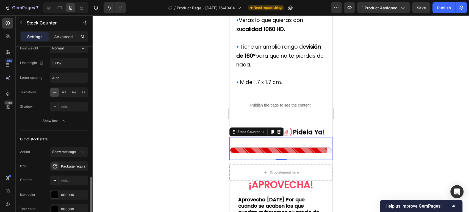
scroll to position [336, 0]
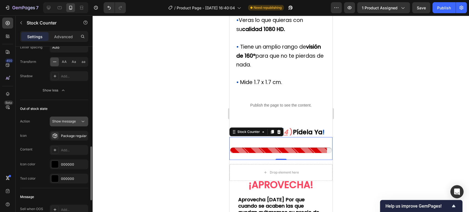
click at [82, 123] on icon at bounding box center [82, 121] width 5 height 5
click at [75, 108] on div "Out of stock state" at bounding box center [54, 108] width 68 height 9
click at [80, 136] on div "Package regular" at bounding box center [74, 136] width 26 height 5
click at [73, 108] on div "Out of stock state" at bounding box center [54, 108] width 68 height 9
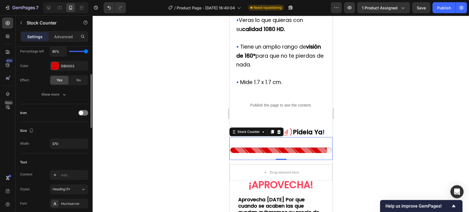
scroll to position [31, 0]
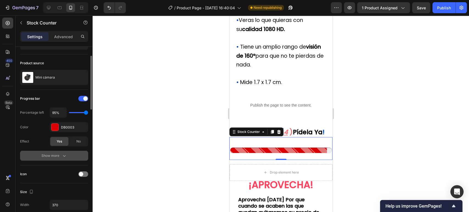
click at [60, 151] on button "Show more" at bounding box center [54, 156] width 68 height 10
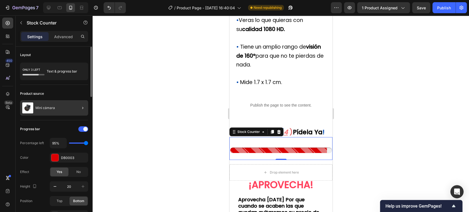
scroll to position [0, 0]
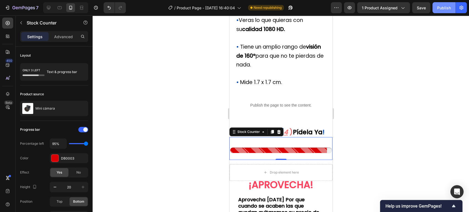
click at [453, 9] on button "Publish" at bounding box center [443, 7] width 23 height 11
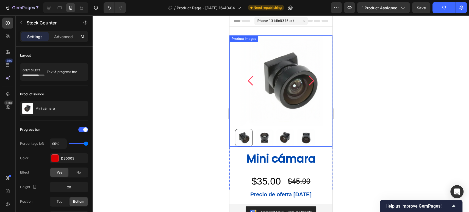
click at [289, 103] on img at bounding box center [289, 80] width 83 height 91
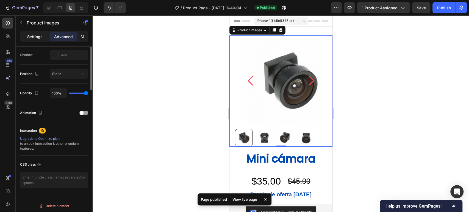
scroll to position [91, 0]
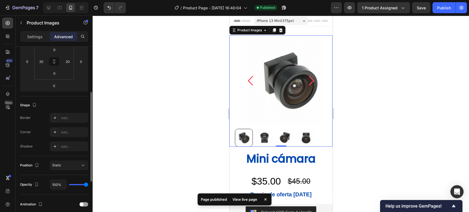
click at [42, 30] on div "Product Images" at bounding box center [47, 23] width 63 height 16
click at [38, 34] on p "Settings" at bounding box center [34, 37] width 15 height 6
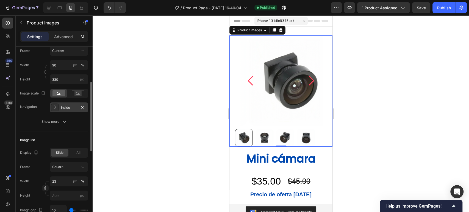
click at [64, 110] on div "Inside" at bounding box center [69, 107] width 38 height 10
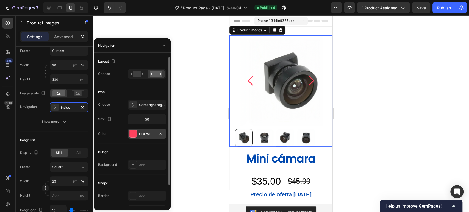
click at [143, 132] on div "FF425E" at bounding box center [147, 134] width 16 height 5
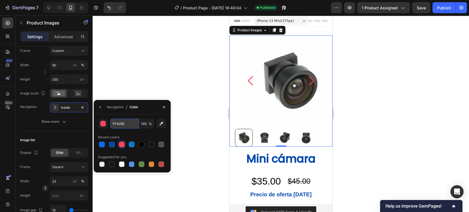
click at [125, 125] on input "FF425E" at bounding box center [124, 124] width 29 height 10
paste input "0048AF"
type input "0048AF"
click at [450, 8] on div "Publish" at bounding box center [444, 8] width 14 height 6
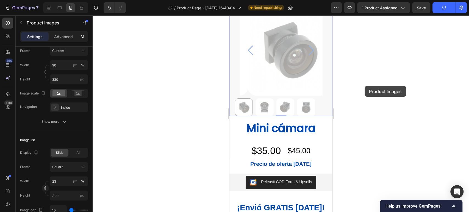
drag, startPoint x: 365, startPoint y: 86, endPoint x: 102, endPoint y: 74, distance: 262.6
click at [365, 86] on div at bounding box center [281, 113] width 376 height 197
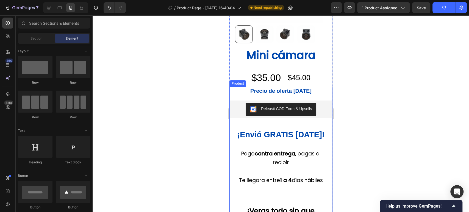
scroll to position [152, 0]
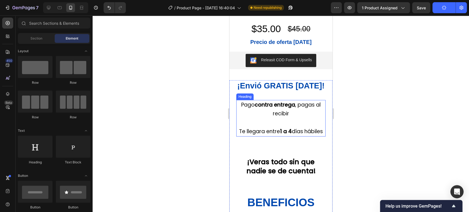
click at [302, 121] on h2 "Pago contra entrega , pagas al recibir Te llegara entre 1 a 4 días hábiles" at bounding box center [280, 118] width 89 height 37
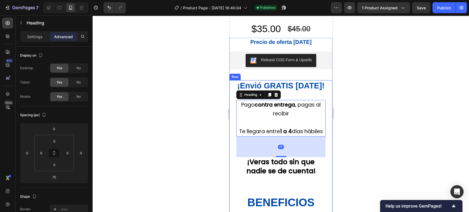
click at [325, 152] on div "⁠⁠⁠⁠⁠⁠⁠ ¡Envió GRATIS hoy! Heading Pago contra entrega , pagas al recibir Te ll…" at bounding box center [280, 185] width 103 height 210
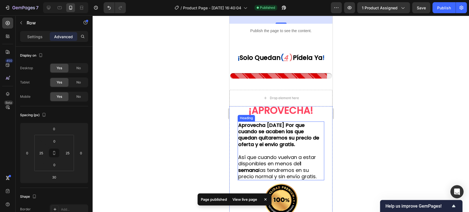
scroll to position [458, 0]
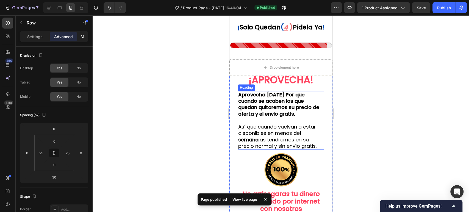
click at [323, 134] on div "¡APROVECHA! Heading Aprovecha HOY Por que cuando se acaben las que quedan quita…" at bounding box center [280, 182] width 103 height 212
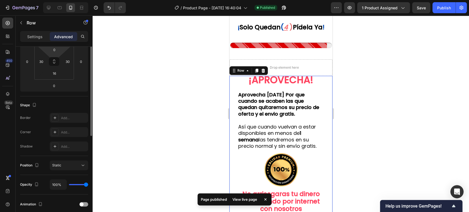
scroll to position [61, 0]
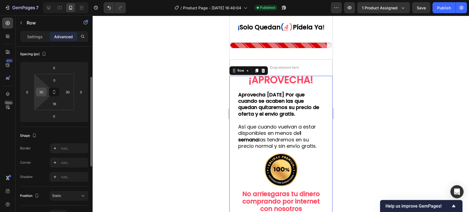
click at [43, 90] on input "30" at bounding box center [41, 92] width 8 height 8
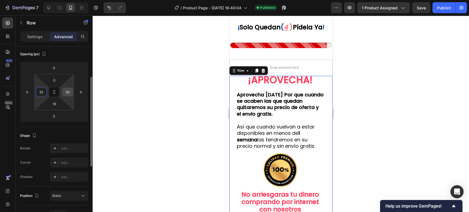
type input "25"
click at [69, 91] on input "30" at bounding box center [67, 92] width 8 height 8
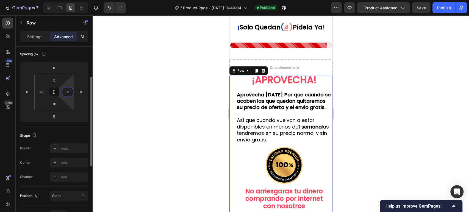
type input "25"
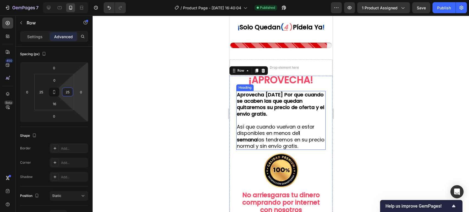
click at [299, 121] on h2 "Aprovecha HOY Por que cuando se acaben las que quedan quitaremos su precio de o…" at bounding box center [280, 120] width 89 height 59
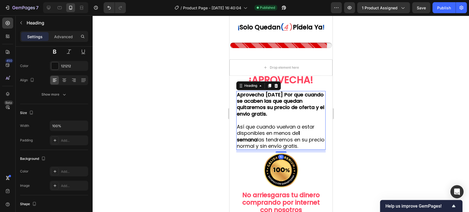
scroll to position [0, 0]
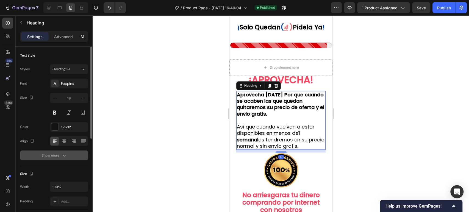
click at [63, 153] on icon "button" at bounding box center [64, 155] width 5 height 5
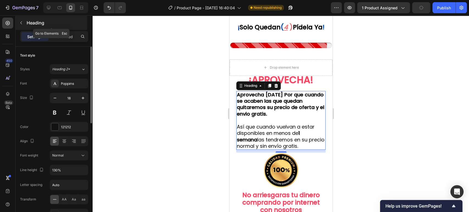
click at [24, 22] on button "button" at bounding box center [21, 22] width 9 height 9
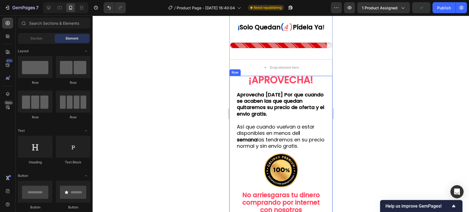
click at [322, 129] on div "¡APROVECHA! Heading Aprovecha HOY Por que cuando se acaben las que quedan quita…" at bounding box center [280, 182] width 103 height 213
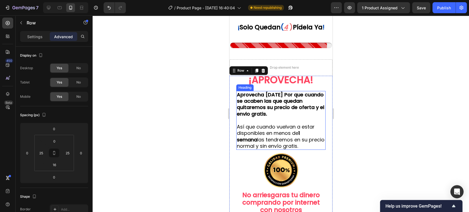
click at [309, 129] on h2 "Aprovecha HOY Por que cuando se acaben las que quedan quitaremos su precio de o…" at bounding box center [280, 120] width 89 height 59
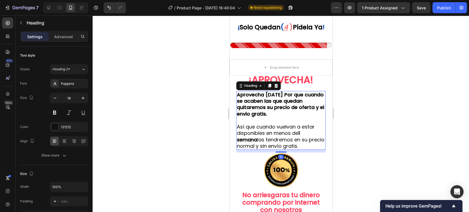
click at [321, 129] on div "¡APROVECHA! Heading Aprovecha HOY Por que cuando se acaben las que quedan quita…" at bounding box center [280, 182] width 103 height 213
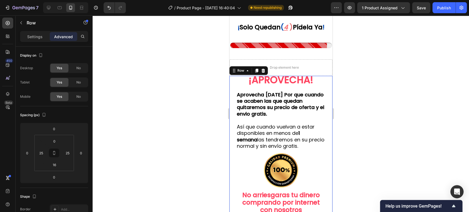
click at [323, 128] on div "¡APROVECHA! Heading Aprovecha HOY Por que cuando se acaben las que quedan quita…" at bounding box center [280, 182] width 103 height 213
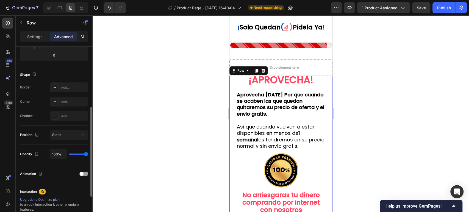
scroll to position [152, 0]
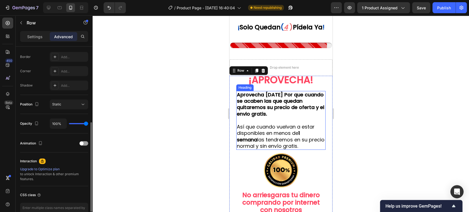
click at [300, 134] on span "Así que cuando vuelvan a estar disponibles en menos de 1 semana las tendremos e…" at bounding box center [281, 136] width 88 height 26
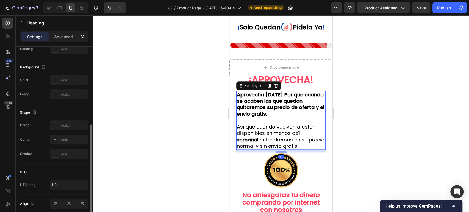
scroll to position [0, 0]
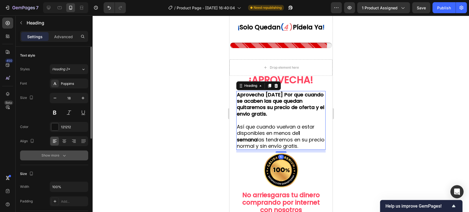
click at [63, 153] on icon "button" at bounding box center [64, 155] width 5 height 5
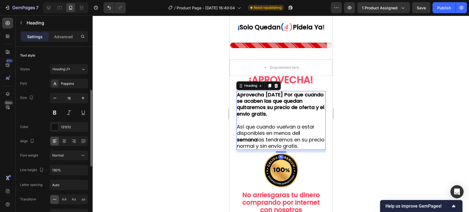
scroll to position [30, 0]
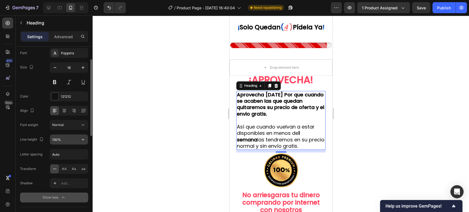
click at [59, 137] on input "130%" at bounding box center [69, 140] width 38 height 10
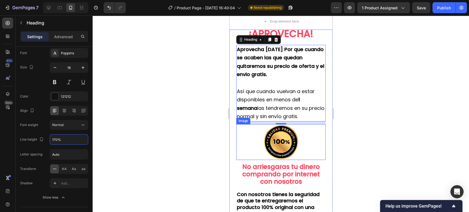
scroll to position [519, 0]
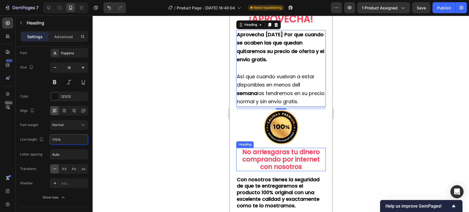
click at [267, 159] on strong "No arriesgaras tu dinero comprando por internet" at bounding box center [280, 156] width 77 height 16
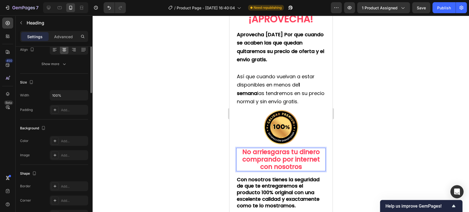
scroll to position [30, 0]
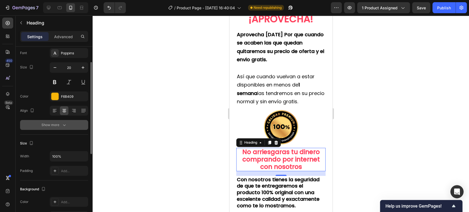
click at [61, 126] on div "Show more" at bounding box center [54, 124] width 26 height 5
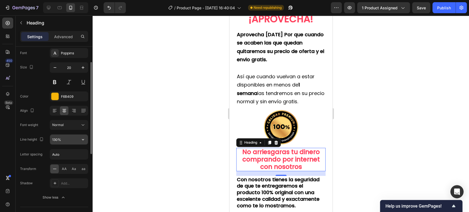
click at [69, 142] on input "130%" at bounding box center [69, 140] width 38 height 10
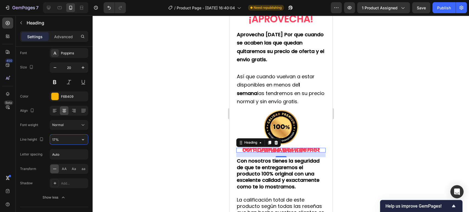
type input "170%"
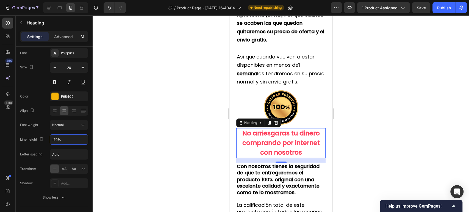
scroll to position [549, 0]
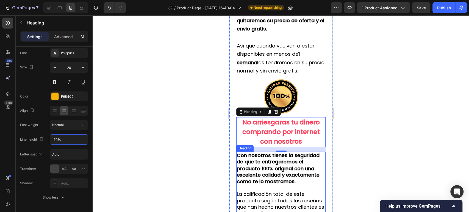
click at [290, 169] on strong "Con nosotros tienes la seguridad de que te entregaremos el producto 100% origin…" at bounding box center [278, 168] width 83 height 33
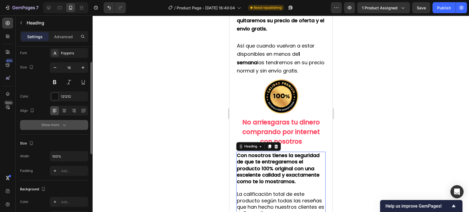
click at [59, 121] on button "Show more" at bounding box center [54, 125] width 68 height 10
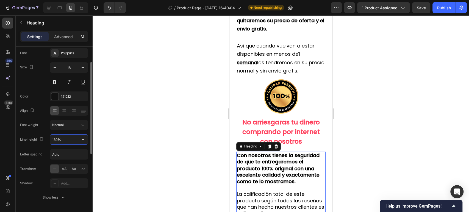
click at [68, 139] on input "130%" at bounding box center [69, 140] width 38 height 10
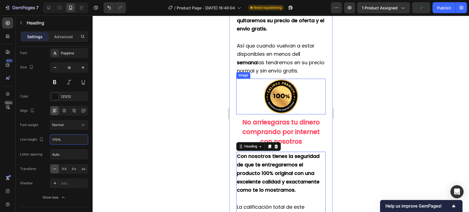
type input "170%"
drag, startPoint x: 362, startPoint y: 120, endPoint x: 82, endPoint y: 116, distance: 280.0
click at [362, 120] on div at bounding box center [281, 113] width 376 height 197
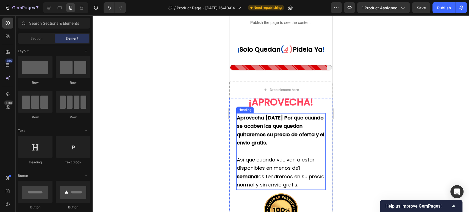
scroll to position [427, 0]
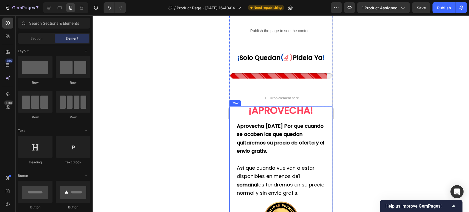
click at [290, 117] on strong "¡APROVECHA!" at bounding box center [280, 110] width 65 height 13
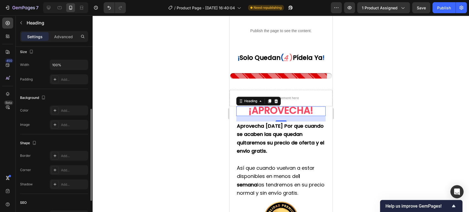
scroll to position [0, 0]
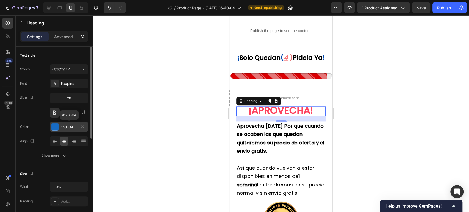
click at [72, 128] on div "176BC4" at bounding box center [69, 127] width 16 height 5
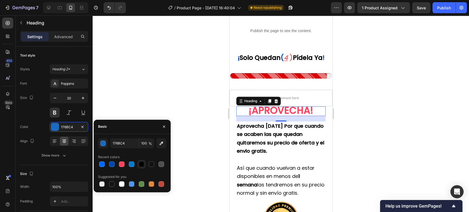
click at [143, 164] on div at bounding box center [141, 164] width 5 height 5
type input "000000"
click at [360, 151] on div at bounding box center [281, 113] width 376 height 197
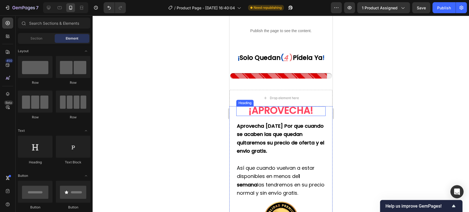
click at [279, 117] on strong "¡APROVECHA!" at bounding box center [280, 110] width 65 height 13
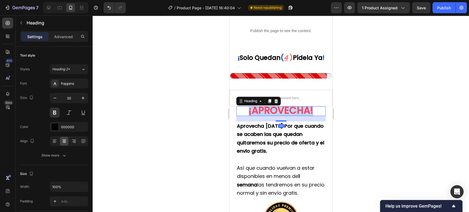
click at [279, 117] on strong "¡APROVECHA!" at bounding box center [280, 110] width 65 height 13
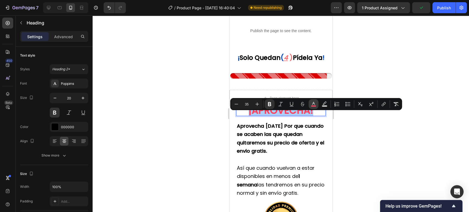
click at [314, 104] on icon "Editor contextual toolbar" at bounding box center [313, 103] width 5 height 5
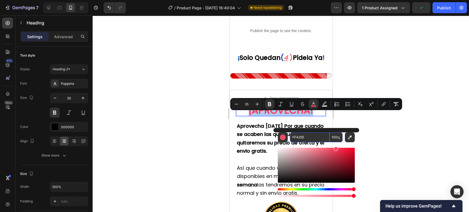
click at [315, 138] on input "FF425E" at bounding box center [310, 137] width 40 height 10
paste input "0048AF"
type input "0048AF"
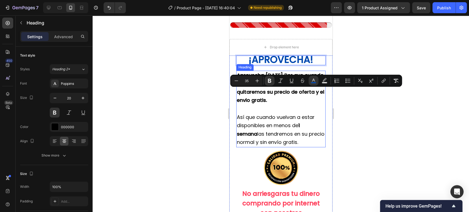
scroll to position [519, 0]
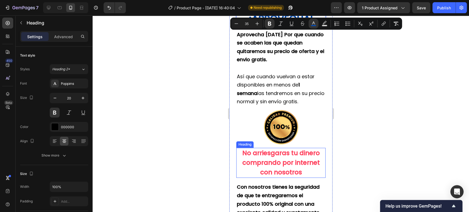
click at [289, 165] on p "⁠⁠⁠⁠⁠⁠⁠ No arriesgaras tu dinero comprando por internet con nosotros" at bounding box center [281, 162] width 88 height 29
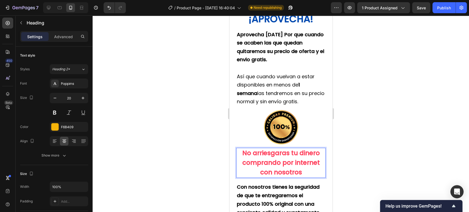
click at [303, 177] on p "No arriesgaras tu dinero comprando por internet con nosotros" at bounding box center [281, 162] width 88 height 29
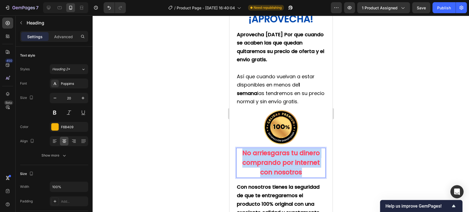
drag, startPoint x: 303, startPoint y: 180, endPoint x: 239, endPoint y: 157, distance: 68.0
click at [239, 157] on p "No arriesgaras tu dinero comprando por internet con nosotros" at bounding box center [281, 162] width 88 height 29
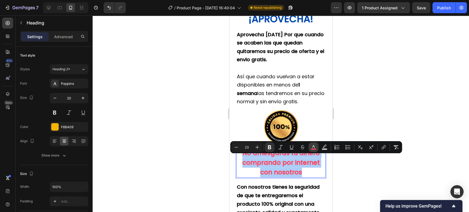
click at [312, 147] on icon "Editor contextual toolbar" at bounding box center [313, 147] width 5 height 5
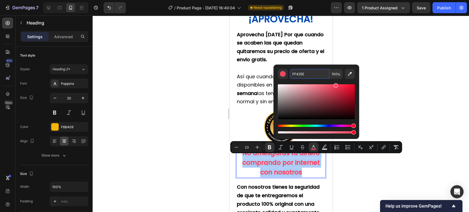
click at [310, 75] on input "FF425E" at bounding box center [310, 74] width 40 height 10
paste input "0048AF"
type input "0048AF"
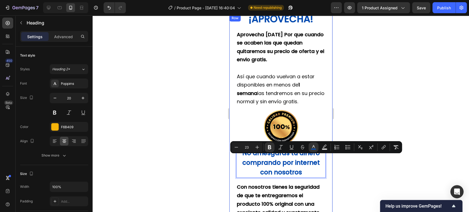
click at [377, 68] on div at bounding box center [281, 113] width 376 height 197
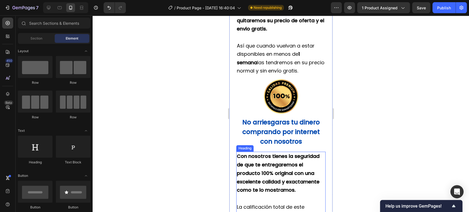
click at [285, 166] on strong "Con nosotros tienes la seguridad de que te entregaremos el producto 100% origin…" at bounding box center [278, 173] width 83 height 40
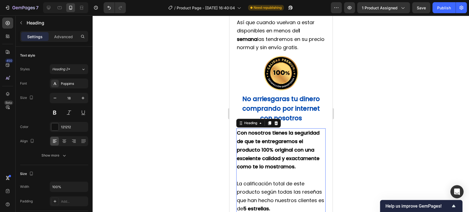
scroll to position [610, 0]
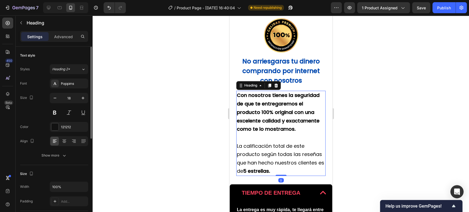
drag, startPoint x: 64, startPoint y: 159, endPoint x: 66, endPoint y: 162, distance: 4.0
click at [64, 159] on button "Show more" at bounding box center [54, 156] width 68 height 10
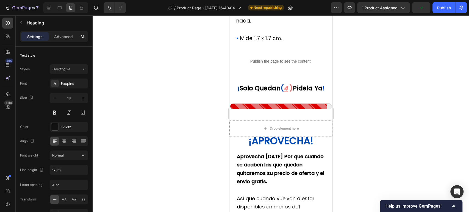
scroll to position [336, 0]
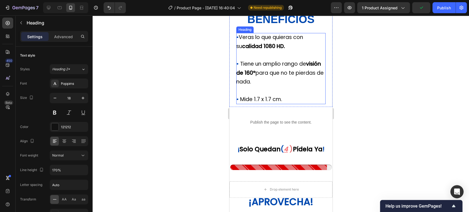
click at [274, 96] on p "⁠⁠⁠⁠⁠⁠⁠ • Veras lo que quieras con su calidad 1080 HD. • Tiene un amplio rango …" at bounding box center [280, 68] width 89 height 71
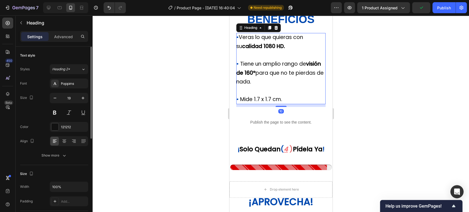
scroll to position [30, 0]
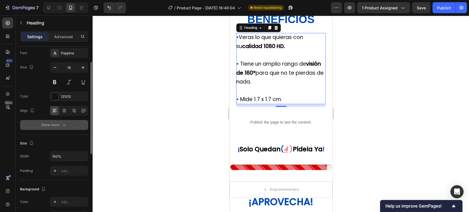
click at [59, 125] on div "Show more" at bounding box center [54, 124] width 26 height 5
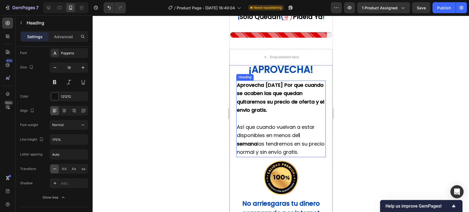
scroll to position [458, 0]
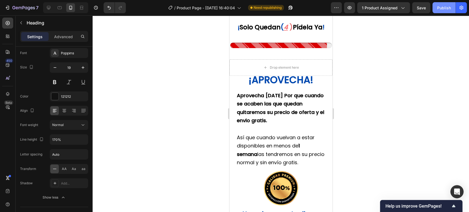
click at [447, 9] on div "Publish" at bounding box center [444, 8] width 14 height 6
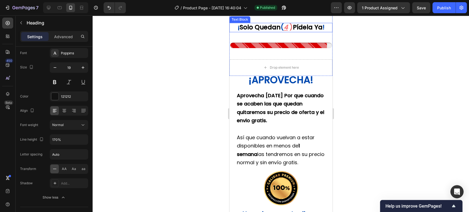
click at [286, 32] on p "¡ solo quedan ( 4 ) pídela ya !" at bounding box center [281, 27] width 102 height 8
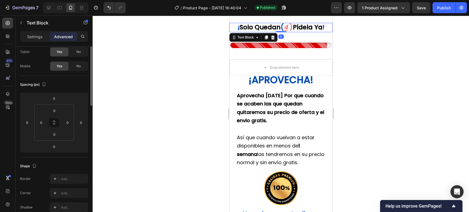
scroll to position [0, 0]
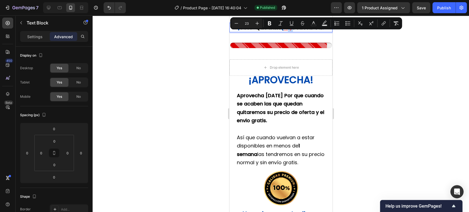
drag, startPoint x: 287, startPoint y: 38, endPoint x: 290, endPoint y: 37, distance: 3.1
click at [290, 32] on p "¡ solo quedan ( 4 ) pídela ya !" at bounding box center [281, 27] width 102 height 8
click at [311, 24] on icon "Editor contextual toolbar" at bounding box center [313, 23] width 5 height 5
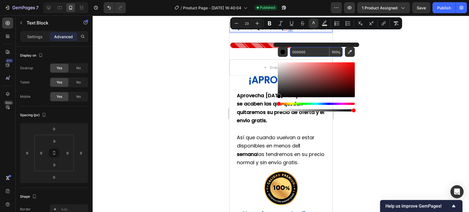
click at [305, 51] on input "000000" at bounding box center [310, 52] width 40 height 10
paste input "48AF"
type input "0048AF"
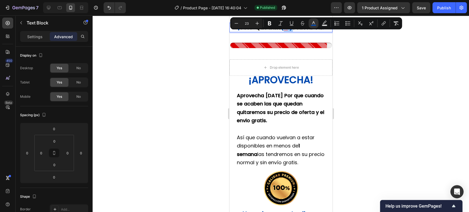
click at [375, 47] on div at bounding box center [281, 113] width 376 height 197
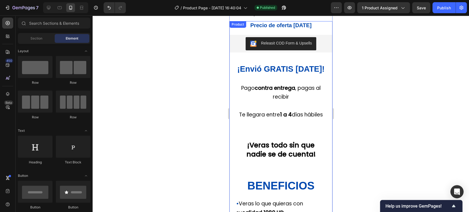
scroll to position [122, 0]
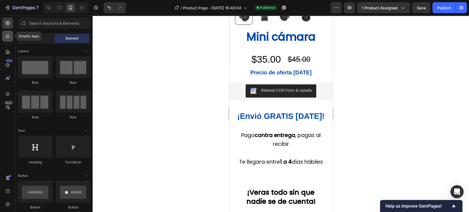
click at [7, 36] on icon at bounding box center [7, 36] width 5 height 5
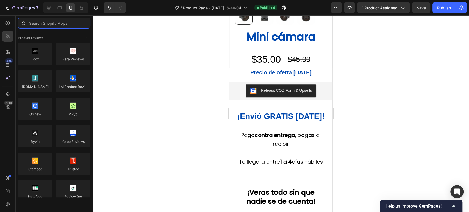
click at [56, 26] on input "text" at bounding box center [54, 23] width 73 height 11
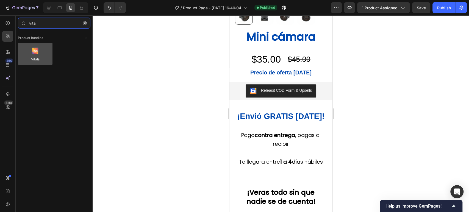
type input "vita"
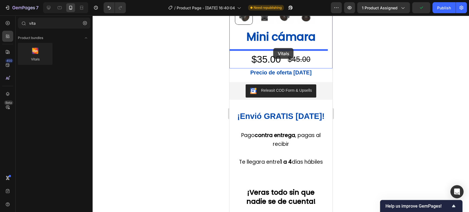
drag, startPoint x: 258, startPoint y: 69, endPoint x: 273, endPoint y: 48, distance: 25.8
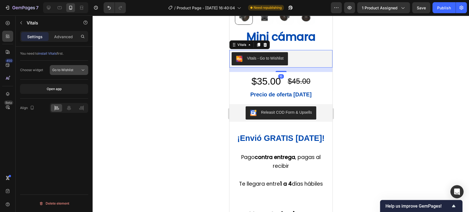
click at [64, 69] on span "Go to Wishlist" at bounding box center [62, 70] width 21 height 4
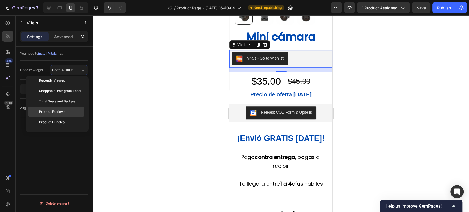
scroll to position [0, 0]
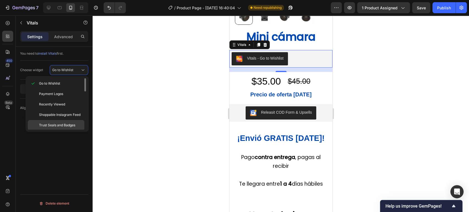
click at [76, 123] on p "Trust Seals and Badges" at bounding box center [60, 125] width 43 height 5
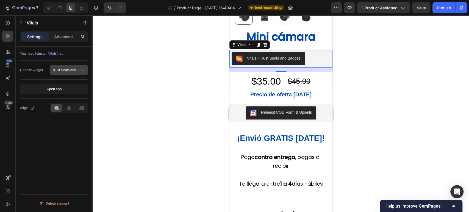
click at [75, 72] on span "Trust Seals and Badges" at bounding box center [66, 70] width 28 height 5
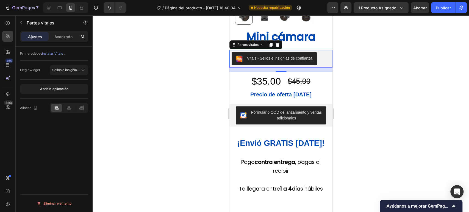
click at [408, 48] on div at bounding box center [281, 113] width 376 height 197
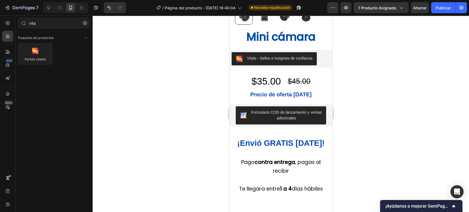
drag, startPoint x: 442, startPoint y: 10, endPoint x: 441, endPoint y: 45, distance: 34.4
click at [441, 0] on div "7 Historial de versiones / Página del producto - [DATE] 16:40:04 Necesita repub…" at bounding box center [234, 0] width 469 height 0
click at [287, 61] on div "Vitals - Sellos e insignias de confianza" at bounding box center [274, 58] width 76 height 7
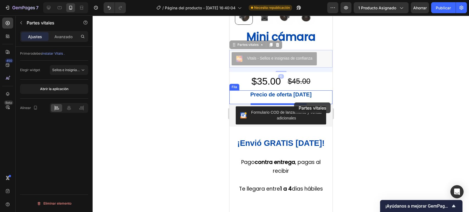
drag, startPoint x: 306, startPoint y: 61, endPoint x: 294, endPoint y: 102, distance: 43.1
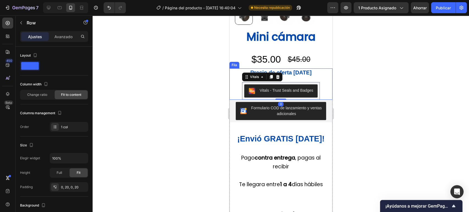
click at [290, 78] on div "Precio de oferta [DATE] Título Vitals - Trust Seals and Badges Vitals 0" at bounding box center [281, 83] width 78 height 31
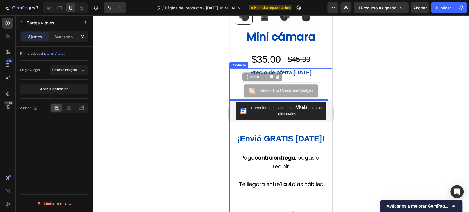
drag, startPoint x: 294, startPoint y: 88, endPoint x: 291, endPoint y: 102, distance: 14.8
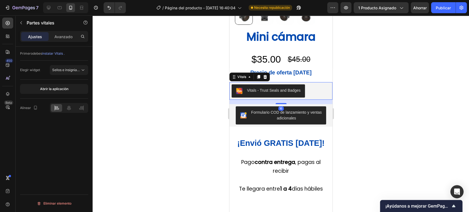
click at [321, 90] on div "Vitals - Trust Seals and Badges" at bounding box center [280, 90] width 99 height 13
click at [440, 7] on font "Publicar" at bounding box center [443, 7] width 15 height 5
click at [289, 74] on font "Precio de oferta [DATE]" at bounding box center [280, 73] width 61 height 6
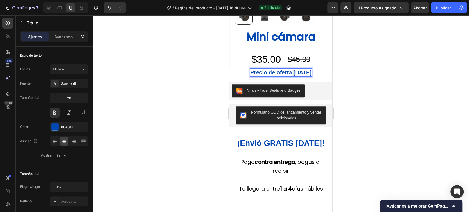
click at [305, 72] on p "Precio de oferta [DATE]" at bounding box center [280, 72] width 61 height 7
click at [251, 73] on p "Precio de oferta [DATE]!" at bounding box center [280, 72] width 63 height 7
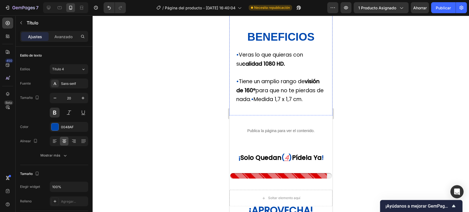
scroll to position [427, 0]
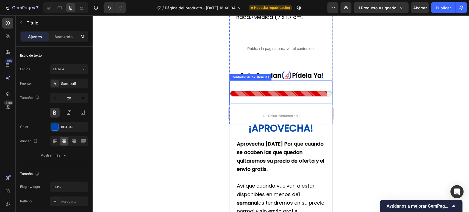
click at [292, 80] on font "pídela ya" at bounding box center [307, 75] width 30 height 9
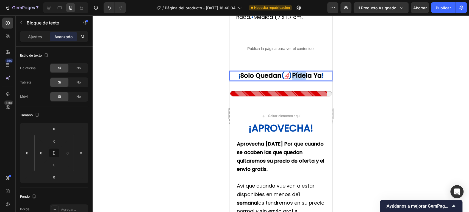
drag, startPoint x: 303, startPoint y: 95, endPoint x: 288, endPoint y: 95, distance: 15.1
click at [288, 80] on p "¡ solo quedan ( 4 ) pídela ya !" at bounding box center [281, 76] width 102 height 8
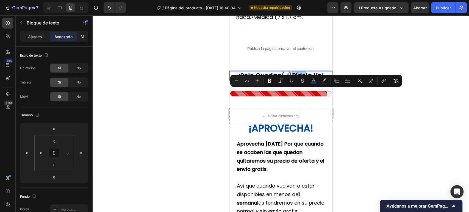
click at [387, 109] on div at bounding box center [281, 113] width 376 height 197
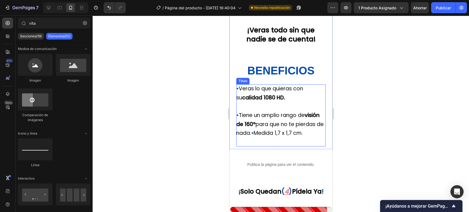
scroll to position [275, 0]
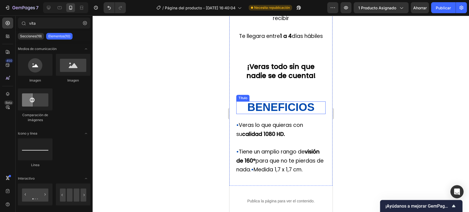
click at [296, 113] on font "BENEFICIOS" at bounding box center [280, 107] width 67 height 12
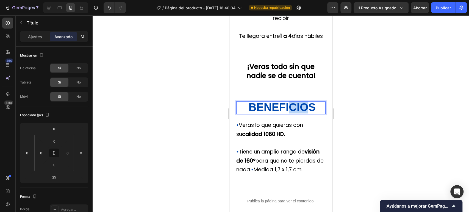
drag, startPoint x: 302, startPoint y: 118, endPoint x: 287, endPoint y: 115, distance: 15.6
click at [287, 113] on strong "BENEFICIOS" at bounding box center [281, 107] width 67 height 12
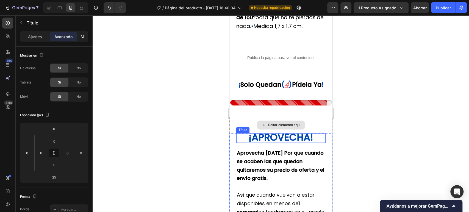
scroll to position [427, 0]
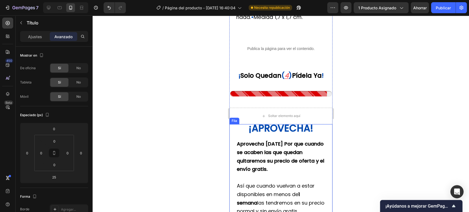
click at [299, 135] on font "¡APROVECHA!" at bounding box center [280, 127] width 65 height 13
click at [305, 135] on strong "¡APROVECHA!" at bounding box center [281, 127] width 65 height 13
drag, startPoint x: 305, startPoint y: 147, endPoint x: 284, endPoint y: 147, distance: 21.7
click at [284, 135] on strong "¡APROVECHA!" at bounding box center [281, 127] width 65 height 13
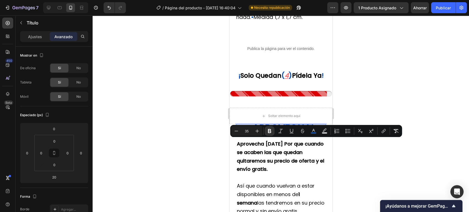
click at [308, 135] on strong "¡APROVECHA!" at bounding box center [281, 127] width 65 height 13
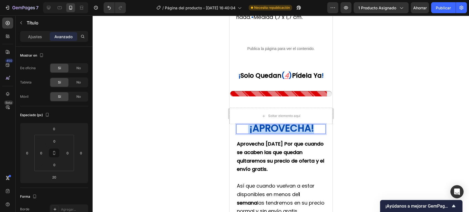
drag, startPoint x: 312, startPoint y: 147, endPoint x: 245, endPoint y: 147, distance: 66.2
click at [245, 133] on p "¡APROVECHA!" at bounding box center [281, 129] width 88 height 9
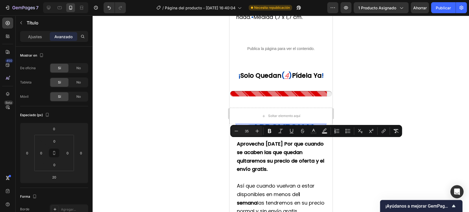
click at [251, 130] on input "35" at bounding box center [246, 131] width 11 height 7
type input "40"
click at [416, 92] on div at bounding box center [281, 113] width 376 height 197
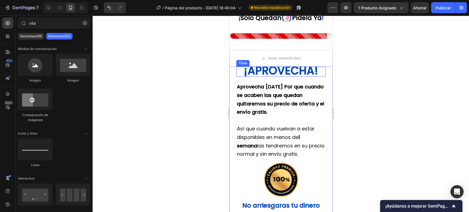
scroll to position [488, 0]
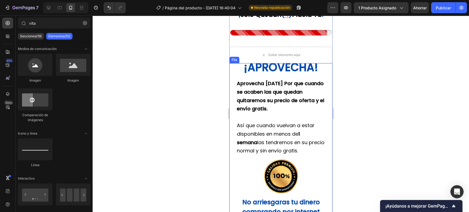
click at [232, 88] on div "⁠⁠⁠⁠⁠⁠⁠ ¡APROVECHA! Título Aprovecha [DATE] Por que cuando se acaben las que qu…" at bounding box center [280, 192] width 103 height 258
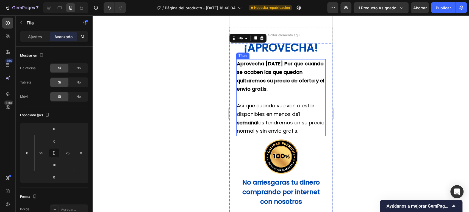
scroll to position [519, 0]
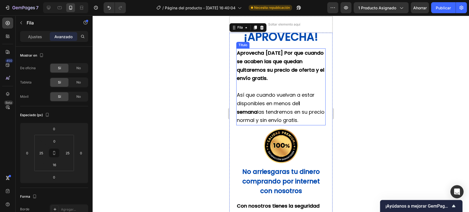
click at [285, 124] on font "las tendremos en su precio normal y sin envío gratis." at bounding box center [281, 116] width 88 height 15
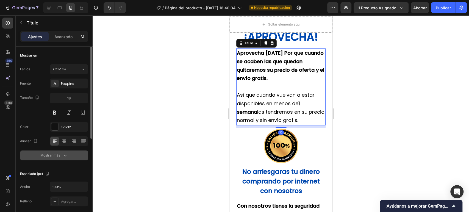
click at [62, 153] on div "Mostrar más" at bounding box center [53, 155] width 27 height 5
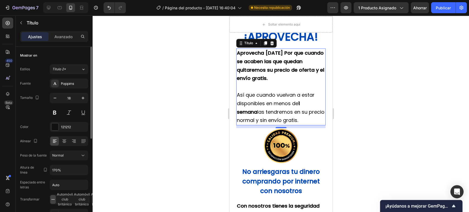
scroll to position [30, 0]
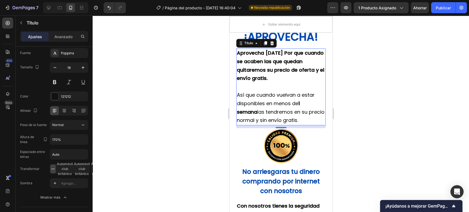
click at [354, 120] on div at bounding box center [281, 113] width 376 height 197
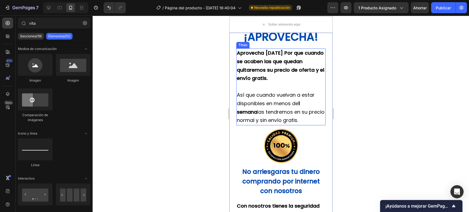
click at [266, 107] on font "Así que cuando vuelvan a estar disponibles en menos de" at bounding box center [276, 98] width 78 height 15
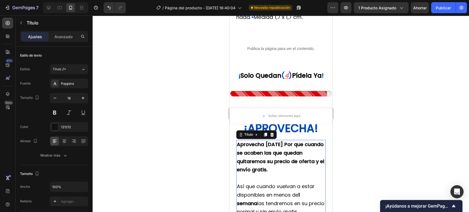
scroll to position [336, 0]
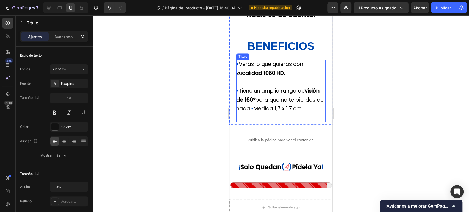
click at [275, 77] on font "calidad 1080 HD." at bounding box center [263, 73] width 43 height 7
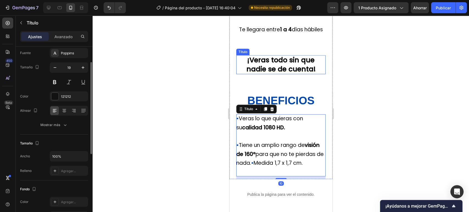
scroll to position [244, 0]
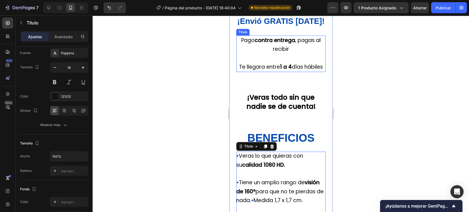
click at [280, 70] on font "Te llegara entre" at bounding box center [259, 66] width 41 height 7
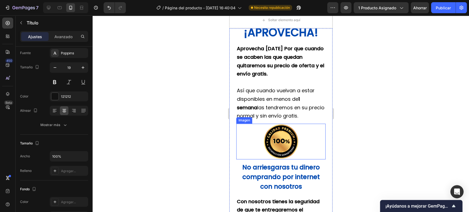
scroll to position [549, 0]
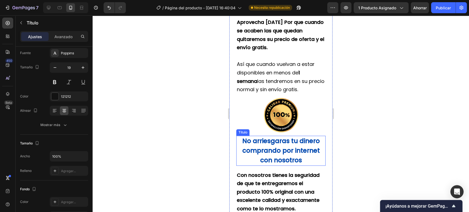
click at [295, 155] on font "No arriesgaras tu dinero comprando por internet" at bounding box center [280, 146] width 77 height 18
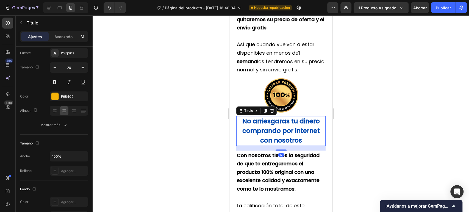
scroll to position [580, 0]
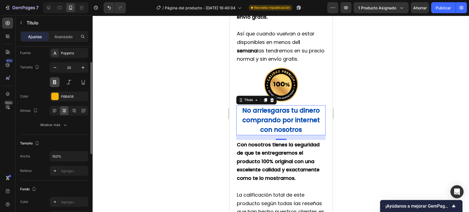
click at [55, 80] on button at bounding box center [55, 82] width 10 height 10
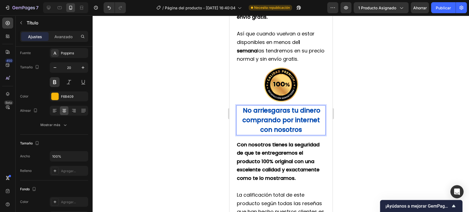
click at [289, 124] on strong "No arriesgaras tu dinero comprando por internet" at bounding box center [281, 115] width 78 height 18
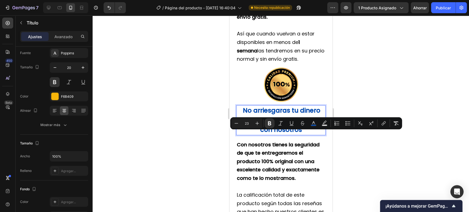
click at [298, 134] on strong "con nosotros" at bounding box center [281, 129] width 42 height 9
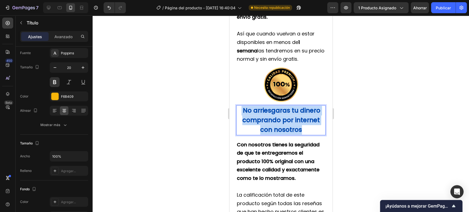
drag, startPoint x: 306, startPoint y: 147, endPoint x: 239, endPoint y: 127, distance: 70.0
click at [239, 127] on p "No arriesgaras tu dinero comprando por internet con nosotros" at bounding box center [281, 120] width 88 height 29
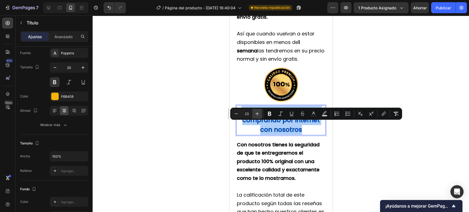
click at [257, 113] on icon "Editor contextual toolbar" at bounding box center [256, 113] width 5 height 5
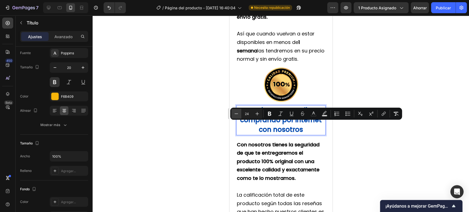
click at [238, 113] on icon "Editor contextual toolbar" at bounding box center [236, 113] width 5 height 5
type input "23"
click at [266, 114] on button "Bold" at bounding box center [270, 114] width 10 height 10
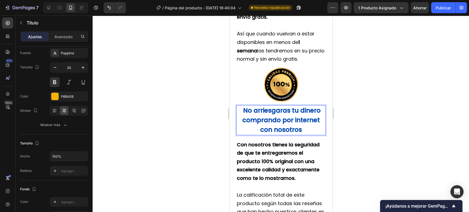
drag, startPoint x: 302, startPoint y: 136, endPoint x: 592, endPoint y: 147, distance: 290.3
click at [302, 124] on strong "No arriesgaras tu dinero comprando por internet" at bounding box center [281, 115] width 78 height 18
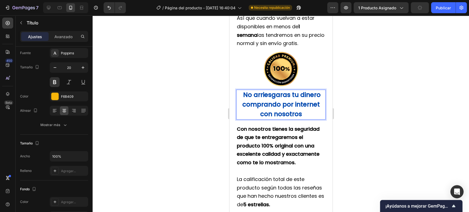
scroll to position [610, 0]
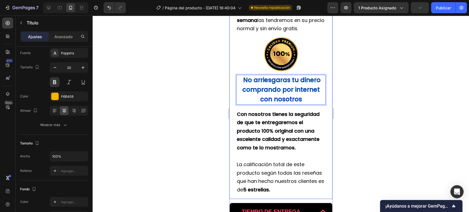
click at [322, 135] on div "⁠⁠⁠⁠⁠⁠⁠ ¡APROVECHA! Título Aprovecha [DATE] Por que cuando se acaben las que qu…" at bounding box center [280, 70] width 103 height 258
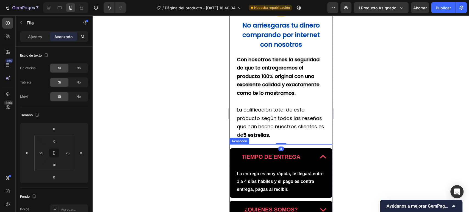
scroll to position [702, 0]
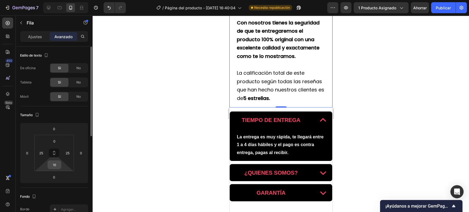
click at [54, 163] on input "16" at bounding box center [54, 165] width 11 height 8
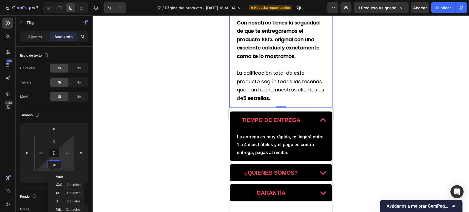
type input "0"
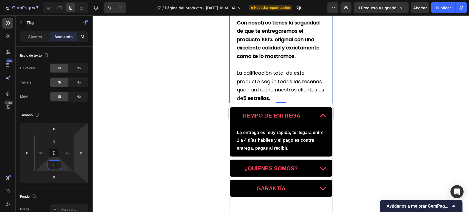
click at [382, 94] on div at bounding box center [281, 113] width 376 height 197
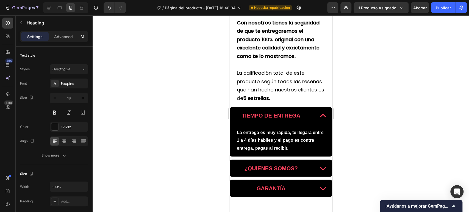
click at [295, 92] on font "La calificación total de este producto según todas las reseñas que han hecho nu…" at bounding box center [280, 85] width 87 height 32
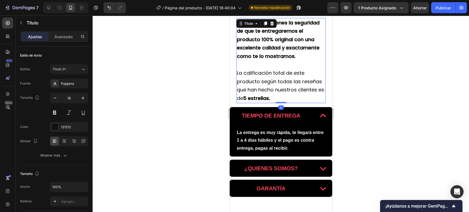
click at [313, 90] on h2 "Con nosotros tienes la seguridad de que te entregaremos el producto 100% origin…" at bounding box center [280, 60] width 89 height 85
click at [379, 102] on div at bounding box center [281, 113] width 376 height 197
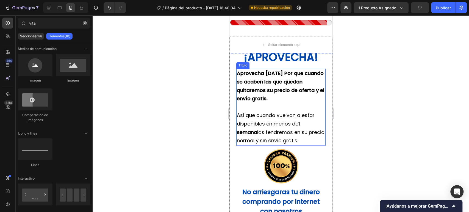
scroll to position [488, 0]
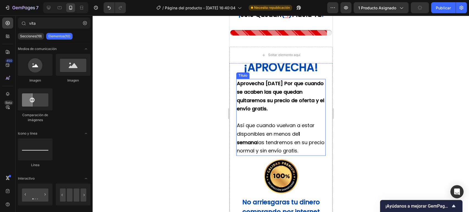
click at [288, 75] on strong "¡APROVECHA!" at bounding box center [280, 67] width 74 height 15
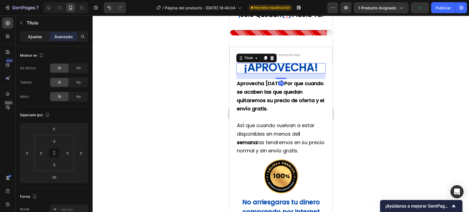
click at [41, 36] on font "Ajustes" at bounding box center [35, 36] width 14 height 5
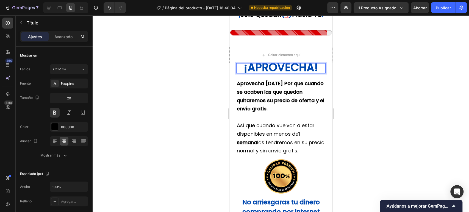
click at [299, 75] on strong "¡APROVECHA!" at bounding box center [280, 67] width 74 height 15
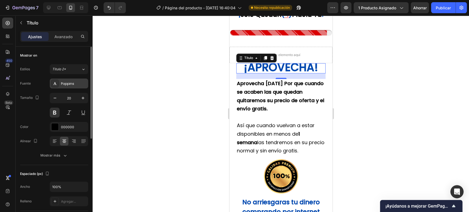
click at [67, 85] on font "Poppins" at bounding box center [67, 83] width 13 height 5
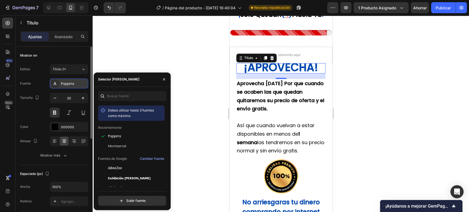
click at [67, 85] on font "Poppins" at bounding box center [67, 83] width 13 height 5
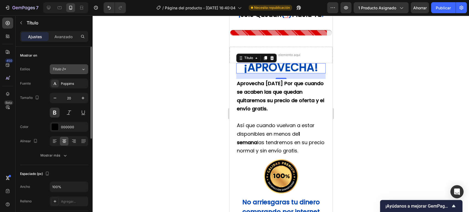
click at [79, 70] on div "Título 2*" at bounding box center [66, 69] width 29 height 5
click at [79, 59] on div "Mostrar en" at bounding box center [54, 55] width 68 height 9
click at [64, 155] on icon "button" at bounding box center [65, 156] width 3 height 2
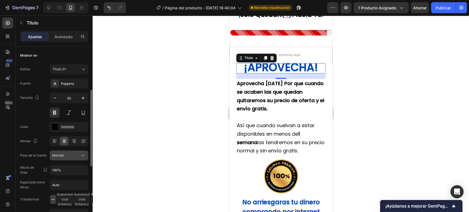
scroll to position [30, 0]
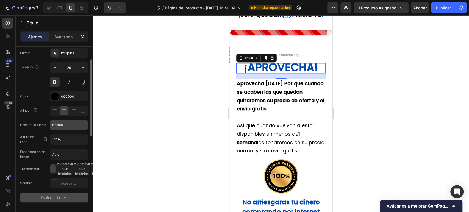
click at [75, 126] on div "Normal" at bounding box center [66, 125] width 28 height 5
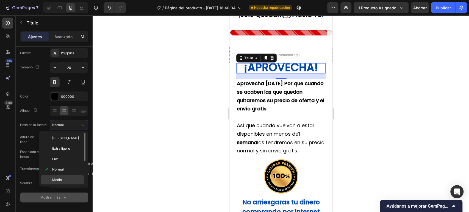
click at [76, 179] on p "Medio" at bounding box center [66, 179] width 29 height 5
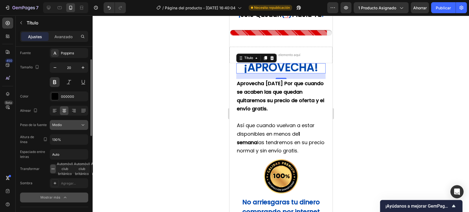
click at [72, 127] on div "Medio" at bounding box center [66, 125] width 28 height 5
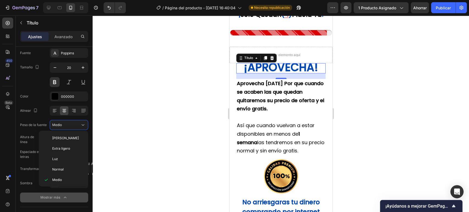
click at [388, 59] on div at bounding box center [281, 113] width 376 height 197
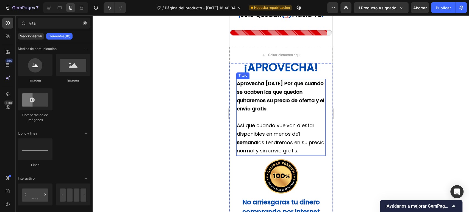
click at [280, 104] on font "Aprovecha [DATE] Por que cuando se acaben las que quedan quitaremos su precio d…" at bounding box center [280, 96] width 87 height 32
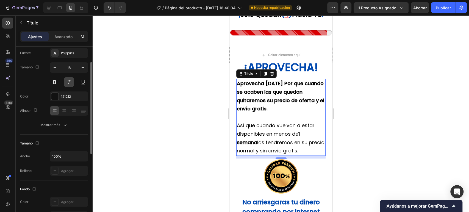
scroll to position [0, 0]
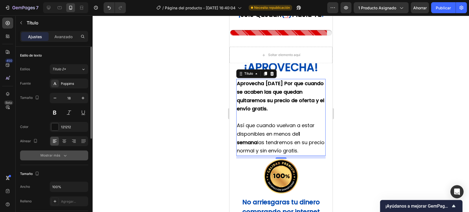
click at [64, 153] on icon "button" at bounding box center [64, 155] width 5 height 5
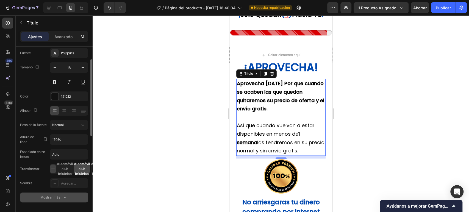
scroll to position [91, 0]
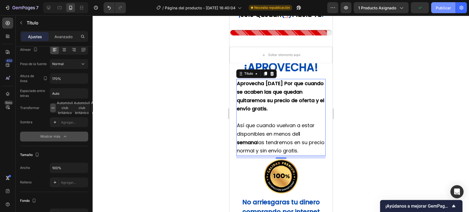
click at [437, 3] on button "Publicar" at bounding box center [443, 7] width 24 height 11
click at [380, 57] on div at bounding box center [281, 113] width 376 height 197
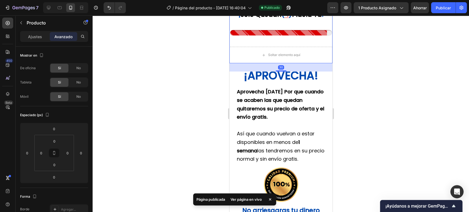
drag, startPoint x: 277, startPoint y: 80, endPoint x: 302, endPoint y: 89, distance: 25.8
click at [302, 63] on div "30" at bounding box center [280, 63] width 103 height 0
type input "30"
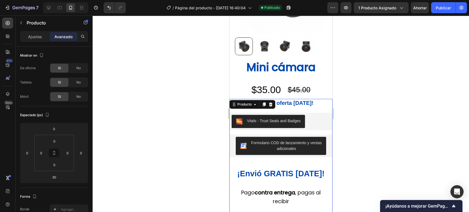
click at [281, 155] on button "Formulario COD de lanzamiento y ventas adicionales" at bounding box center [280, 146] width 90 height 18
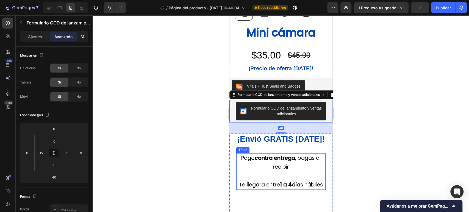
scroll to position [152, 0]
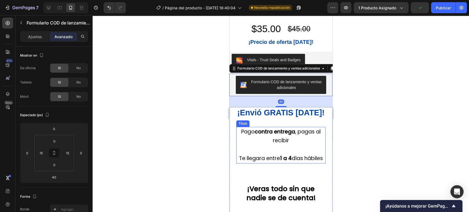
click at [284, 148] on h2 "Pago contra entrega , pagas al recibir Te llegara entre 1 a 4 días hábiles" at bounding box center [280, 145] width 89 height 37
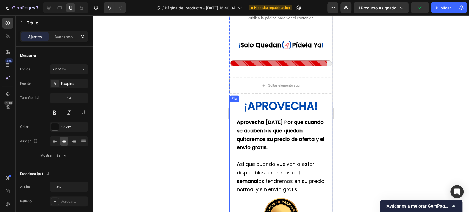
scroll to position [366, 0]
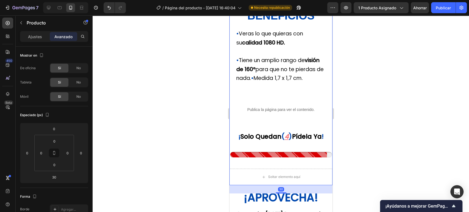
click at [282, 124] on div "Publica la página para ver el contenido. Código personalizado" at bounding box center [280, 112] width 103 height 21
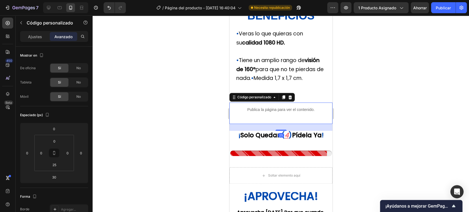
drag, startPoint x: 280, startPoint y: 149, endPoint x: 290, endPoint y: 148, distance: 10.0
click at [290, 124] on div "25" at bounding box center [280, 124] width 103 height 0
type input "25"
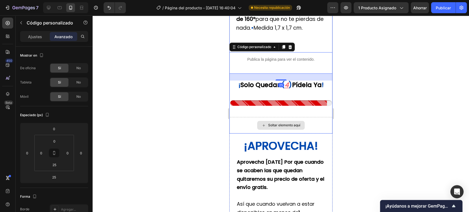
scroll to position [427, 0]
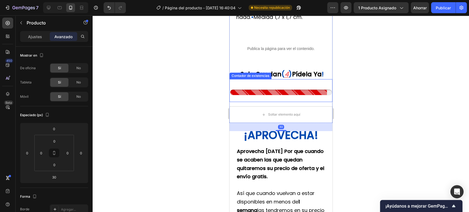
click at [282, 102] on div "erger Contador de existencias" at bounding box center [280, 90] width 103 height 23
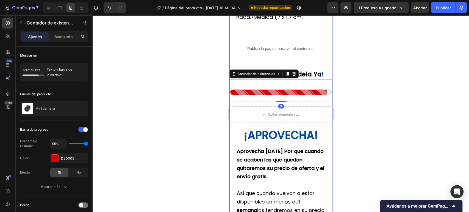
click at [282, 143] on div "Imágenes del producto Mini cámara Título del producto $35.00 Precio del product…" at bounding box center [280, 43] width 103 height 870
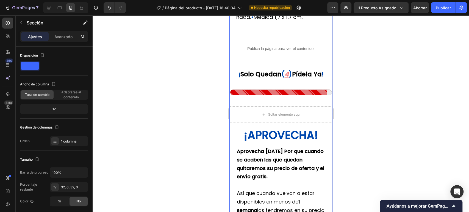
click at [280, 148] on div "Imágenes del producto Mini cámara Título del producto $35.00 Precio del product…" at bounding box center [280, 43] width 103 height 870
click at [282, 147] on div "Imágenes del producto Mini cámara Título del producto $35.00 Precio del product…" at bounding box center [280, 43] width 103 height 870
click at [280, 141] on div "Imágenes del producto Mini cámara Título del producto $35.00 Precio del product…" at bounding box center [280, 43] width 103 height 870
click at [280, 123] on div "Soltar elemento aquí" at bounding box center [280, 114] width 103 height 16
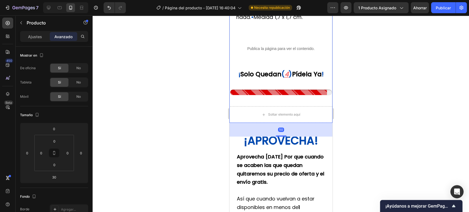
drag, startPoint x: 279, startPoint y: 148, endPoint x: 298, endPoint y: 153, distance: 20.3
click at [298, 123] on div "50" at bounding box center [280, 123] width 103 height 0
type input "50"
click at [380, 107] on div at bounding box center [281, 113] width 376 height 197
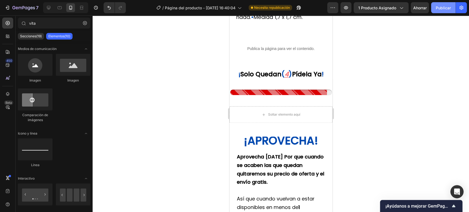
click at [442, 5] on font "Publicar" at bounding box center [443, 7] width 15 height 5
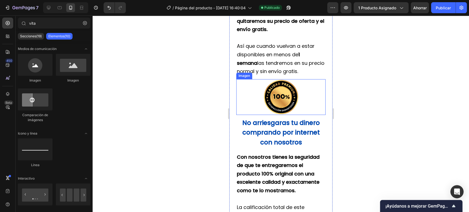
scroll to position [488, 0]
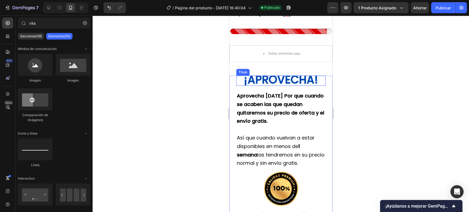
click at [288, 87] on strong "¡APROVECHA!" at bounding box center [280, 79] width 74 height 15
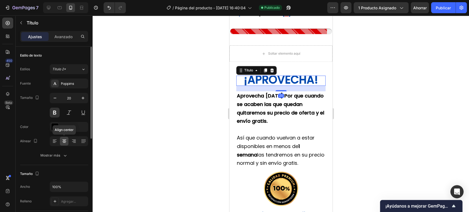
scroll to position [30, 0]
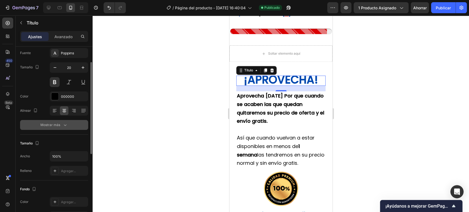
click at [60, 125] on font "Mostrar más" at bounding box center [50, 125] width 20 height 4
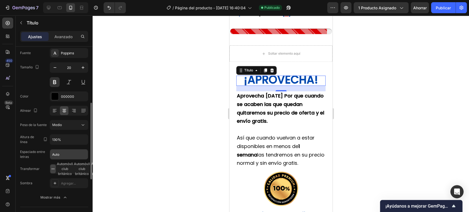
scroll to position [61, 0]
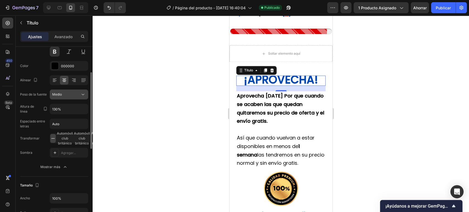
click at [68, 97] on button "Medio" at bounding box center [69, 95] width 38 height 10
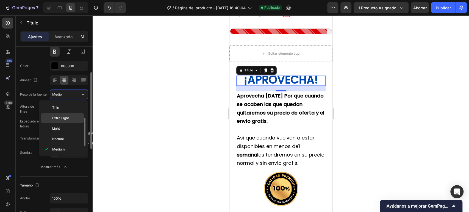
scroll to position [10, 0]
click at [73, 151] on p "Semi Negrita" at bounding box center [66, 150] width 29 height 5
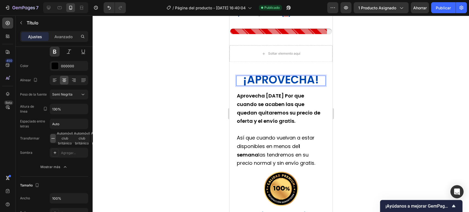
click at [283, 87] on strong "¡APROVECHA!" at bounding box center [281, 79] width 76 height 15
click at [307, 87] on strong "¡APROVECHA!" at bounding box center [281, 79] width 76 height 15
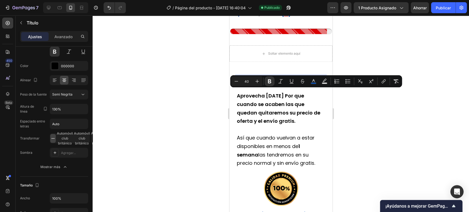
click at [376, 141] on div at bounding box center [281, 113] width 376 height 197
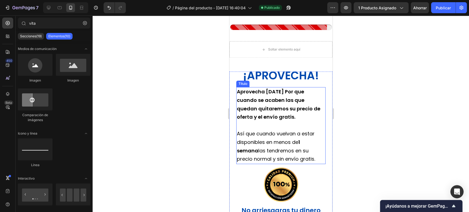
scroll to position [549, 0]
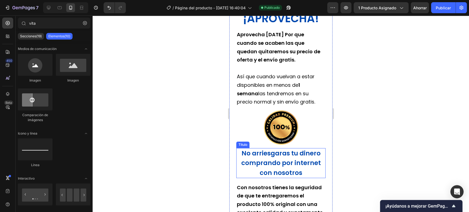
click at [286, 167] on strong "No arriesgaras tu dinero comprando por internet" at bounding box center [281, 158] width 80 height 18
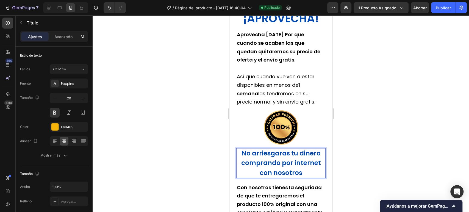
click at [299, 177] on strong "con nosotros" at bounding box center [280, 172] width 43 height 9
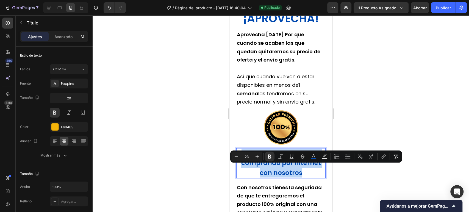
drag, startPoint x: 301, startPoint y: 187, endPoint x: 414, endPoint y: 170, distance: 113.6
click at [238, 169] on p "No arriesgaras tu dinero comprando por internet con nosotros" at bounding box center [281, 163] width 88 height 29
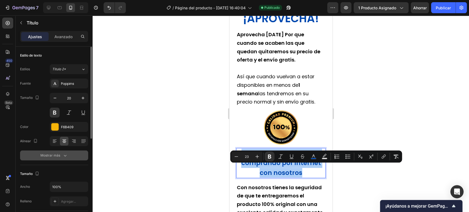
click at [60, 158] on div "Mostrar más" at bounding box center [53, 155] width 27 height 5
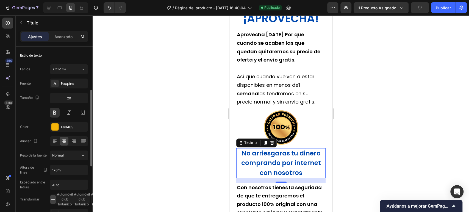
scroll to position [61, 0]
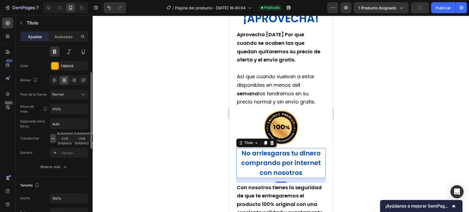
click at [73, 99] on div "Fuente Poppins Tamaño 20 Color F6B409 Alinear Peso de la fuente Normal Altura d…" at bounding box center [54, 95] width 68 height 154
click at [74, 96] on div "Normal" at bounding box center [66, 94] width 28 height 5
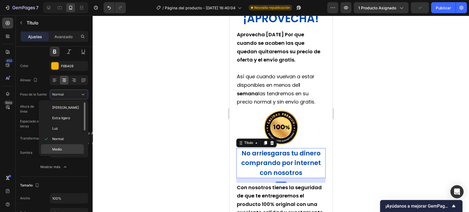
click at [73, 150] on p "Medio" at bounding box center [66, 149] width 29 height 5
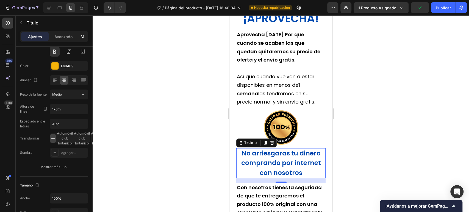
click at [369, 148] on div at bounding box center [281, 113] width 376 height 197
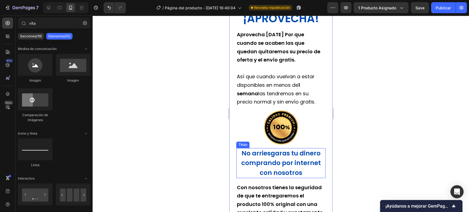
click at [279, 167] on strong "No arriesgaras tu dinero comprando por internet" at bounding box center [281, 158] width 80 height 18
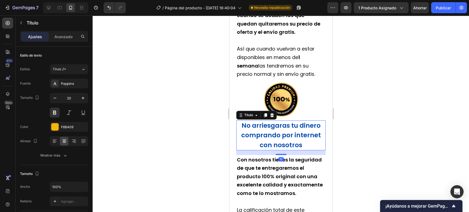
scroll to position [610, 0]
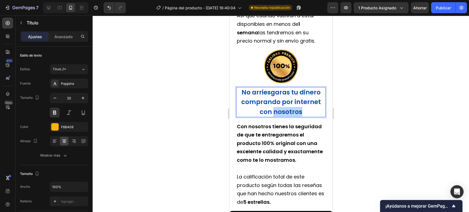
click at [283, 116] on strong "con nosotros" at bounding box center [280, 111] width 43 height 9
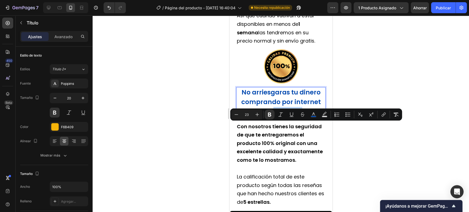
click at [302, 116] on p "No arriesgaras tu dinero comprando por internet con nosotros" at bounding box center [281, 102] width 88 height 29
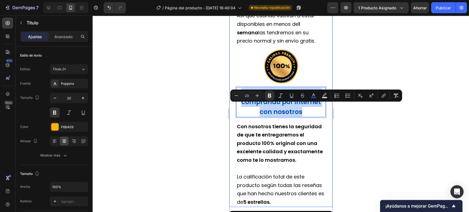
drag, startPoint x: 301, startPoint y: 127, endPoint x: 235, endPoint y: 105, distance: 69.5
click at [235, 105] on div "⁠⁠⁠⁠⁠⁠⁠ ¡APROVECHA! Título Aprovecha HOY Por que cuando se acaben las que queda…" at bounding box center [280, 79] width 103 height 253
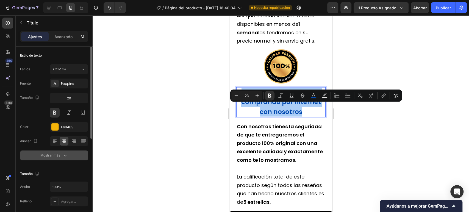
click at [63, 158] on icon "button" at bounding box center [64, 155] width 5 height 5
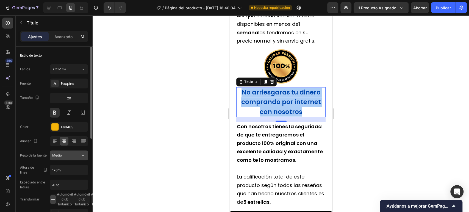
click at [70, 156] on div "Medio" at bounding box center [66, 155] width 28 height 5
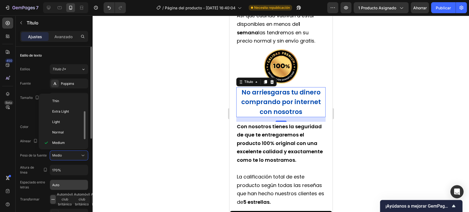
scroll to position [10, 0]
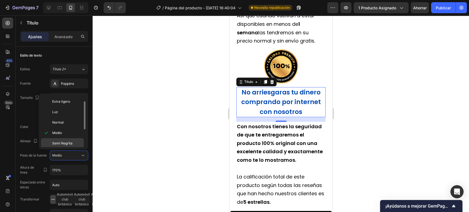
click at [69, 144] on font "Semi Negrita" at bounding box center [62, 143] width 20 height 4
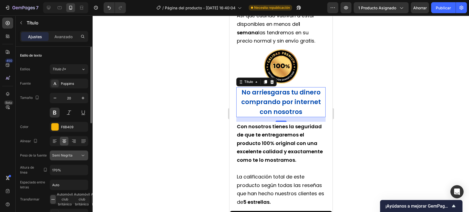
click at [82, 157] on icon at bounding box center [82, 155] width 5 height 5
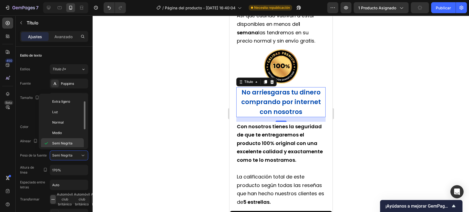
scroll to position [40, 0]
click at [71, 125] on div "Atrevido" at bounding box center [62, 123] width 43 height 10
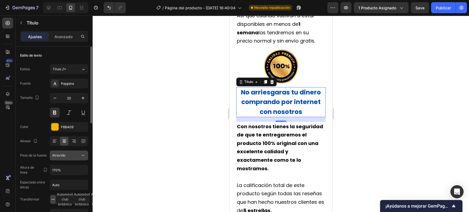
click at [82, 156] on icon at bounding box center [82, 155] width 5 height 5
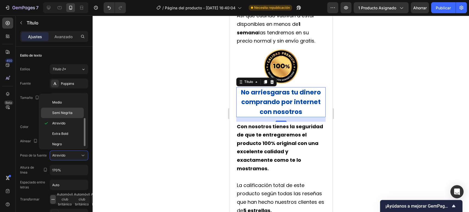
click at [73, 113] on p "Semi Negrita" at bounding box center [66, 112] width 29 height 5
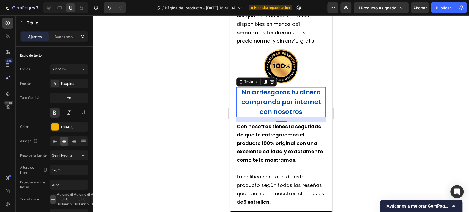
scroll to position [549, 0]
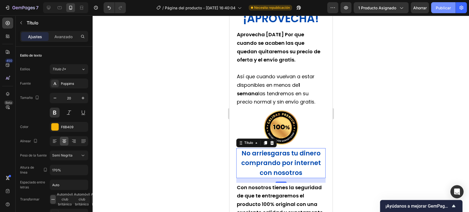
click at [447, 8] on font "Publicar" at bounding box center [443, 7] width 15 height 5
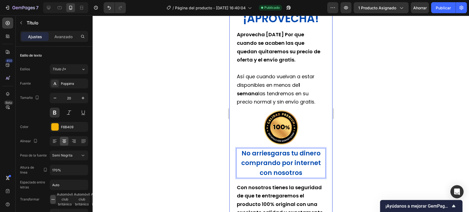
click at [276, 26] on strong "¡APROVECHA!" at bounding box center [281, 18] width 76 height 15
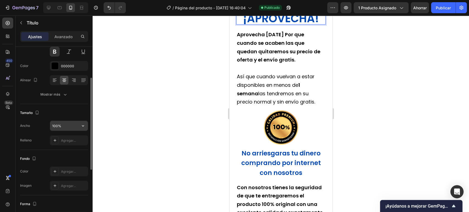
scroll to position [0, 0]
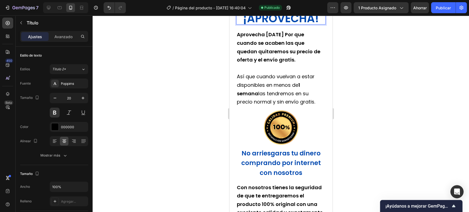
click at [301, 26] on strong "¡APROVECHA!" at bounding box center [281, 18] width 76 height 15
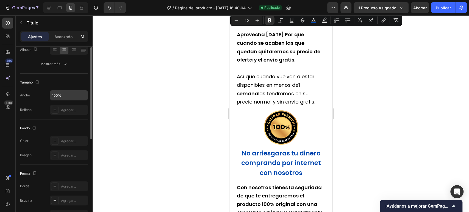
scroll to position [61, 0]
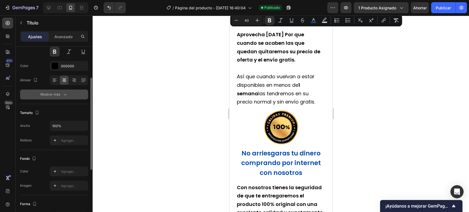
click at [60, 96] on font "Mostrar más" at bounding box center [50, 94] width 20 height 4
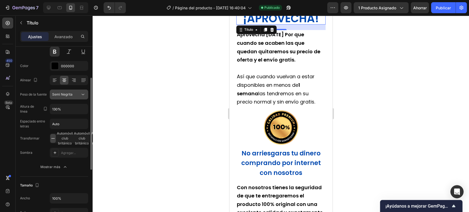
click at [73, 96] on div "Semi Negrita" at bounding box center [66, 94] width 28 height 5
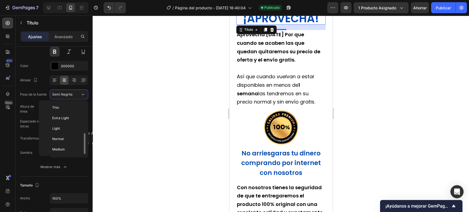
scroll to position [20, 0]
click at [75, 152] on p "Atrevido" at bounding box center [66, 150] width 29 height 5
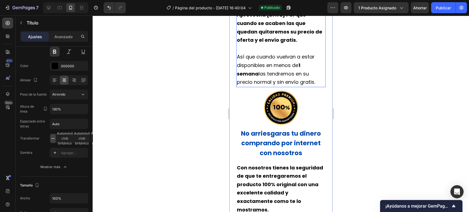
scroll to position [580, 0]
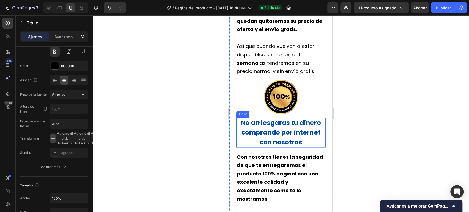
click at [295, 137] on strong "No arriesgaras tu dinero comprando por internet" at bounding box center [281, 127] width 80 height 18
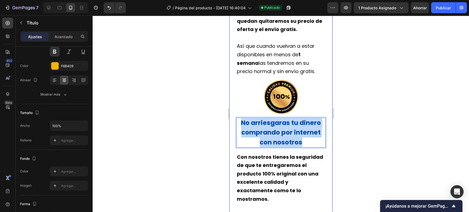
drag, startPoint x: 304, startPoint y: 160, endPoint x: 231, endPoint y: 137, distance: 76.3
click at [234, 138] on div "⁠⁠⁠⁠⁠⁠⁠ ¡APROVECHA! Título Aprovecha HOY Por que cuando se acaben las que queda…" at bounding box center [280, 115] width 103 height 262
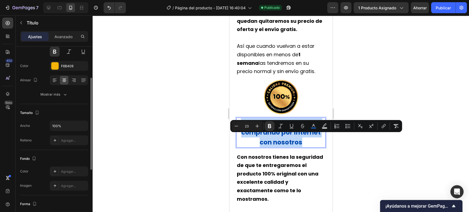
scroll to position [30, 0]
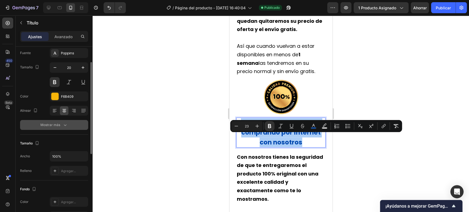
click at [62, 124] on div "Mostrar más" at bounding box center [53, 124] width 27 height 5
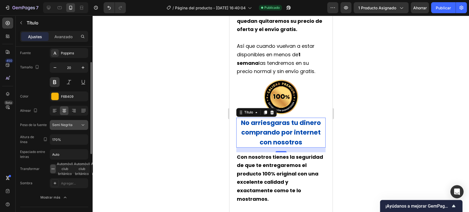
click at [66, 126] on font "Semi Negrita" at bounding box center [62, 125] width 20 height 4
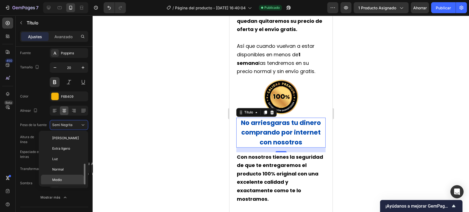
scroll to position [20, 0]
click at [77, 179] on p "Atrevido" at bounding box center [66, 181] width 29 height 5
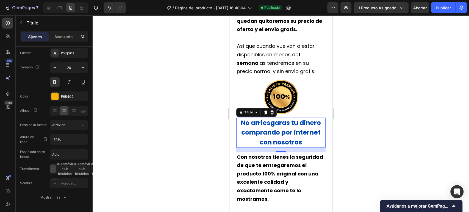
scroll to position [641, 0]
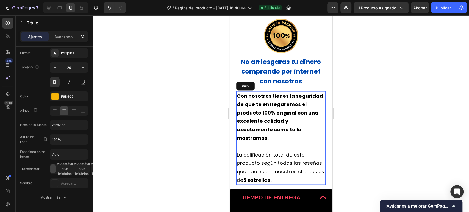
click at [269, 139] on strong "Con nosotros tienes la seguridad de que te entregaremos el producto 100% origin…" at bounding box center [280, 116] width 86 height 49
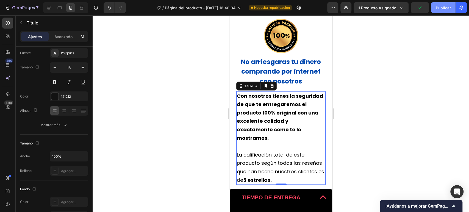
click at [446, 6] on font "Publicar" at bounding box center [443, 7] width 15 height 5
click at [299, 86] on p "⁠⁠⁠⁠⁠⁠⁠ No arriesgaras tu dinero comprando por internet con nosotros" at bounding box center [281, 71] width 88 height 29
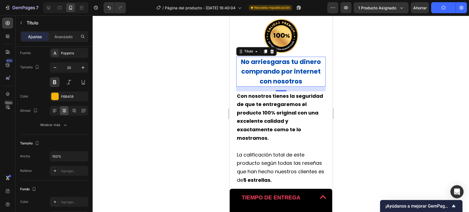
drag, startPoint x: 90, startPoint y: 113, endPoint x: 413, endPoint y: 87, distance: 324.4
click at [413, 87] on div at bounding box center [281, 113] width 376 height 197
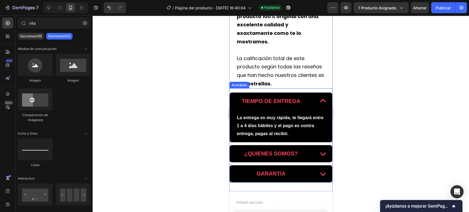
scroll to position [793, 0]
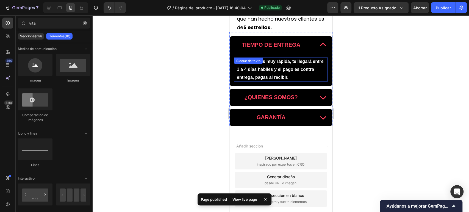
click at [300, 80] on p "La entrega es muy rápida, te llegará entre 1 a 4 días hábiles y el pago es cont…" at bounding box center [281, 70] width 88 height 24
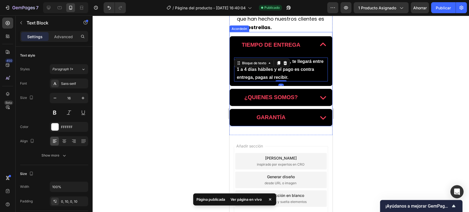
click at [298, 51] on div "TIEMPO DE ENTREGA" at bounding box center [271, 45] width 60 height 12
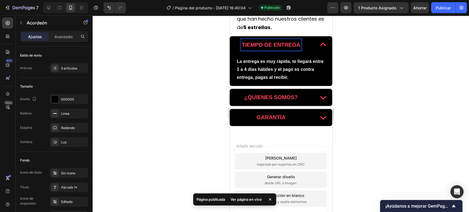
click at [285, 48] on span "TIEMPO DE ENTREGA" at bounding box center [270, 45] width 59 height 6
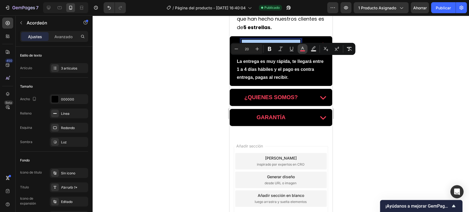
click at [301, 48] on icon "Editor contextual toolbar" at bounding box center [302, 48] width 3 height 3
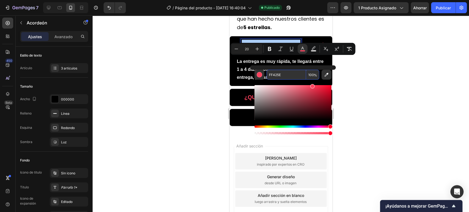
click at [290, 76] on input "FF425E" at bounding box center [286, 75] width 40 height 10
paste input "0048AF"
type input "0048AF"
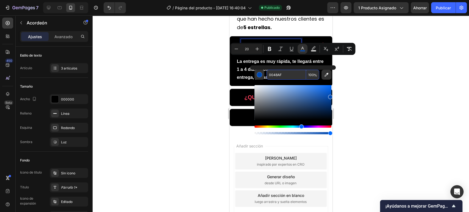
click at [394, 78] on div at bounding box center [281, 113] width 376 height 197
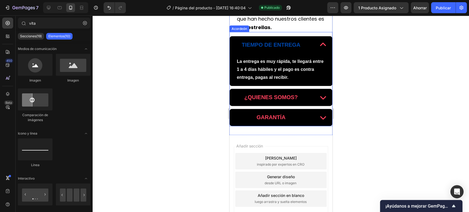
click at [284, 48] on span "TIEMPO DE ENTREGA" at bounding box center [270, 45] width 59 height 6
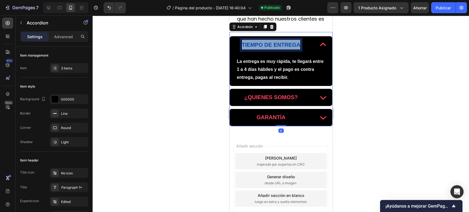
click at [284, 48] on span "TIEMPO DE ENTREGA" at bounding box center [270, 45] width 59 height 6
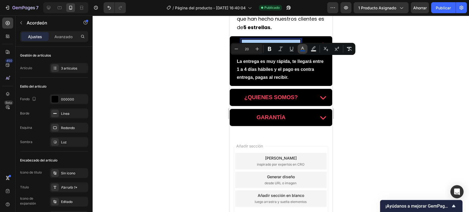
click at [304, 48] on icon "Editor contextual toolbar" at bounding box center [302, 48] width 5 height 5
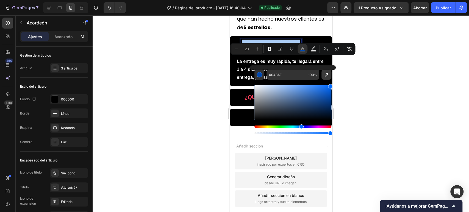
drag, startPoint x: 330, startPoint y: 98, endPoint x: 322, endPoint y: 73, distance: 26.0
click at [337, 0] on body "7 Historial de versiones / Página del producto - 26 de septiembre, 16:40:04 Pub…" at bounding box center [234, 0] width 469 height 0
type input "006AFF"
click at [280, 73] on input "006AFF" at bounding box center [286, 75] width 40 height 10
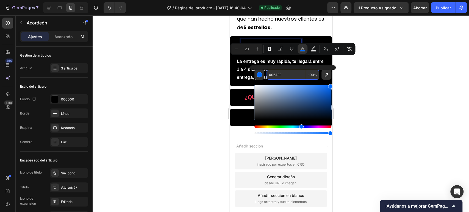
type input "16"
click at [387, 75] on div at bounding box center [281, 113] width 376 height 197
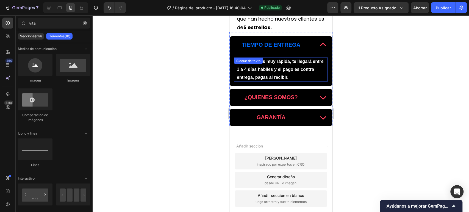
click at [284, 48] on span "TIEMPO DE ENTREGA" at bounding box center [270, 45] width 59 height 6
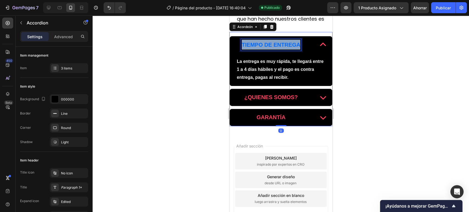
click at [284, 48] on span "TIEMPO DE ENTREGA" at bounding box center [270, 45] width 59 height 6
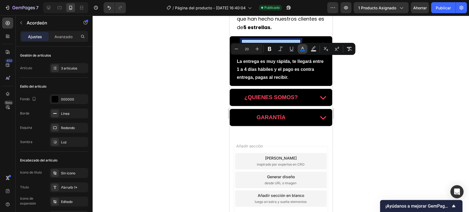
click at [301, 50] on rect "Editor contextual toolbar" at bounding box center [302, 50] width 5 height 1
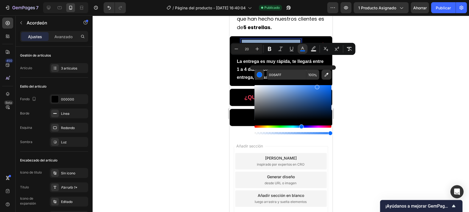
drag, startPoint x: 329, startPoint y: 88, endPoint x: 316, endPoint y: 86, distance: 13.3
click at [316, 86] on div "Editor contextual toolbar" at bounding box center [317, 87] width 4 height 4
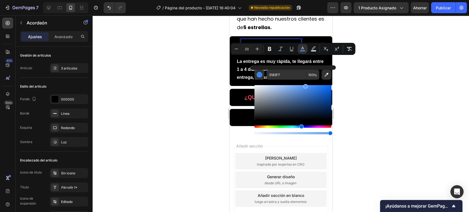
drag, startPoint x: 316, startPoint y: 87, endPoint x: 304, endPoint y: 85, distance: 12.1
click at [304, 85] on div "Barra de herramientas contextual del editor" at bounding box center [305, 86] width 4 height 4
type input "599EFF"
click at [288, 73] on input "599EFF" at bounding box center [286, 75] width 40 height 10
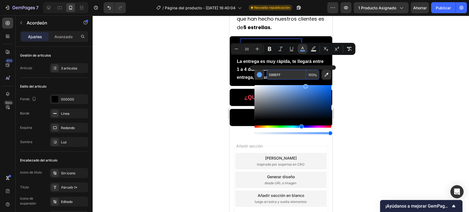
click at [386, 65] on div at bounding box center [281, 113] width 376 height 197
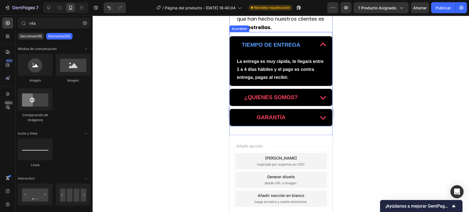
click at [265, 100] on span "¿QUIENES SOMOS?" at bounding box center [270, 97] width 53 height 6
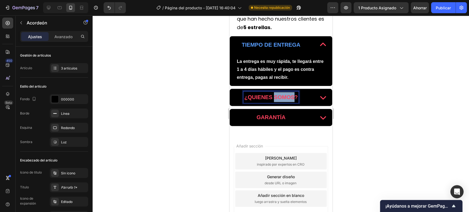
click at [273, 100] on span "¿QUIENES SOMOS?" at bounding box center [270, 97] width 53 height 6
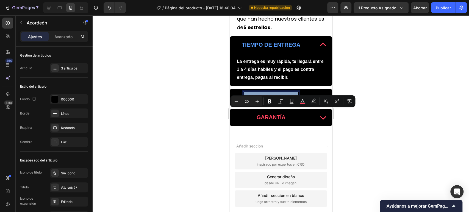
drag, startPoint x: 273, startPoint y: 112, endPoint x: 293, endPoint y: 116, distance: 21.0
click at [291, 102] on p "¿QUIENES SOMOS?" at bounding box center [270, 97] width 53 height 10
click at [302, 101] on icon "Editor contextual toolbar" at bounding box center [302, 101] width 5 height 5
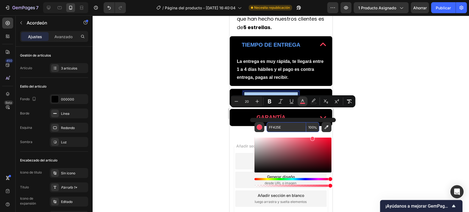
click at [286, 128] on input "FF425E" at bounding box center [286, 127] width 40 height 10
paste input "599EFF"
type input "599EFF"
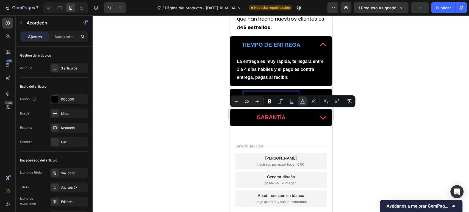
click at [379, 108] on div at bounding box center [281, 113] width 376 height 197
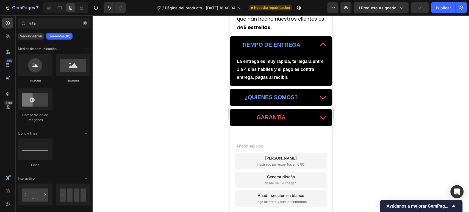
click at [262, 122] on p "GARANTÍA" at bounding box center [270, 117] width 29 height 10
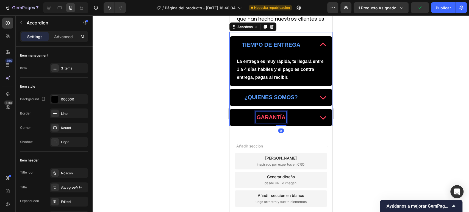
click at [283, 123] on div "GARANTÍA" at bounding box center [270, 118] width 31 height 12
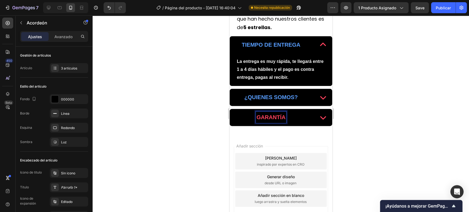
click at [280, 120] on span "GARANTÍA" at bounding box center [270, 117] width 29 height 6
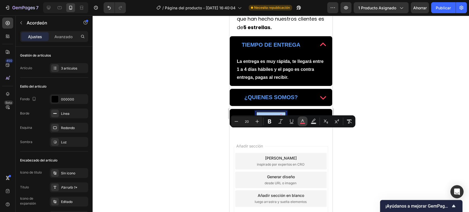
click at [301, 124] on rect "Editor contextual toolbar" at bounding box center [302, 123] width 5 height 1
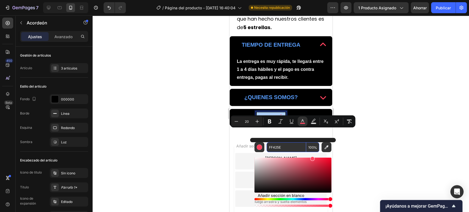
click at [275, 148] on input "FF425E" at bounding box center [286, 147] width 40 height 10
paste input "599EFF"
type input "599EFF"
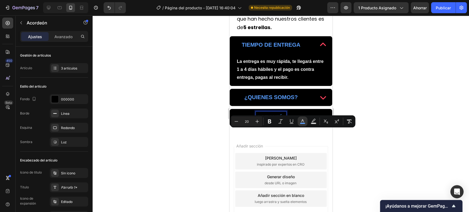
click at [366, 124] on div at bounding box center [281, 113] width 376 height 197
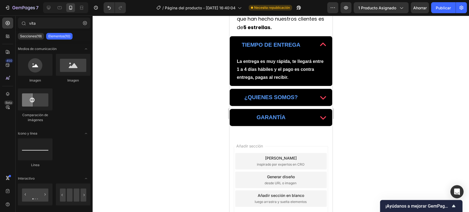
click at [374, 104] on div at bounding box center [281, 113] width 376 height 197
click at [313, 81] on p "La entrega es muy rápida, te llegará entre 1 a 4 días hábiles y el pago es cont…" at bounding box center [281, 70] width 88 height 24
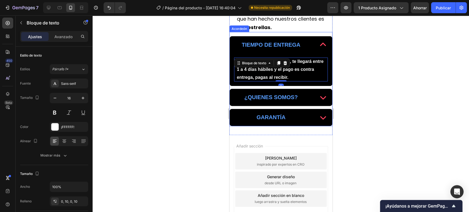
click at [315, 71] on div "La entrega es muy rápida, te llegará entre 1 a 4 días hábiles y el pago es cont…" at bounding box center [280, 69] width 102 height 32
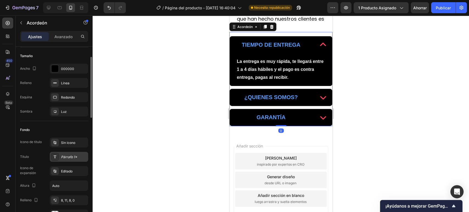
scroll to position [91, 0]
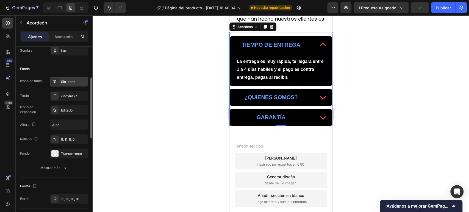
click at [71, 83] on font "Sin icono" at bounding box center [68, 82] width 14 height 4
click at [73, 70] on div "Fondo" at bounding box center [54, 69] width 68 height 9
click at [68, 110] on font "Editado" at bounding box center [67, 110] width 12 height 4
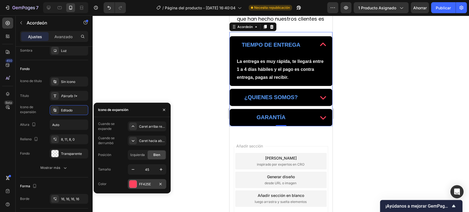
click at [132, 184] on div at bounding box center [132, 183] width 7 height 7
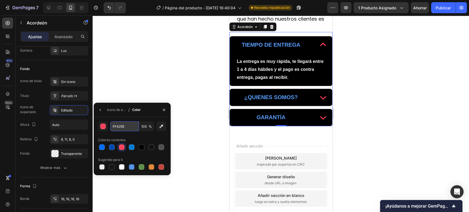
click at [125, 130] on input "FF425E" at bounding box center [124, 126] width 29 height 10
paste input "599EFF"
type input "599EFF"
click at [357, 84] on div at bounding box center [281, 113] width 376 height 197
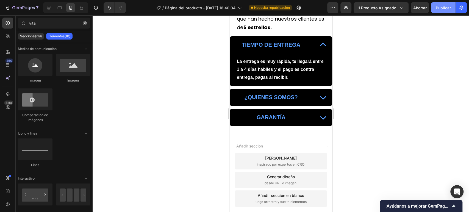
click at [447, 5] on font "Publicar" at bounding box center [443, 8] width 15 height 6
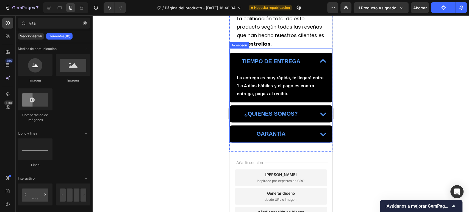
scroll to position [763, 0]
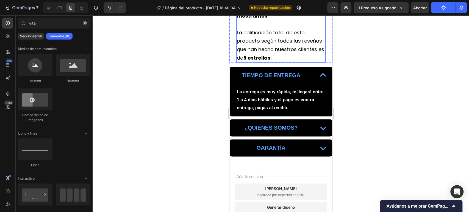
click at [293, 59] on span "La calificación total de este producto según todas las reseñas que han hecho nu…" at bounding box center [280, 45] width 87 height 32
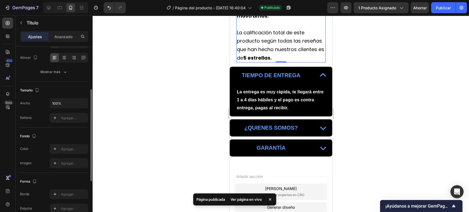
scroll to position [0, 0]
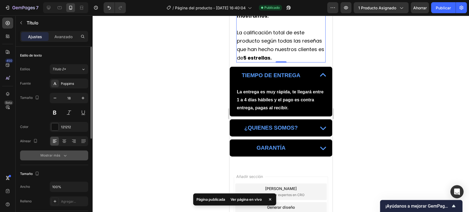
click at [63, 155] on icon "button" at bounding box center [64, 155] width 5 height 5
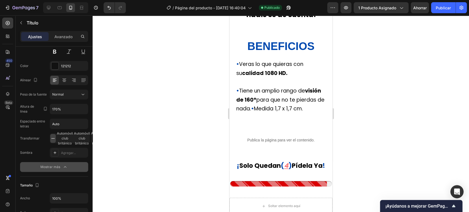
scroll to position [244, 0]
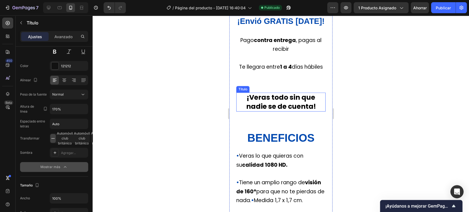
click at [296, 108] on font "¡Veras todo sin que nadie se de cuenta!" at bounding box center [281, 102] width 70 height 19
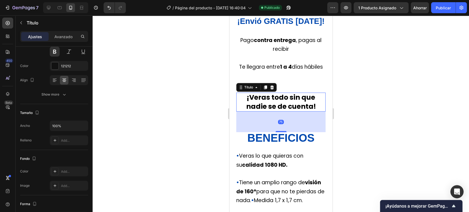
click at [297, 162] on font "Veras lo que quieras con su" at bounding box center [269, 160] width 67 height 16
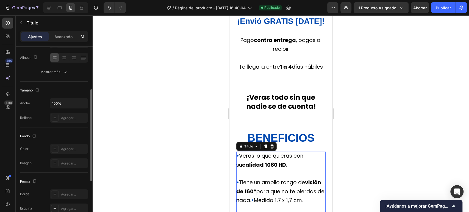
scroll to position [22, 0]
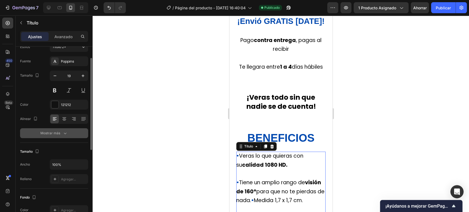
click at [62, 135] on icon "button" at bounding box center [64, 132] width 5 height 5
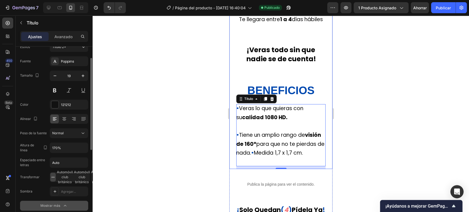
scroll to position [366, 0]
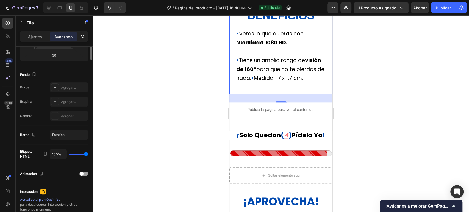
scroll to position [0, 0]
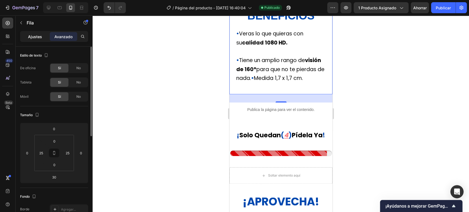
click at [42, 39] on div "Ajustes" at bounding box center [34, 36] width 27 height 9
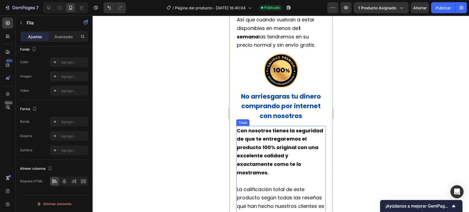
scroll to position [549, 0]
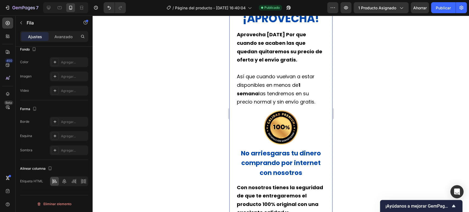
click at [322, 114] on div "⁠⁠⁠⁠⁠⁠⁠ ¡APROVECHA! Título Aprovecha HOY Por que cuando se acaben las que queda…" at bounding box center [280, 145] width 103 height 262
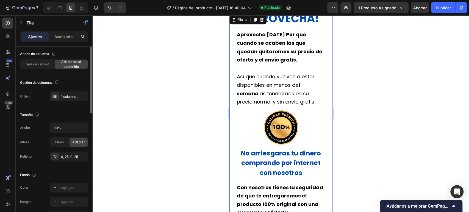
scroll to position [0, 0]
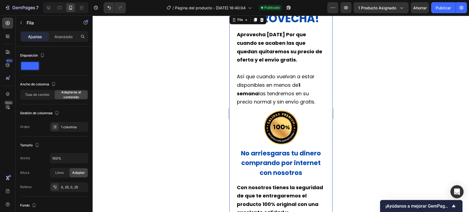
click at [290, 105] on font "las tendremos en su precio normal y sin envío gratis." at bounding box center [276, 97] width 78 height 15
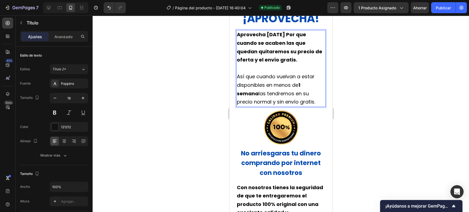
click at [441, 124] on div at bounding box center [281, 113] width 376 height 197
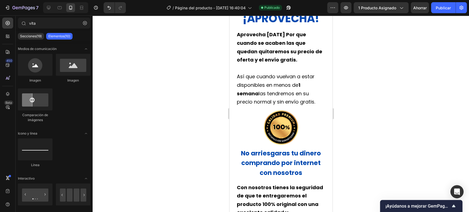
click at [310, 97] on span "Así que cuando vuelvan a estar disponibles en menos de 1 semana las tendremos e…" at bounding box center [276, 89] width 78 height 32
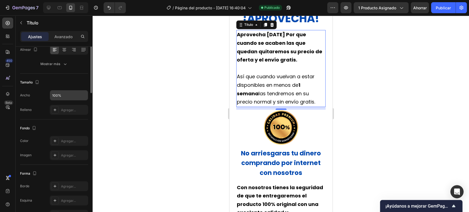
scroll to position [30, 0]
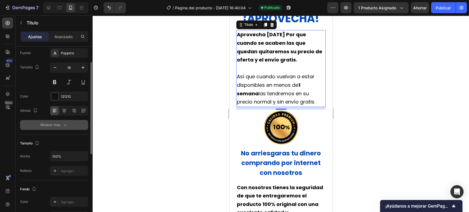
click at [60, 128] on button "Mostrar más" at bounding box center [54, 125] width 68 height 10
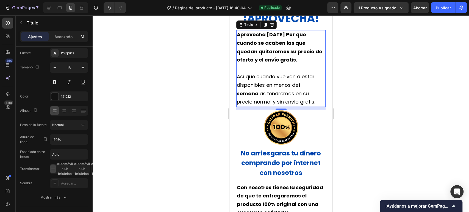
click at [390, 122] on div at bounding box center [281, 113] width 376 height 197
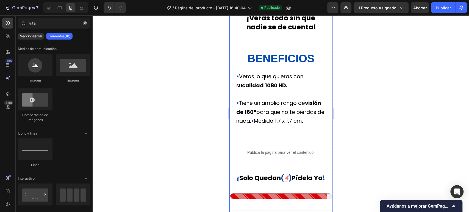
scroll to position [275, 0]
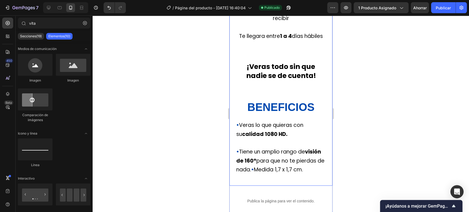
click at [276, 138] on p "⁠⁠⁠⁠⁠⁠⁠ • Veras lo que quieras con su calidad 1080 HD. • Tiene un amplio rango …" at bounding box center [280, 152] width 89 height 62
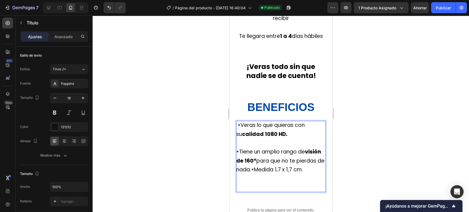
click at [278, 138] on strong "calidad 1080 HD." at bounding box center [264, 133] width 45 height 7
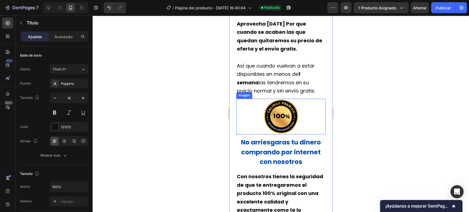
scroll to position [580, 0]
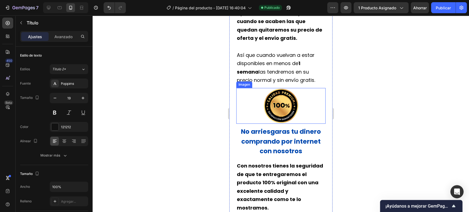
click at [289, 82] on span "Así que cuando vuelvan a estar disponibles en menos de 1 semana las tendremos e…" at bounding box center [276, 68] width 78 height 32
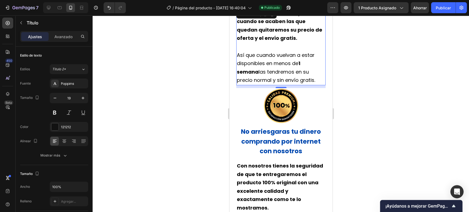
scroll to position [30, 0]
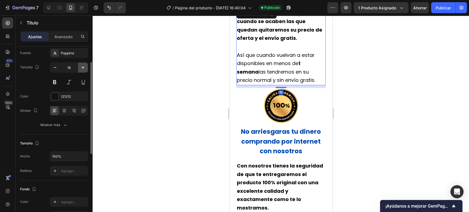
click at [86, 69] on button "button" at bounding box center [83, 68] width 10 height 10
type input "19"
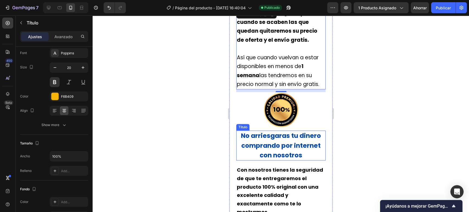
click at [287, 159] on strong "con nosotros" at bounding box center [280, 155] width 43 height 9
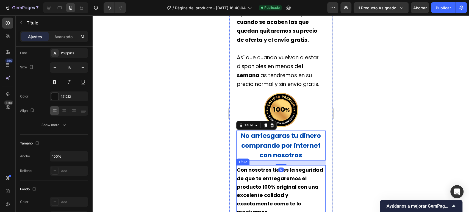
click at [277, 192] on strong "Con nosotros tienes la seguridad de que te entregaremos el producto 100% origin…" at bounding box center [280, 190] width 86 height 49
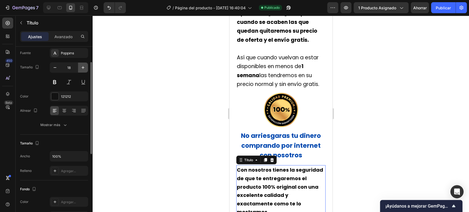
click at [81, 66] on icon "button" at bounding box center [82, 67] width 5 height 5
type input "19"
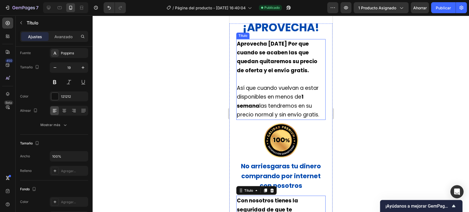
scroll to position [519, 0]
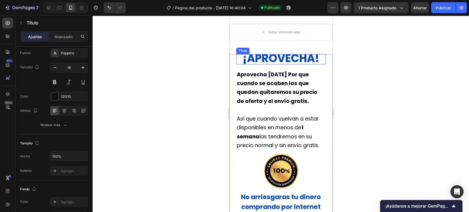
click at [285, 66] on strong "¡APROVECHA!" at bounding box center [280, 58] width 77 height 15
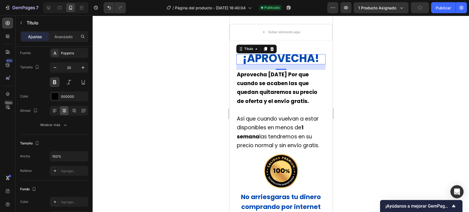
drag, startPoint x: 313, startPoint y: 74, endPoint x: 579, endPoint y: 88, distance: 266.3
click at [386, 73] on div at bounding box center [281, 113] width 376 height 197
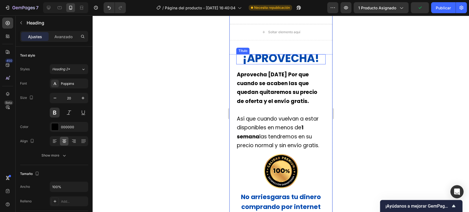
click at [285, 66] on strong "¡APROVECHA!" at bounding box center [280, 58] width 77 height 15
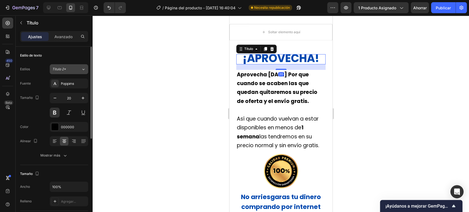
click at [76, 69] on div "Título 2*" at bounding box center [66, 69] width 29 height 5
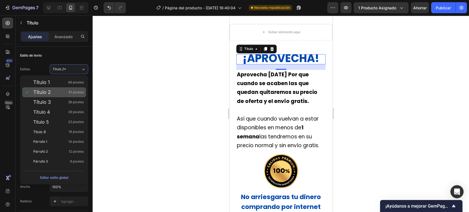
click at [72, 92] on font "41 píxeles" at bounding box center [75, 92] width 15 height 4
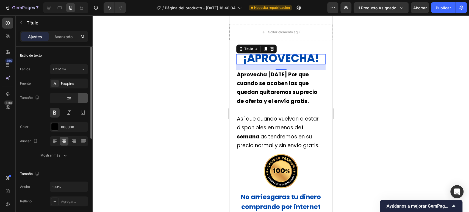
click at [84, 97] on icon "button" at bounding box center [82, 97] width 5 height 5
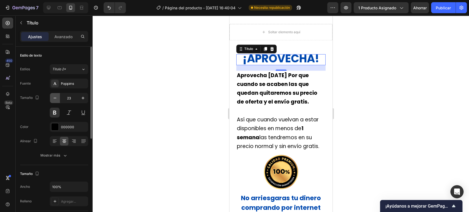
click at [57, 98] on icon "button" at bounding box center [54, 97] width 5 height 5
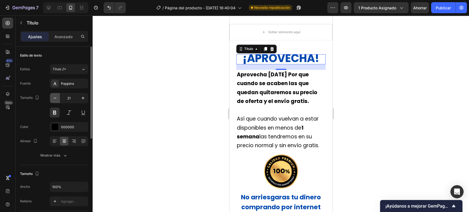
click at [57, 98] on icon "button" at bounding box center [54, 97] width 5 height 5
type input "20"
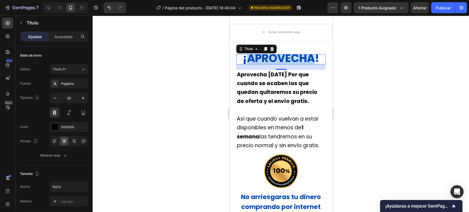
click at [294, 66] on strong "¡APROVECHA!" at bounding box center [280, 58] width 77 height 15
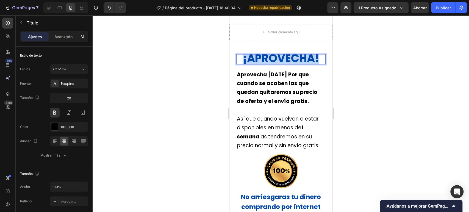
click at [294, 66] on strong "¡APROVECHA!" at bounding box center [280, 58] width 77 height 15
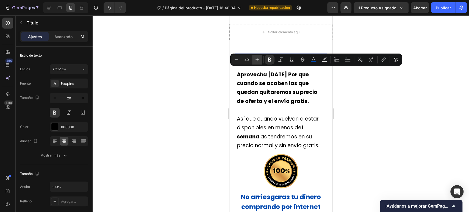
click at [257, 60] on icon "Editor contextual toolbar" at bounding box center [257, 60] width 4 height 4
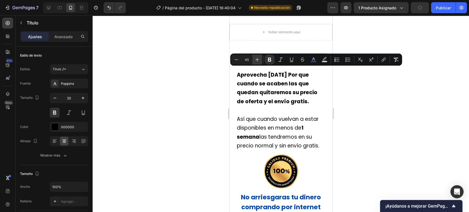
click at [257, 60] on icon "Editor contextual toolbar" at bounding box center [257, 60] width 4 height 4
type input "46"
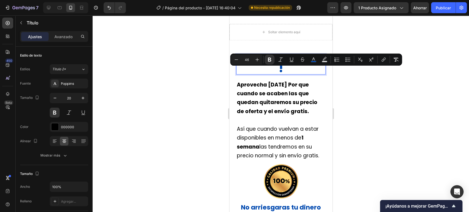
click at [369, 100] on div at bounding box center [281, 113] width 376 height 197
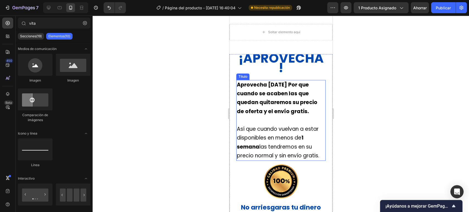
click at [283, 77] on strong "¡APROVECHA!" at bounding box center [280, 62] width 85 height 27
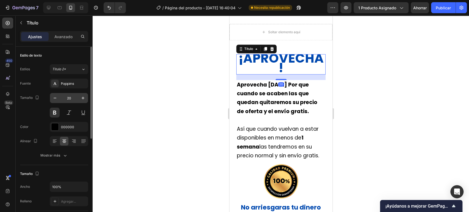
click at [70, 96] on input "20" at bounding box center [69, 98] width 18 height 10
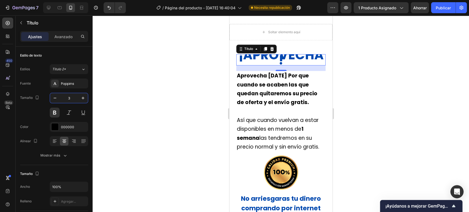
type input "30"
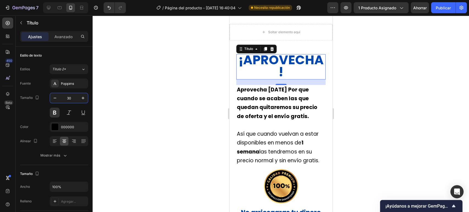
click at [380, 94] on div at bounding box center [281, 113] width 376 height 197
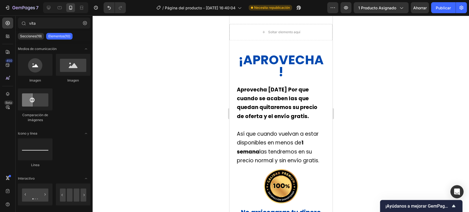
click at [312, 120] on strong "Aprovecha [DATE] Por que cuando se acaben las que quedan quitaremos su precio d…" at bounding box center [277, 103] width 80 height 34
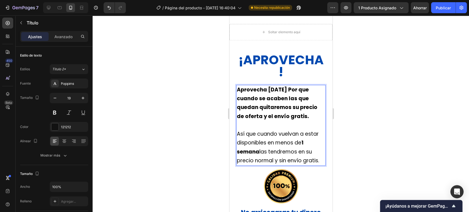
click at [290, 120] on strong "Aprovecha [DATE] Por que cuando se acaben las que quedan quitaremos su precio d…" at bounding box center [277, 103] width 80 height 34
click at [306, 154] on span "Así que cuando vuelvan a estar disponibles en menos de 1 semana las tendremos e…" at bounding box center [278, 147] width 82 height 34
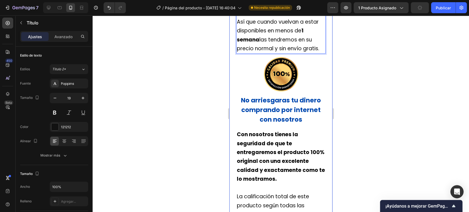
scroll to position [641, 0]
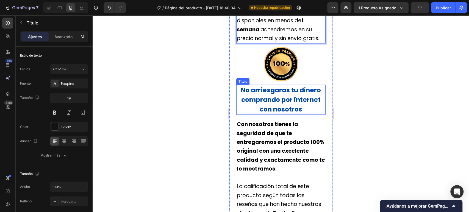
click at [289, 104] on strong "No arriesgaras tu dinero comprando por internet" at bounding box center [281, 94] width 80 height 18
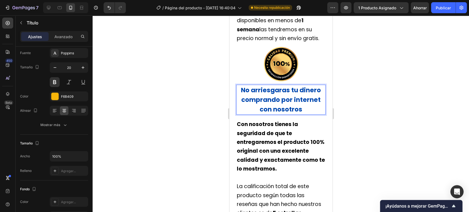
click at [291, 104] on strong "No arriesgaras tu dinero comprando por internet" at bounding box center [281, 94] width 80 height 18
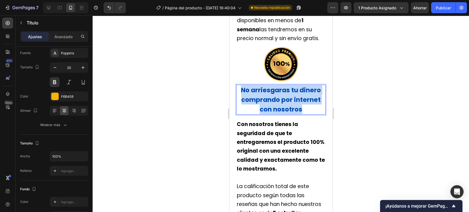
drag, startPoint x: 299, startPoint y: 124, endPoint x: 238, endPoint y: 105, distance: 64.0
click at [238, 105] on p "No arriesgaras tu dinero comprando por internet con nosotros" at bounding box center [281, 99] width 88 height 29
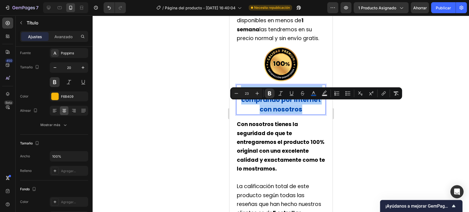
click at [393, 52] on div at bounding box center [281, 113] width 376 height 197
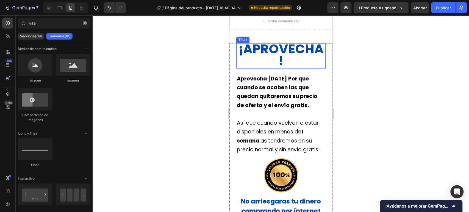
scroll to position [519, 0]
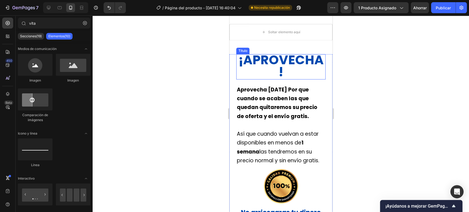
click at [289, 79] on p "⁠⁠⁠⁠⁠⁠⁠ ¡APROVECHA!" at bounding box center [281, 67] width 88 height 24
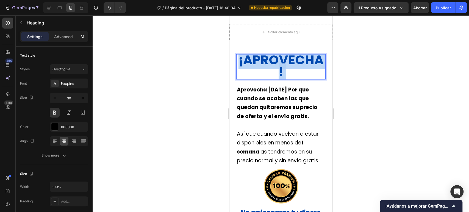
drag, startPoint x: 284, startPoint y: 88, endPoint x: 265, endPoint y: 77, distance: 22.1
click at [265, 77] on strong "¡APROVECHA!" at bounding box center [280, 66] width 85 height 30
drag, startPoint x: 271, startPoint y: 79, endPoint x: 281, endPoint y: 87, distance: 12.8
click at [282, 81] on strong "¡APROVECHA!" at bounding box center [280, 66] width 85 height 30
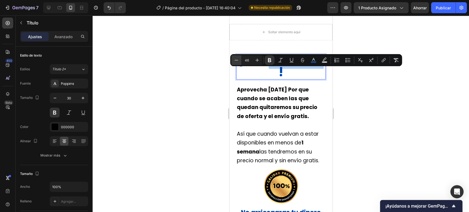
click at [237, 58] on icon "Editor contextual toolbar" at bounding box center [236, 59] width 5 height 5
type input "45"
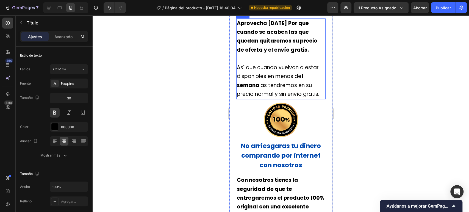
scroll to position [610, 0]
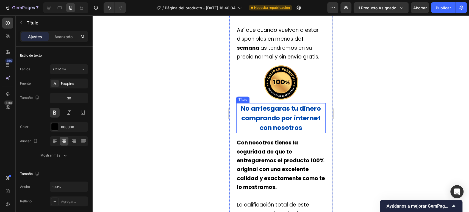
click at [291, 122] on strong "No arriesgaras tu dinero comprando por internet" at bounding box center [281, 113] width 80 height 18
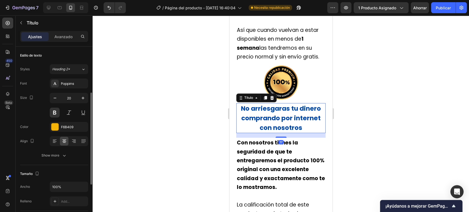
scroll to position [30, 0]
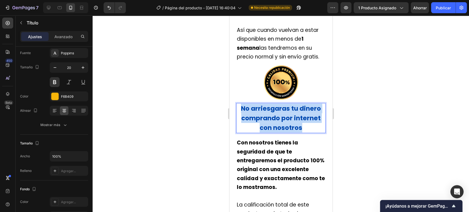
drag, startPoint x: 301, startPoint y: 154, endPoint x: 238, endPoint y: 136, distance: 65.6
click at [238, 132] on p "No arriesgaras tu dinero comprando por internet con nosotros" at bounding box center [281, 118] width 88 height 29
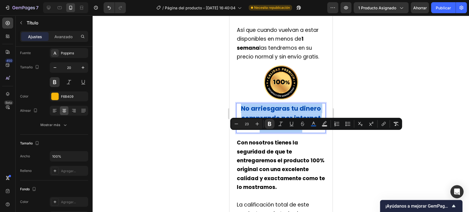
click at [249, 126] on input "23" at bounding box center [246, 124] width 11 height 7
type input "30"
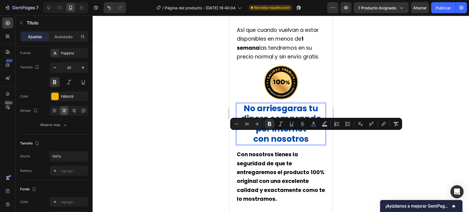
click at [377, 81] on div at bounding box center [281, 113] width 376 height 197
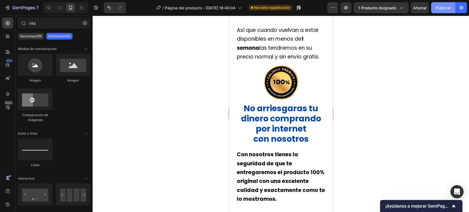
click at [444, 10] on font "Publicar" at bounding box center [443, 7] width 15 height 5
click at [287, 134] on strong "No arriesgaras tu dinero comprando por internet" at bounding box center [281, 118] width 80 height 32
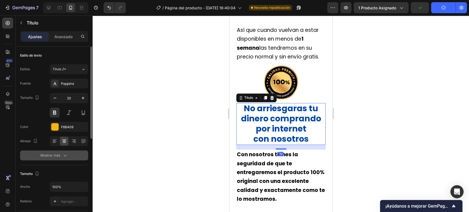
click at [63, 158] on icon "button" at bounding box center [64, 155] width 5 height 5
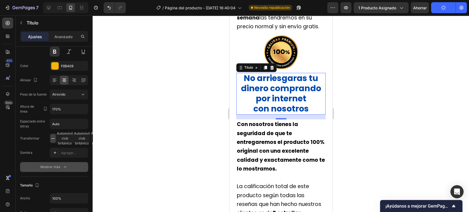
scroll to position [641, 0]
click at [278, 165] on p "⁠⁠⁠⁠⁠⁠⁠ Con nosotros tienes la seguridad de que te entregaremos el producto 100…" at bounding box center [281, 169] width 88 height 98
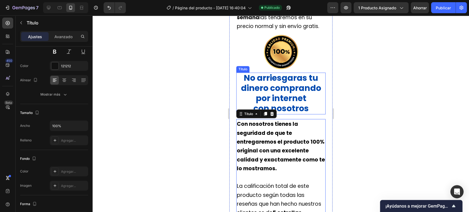
click at [302, 104] on strong "No arriesgaras tu dinero comprando por internet" at bounding box center [281, 88] width 80 height 32
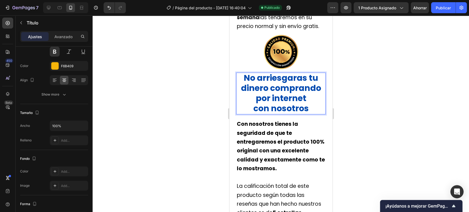
click at [256, 114] on strong "con nosotros" at bounding box center [280, 108] width 55 height 12
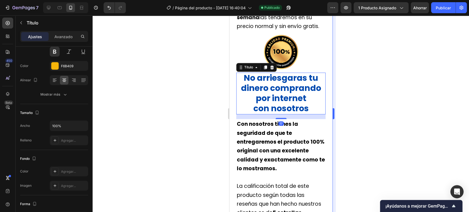
drag, startPoint x: 423, startPoint y: 128, endPoint x: 332, endPoint y: 128, distance: 90.4
click at [423, 128] on div at bounding box center [281, 113] width 376 height 197
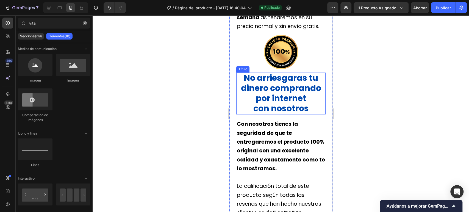
click at [298, 104] on strong "No arriesgaras tu dinero comprando por internet" at bounding box center [281, 88] width 80 height 32
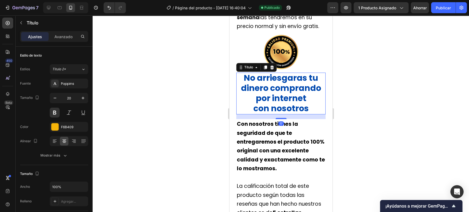
click at [295, 104] on strong "No arriesgaras tu dinero comprando por internet" at bounding box center [281, 88] width 80 height 32
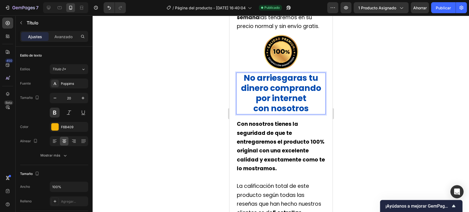
click at [302, 114] on strong "con nosotros" at bounding box center [280, 108] width 55 height 12
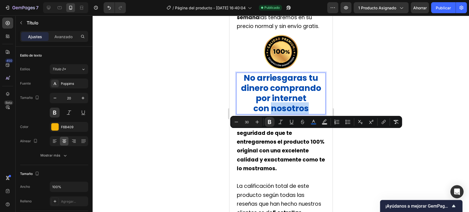
click at [306, 114] on p "No arriesgaras tu dinero comprando por internet con nosotros" at bounding box center [281, 93] width 88 height 41
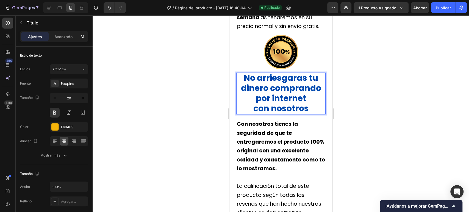
click at [306, 114] on p "No arriesgaras tu dinero comprando por internet con nosotros" at bounding box center [281, 93] width 88 height 41
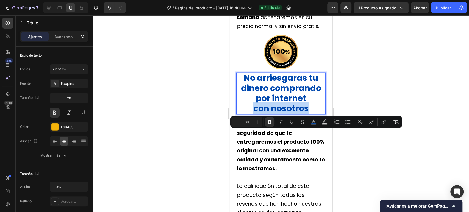
click at [305, 114] on strong "con nosotros" at bounding box center [280, 108] width 55 height 12
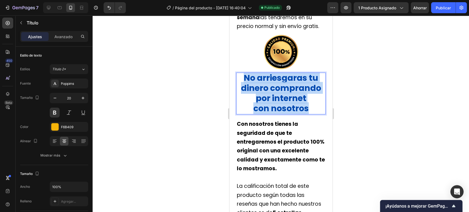
drag, startPoint x: 307, startPoint y: 137, endPoint x: 243, endPoint y: 107, distance: 69.9
click at [243, 107] on p "No arriesgaras tu dinero comprando por internet con nosotros" at bounding box center [281, 93] width 88 height 41
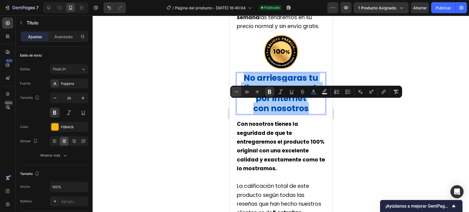
click at [234, 92] on icon "Editor contextual toolbar" at bounding box center [236, 91] width 5 height 5
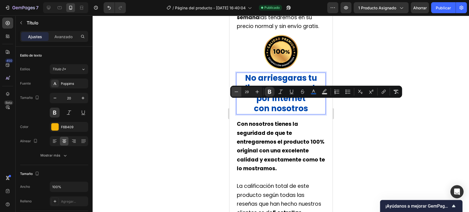
click at [234, 92] on icon "Editor contextual toolbar" at bounding box center [236, 91] width 5 height 5
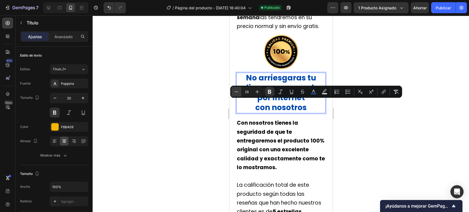
click at [234, 92] on icon "Editor contextual toolbar" at bounding box center [236, 91] width 5 height 5
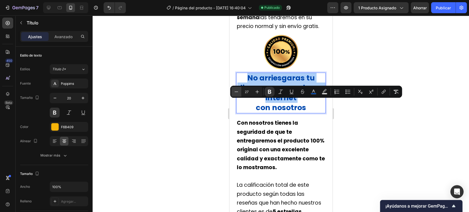
click at [234, 92] on icon "Editor contextual toolbar" at bounding box center [236, 91] width 5 height 5
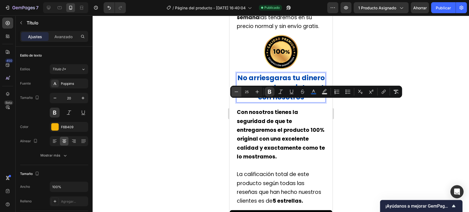
click at [234, 92] on icon "Editor contextual toolbar" at bounding box center [236, 91] width 5 height 5
type input "23"
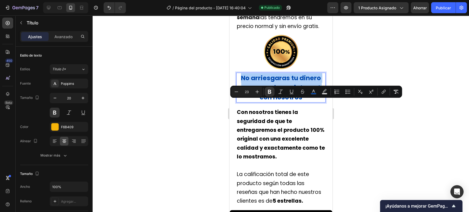
click at [388, 59] on div at bounding box center [281, 113] width 376 height 197
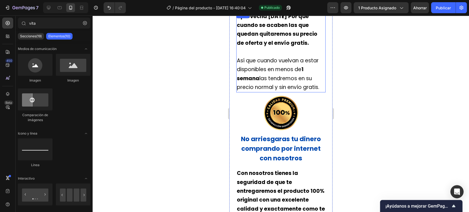
scroll to position [519, 0]
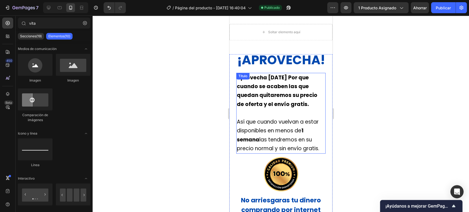
click at [290, 69] on strong "OVECHA" at bounding box center [293, 59] width 53 height 17
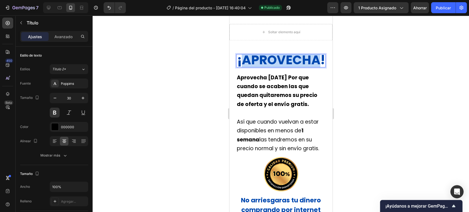
click at [290, 69] on strong "OVECHA" at bounding box center [293, 59] width 53 height 17
click at [291, 67] on p "¡APR OVECHA !" at bounding box center [281, 61] width 88 height 12
drag, startPoint x: 287, startPoint y: 91, endPoint x: 237, endPoint y: 78, distance: 51.3
click at [237, 67] on p "¡APR OVECHA !" at bounding box center [281, 61] width 88 height 12
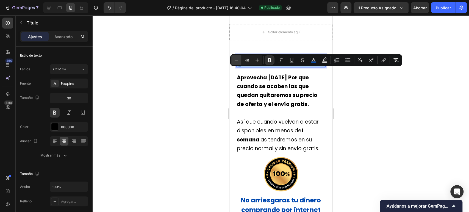
click at [236, 61] on icon "Editor contextual toolbar" at bounding box center [236, 59] width 5 height 5
type input "42"
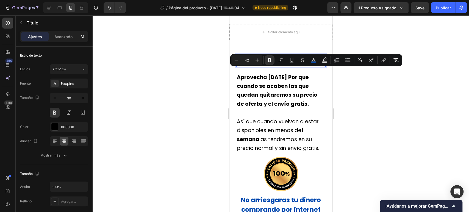
click at [427, 105] on div at bounding box center [281, 113] width 376 height 197
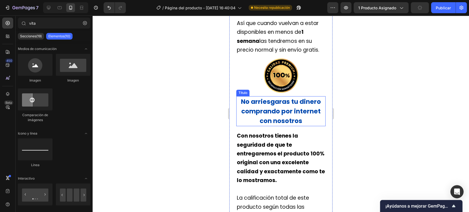
scroll to position [641, 0]
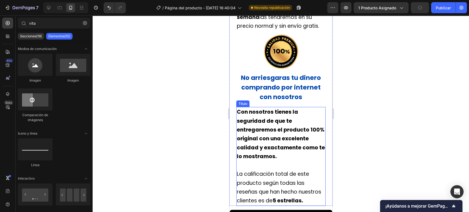
click at [292, 151] on strong "Con nosotros tienes la seguridad de que te entregaremos el producto 100% origin…" at bounding box center [281, 134] width 88 height 52
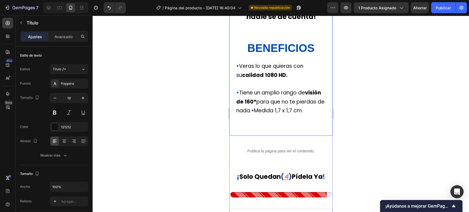
scroll to position [275, 0]
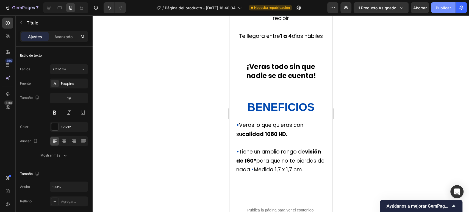
click at [444, 10] on font "Publicar" at bounding box center [443, 7] width 15 height 5
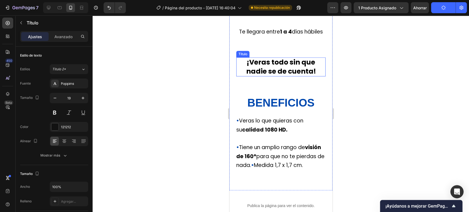
scroll to position [366, 0]
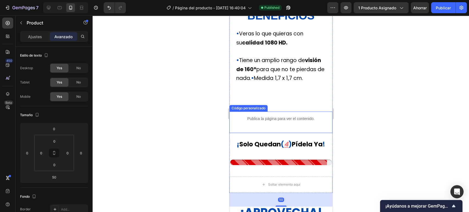
click at [276, 122] on p "Publica la página para ver el contenido." at bounding box center [280, 119] width 103 height 6
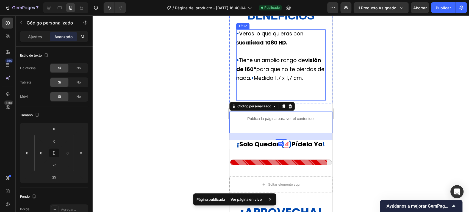
click at [292, 100] on p "• Veras lo que quieras con su calidad 1080 HD. • Tiene un amplio rango de visió…" at bounding box center [280, 64] width 89 height 71
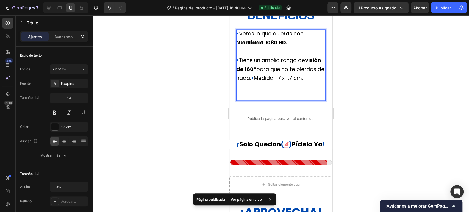
click at [274, 100] on p "• Veras lo que quieras con su calidad 1080 HD. • Tiene un amplio rango de visió…" at bounding box center [280, 64] width 89 height 71
click at [273, 100] on p "• Veras lo que quieras con su calidad 1080 HD. • Tiene un amplio rango de visió…" at bounding box center [280, 64] width 89 height 71
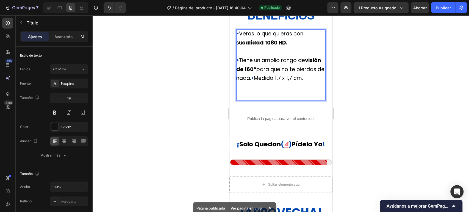
click at [266, 100] on p "• Veras lo que quieras con su calidad 1080 HD. • Tiene un amplio rango de visió…" at bounding box center [280, 64] width 89 height 71
click at [248, 100] on p "• Veras lo que quieras con su calidad 1080 HD. • Tiene un amplio rango de visió…" at bounding box center [280, 64] width 89 height 71
click at [267, 100] on p "• Veras lo que quieras con su calidad 1080 HD. • Tiene un amplio rango de visió…" at bounding box center [280, 64] width 89 height 71
click at [261, 100] on p "• Veras lo que quieras con su calidad 1080 HD. • Tiene un amplio rango de visió…" at bounding box center [280, 64] width 89 height 71
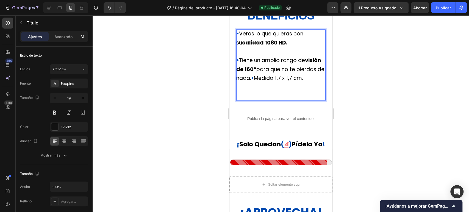
click at [260, 100] on p "• Veras lo que quieras con su calidad 1080 HD. • Tiene un amplio rango de visió…" at bounding box center [280, 64] width 89 height 71
click at [264, 97] on p "• Veras lo que quieras con su calidad 1080 HD. • Tiene un amplio rango de visió…" at bounding box center [280, 64] width 89 height 71
click at [262, 99] on p "• Veras lo que quieras con su calidad 1080 HD. • Tiene un amplio rango de visió…" at bounding box center [280, 64] width 89 height 71
click at [252, 100] on p "• Veras lo que quieras con su calidad 1080 HD. • Tiene un amplio rango de visió…" at bounding box center [280, 64] width 89 height 71
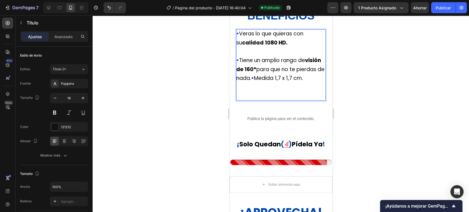
click at [251, 100] on p "• Veras lo que quieras con su calidad 1080 HD. • Tiene un amplio rango de visió…" at bounding box center [280, 64] width 89 height 71
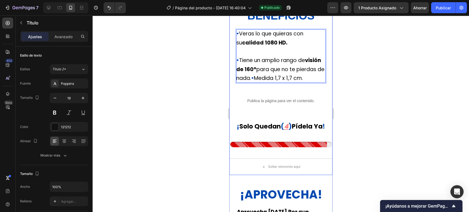
click at [272, 108] on div "Publica la página para ver el contenido." at bounding box center [280, 101] width 103 height 15
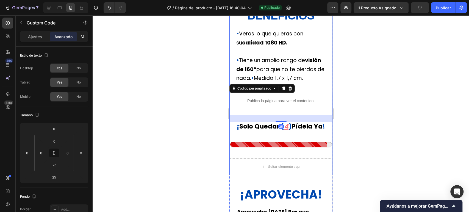
click at [380, 110] on div at bounding box center [281, 113] width 376 height 197
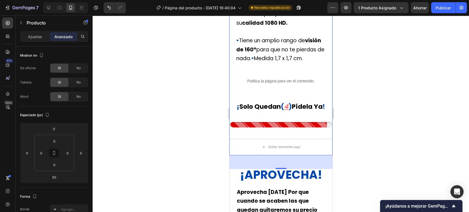
scroll to position [397, 0]
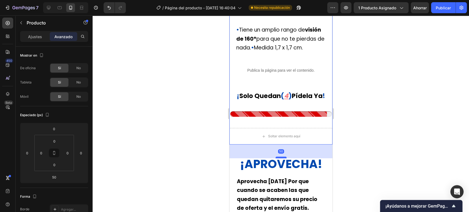
click at [281, 158] on div at bounding box center [280, 158] width 11 height 2
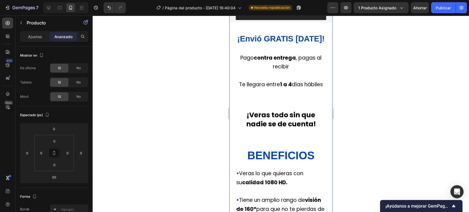
scroll to position [183, 0]
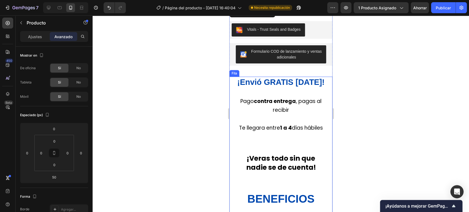
click at [285, 148] on div "⁠⁠⁠⁠⁠⁠⁠ ¡Envió GRATIS hoy! Título Pago contra entrega , pagas al recibir Te lle…" at bounding box center [280, 173] width 89 height 192
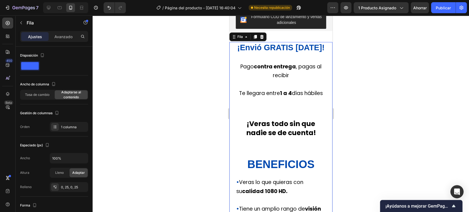
scroll to position [244, 0]
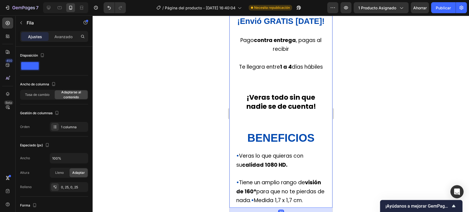
click at [284, 127] on div "⁠⁠⁠⁠⁠⁠⁠ ¡Envió GRATIS hoy! Título Pago contra entrega , pagas al recibir Te lle…" at bounding box center [280, 112] width 89 height 192
click at [276, 139] on div "⁠⁠⁠⁠⁠⁠⁠ ¡Envió GRATIS hoy! Título Pago contra entrega , pagas al recibir Te lle…" at bounding box center [280, 112] width 89 height 192
click at [279, 111] on font "¡Veras todo sin que nadie se de cuenta!" at bounding box center [281, 102] width 70 height 19
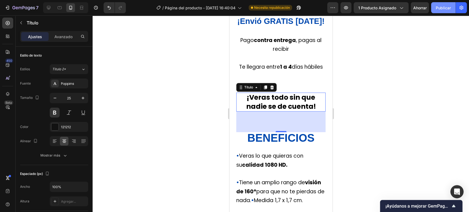
click at [439, 7] on font "Publicar" at bounding box center [443, 7] width 15 height 5
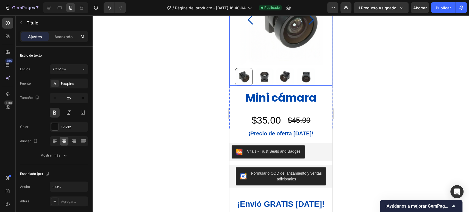
scroll to position [0, 0]
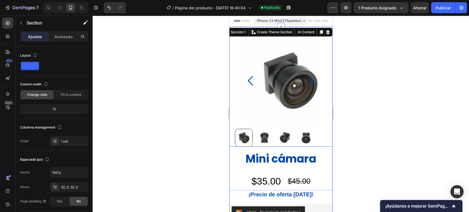
click at [283, 48] on img at bounding box center [289, 80] width 83 height 91
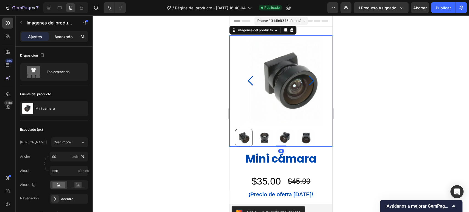
click at [76, 33] on div "Avanzado" at bounding box center [63, 36] width 27 height 9
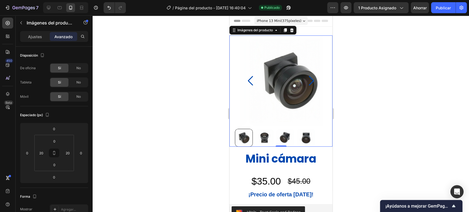
click at [397, 60] on div at bounding box center [281, 113] width 376 height 197
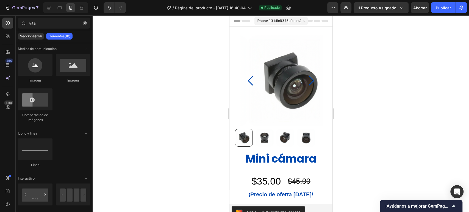
click at [284, 172] on div "$35.00 Precio del producto Precio del producto $45.00 Precio del producto Preci…" at bounding box center [280, 181] width 103 height 18
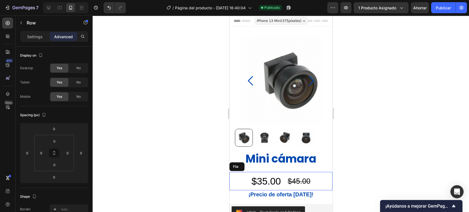
click at [290, 166] on div "Mini cámara Título del producto $35.00 Precio del producto Precio del producto …" at bounding box center [280, 170] width 103 height 39
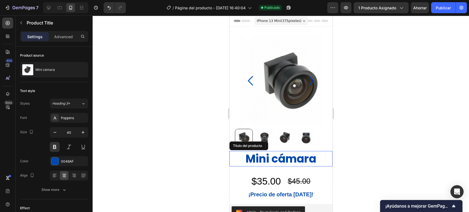
click at [294, 160] on font "Mini cámara" at bounding box center [280, 158] width 71 height 15
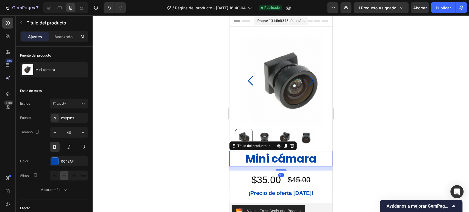
drag, startPoint x: 280, startPoint y: 171, endPoint x: 290, endPoint y: 169, distance: 9.5
click at [290, 166] on div "15" at bounding box center [286, 166] width 103 height 0
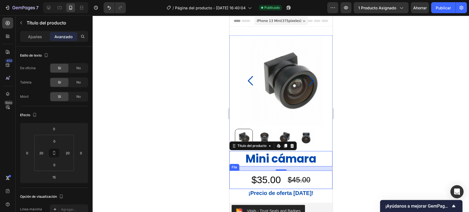
scroll to position [61, 0]
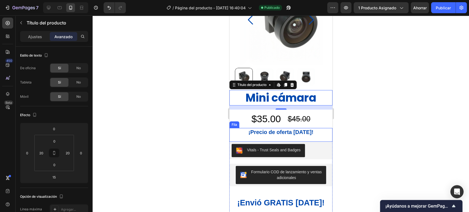
click at [294, 141] on div "¡Precio de oferta HOY! Título" at bounding box center [281, 135] width 66 height 14
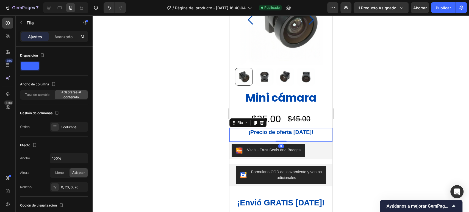
click at [281, 138] on div "¡Precio de oferta HOY! Título Fila 0" at bounding box center [280, 135] width 103 height 14
click at [284, 136] on p "¡Precio de oferta [DATE]!" at bounding box center [280, 132] width 65 height 7
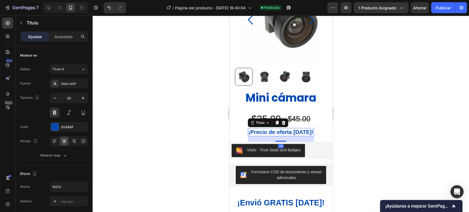
click at [364, 136] on div at bounding box center [281, 113] width 376 height 197
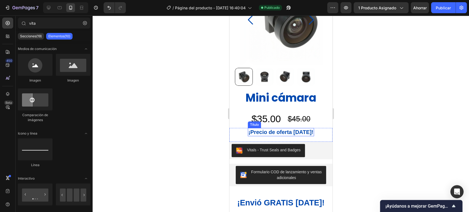
click at [297, 136] on h2 "¡Precio de oferta [DATE]!" at bounding box center [281, 132] width 66 height 8
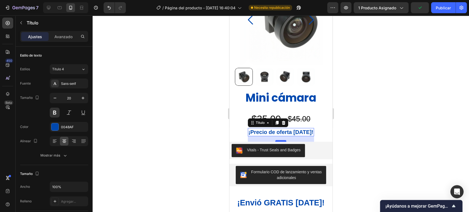
drag, startPoint x: 283, startPoint y: 140, endPoint x: 643, endPoint y: 140, distance: 359.9
click at [283, 140] on div at bounding box center [280, 141] width 11 height 2
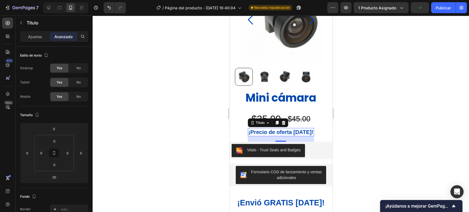
click at [415, 124] on div at bounding box center [281, 113] width 376 height 197
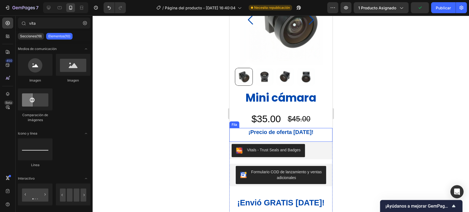
click at [299, 137] on div "¡Precio de oferta HOY! Título" at bounding box center [281, 135] width 66 height 14
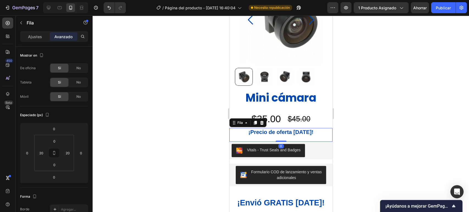
click at [279, 140] on div "¡Precio de oferta HOY! Título" at bounding box center [281, 135] width 66 height 14
click at [280, 138] on div "¡Precio de oferta HOY! Título" at bounding box center [281, 135] width 66 height 14
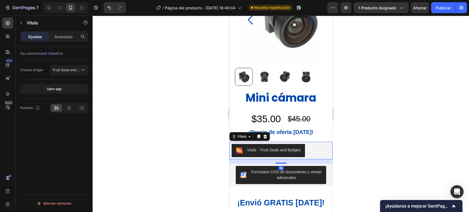
click at [280, 142] on div "Vitals - Trust Seals and Badges" at bounding box center [280, 151] width 103 height 18
click at [280, 140] on div "¡Precio de oferta HOY! Título" at bounding box center [281, 135] width 66 height 14
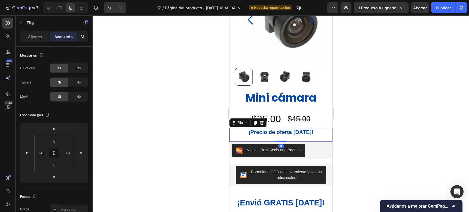
drag, startPoint x: 280, startPoint y: 141, endPoint x: 283, endPoint y: 138, distance: 4.5
click at [283, 138] on div "¡Precio de oferta HOY! Título Fila 0" at bounding box center [280, 135] width 103 height 14
click at [281, 136] on h2 "¡Precio de oferta [DATE]!" at bounding box center [281, 132] width 66 height 8
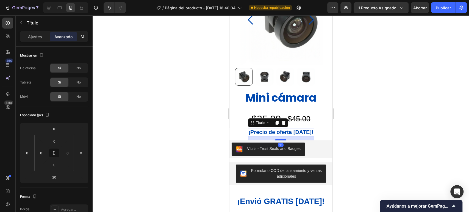
drag, startPoint x: 279, startPoint y: 141, endPoint x: 282, endPoint y: 140, distance: 3.1
click at [282, 140] on div at bounding box center [280, 140] width 11 height 2
type input "15"
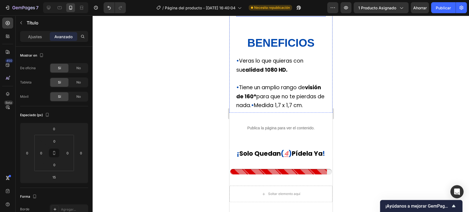
scroll to position [397, 0]
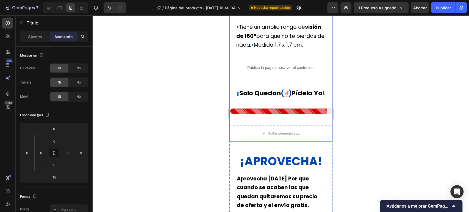
click at [290, 82] on div "Publica la página para ver el contenido. Código personalizado" at bounding box center [280, 70] width 103 height 21
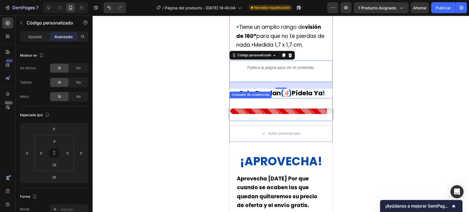
click at [285, 121] on div "erger Contador de existencias" at bounding box center [280, 109] width 103 height 23
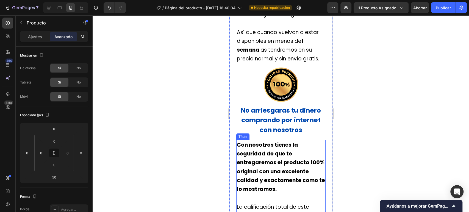
scroll to position [610, 0]
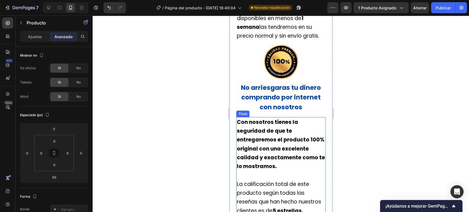
click at [292, 161] on strong "Con nosotros tienes la seguridad de que te entregaremos el producto 100% origin…" at bounding box center [281, 144] width 88 height 52
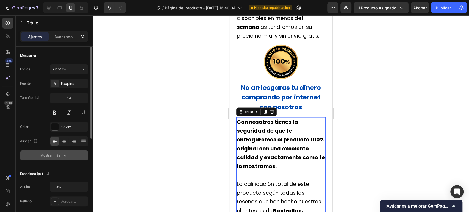
click at [62, 153] on div "Mostrar más" at bounding box center [53, 155] width 27 height 5
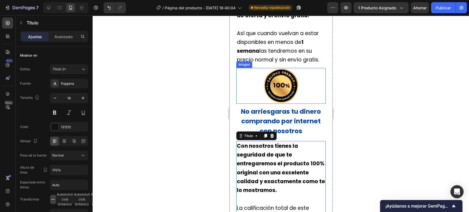
scroll to position [519, 0]
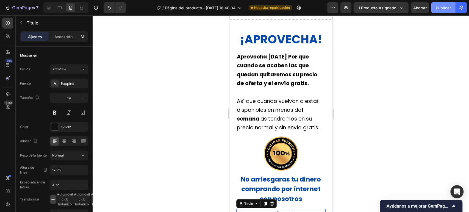
click at [445, 9] on font "Publicar" at bounding box center [443, 7] width 15 height 5
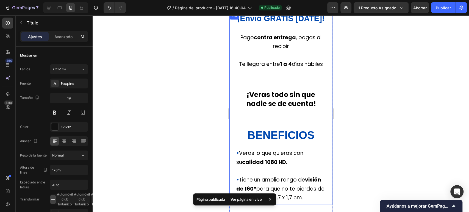
click at [291, 123] on div "⁠⁠⁠⁠⁠⁠⁠ ¡Envió GRATIS hoy! Título Pago contra entrega , pagas al recibir Te lle…" at bounding box center [280, 109] width 89 height 192
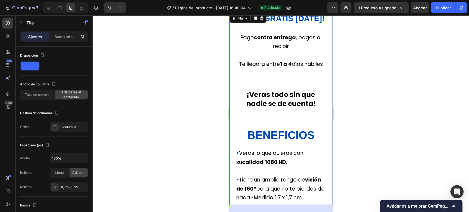
scroll to position [183, 0]
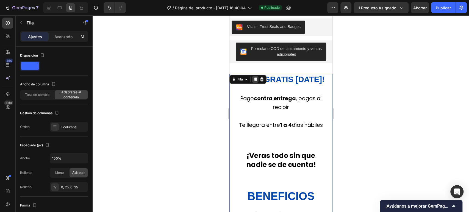
click at [255, 80] on icon at bounding box center [255, 80] width 3 height 4
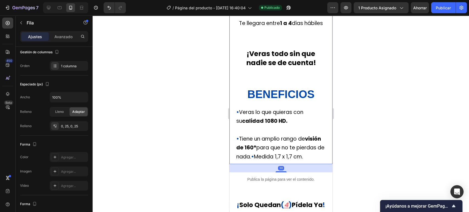
scroll to position [440, 0]
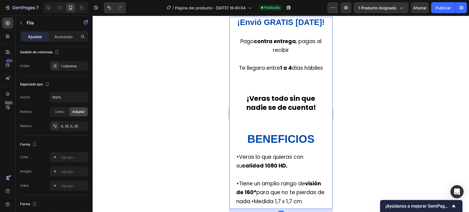
click at [313, 28] on h2 "¡Envió GRATIS [DATE]!" at bounding box center [280, 23] width 89 height 12
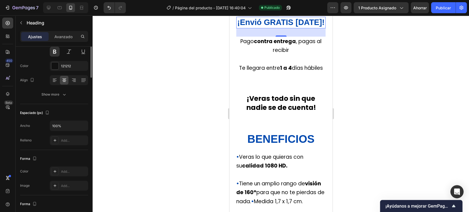
scroll to position [0, 0]
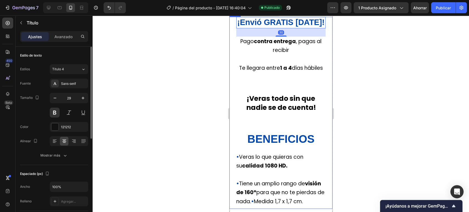
click at [321, 43] on div "¡Envió GRATIS hoy! Heading 30 Pago contra entrega , pagas al recibir Te llegara…" at bounding box center [280, 113] width 103 height 192
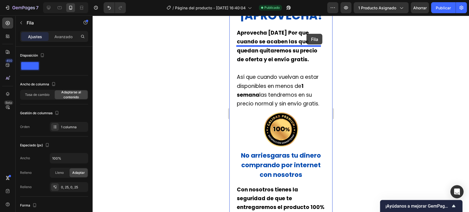
drag, startPoint x: 322, startPoint y: 41, endPoint x: 306, endPoint y: 35, distance: 17.5
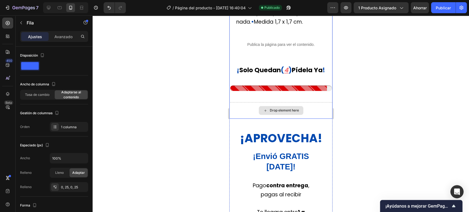
scroll to position [418, 0]
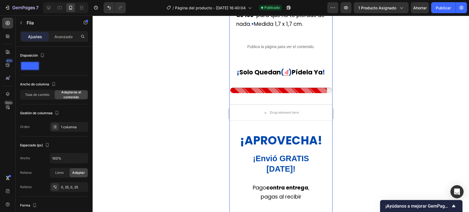
click at [316, 147] on div "Imágenes del producto Mini cámara Título del producto $35.00 Precio del product…" at bounding box center [280, 174] width 103 height 1113
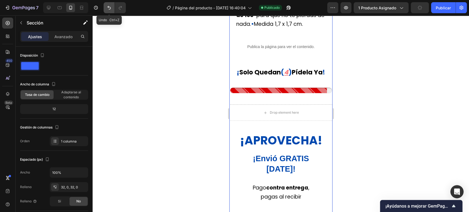
click at [111, 8] on icon "Deshacer/Rehacer" at bounding box center [108, 7] width 5 height 5
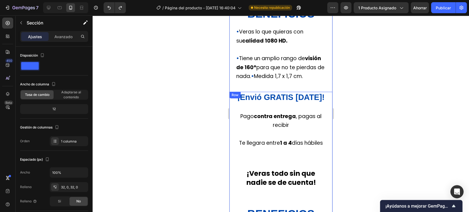
scroll to position [357, 0]
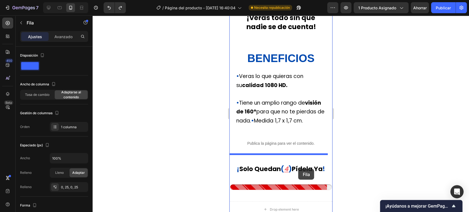
scroll to position [546, 0]
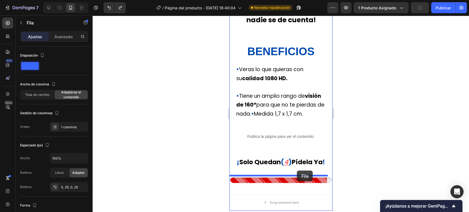
drag, startPoint x: 324, startPoint y: 61, endPoint x: 297, endPoint y: 171, distance: 112.9
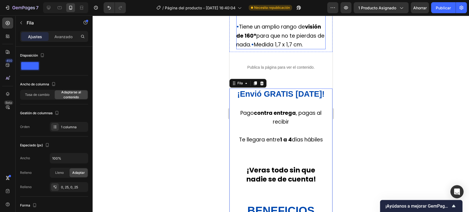
scroll to position [419, 0]
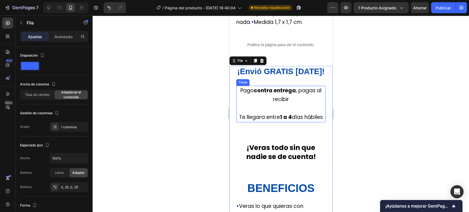
click at [289, 122] on h2 "Pago contra entrega , pagas al recibir Te llegara entre 1 a 4 días hábiles" at bounding box center [280, 104] width 89 height 37
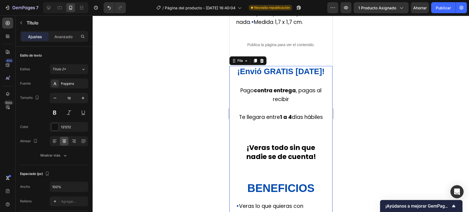
click at [294, 96] on div "⁠⁠⁠⁠⁠⁠⁠ ¡Envió GRATIS hoy! Título Pago contra entrega , pagas al recibir Te lle…" at bounding box center [280, 162] width 89 height 192
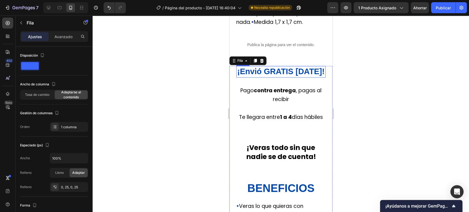
click at [283, 77] on p "⁠⁠⁠⁠⁠⁠⁠ ¡Envió GRATIS hoy!" at bounding box center [281, 71] width 88 height 10
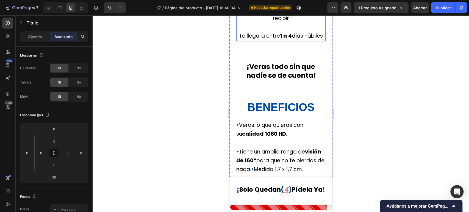
scroll to position [572, 0]
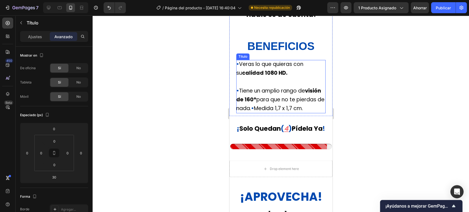
click at [285, 112] on span "Medida 1,7 x 1,7 cm." at bounding box center [278, 108] width 49 height 7
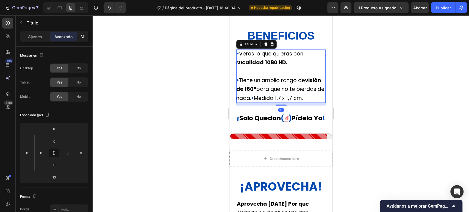
click at [270, 103] on p "• Veras lo que quieras con su calidad 1080 HD. • Tiene un amplio rango de visió…" at bounding box center [280, 75] width 89 height 53
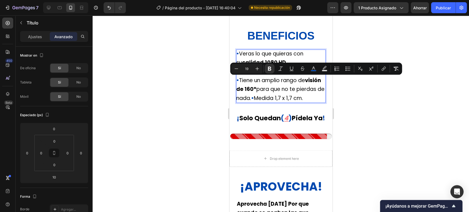
drag, startPoint x: 251, startPoint y: 116, endPoint x: 237, endPoint y: 79, distance: 39.9
click at [237, 79] on p "• Veras lo que quieras con su calidad 1080 HD. • Tiene un amplio rango de visió…" at bounding box center [280, 75] width 89 height 53
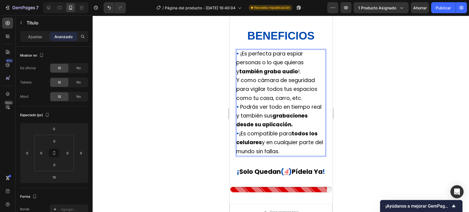
click at [300, 76] on p "• ¡ Es perfecta para espiar personas o lo que quieras y también graba audio !." at bounding box center [280, 62] width 89 height 27
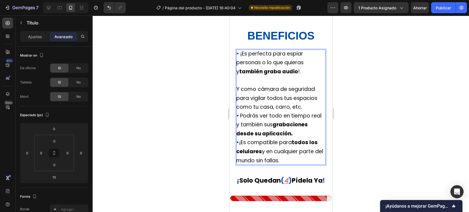
click at [307, 112] on p "Y como cámara de seguridad para vigilar todos tus espacios como tu casa, carro,…" at bounding box center [280, 98] width 89 height 27
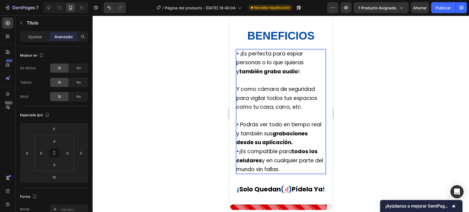
click at [301, 146] on strong "grabaciones desde su aplicación." at bounding box center [271, 138] width 71 height 16
click at [309, 147] on p "• Podrás ver todo en tiempo real y también sus grabaciones desde su aplicación." at bounding box center [280, 133] width 89 height 27
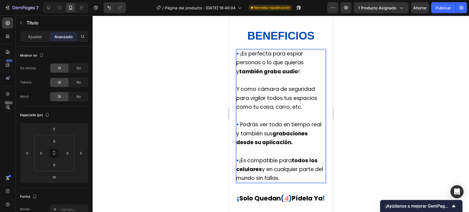
scroll to position [511, 0]
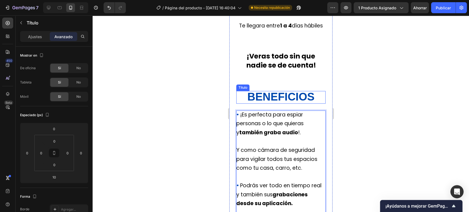
click at [289, 103] on strong "BENEFICIOS" at bounding box center [280, 97] width 67 height 12
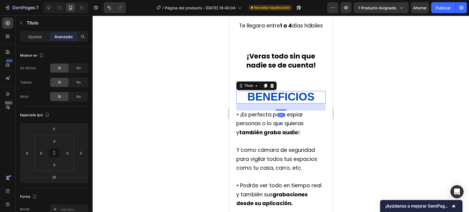
click at [275, 90] on div "Título" at bounding box center [256, 85] width 40 height 9
click at [291, 70] on font "¡Veras todo sin que nadie se de cuenta!" at bounding box center [281, 60] width 70 height 19
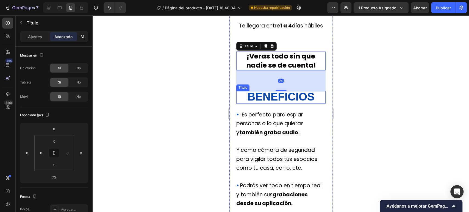
click at [285, 103] on strong "BENEFICIOS" at bounding box center [280, 97] width 67 height 12
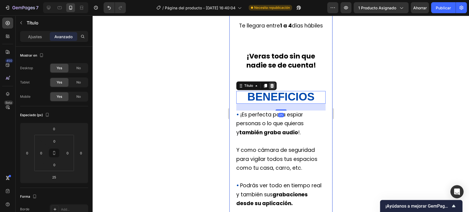
click at [273, 88] on icon at bounding box center [272, 86] width 4 height 4
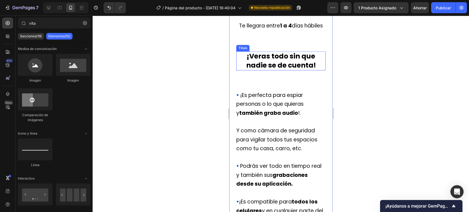
click at [287, 70] on font "¡Veras todo sin que nadie se de cuenta!" at bounding box center [281, 60] width 70 height 19
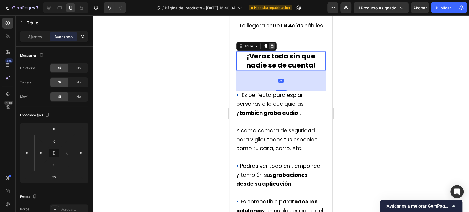
click at [270, 48] on icon at bounding box center [271, 46] width 4 height 4
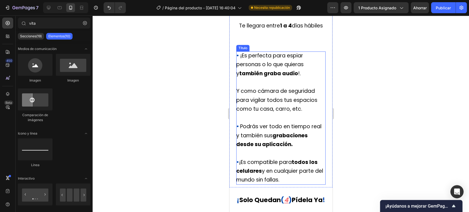
scroll to position [450, 0]
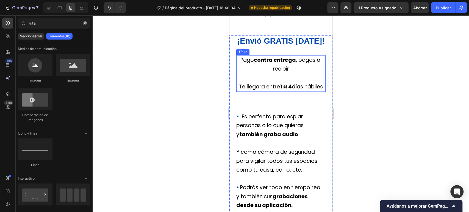
click at [280, 90] on font "Te llegara entre" at bounding box center [259, 86] width 41 height 7
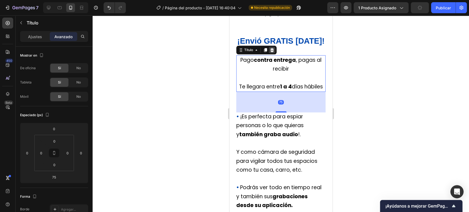
click at [272, 52] on icon at bounding box center [272, 50] width 4 height 4
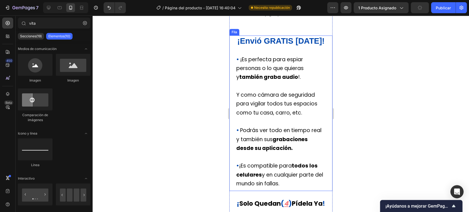
click at [277, 45] on span "¡Envió GRATIS [DATE]!" at bounding box center [280, 41] width 87 height 9
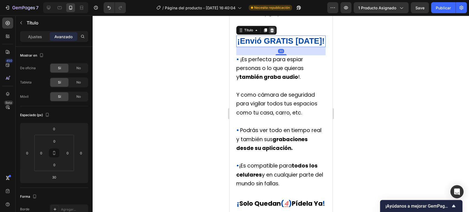
click at [273, 32] on icon at bounding box center [271, 30] width 4 height 4
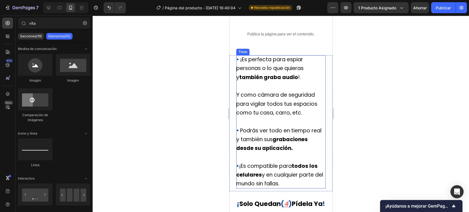
scroll to position [419, 0]
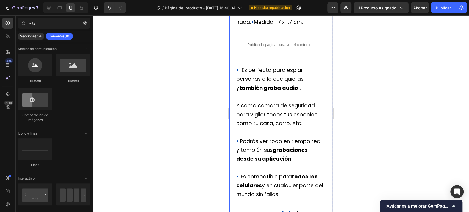
click at [266, 80] on div "¡Precio de oferta HOY! Título Fila Vitals - Trust Seals and Badges Vitals Formu…" at bounding box center [280, 6] width 103 height 473
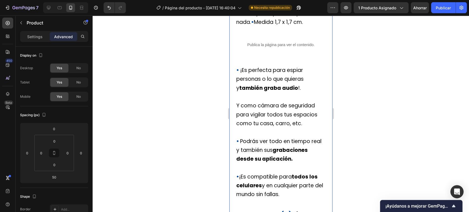
click at [265, 82] on div "¡Precio de oferta HOY! Título Fila Vitals - Trust Seals and Badges Vitals Formu…" at bounding box center [280, 6] width 103 height 473
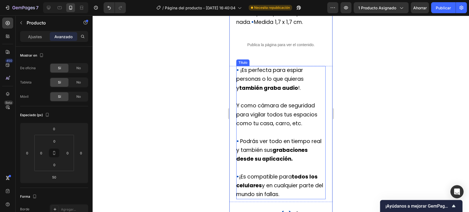
click at [237, 74] on strong "•" at bounding box center [237, 69] width 3 height 7
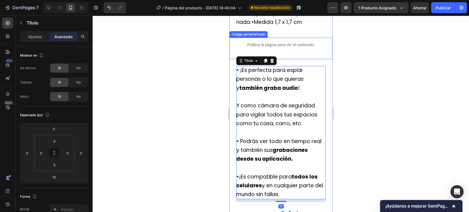
click at [313, 59] on div "Publica la página para ver el contenido. Código personalizado" at bounding box center [280, 48] width 103 height 21
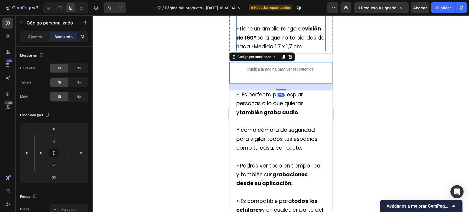
scroll to position [358, 0]
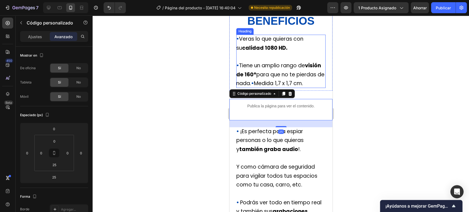
click at [309, 88] on h2 "• Veras lo que quieras con su calidad 1080 HD. • Tiene un amplio rango de visió…" at bounding box center [280, 61] width 89 height 53
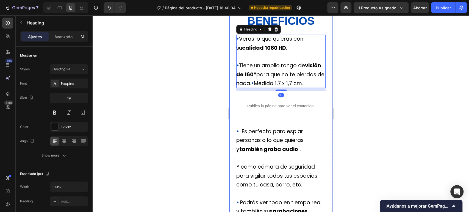
drag, startPoint x: 306, startPoint y: 109, endPoint x: 305, endPoint y: 113, distance: 4.2
click at [307, 110] on div "¡Precio de oferta HOY! Título Fila Vitals - Trust Seals and Badges Vitals Formu…" at bounding box center [280, 67] width 103 height 473
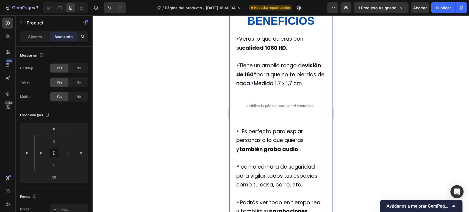
click at [305, 113] on div "¡Precio de oferta HOY! Título Fila Vitals - Trust Seals and Badges Vitals Formu…" at bounding box center [280, 67] width 103 height 473
click at [286, 113] on div "¡Precio de oferta HOY! Título Fila Vitals - Trust Seals and Badges Vitals Formu…" at bounding box center [280, 67] width 103 height 473
click at [284, 113] on div "Publica la página para ver el contenido." at bounding box center [280, 106] width 103 height 15
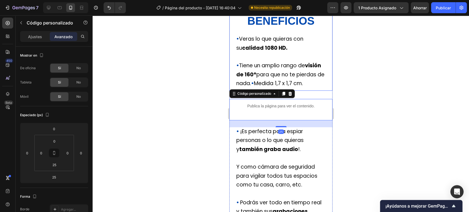
click at [299, 88] on h2 "• Veras lo que quieras con su calidad 1080 HD. • Tiene un amplio rango de visió…" at bounding box center [280, 61] width 89 height 53
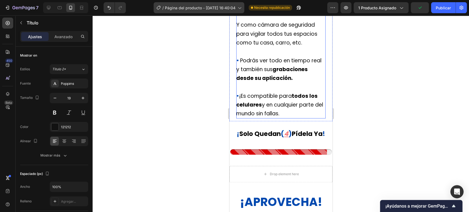
scroll to position [511, 0]
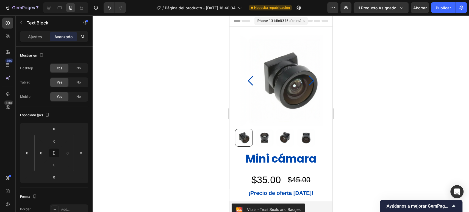
scroll to position [511, 0]
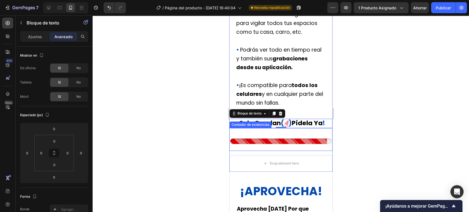
click at [263, 146] on div "erger Contador de existencias" at bounding box center [280, 139] width 103 height 23
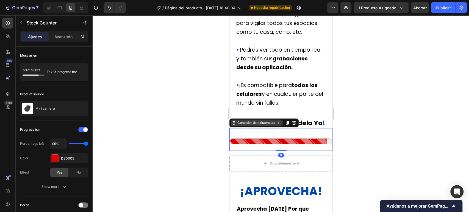
click at [258, 125] on font "Contador de existencias" at bounding box center [256, 123] width 38 height 4
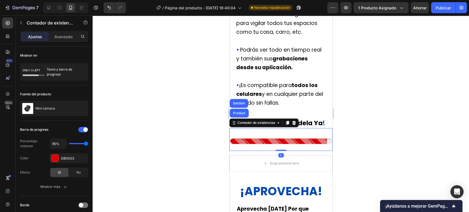
click at [399, 134] on div at bounding box center [281, 113] width 376 height 197
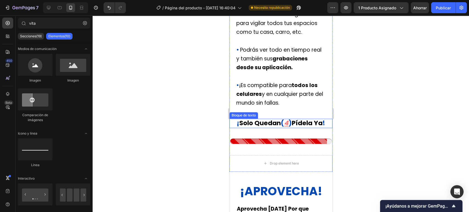
click at [298, 127] on p "¡ solo quedan ( 4 ) pídela ya !" at bounding box center [281, 123] width 102 height 8
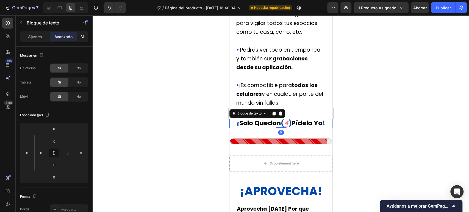
click at [307, 127] on p "¡ solo quedan ( 4 ) pídela ya !" at bounding box center [281, 123] width 102 height 8
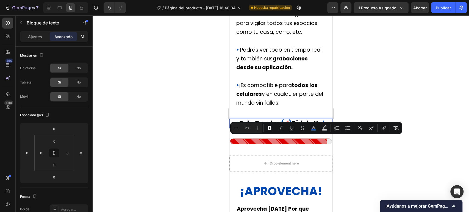
drag, startPoint x: 324, startPoint y: 140, endPoint x: 232, endPoint y: 138, distance: 92.6
click at [232, 127] on p "¡ solo quedan ( 4 ) pídela ya !" at bounding box center [281, 123] width 102 height 8
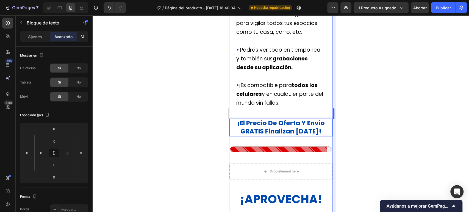
drag, startPoint x: 392, startPoint y: 139, endPoint x: 334, endPoint y: 138, distance: 57.7
click at [389, 139] on div at bounding box center [281, 113] width 376 height 197
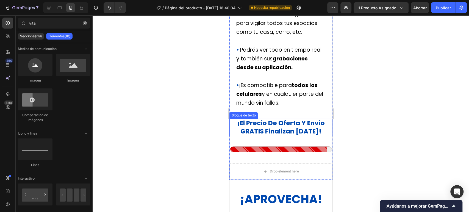
click at [316, 136] on span "¡El precio de oferta y envío GRATIS finalizan [DATE]!" at bounding box center [280, 127] width 87 height 17
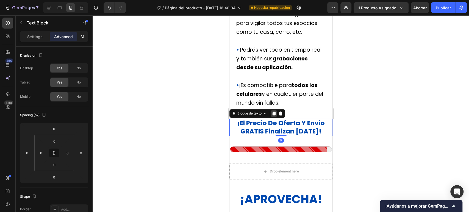
click at [275, 116] on icon at bounding box center [273, 113] width 4 height 4
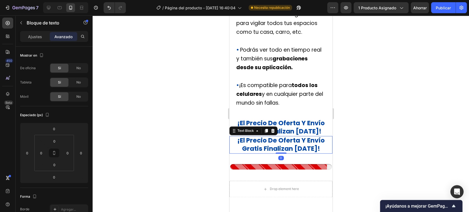
click at [296, 153] on span "¡el precio de oferta y envío gratis finalizan [DATE]!" at bounding box center [280, 144] width 87 height 17
click at [307, 153] on span "¡el precio de oferta y envío gratis finalizan [DATE]!" at bounding box center [280, 144] width 87 height 17
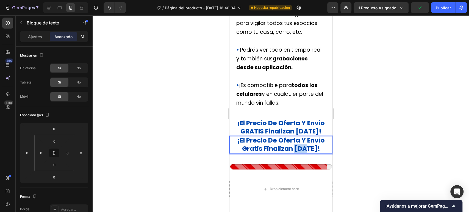
click at [307, 153] on span "¡el precio de oferta y envío gratis finalizan [DATE]!" at bounding box center [280, 144] width 87 height 17
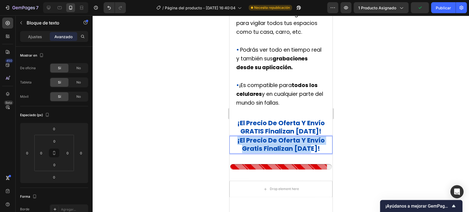
drag, startPoint x: 314, startPoint y: 166, endPoint x: 230, endPoint y: 156, distance: 84.9
click at [230, 153] on p "¡el precio de oferta y envío gratis finalizan [DATE]!" at bounding box center [281, 145] width 102 height 16
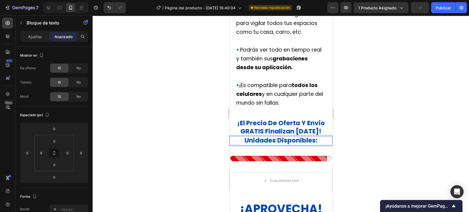
click at [399, 141] on div at bounding box center [281, 113] width 376 height 197
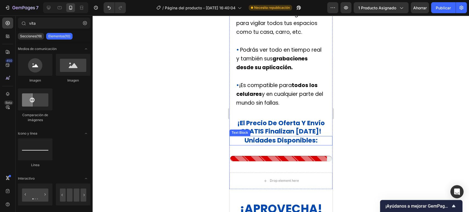
click at [317, 145] on p "Unidades disponibles:" at bounding box center [281, 141] width 102 height 8
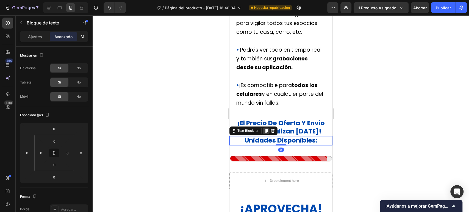
click at [266, 133] on icon at bounding box center [266, 131] width 3 height 4
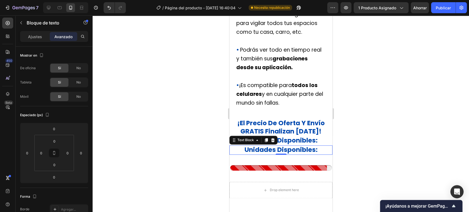
click at [305, 154] on strong "unidades disponibles:" at bounding box center [280, 149] width 73 height 9
click at [306, 154] on strong "unidades disponibles:" at bounding box center [280, 149] width 73 height 9
click at [317, 154] on p "unidades disponibles:" at bounding box center [281, 150] width 102 height 8
drag, startPoint x: 321, startPoint y: 168, endPoint x: 221, endPoint y: 164, distance: 100.1
click at [229, 164] on html "iPhone 13 Mini ( 375 píxeles) iPhone 13 Mini iPhone 13 Pro iPhone 11 Pro Max iP…" at bounding box center [280, 104] width 103 height 1201
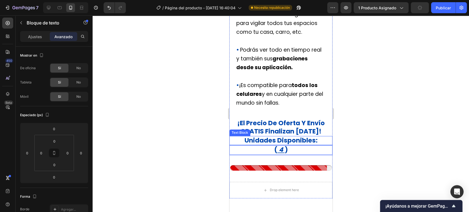
click at [314, 145] on strong "Unidades disponibles:" at bounding box center [280, 140] width 73 height 9
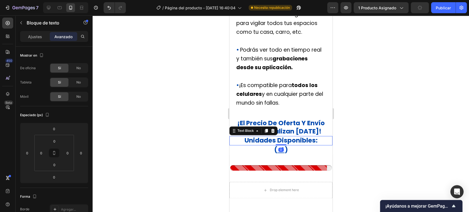
click at [315, 145] on strong "Unidades disponibles:" at bounding box center [280, 140] width 73 height 9
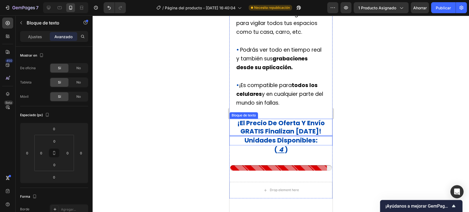
click at [317, 136] on p "¡El precio de oferta y envío GRATIS finalizan [DATE]!" at bounding box center [281, 127] width 102 height 16
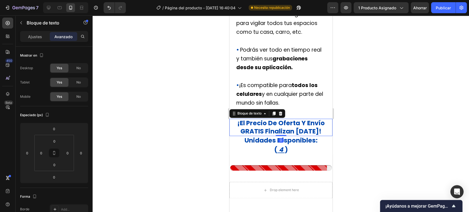
click at [316, 136] on p "¡El precio de oferta y envío GRATIS finalizan [DATE]!" at bounding box center [281, 127] width 102 height 16
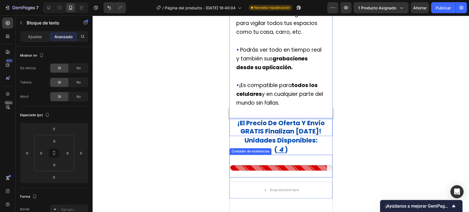
click at [300, 171] on div "erger" at bounding box center [281, 163] width 102 height 13
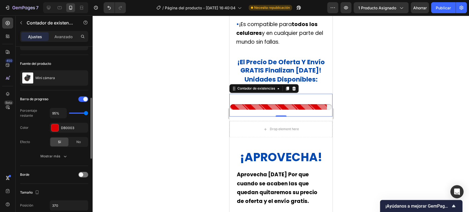
scroll to position [61, 0]
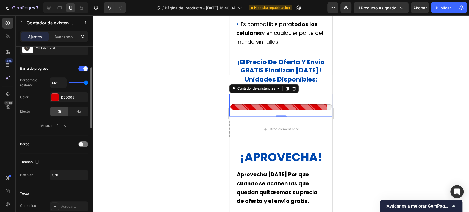
click at [363, 139] on div at bounding box center [281, 113] width 376 height 197
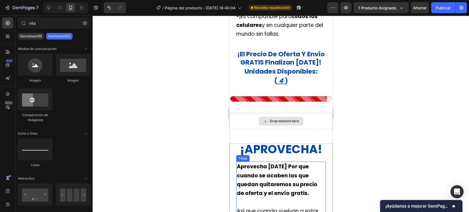
scroll to position [541, 0]
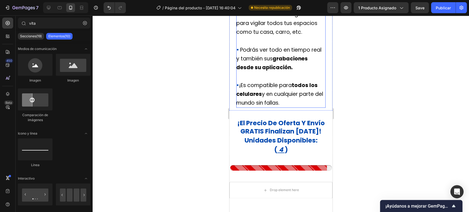
click at [298, 97] on p "⁠⁠⁠⁠⁠⁠⁠ • ¡ Es perfecta para espiar personas o lo que quieras y también graba a…" at bounding box center [280, 40] width 89 height 133
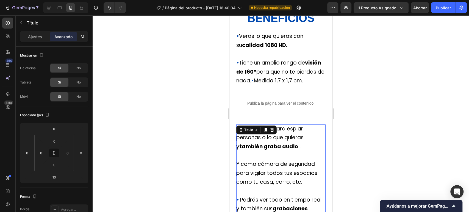
scroll to position [358, 0]
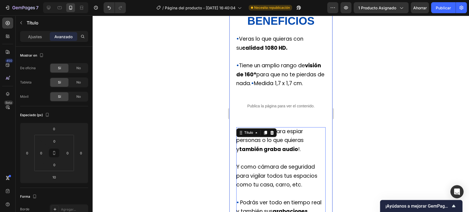
click at [315, 140] on div "¡Precio de oferta [DATE]! Título Fila Vitals - Trust Seals and Badges Vitals Fo…" at bounding box center [280, 80] width 103 height 499
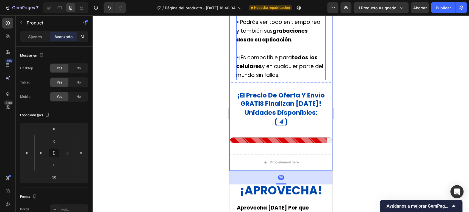
click at [293, 80] on p "⁠⁠⁠⁠⁠⁠⁠ • ¡ Es perfecta para espiar personas o lo que quieras y también graba a…" at bounding box center [280, 13] width 89 height 133
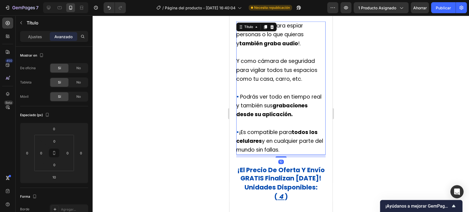
scroll to position [419, 0]
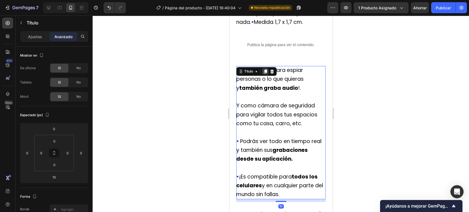
click at [267, 74] on icon at bounding box center [265, 71] width 4 height 4
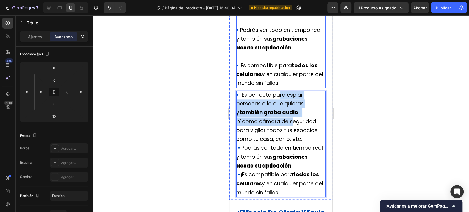
scroll to position [530, 0]
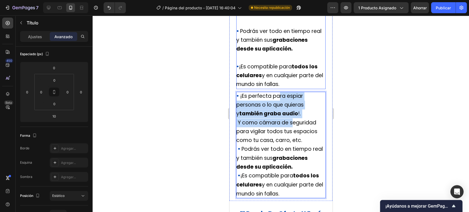
drag, startPoint x: 291, startPoint y: 32, endPoint x: 278, endPoint y: 49, distance: 22.0
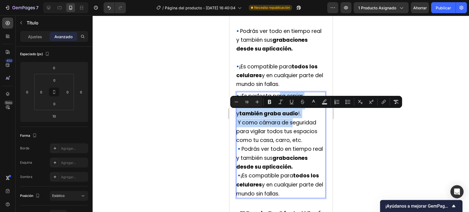
click at [395, 107] on div "Minus 19 Plus Bold Italic Underline Strikethrough color Text Background Color N…" at bounding box center [316, 102] width 172 height 12
click at [318, 127] on p "• ¡ Es perfecta para espiar personas o lo que quieras y también graba audio !. …" at bounding box center [280, 145] width 89 height 107
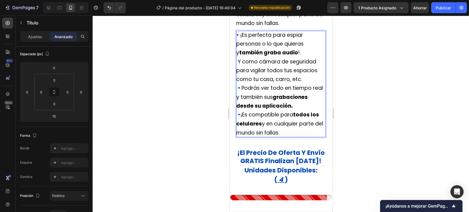
scroll to position [621, 0]
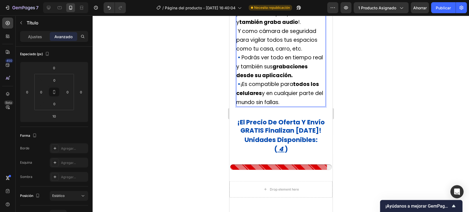
click at [312, 107] on p "• ¡ Es perfecta para espiar personas o lo que quieras y también graba audio !. …" at bounding box center [280, 53] width 89 height 107
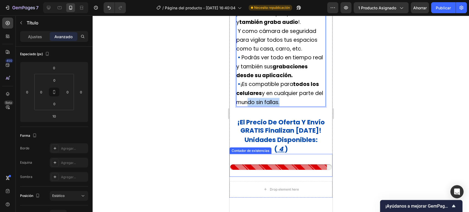
drag, startPoint x: 314, startPoint y: 119, endPoint x: 298, endPoint y: 181, distance: 64.3
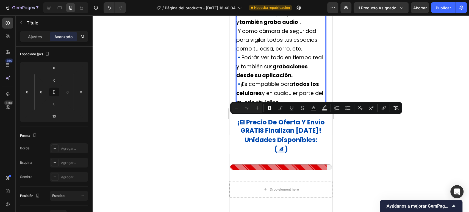
click at [314, 54] on p "• ¡ Es perfecta para espiar personas o lo que quieras y también graba audio !. …" at bounding box center [280, 53] width 89 height 107
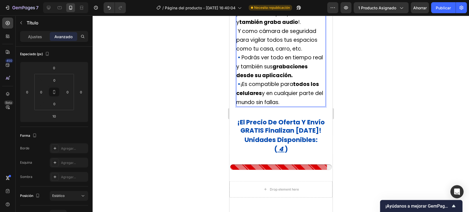
click at [312, 34] on p "• ¡ Es perfecta para espiar personas o lo que quieras y también graba audio !. …" at bounding box center [280, 53] width 89 height 107
click at [379, 36] on div at bounding box center [281, 113] width 376 height 197
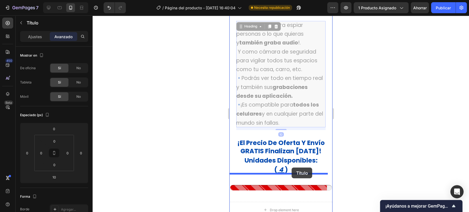
scroll to position [658, 0]
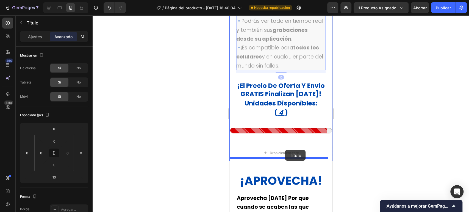
drag, startPoint x: 317, startPoint y: 34, endPoint x: 285, endPoint y: 150, distance: 120.3
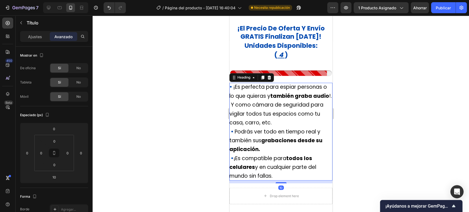
scroll to position [597, 0]
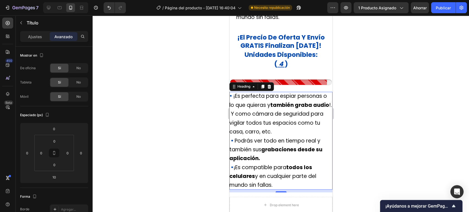
click at [289, 135] on h2 "• ¡ Es perfecta para espiar personas o lo que quieras y también graba audio !. …" at bounding box center [280, 141] width 103 height 98
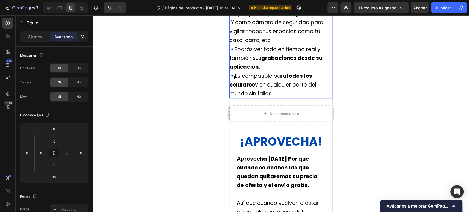
scroll to position [658, 0]
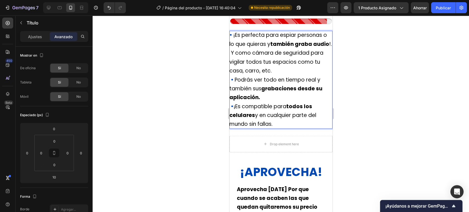
click at [278, 128] on p "• ¡ Es perfecta para espiar personas o lo que quieras y también graba audio !. …" at bounding box center [280, 80] width 103 height 98
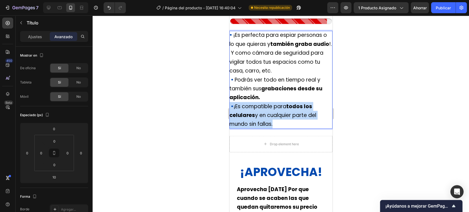
click at [278, 128] on p "• ¡ Es perfecta para espiar personas o lo que quieras y también graba audio !. …" at bounding box center [280, 80] width 103 height 98
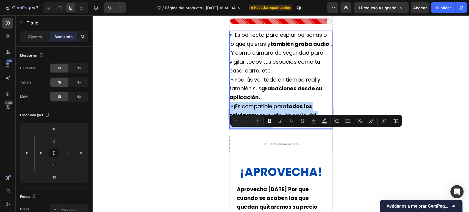
click at [278, 128] on p "• ¡ Es perfecta para espiar personas o lo que quieras y también graba audio !. …" at bounding box center [280, 80] width 103 height 98
click at [280, 128] on p "• ¡ Es perfecta para espiar personas o lo que quieras y también graba audio !. …" at bounding box center [280, 80] width 103 height 98
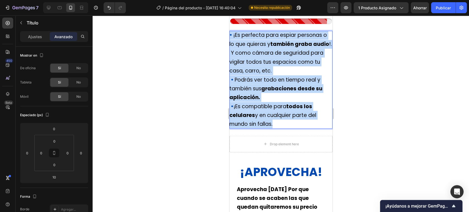
drag, startPoint x: 286, startPoint y: 150, endPoint x: 228, endPoint y: 51, distance: 114.4
click at [229, 51] on html "iPhone 13 Mini ( 375 píxeles) iPhone 13 Mini iPhone 13 Pro iPhone 11 Pro Max iP…" at bounding box center [280, 8] width 103 height 1301
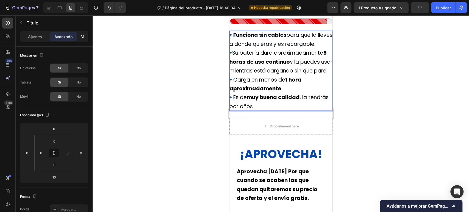
click at [300, 49] on p "• Funciona sin cables para que la lleves a donde quieras y es recargable." at bounding box center [280, 40] width 103 height 18
click at [284, 49] on p "• Funciona sin cables para que la lleves a donde quieras y es recargable." at bounding box center [280, 40] width 103 height 18
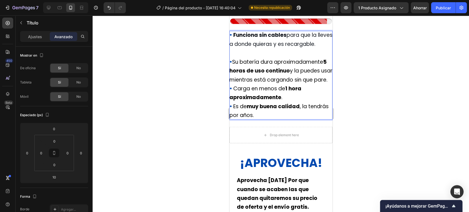
click at [284, 84] on p "• Su batería dura aproximadamente 5 horas de uso continuo y la puedes usar mien…" at bounding box center [280, 70] width 103 height 27
click at [309, 84] on p "• Su batería dura aproximadamente 5 horas de uso continuo y la puedes usar mien…" at bounding box center [280, 70] width 103 height 27
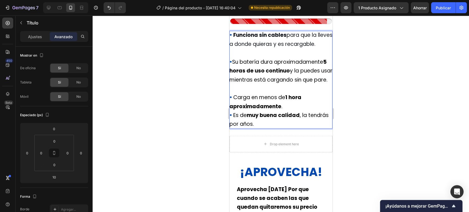
click at [294, 111] on p "• Carga en menos de 1 hora aproximadamente ." at bounding box center [280, 102] width 103 height 18
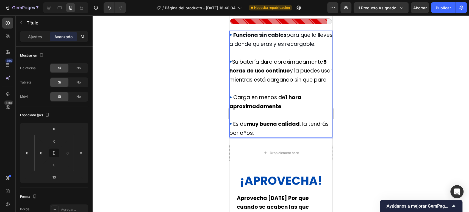
click at [262, 120] on p "• Carga en menos de 1 hora aproximadamente . ⁠⁠⁠⁠⁠⁠⁠" at bounding box center [280, 106] width 103 height 27
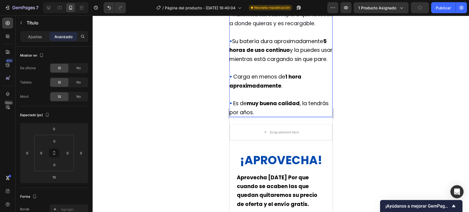
scroll to position [688, 0]
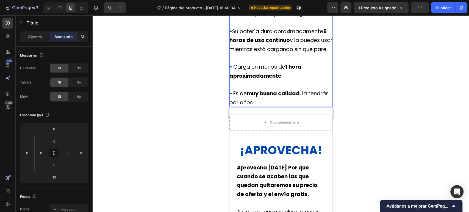
click at [368, 129] on div at bounding box center [281, 113] width 376 height 197
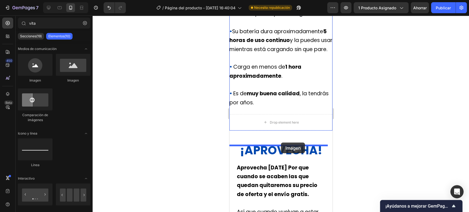
drag, startPoint x: 298, startPoint y: 91, endPoint x: 281, endPoint y: 143, distance: 54.4
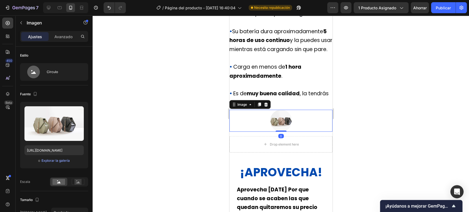
click at [288, 132] on div at bounding box center [280, 121] width 103 height 22
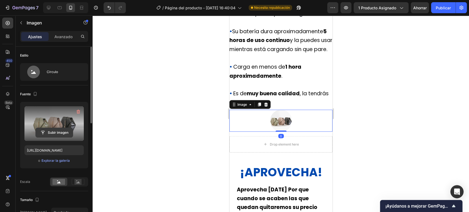
click at [52, 129] on input "file" at bounding box center [54, 132] width 37 height 9
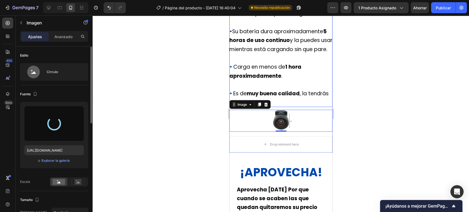
type input "[URL][DOMAIN_NAME]"
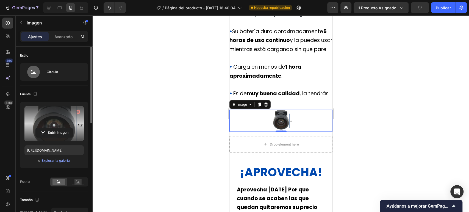
click at [289, 132] on img at bounding box center [281, 121] width 22 height 22
click at [375, 130] on div at bounding box center [281, 113] width 376 height 197
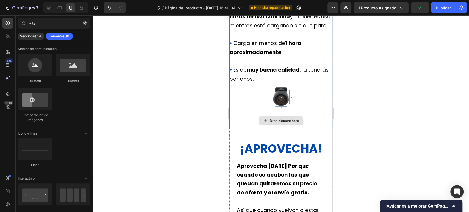
scroll to position [749, 0]
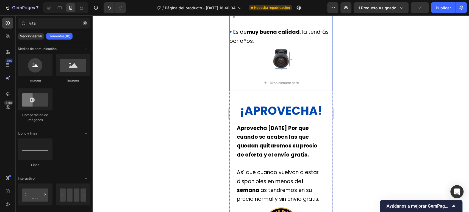
click at [305, 70] on div at bounding box center [280, 59] width 103 height 22
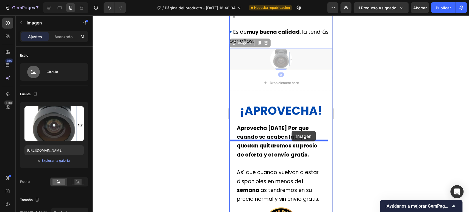
drag, startPoint x: 307, startPoint y: 96, endPoint x: 291, endPoint y: 131, distance: 38.7
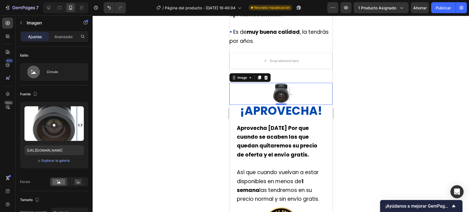
click at [280, 105] on img at bounding box center [281, 94] width 22 height 22
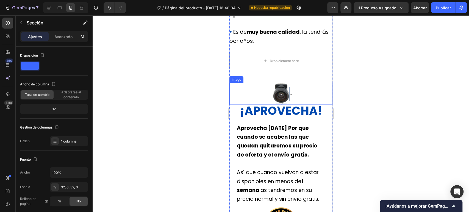
click at [265, 105] on div at bounding box center [280, 94] width 103 height 22
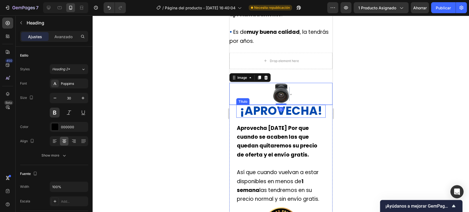
click at [293, 119] on strong "¡APROVECHA!" at bounding box center [281, 111] width 82 height 16
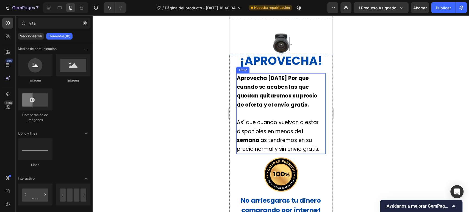
scroll to position [769, 0]
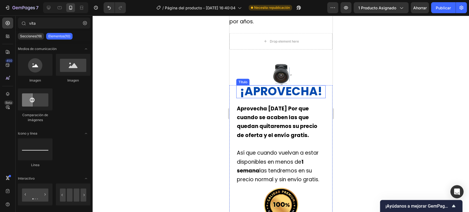
click at [299, 99] on strong "¡APROVECHA!" at bounding box center [281, 91] width 82 height 16
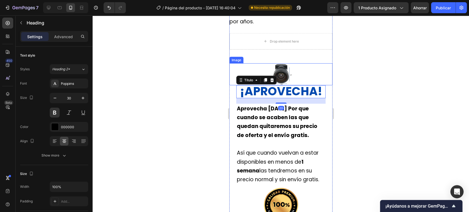
click at [277, 85] on img at bounding box center [281, 74] width 22 height 22
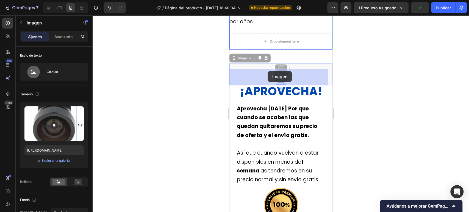
drag, startPoint x: 283, startPoint y: 109, endPoint x: 268, endPoint y: 71, distance: 40.8
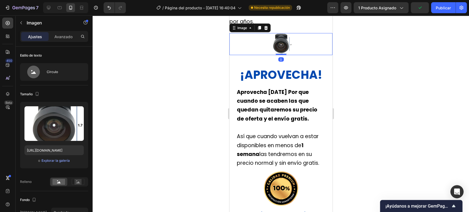
click at [305, 55] on div at bounding box center [280, 44] width 103 height 22
click at [271, 55] on img at bounding box center [281, 44] width 22 height 22
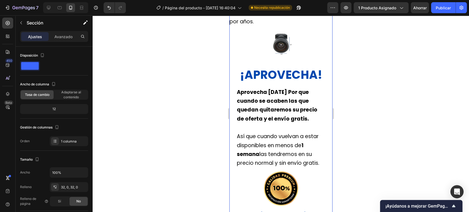
drag, startPoint x: 259, startPoint y: 103, endPoint x: 300, endPoint y: 107, distance: 41.1
click at [305, 83] on strong "¡APROVECHA!" at bounding box center [281, 75] width 82 height 16
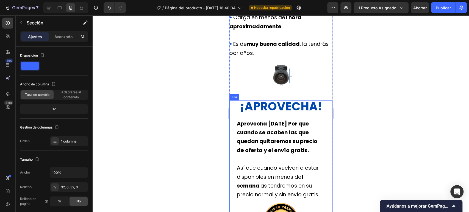
scroll to position [708, 0]
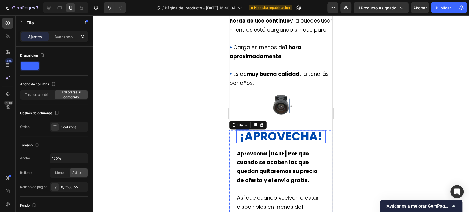
click at [311, 144] on strong "¡APROVECHA!" at bounding box center [281, 136] width 82 height 16
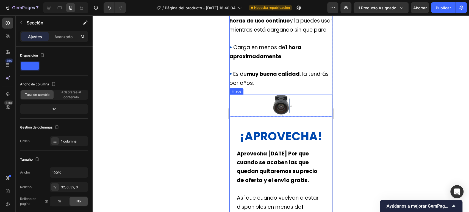
click at [297, 116] on div at bounding box center [280, 106] width 103 height 22
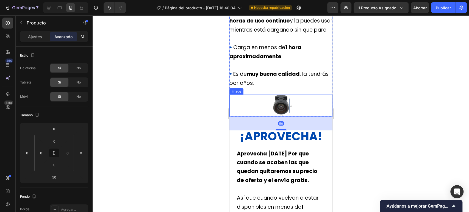
click at [299, 116] on div at bounding box center [280, 106] width 103 height 22
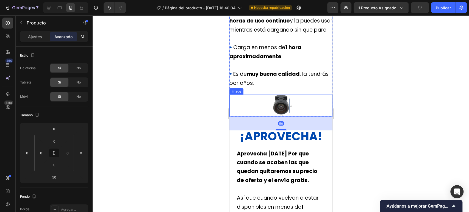
click at [296, 116] on div at bounding box center [280, 106] width 103 height 22
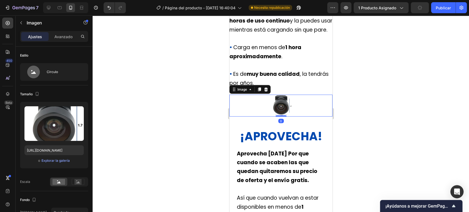
click at [283, 116] on img at bounding box center [281, 106] width 22 height 22
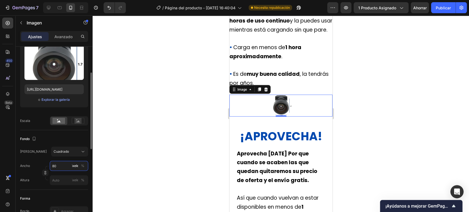
click at [64, 166] on input "80" at bounding box center [69, 166] width 38 height 10
click at [66, 177] on p "Lleno 100%" at bounding box center [68, 178] width 32 height 5
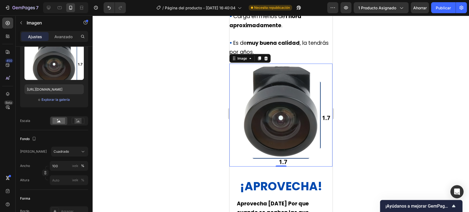
scroll to position [769, 0]
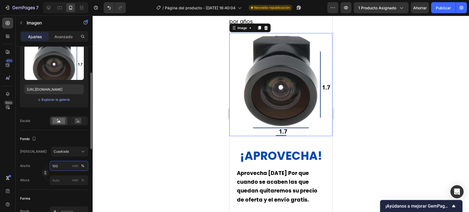
click at [63, 167] on input "100" at bounding box center [69, 166] width 38 height 10
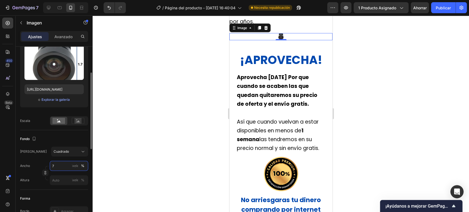
type input "70"
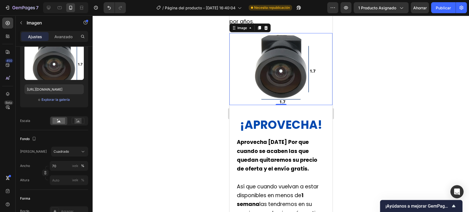
click at [379, 95] on div at bounding box center [281, 113] width 376 height 197
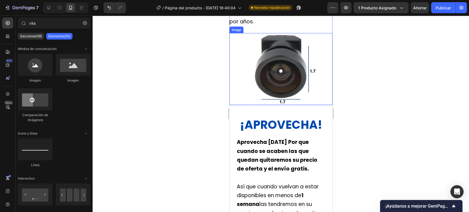
click at [292, 103] on img at bounding box center [280, 69] width 72 height 72
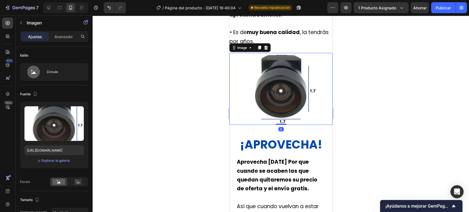
scroll to position [738, 0]
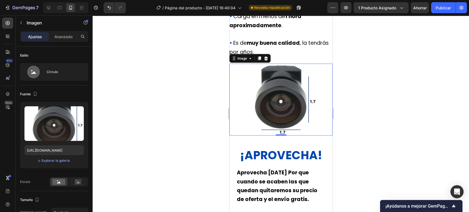
click at [293, 136] on img at bounding box center [280, 100] width 72 height 72
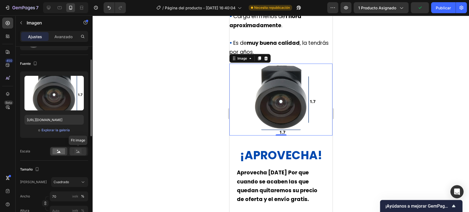
click at [75, 153] on rect at bounding box center [77, 151] width 7 height 5
click at [63, 153] on rect at bounding box center [58, 151] width 13 height 6
click at [75, 179] on div "Cuadrado" at bounding box center [70, 181] width 32 height 5
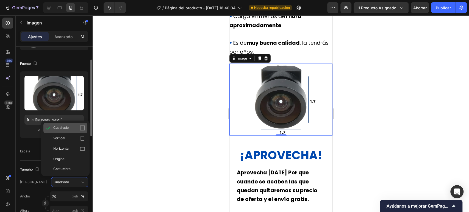
click at [75, 129] on div "Cuadrado" at bounding box center [69, 127] width 32 height 5
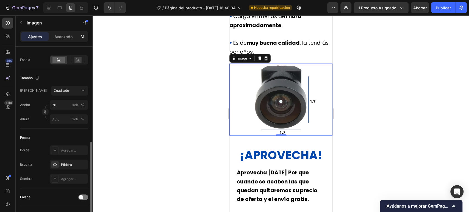
scroll to position [152, 0]
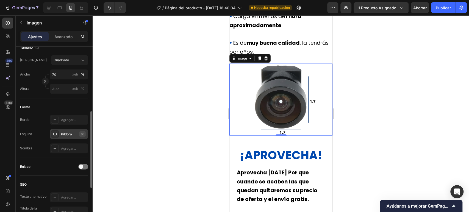
click at [82, 134] on icon "button" at bounding box center [82, 134] width 2 height 2
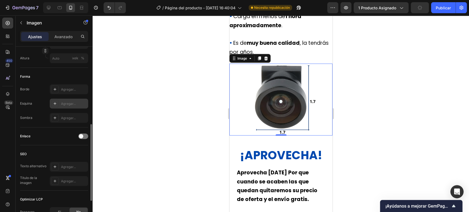
scroll to position [244, 0]
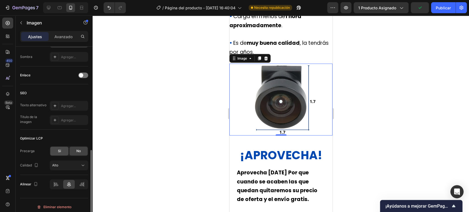
click at [64, 152] on div "Sí" at bounding box center [59, 151] width 18 height 9
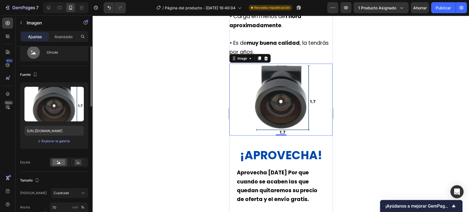
scroll to position [0, 0]
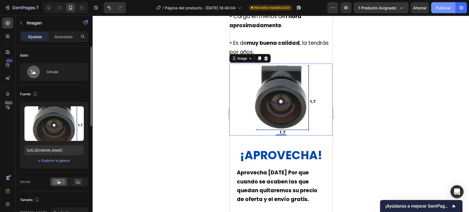
click at [442, 6] on font "Publicar" at bounding box center [443, 7] width 15 height 5
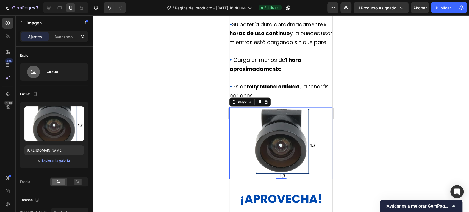
scroll to position [647, 0]
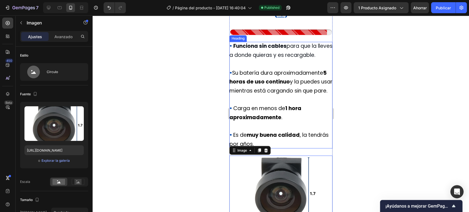
click at [301, 99] on p "⁠⁠⁠⁠⁠⁠⁠ • Funciona sin cables para que la lleves a donde quieras y es recargabl…" at bounding box center [280, 95] width 103 height 107
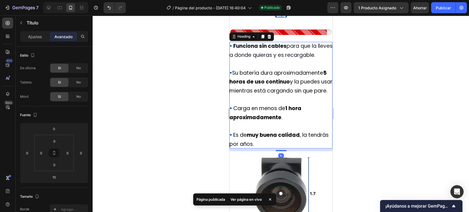
drag, startPoint x: 263, startPoint y: 52, endPoint x: 312, endPoint y: 110, distance: 75.7
click at [263, 39] on icon at bounding box center [262, 36] width 4 height 4
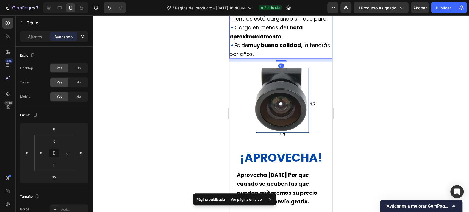
scroll to position [829, 0]
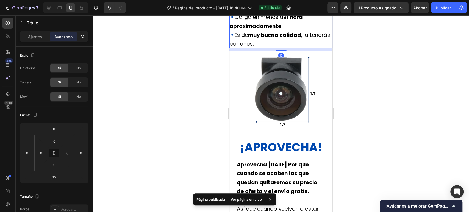
click at [308, 49] on h2 "• Funciona sin cables para que la lleves a donde quieras y es recargable. • Su …" at bounding box center [280, 9] width 103 height 80
click at [392, 73] on div at bounding box center [281, 113] width 376 height 197
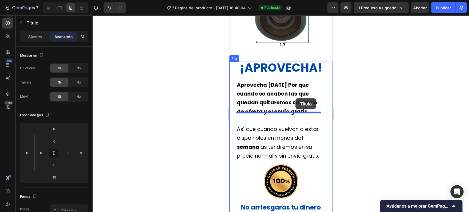
scroll to position [937, 0]
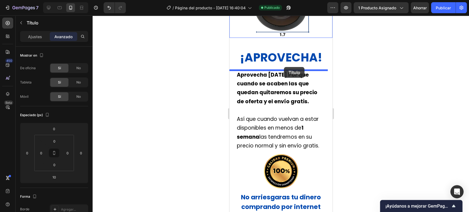
drag, startPoint x: 323, startPoint y: 64, endPoint x: 284, endPoint y: 67, distance: 39.7
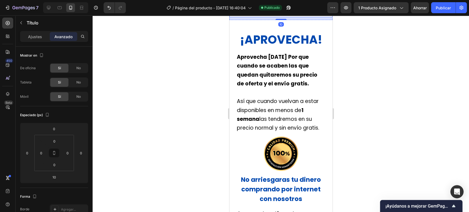
scroll to position [837, 0]
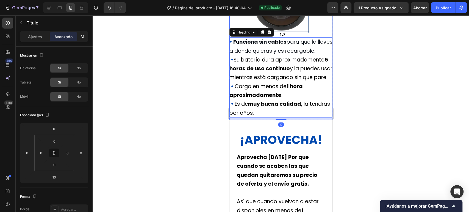
click at [303, 91] on h2 "• Funciona sin cables para que la lleves a donde quieras y es recargable. • Su …" at bounding box center [280, 78] width 103 height 80
click at [305, 38] on img at bounding box center [280, 2] width 72 height 72
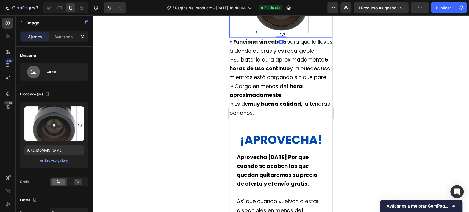
click at [326, 38] on div at bounding box center [280, 2] width 103 height 72
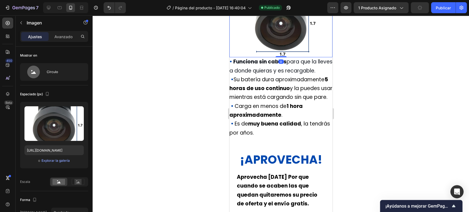
scroll to position [806, 0]
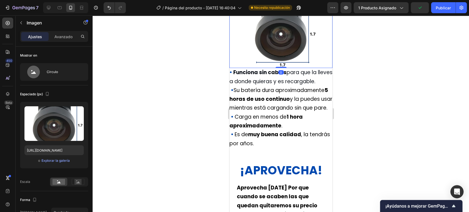
drag, startPoint x: 316, startPoint y: 114, endPoint x: 319, endPoint y: 118, distance: 5.1
click at [316, 114] on p "⁠⁠⁠⁠⁠⁠⁠ • Funciona sin cables para que la lleves a donde quieras y es recargabl…" at bounding box center [280, 108] width 103 height 80
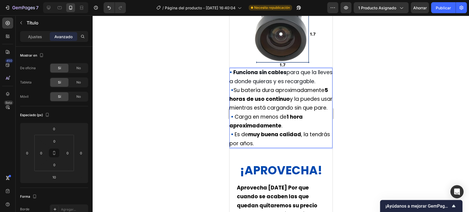
click at [292, 134] on p "• Funciona sin cables para que la lleves a donde quieras y es recargable. • Su …" at bounding box center [280, 108] width 103 height 80
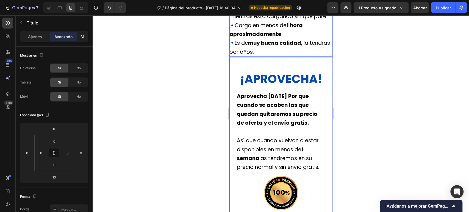
click at [281, 57] on p "• Funciona sin cables para que la lleves a donde quieras y es recargable. • Su …" at bounding box center [280, 17] width 103 height 80
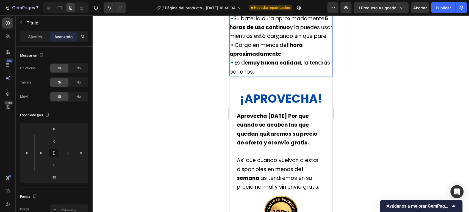
scroll to position [867, 0]
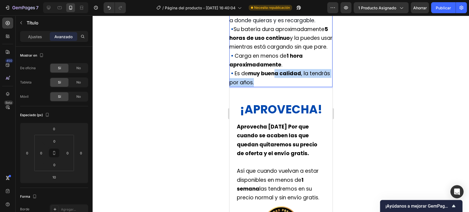
drag, startPoint x: 280, startPoint y: 129, endPoint x: 278, endPoint y: 126, distance: 3.4
click at [277, 87] on p "• Funciona sin cables para que la lleves a donde quieras y es recargable. • Su …" at bounding box center [280, 47] width 103 height 80
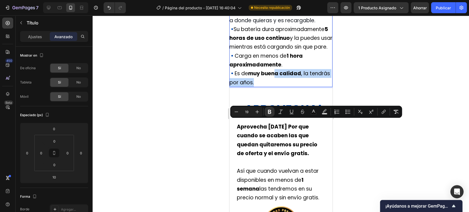
click at [282, 87] on p "• Funciona sin cables para que la lleves a donde quieras y es recargable. • Su …" at bounding box center [280, 47] width 103 height 80
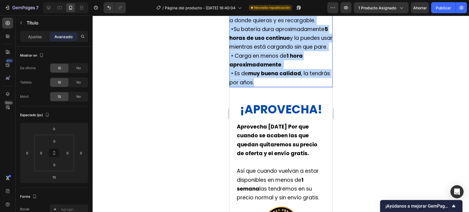
drag, startPoint x: 285, startPoint y: 134, endPoint x: 227, endPoint y: 44, distance: 106.8
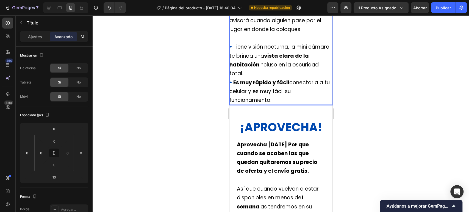
click at [300, 33] on span "Tiene detección de movimiento , te avisará cuando alguien pase por el lugar en …" at bounding box center [277, 20] width 96 height 25
click at [282, 71] on p "• Tiene detección de movimiento , te avisará cuando alguien pase por el lugar e…" at bounding box center [280, 42] width 103 height 71
click at [277, 78] on p "• Tiene detección de movimiento , te avisará cuando alguien pase por el lugar e…" at bounding box center [280, 42] width 103 height 71
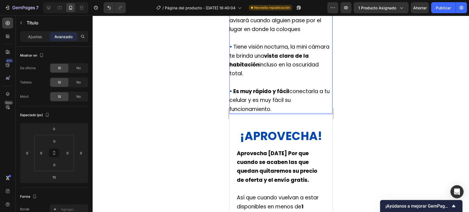
click at [291, 113] on span "Es muy rápido y fácil conectarla a tu celular y es muy fácil su funcionamiento." at bounding box center [279, 100] width 100 height 25
click at [290, 114] on p "• Es muy rápido y fácil conectarla a tu celular y es muy fácil su funcionamient…" at bounding box center [280, 100] width 103 height 27
drag, startPoint x: 398, startPoint y: 119, endPoint x: 355, endPoint y: 112, distance: 43.4
click at [398, 119] on div at bounding box center [281, 113] width 376 height 197
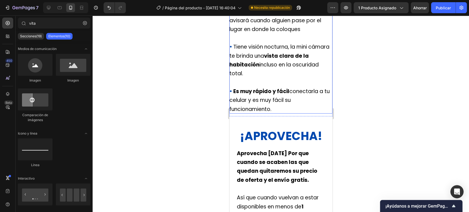
click at [272, 77] on span "Tiene visión nocturna, la mini cámara te brinda una vista clara de la habitació…" at bounding box center [279, 60] width 100 height 34
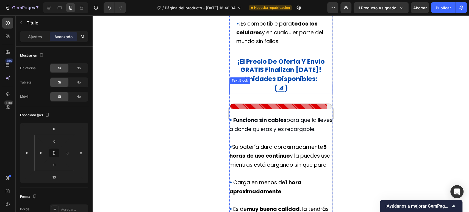
scroll to position [562, 0]
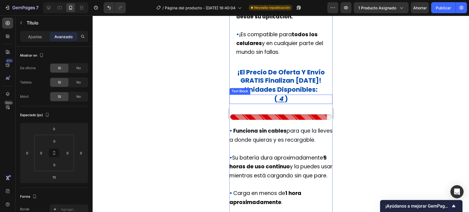
click at [297, 103] on p "( 4 )" at bounding box center [281, 99] width 102 height 8
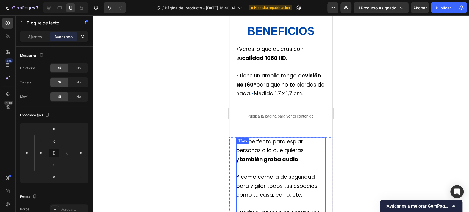
scroll to position [257, 0]
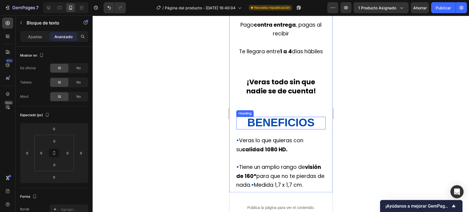
click at [294, 129] on strong "BENEFICIOS" at bounding box center [280, 122] width 67 height 12
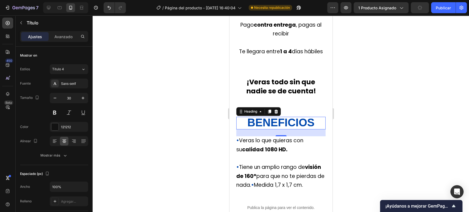
click at [371, 129] on div at bounding box center [281, 113] width 376 height 197
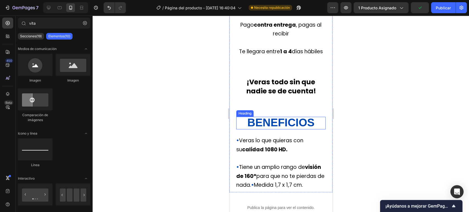
click at [311, 129] on strong "BENEFICIOS" at bounding box center [280, 122] width 67 height 12
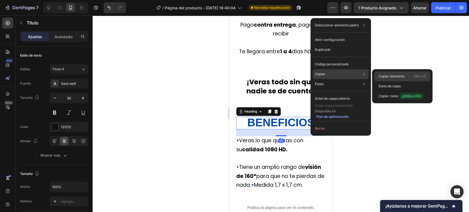
drag, startPoint x: 329, startPoint y: 74, endPoint x: 384, endPoint y: 76, distance: 54.2
click at [360, 76] on div "Copiar Copiar elemento Ctrl + C Estilo de copia Copiar clase .gM6aurJiR4" at bounding box center [341, 74] width 56 height 10
click at [394, 76] on font "Copiar elemento" at bounding box center [392, 76] width 26 height 4
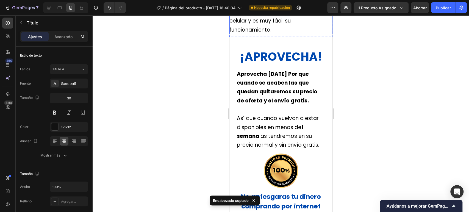
scroll to position [897, 0]
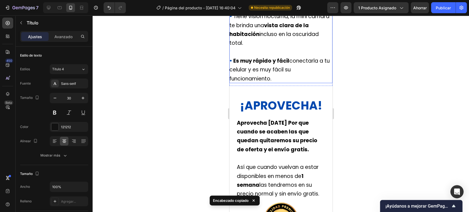
click at [298, 83] on p "⁠⁠⁠⁠⁠⁠⁠ • Tiene detección de movimiento , te avisará cuando alguien pase por el…" at bounding box center [280, 30] width 103 height 107
drag, startPoint x: 380, startPoint y: 117, endPoint x: 341, endPoint y: 119, distance: 39.3
click at [376, 118] on div at bounding box center [281, 113] width 376 height 197
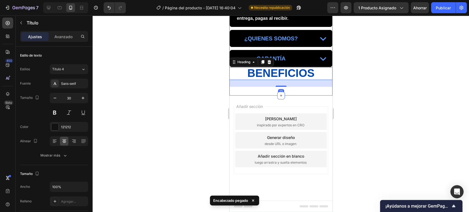
scroll to position [1299, 0]
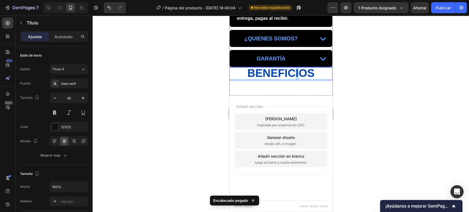
drag, startPoint x: 299, startPoint y: 122, endPoint x: 293, endPoint y: 29, distance: 93.6
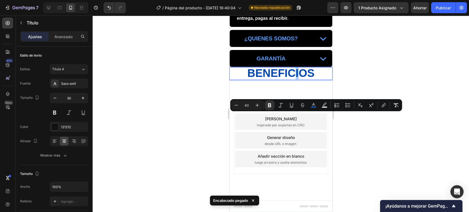
drag, startPoint x: 393, startPoint y: 71, endPoint x: 378, endPoint y: 88, distance: 22.6
click at [391, 73] on div at bounding box center [281, 113] width 376 height 197
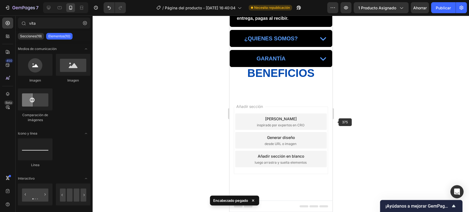
click at [319, 79] on p "⁠⁠⁠⁠⁠⁠⁠ BENEFICIOS" at bounding box center [281, 74] width 102 height 12
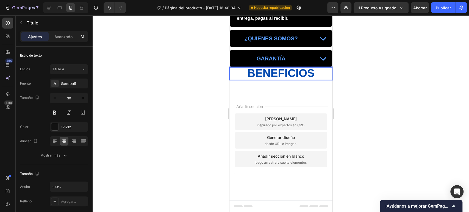
drag, startPoint x: 320, startPoint y: 120, endPoint x: 321, endPoint y: 88, distance: 31.3
click at [384, 124] on div at bounding box center [281, 113] width 376 height 197
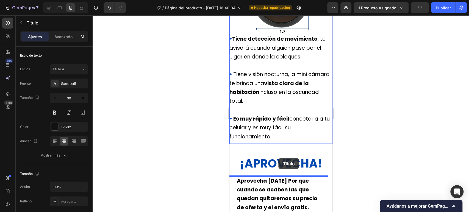
scroll to position [818, 0]
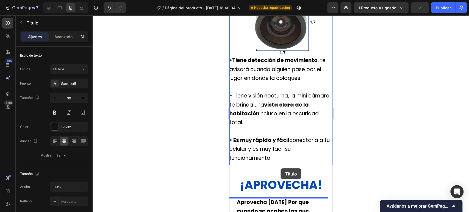
drag, startPoint x: 319, startPoint y: 123, endPoint x: 280, endPoint y: 168, distance: 59.7
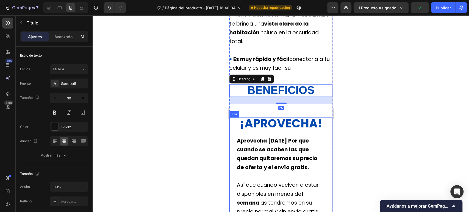
scroll to position [910, 0]
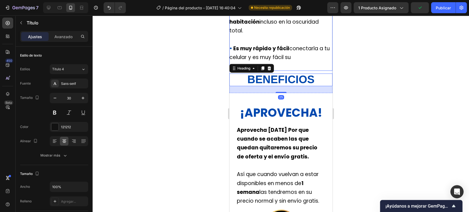
click at [325, 71] on p "⁠⁠⁠⁠⁠⁠⁠ • Tiene detección de movimiento , te avisará cuando alguien pase por el…" at bounding box center [280, 17] width 103 height 107
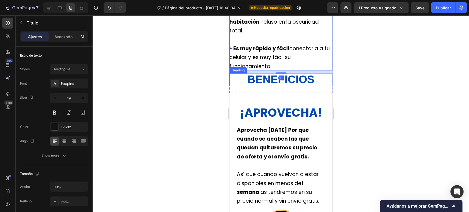
click at [316, 86] on h2 "BENEFICIOS" at bounding box center [280, 80] width 103 height 13
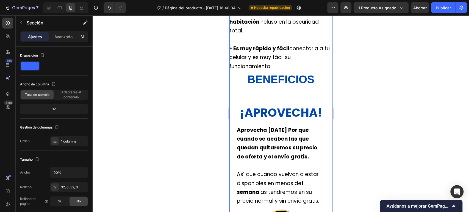
click at [327, 71] on p "⁠⁠⁠⁠⁠⁠⁠ • Tiene detección de movimiento , te avisará cuando alguien pase por el…" at bounding box center [280, 17] width 103 height 107
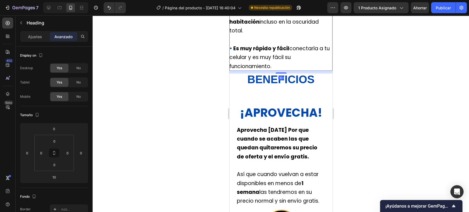
click at [420, 95] on div at bounding box center [281, 113] width 376 height 197
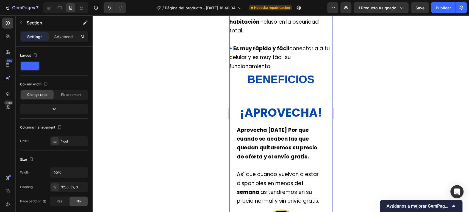
click at [275, 121] on strong "¡APROVECHA!" at bounding box center [281, 113] width 82 height 16
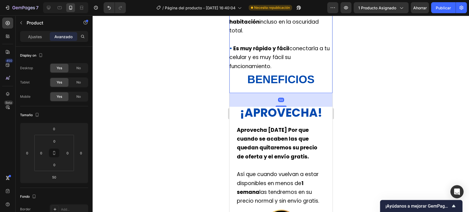
click at [418, 116] on div at bounding box center [281, 113] width 376 height 197
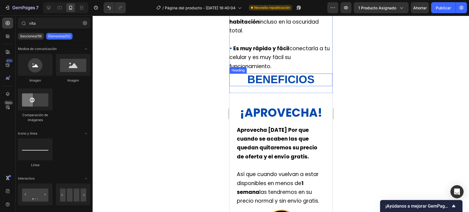
click at [305, 85] on strong "BENEFICIOS" at bounding box center [280, 79] width 67 height 12
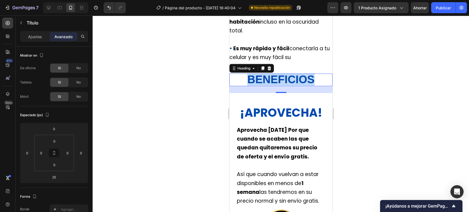
click at [296, 85] on strong "BENEFICIOS" at bounding box center [280, 79] width 67 height 12
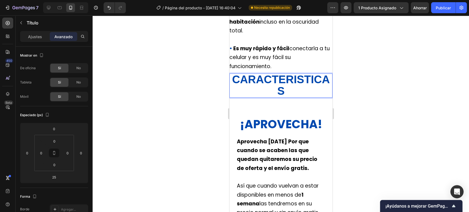
click at [443, 96] on div at bounding box center [281, 113] width 376 height 197
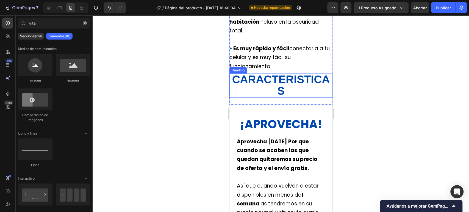
click at [287, 97] on p "⁠⁠⁠⁠⁠⁠⁠ CARACTERISTICAS" at bounding box center [281, 85] width 102 height 23
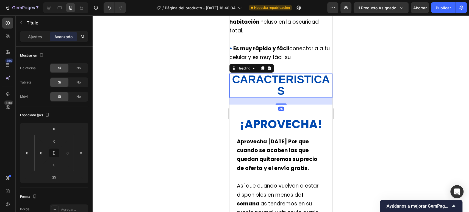
click at [288, 97] on p "CARACTERISTICAS" at bounding box center [281, 85] width 102 height 23
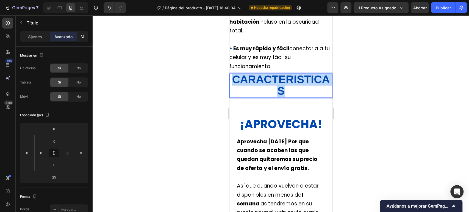
click at [288, 97] on p "CARACTERISTICAS" at bounding box center [281, 85] width 102 height 23
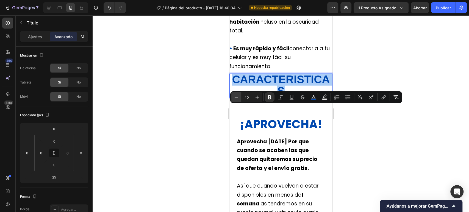
click at [235, 98] on icon "Editor contextual toolbar" at bounding box center [236, 97] width 5 height 5
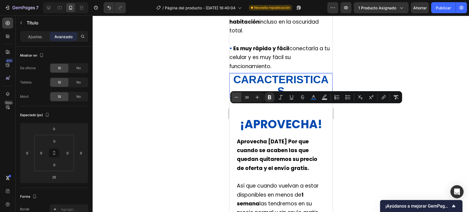
click at [235, 98] on icon "Editor contextual toolbar" at bounding box center [236, 97] width 5 height 5
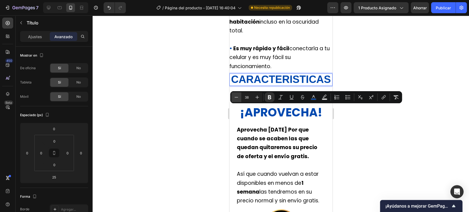
click at [235, 98] on icon "Editor contextual toolbar" at bounding box center [236, 97] width 5 height 5
type input "37"
click at [452, 70] on div at bounding box center [281, 113] width 376 height 197
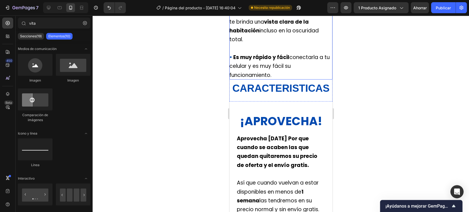
scroll to position [890, 0]
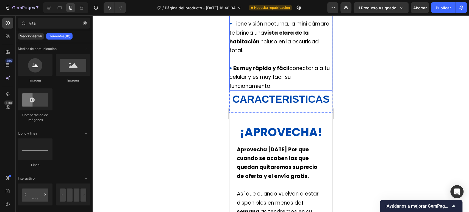
click at [282, 91] on p "⁠⁠⁠⁠⁠⁠⁠ • Tiene detección de movimiento , te avisará cuando alguien pase por el…" at bounding box center [280, 37] width 103 height 107
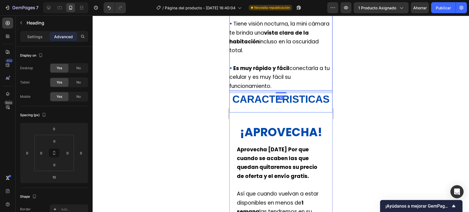
click at [280, 93] on div at bounding box center [280, 92] width 11 height 1
click at [398, 90] on div at bounding box center [281, 113] width 376 height 197
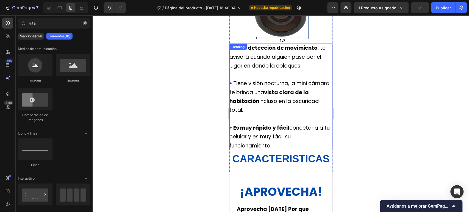
scroll to position [829, 0]
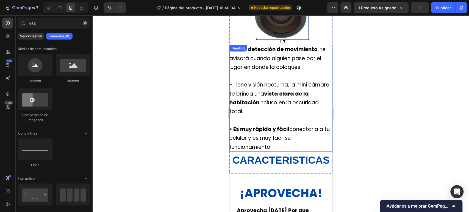
click at [285, 112] on p "⁠⁠⁠⁠⁠⁠⁠ • Tiene detección de movimiento , te avisará cuando alguien pase por el…" at bounding box center [280, 98] width 103 height 107
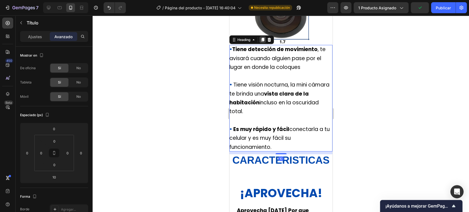
click at [263, 42] on icon at bounding box center [262, 40] width 3 height 4
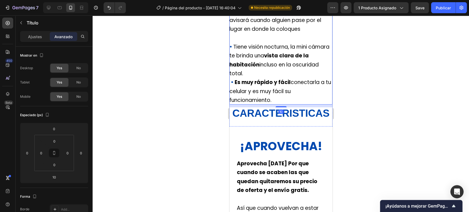
scroll to position [981, 0]
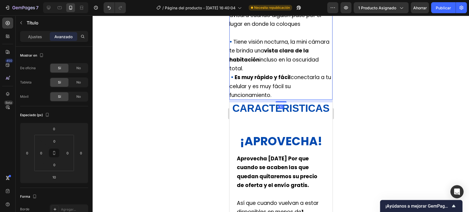
click at [380, 71] on div at bounding box center [281, 113] width 376 height 197
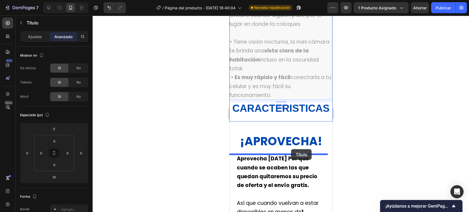
drag, startPoint x: 302, startPoint y: 75, endPoint x: 291, endPoint y: 149, distance: 75.1
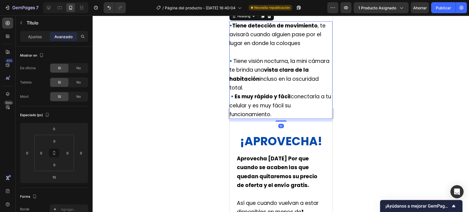
scroll to position [951, 0]
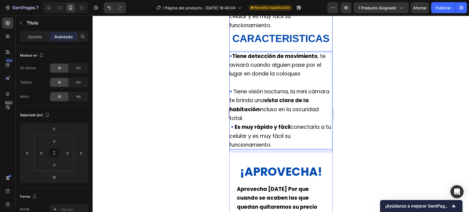
click at [297, 82] on div "Image ⁠⁠⁠⁠⁠⁠⁠ • Tiene detección de movimiento , te avisará cuando alguien pase …" at bounding box center [280, 1] width 103 height 301
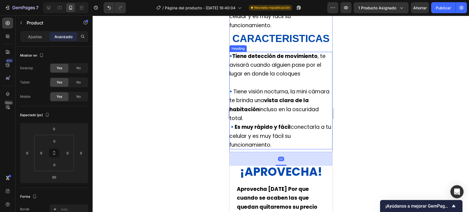
click at [296, 101] on p "⁠⁠⁠⁠⁠⁠⁠ • Tiene detección de movimiento , te avisará cuando alguien pase por el…" at bounding box center [280, 101] width 103 height 98
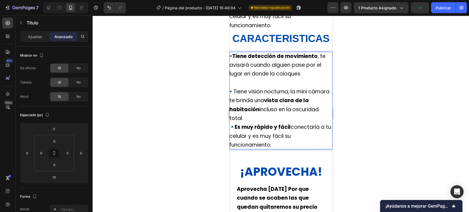
click at [308, 122] on span "Tiene visión nocturna, la mini cámara te brinda una vista clara de la habitació…" at bounding box center [279, 105] width 100 height 34
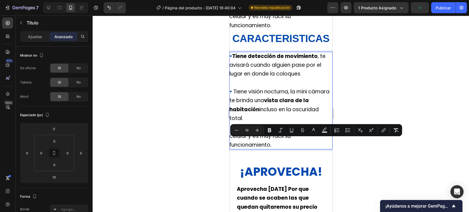
click at [287, 149] on span "Es muy rápido y fácil conectarla a tu celular y es muy fácil su funcionamiento." at bounding box center [280, 135] width 102 height 25
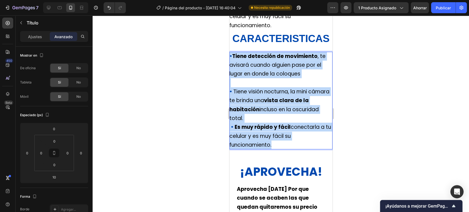
drag, startPoint x: 285, startPoint y: 175, endPoint x: 229, endPoint y: 90, distance: 101.6
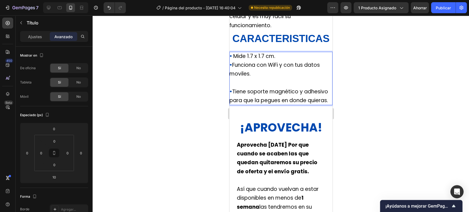
click at [290, 61] on p "• Mide 1.7 x 1.7 cm." at bounding box center [280, 56] width 103 height 9
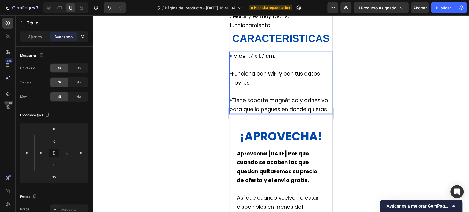
click at [368, 90] on div at bounding box center [281, 113] width 376 height 197
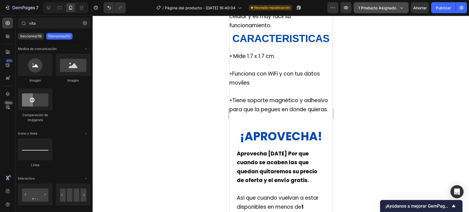
click at [369, 10] on button "1 producto asignado" at bounding box center [381, 7] width 55 height 11
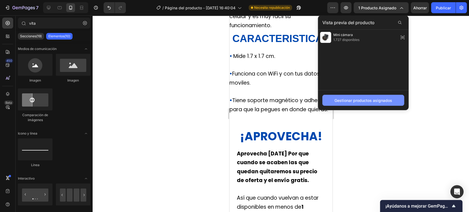
click at [376, 105] on button "Gestionar productos asignados" at bounding box center [363, 100] width 82 height 11
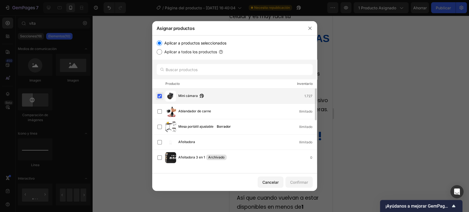
click at [158, 95] on label at bounding box center [159, 96] width 4 height 4
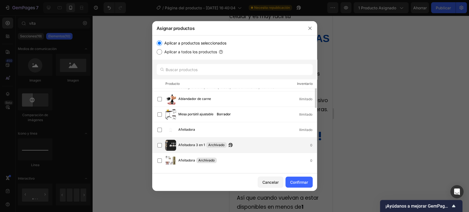
scroll to position [0, 0]
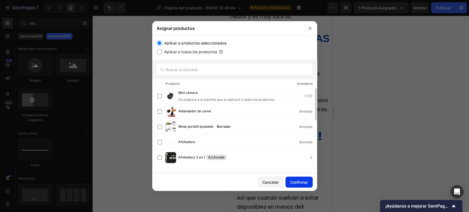
click at [304, 181] on font "Confirmar" at bounding box center [299, 182] width 18 height 5
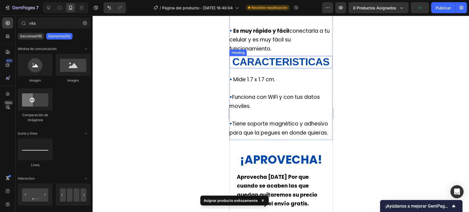
scroll to position [890, 0]
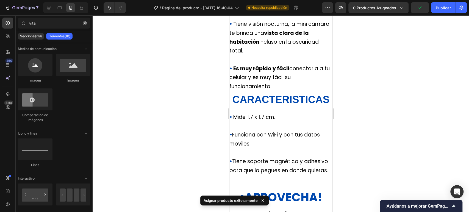
click at [446, 15] on div "7 Historial de versiones / Página del producto - [DATE] 16:40:04 Necesita repub…" at bounding box center [234, 8] width 469 height 16
click at [446, 13] on button "Publicar" at bounding box center [443, 7] width 24 height 11
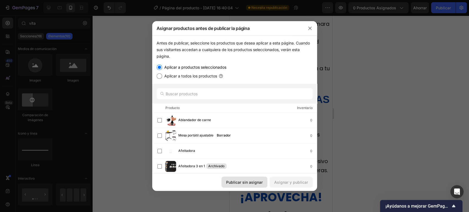
click at [257, 184] on font "Publicar sin asignar" at bounding box center [244, 182] width 37 height 5
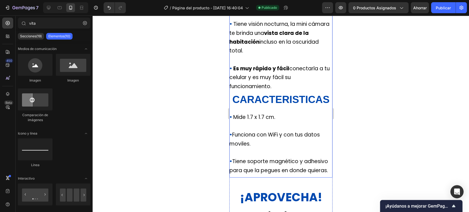
click at [285, 105] on strong "CARACTERISTICAS" at bounding box center [280, 99] width 97 height 11
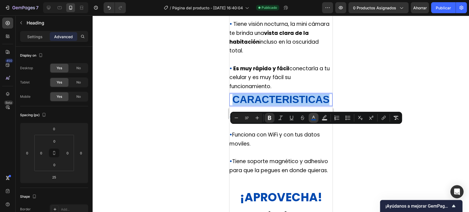
click at [315, 120] on rect "Editor contextual toolbar" at bounding box center [313, 119] width 5 height 1
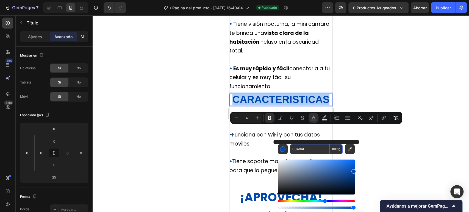
click at [307, 145] on input "0048AF" at bounding box center [310, 149] width 40 height 10
